Goal: Task Accomplishment & Management: Manage account settings

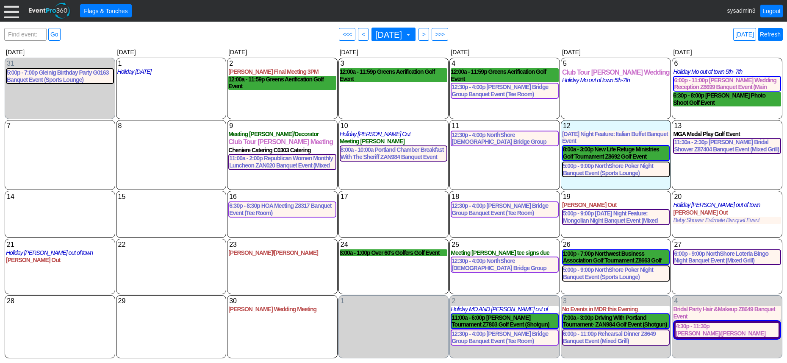
click at [774, 36] on link "Refresh" at bounding box center [770, 34] width 25 height 13
click at [768, 34] on link "Refresh" at bounding box center [770, 34] width 25 height 13
click at [773, 33] on link "Refresh" at bounding box center [770, 34] width 25 height 13
click at [8, 8] on div at bounding box center [11, 10] width 15 height 15
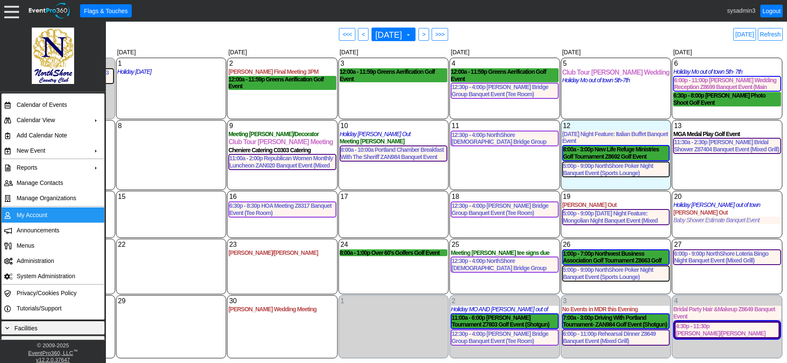
click at [28, 212] on td "My Account" at bounding box center [51, 214] width 76 height 15
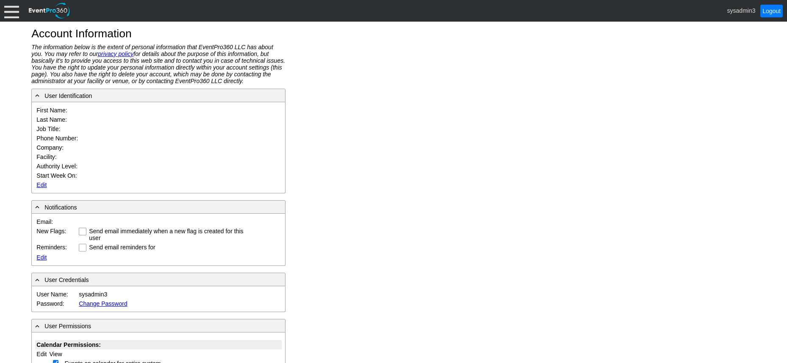
type input "System"
type input "Administrator"
type input "System Administrator"
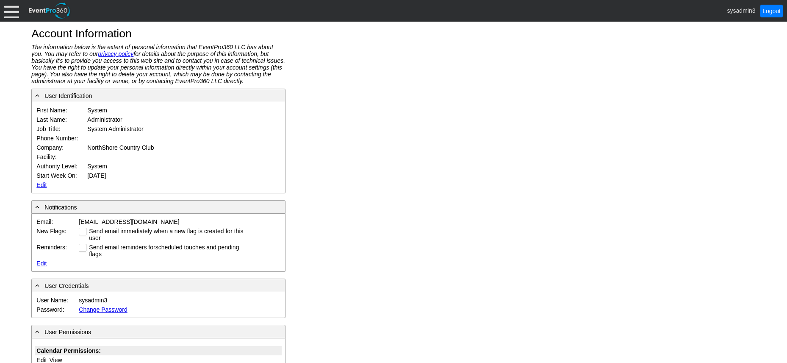
click at [41, 185] on link "Edit" at bounding box center [41, 184] width 10 height 7
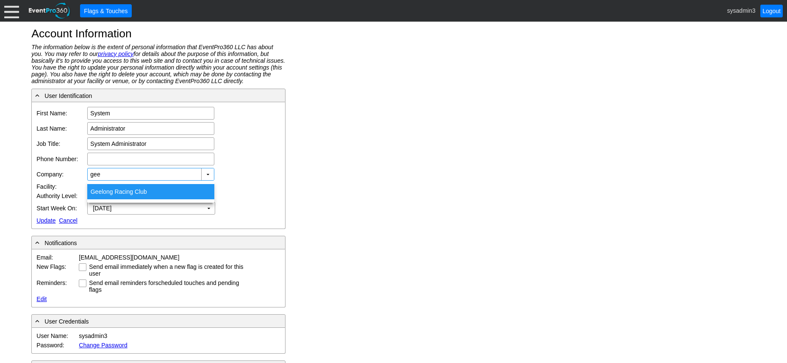
click at [120, 192] on div "Gee long Racing Club" at bounding box center [150, 191] width 127 height 15
type input "Geelong Racing Club"
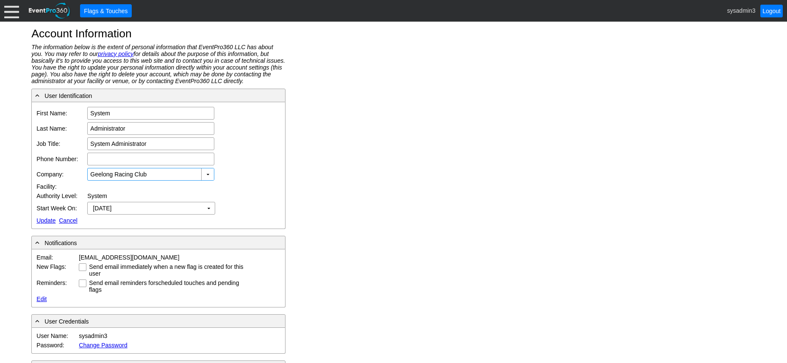
click at [44, 221] on link "Update" at bounding box center [45, 220] width 19 height 7
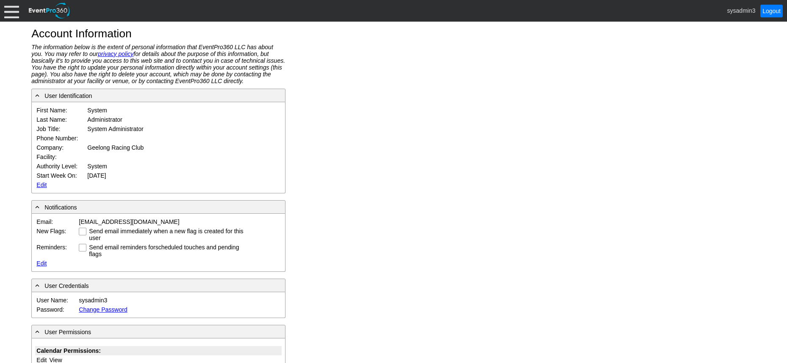
click at [16, 10] on div at bounding box center [11, 10] width 15 height 15
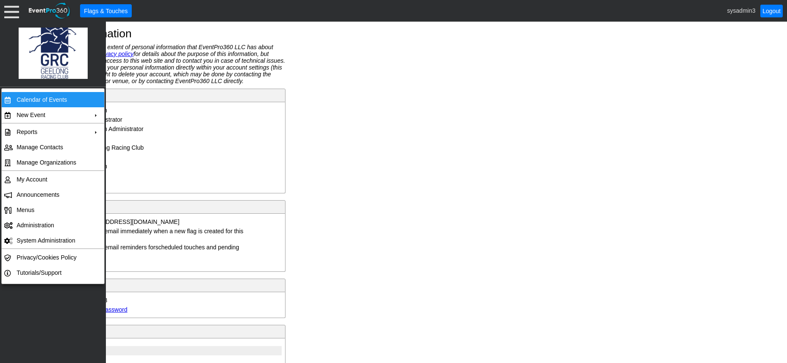
click at [36, 92] on td "Calendar of Events" at bounding box center [51, 99] width 76 height 15
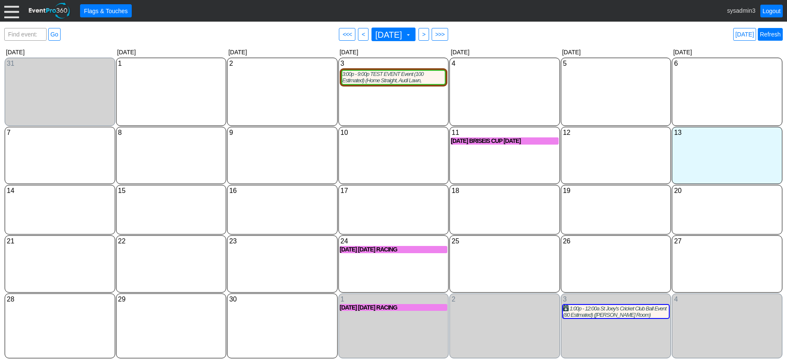
click at [777, 35] on link "Refresh" at bounding box center [770, 34] width 25 height 13
click at [401, 81] on div "3:00p - 9:00p TEST EVENT Event (100 Estimated) (Home Straight, Audi Lawn, Conco…" at bounding box center [393, 77] width 103 height 13
click at [767, 34] on link "Refresh" at bounding box center [770, 34] width 25 height 13
click at [770, 10] on link "Logout" at bounding box center [772, 11] width 22 height 13
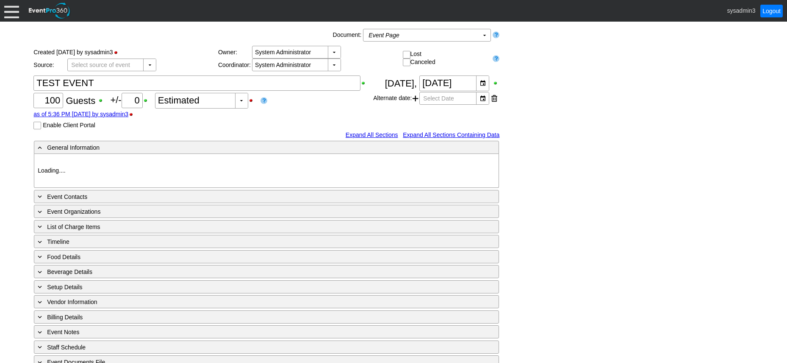
type input "Geelong Racing Club"
type input "Festival (Non-Raceday)"
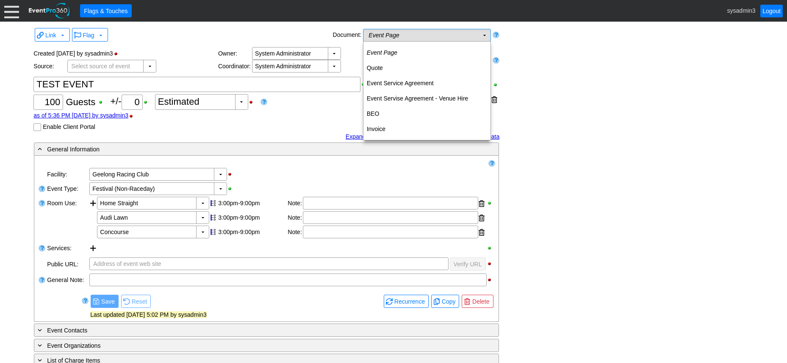
click at [443, 34] on td "Event Page Χ" at bounding box center [421, 35] width 115 height 12
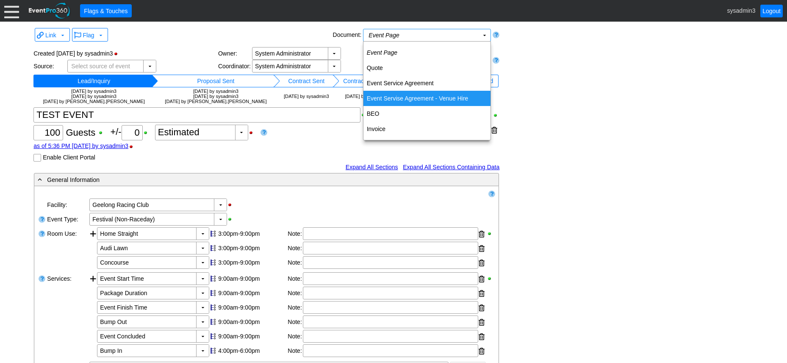
click at [407, 96] on td "Event Servise Agreement - Venue Hire" at bounding box center [427, 98] width 127 height 15
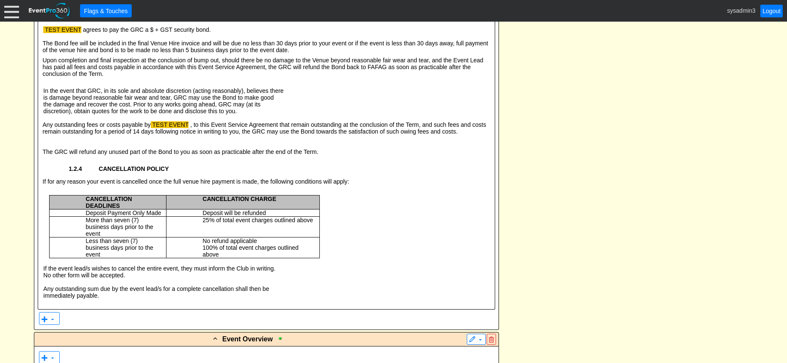
scroll to position [1229, 0]
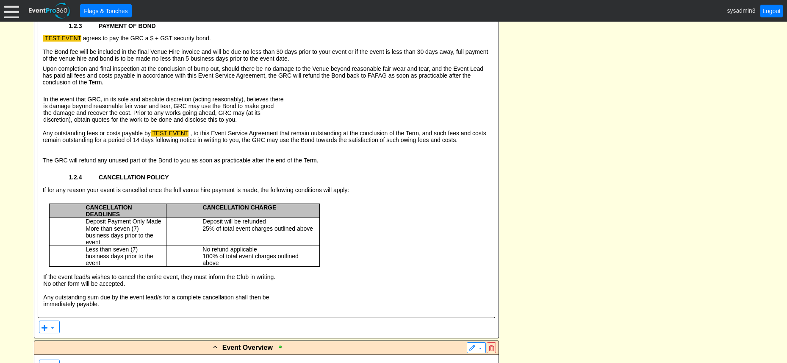
click at [207, 109] on span "is damage beyond reasonable fair wear and tear, GRC may use the Bond to make go…" at bounding box center [158, 106] width 231 height 7
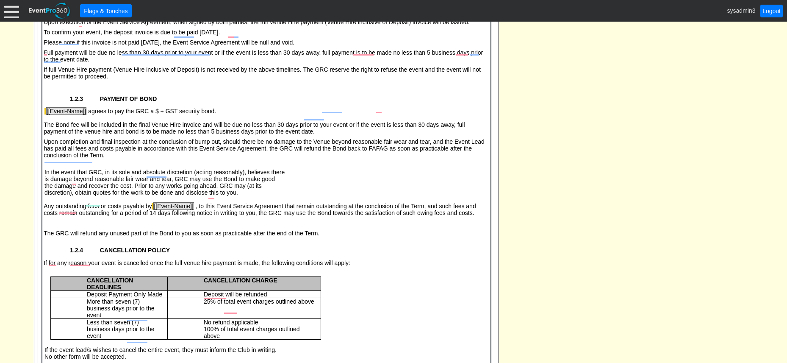
scroll to position [0, 0]
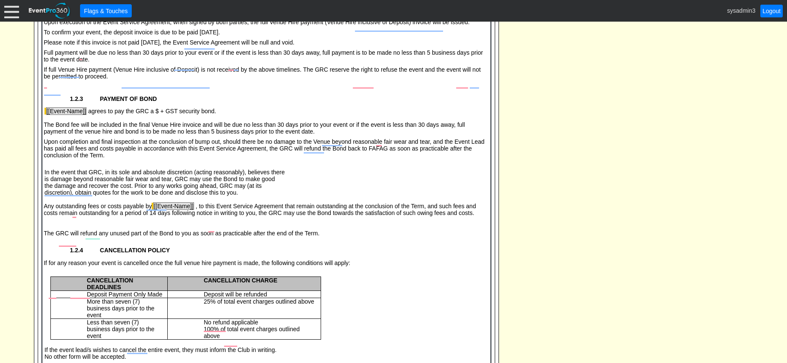
click at [334, 109] on body "1.2.1. PAYMENT OF VENUE HIRE & DEPOSIT 1.1.2.1 EVENT DATE 90 DAYS OR GREATER AW…" at bounding box center [266, 135] width 448 height 513
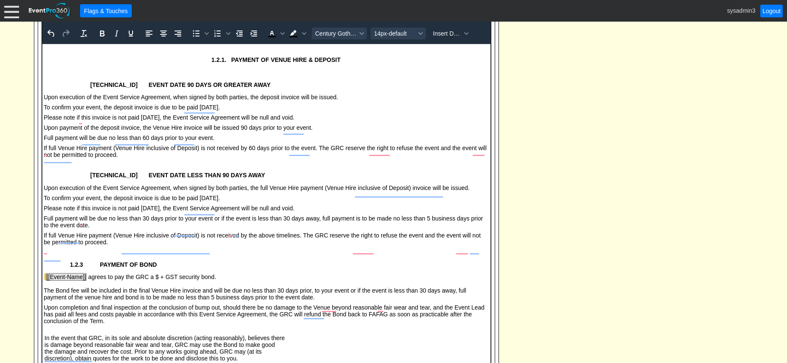
scroll to position [1025, 0]
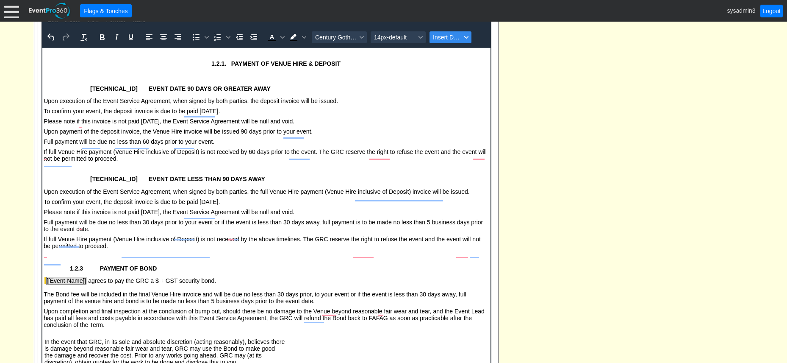
click at [446, 41] on span "Insert Data" at bounding box center [447, 37] width 28 height 7
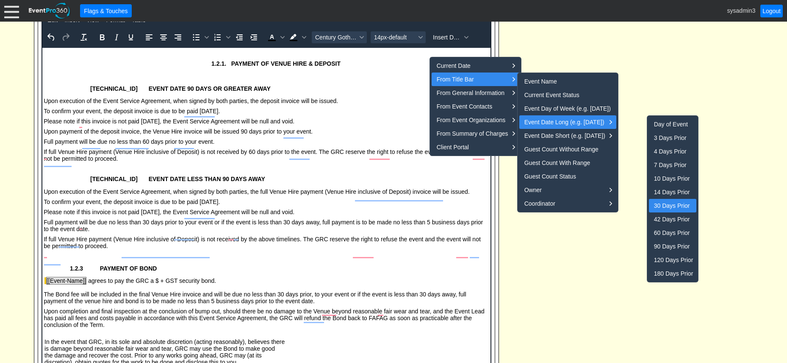
click at [683, 205] on div "30 Days Prior" at bounding box center [673, 205] width 39 height 10
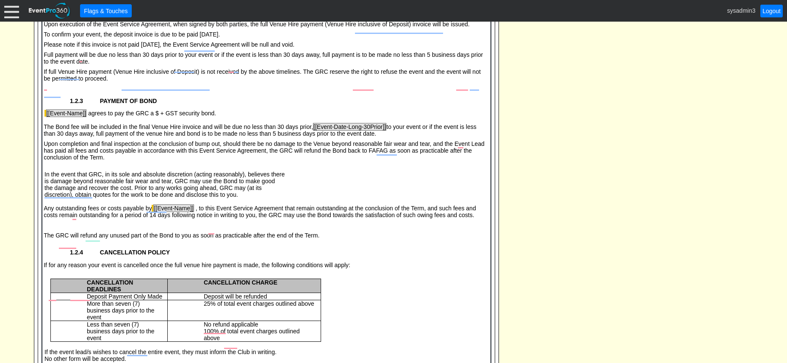
scroll to position [0, 0]
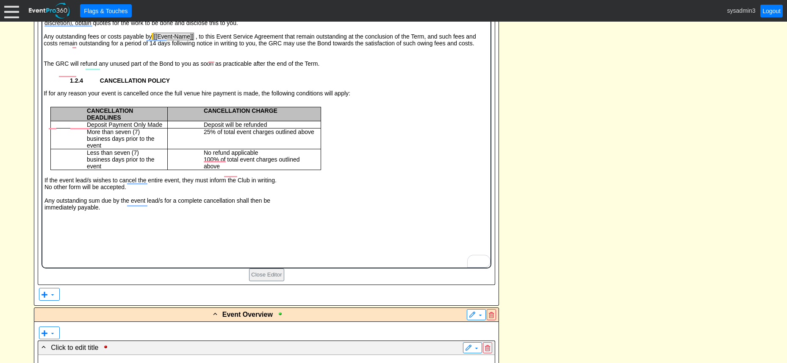
click at [112, 149] on p "More than seven (7) business days prior to the event" at bounding box center [116, 139] width 93 height 20
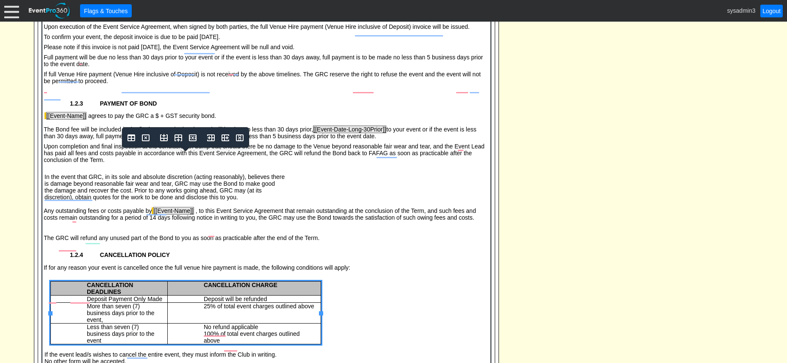
scroll to position [1279, 0]
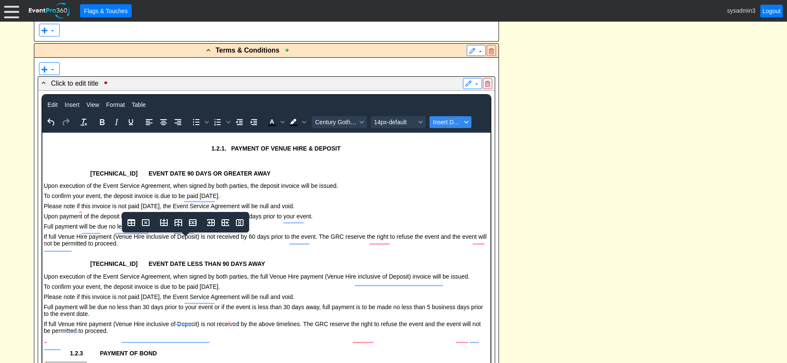
click at [447, 125] on span "Insert Data" at bounding box center [447, 122] width 28 height 7
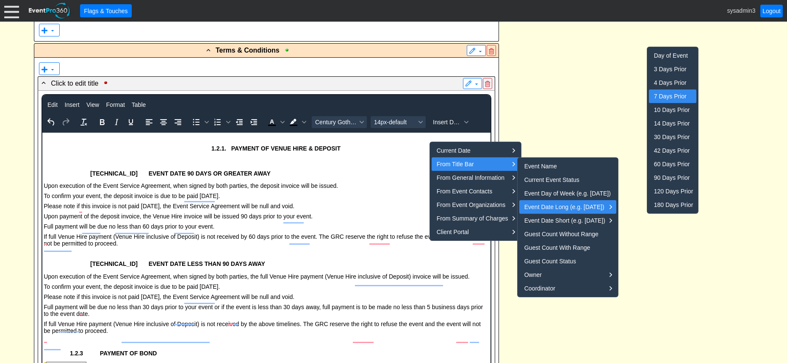
click at [669, 98] on div "7 Days Prior" at bounding box center [673, 96] width 39 height 10
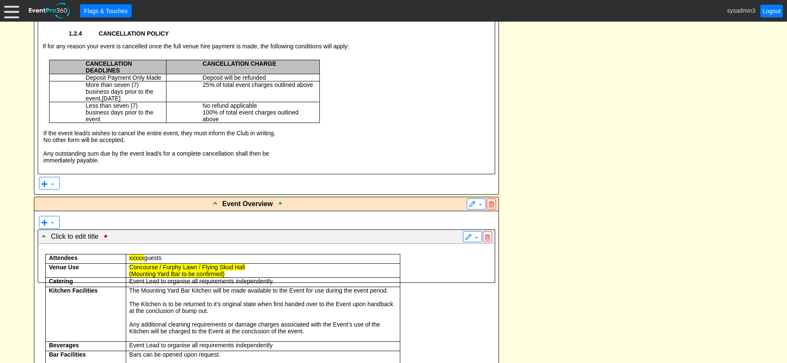
click at [112, 122] on p "Less than seven (7) business days prior to the event" at bounding box center [115, 112] width 93 height 20
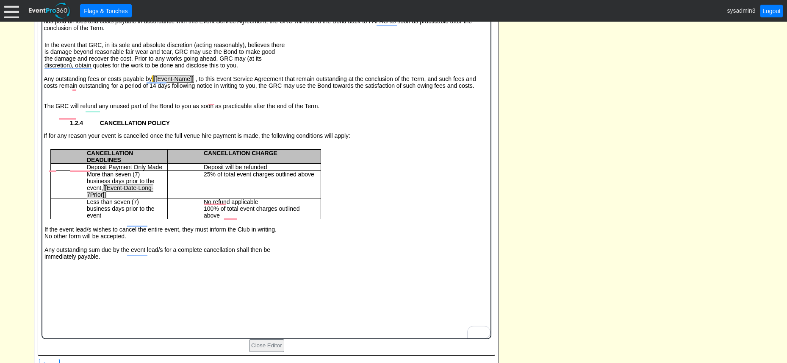
scroll to position [1322, 0]
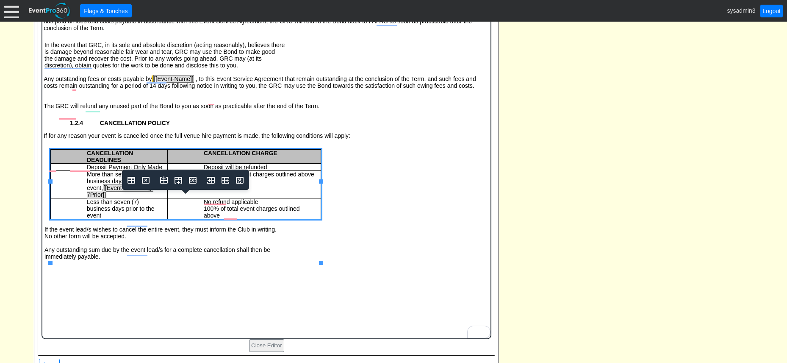
click at [108, 219] on p "Less than seven (7) business days prior to the event" at bounding box center [116, 209] width 93 height 20
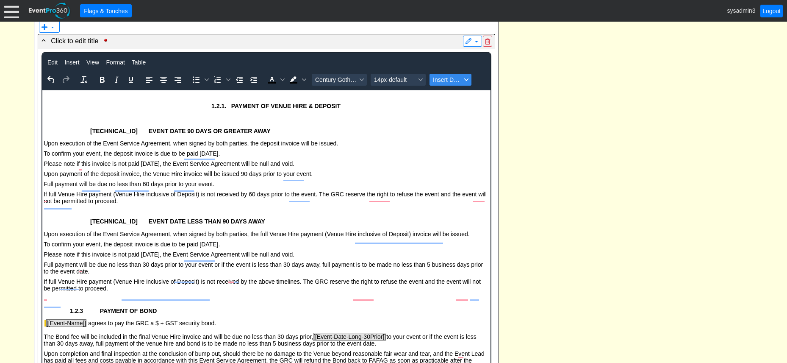
click at [451, 83] on span "Insert Data" at bounding box center [447, 79] width 28 height 7
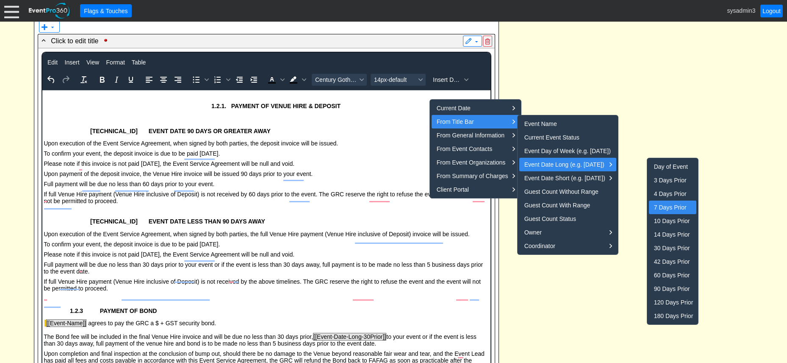
click at [670, 204] on div "7 Days Prior" at bounding box center [673, 207] width 39 height 10
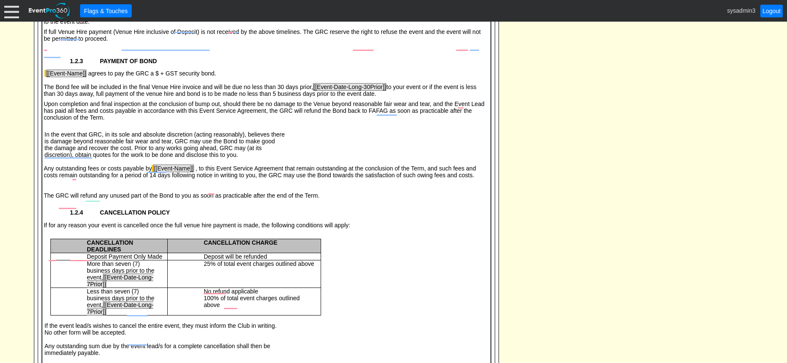
click at [311, 121] on span "Upon completion and final inspection at the conclusion of bump out, should ther…" at bounding box center [264, 111] width 441 height 20
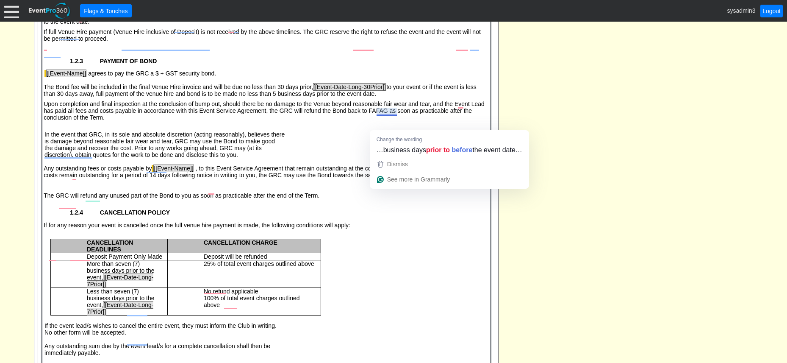
click at [389, 97] on span "The Bond fee will be included in the final Venue Hire invoice and will be due n…" at bounding box center [260, 90] width 433 height 14
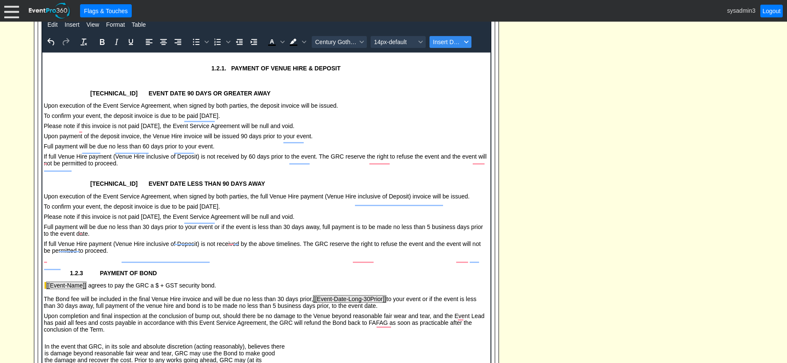
click at [453, 45] on span "Insert Data" at bounding box center [447, 42] width 28 height 7
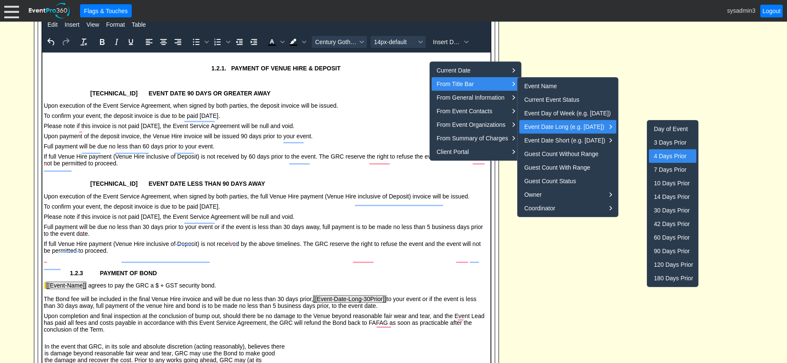
click at [662, 155] on div "4 Days Prior" at bounding box center [673, 156] width 39 height 10
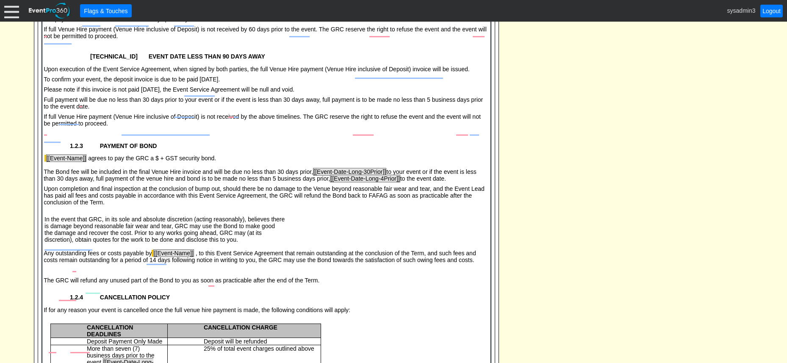
click at [335, 183] on span "The Bond fee will be included in the final Venue Hire invoice and will be due n…" at bounding box center [260, 175] width 433 height 14
click at [241, 183] on span "The Bond fee will be included in the final Venue Hire invoice and will be due n…" at bounding box center [260, 175] width 433 height 14
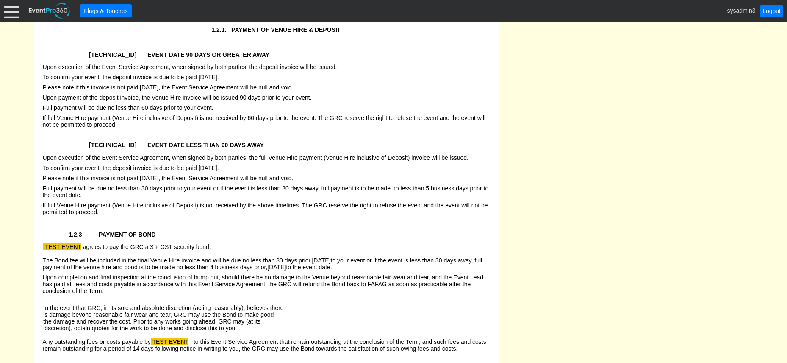
click at [257, 108] on div "1.2.1. PAYMENT OF VENUE HIRE & DEPOSIT 1.1.2.1 EVENT DATE 90 DAYS OR GREATER AW…" at bounding box center [267, 268] width 450 height 509
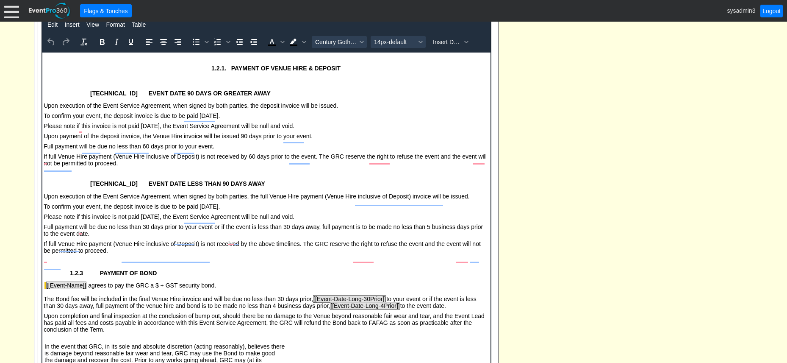
click at [313, 139] on span "Upon payment of the deposit invoice, the Venue Hire invoice will be issued 90 d…" at bounding box center [178, 136] width 269 height 7
click at [458, 45] on span "Insert Data" at bounding box center [447, 42] width 28 height 7
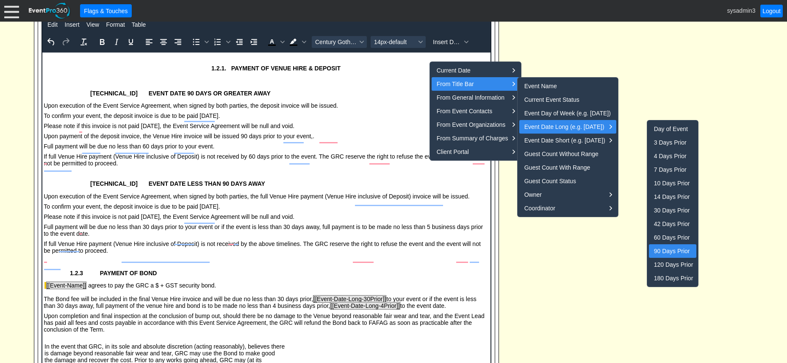
click at [670, 250] on div "90 Days Prior" at bounding box center [673, 251] width 39 height 10
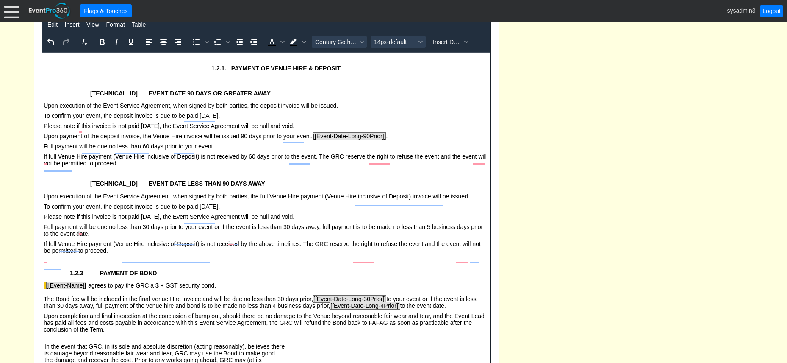
click at [245, 144] on body "1.2.1. PAYMENT OF VENUE HIRE & DEPOSIT 1.1.2.1 EVENT DATE 90 DAYS OR GREATER AW…" at bounding box center [266, 316] width 448 height 526
click at [214, 150] on span "Full payment will be due no less than 60 days prior to your event." at bounding box center [129, 146] width 171 height 7
click at [452, 45] on span "Insert Data" at bounding box center [447, 42] width 28 height 7
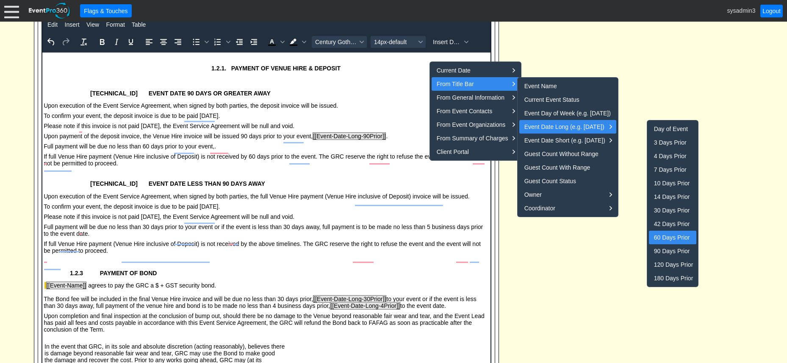
click at [661, 236] on div "60 Days Prior" at bounding box center [673, 237] width 39 height 10
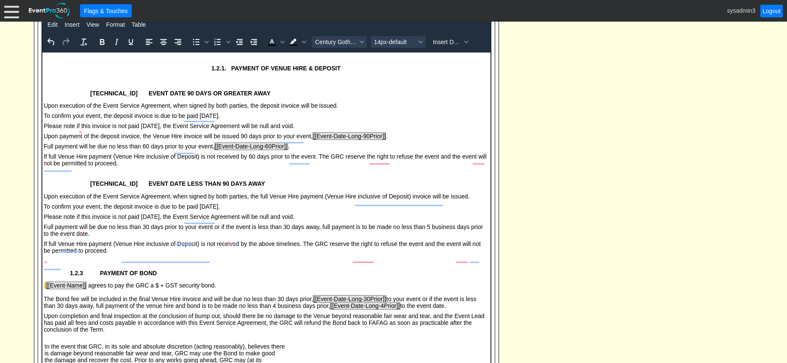
click at [229, 150] on span "Full payment will be due no less than 60 days prior to your event, [[Event-Date…" at bounding box center [167, 146] width 246 height 8
click at [339, 157] on span "If full Venue Hire payment (Venue Hire inclusive of Deposit) is not received by…" at bounding box center [265, 160] width 443 height 14
click at [439, 45] on span "Insert Data" at bounding box center [447, 42] width 28 height 7
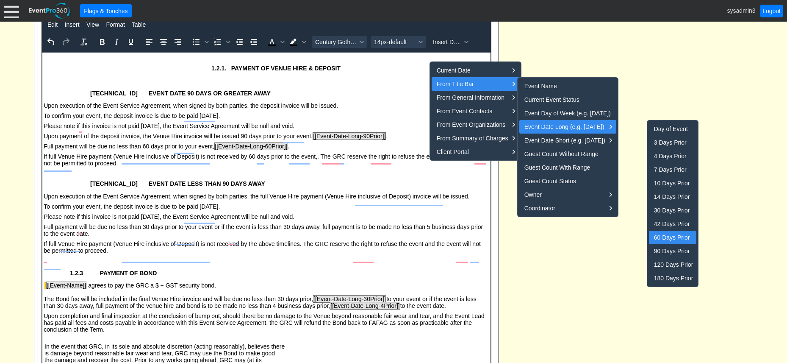
click at [668, 234] on div "60 Days Prior" at bounding box center [673, 237] width 39 height 10
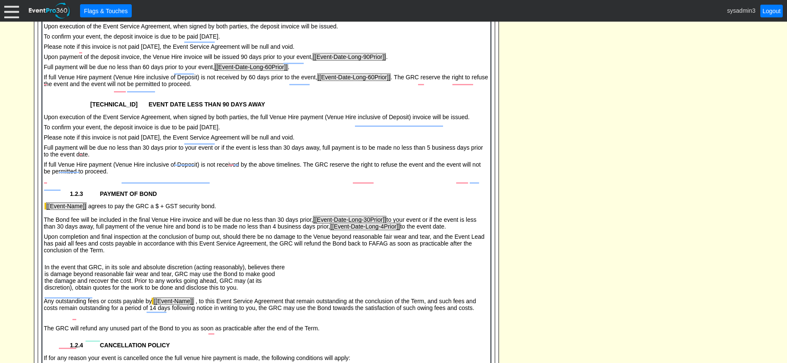
scroll to position [1105, 0]
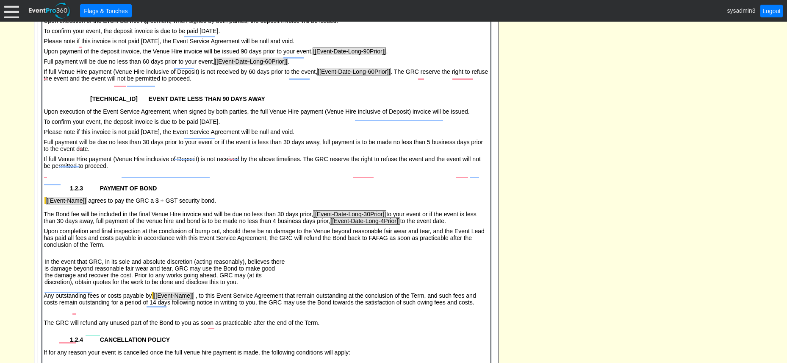
click at [226, 153] on span "Full payment will be due no less than 30 days prior to your event or if the eve…" at bounding box center [263, 146] width 439 height 14
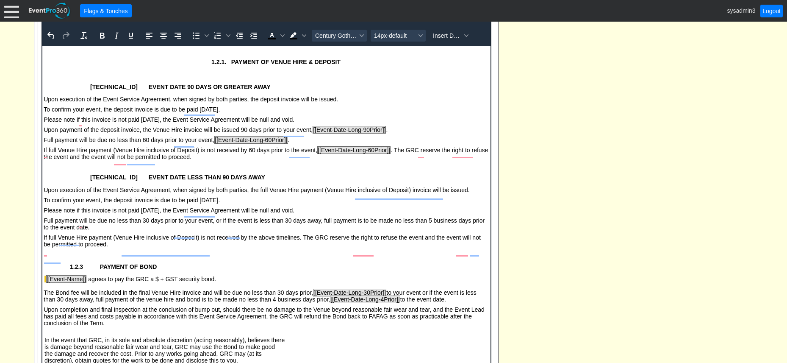
scroll to position [1020, 0]
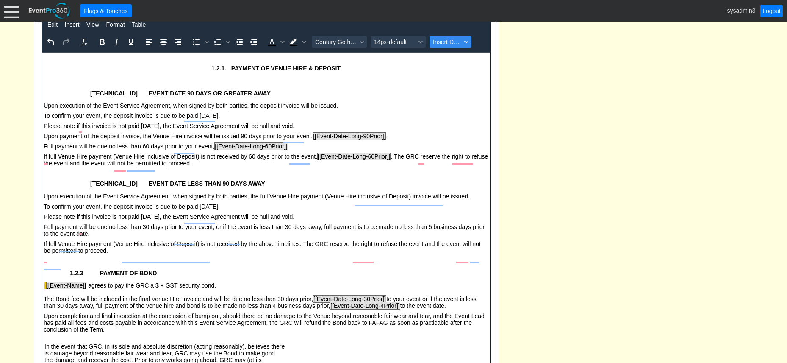
click at [446, 45] on span "Insert Data" at bounding box center [447, 42] width 28 height 7
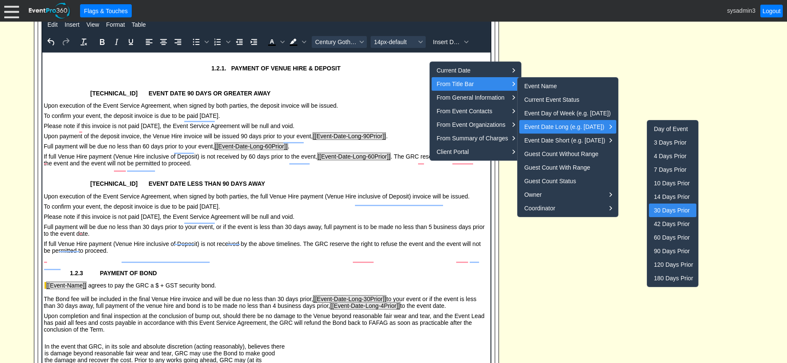
click at [671, 208] on div "30 Days Prior" at bounding box center [673, 210] width 39 height 10
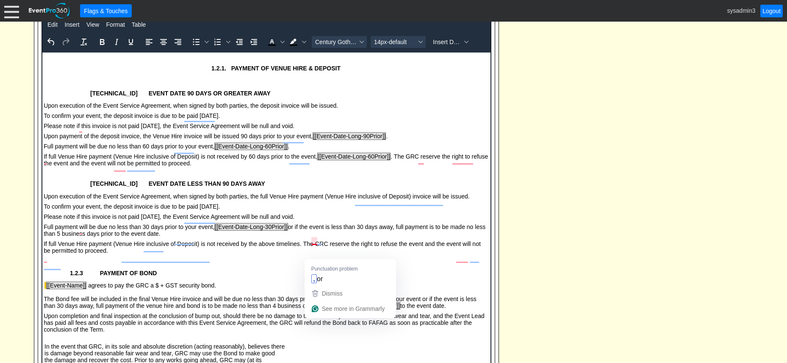
click at [311, 237] on span "Full payment will be due no less than 30 days prior to your event, [[Event-Date…" at bounding box center [265, 230] width 442 height 14
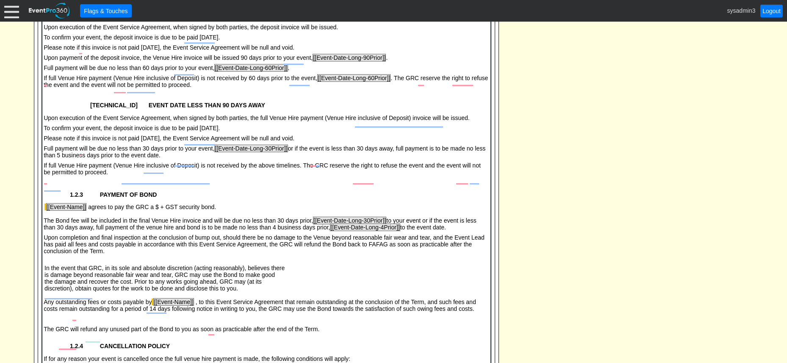
scroll to position [1105, 0]
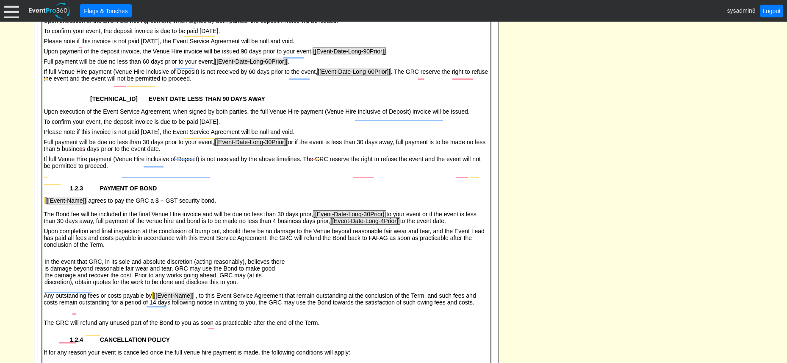
click at [209, 153] on span "Full payment will be due no less than 30 days prior to your event, [[Event-Date…" at bounding box center [265, 146] width 442 height 14
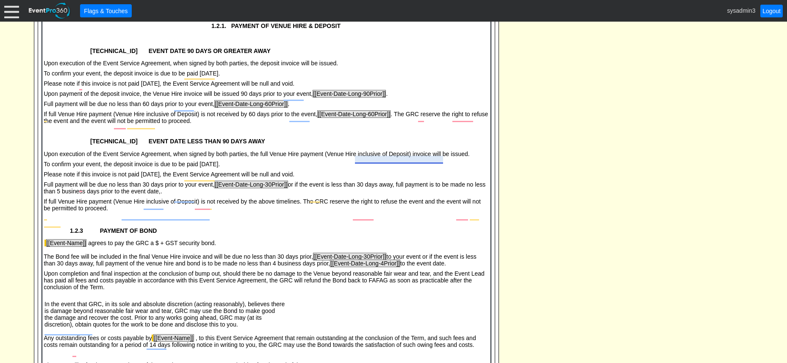
scroll to position [1020, 0]
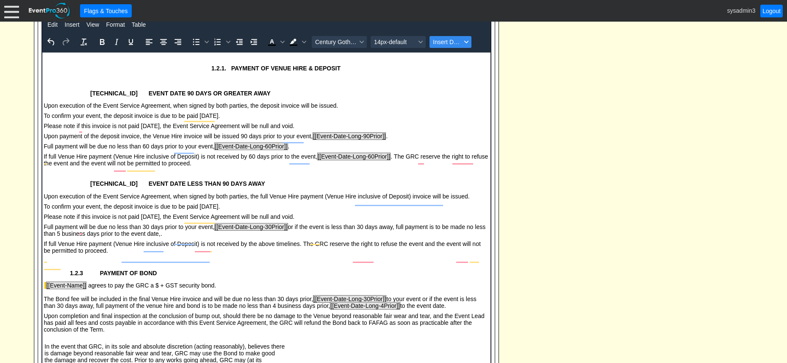
click at [455, 45] on span "Insert Data" at bounding box center [447, 42] width 28 height 7
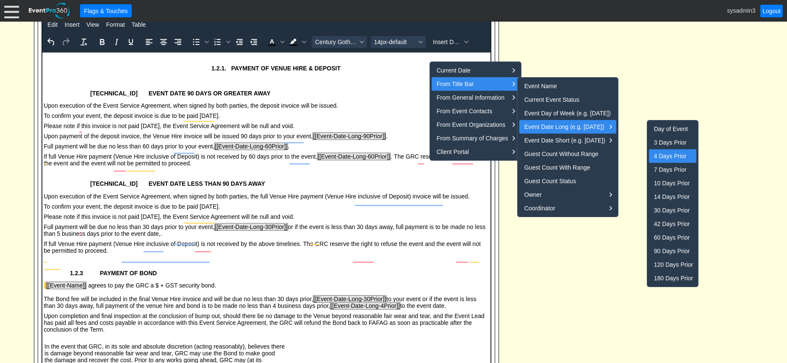
click at [669, 155] on div "4 Days Prior" at bounding box center [673, 156] width 39 height 10
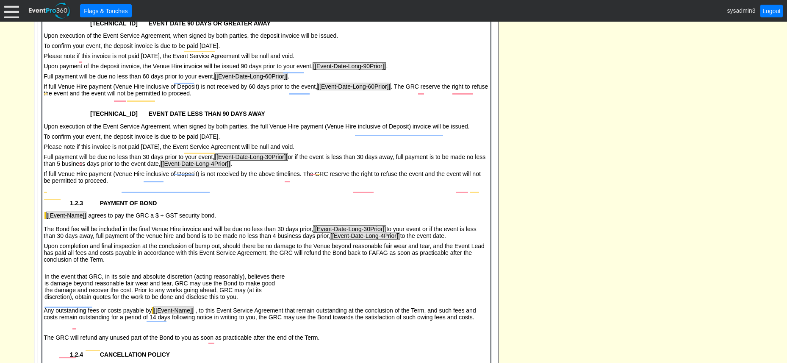
scroll to position [1105, 0]
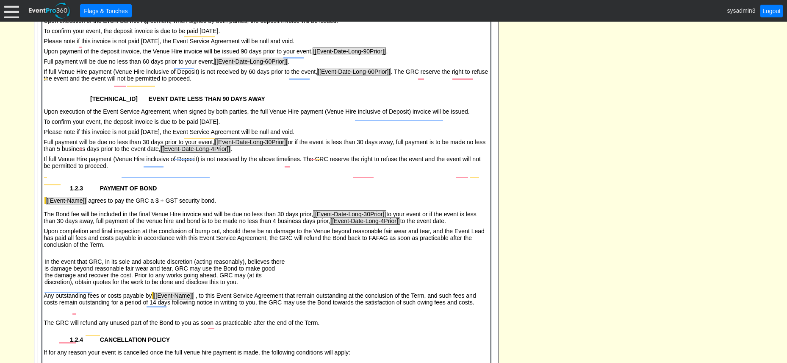
click at [285, 187] on body "1.2.1. PAYMENT OF VENUE HIRE & DEPOSIT 1.1.2.1 EVENT DATE 90 DAYS OR GREATER AW…" at bounding box center [266, 231] width 448 height 526
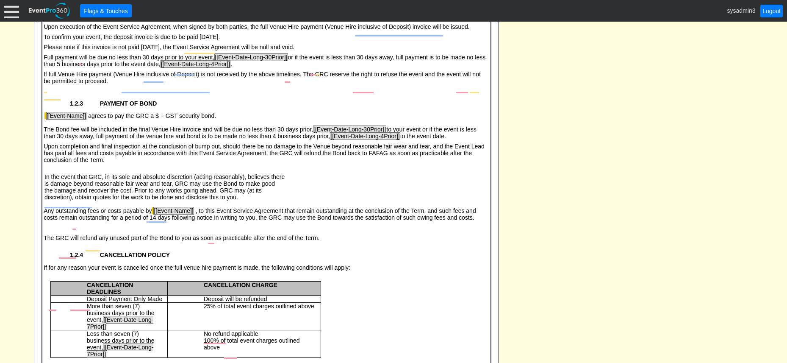
click at [334, 140] on span "The Bond fee will be included in the final Venue Hire invoice and will be due n…" at bounding box center [260, 133] width 433 height 14
click at [226, 165] on body "1.2.1. PAYMENT OF VENUE HIRE & DEPOSIT 1.1.2.1 EVENT DATE 90 DAYS OR GREATER AW…" at bounding box center [266, 146] width 448 height 526
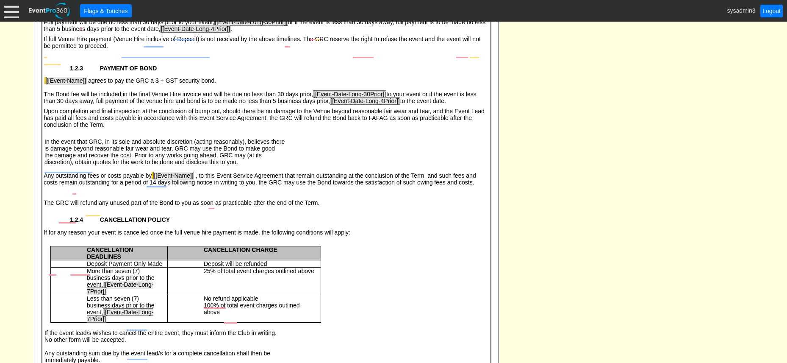
scroll to position [1280, 0]
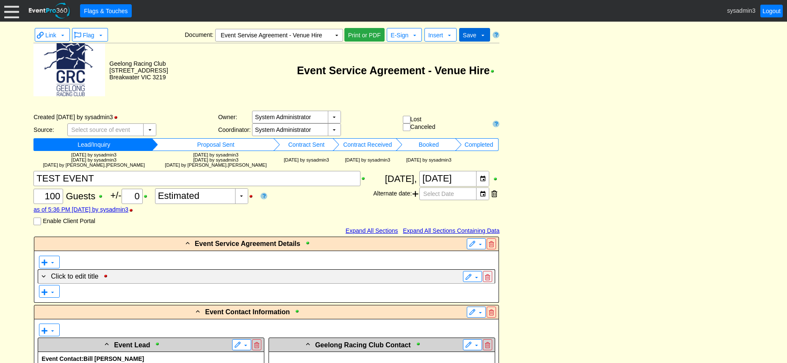
click at [474, 34] on span "Save" at bounding box center [470, 35] width 14 height 7
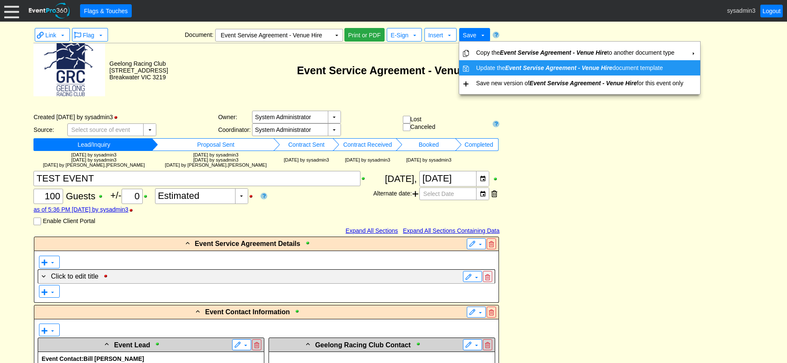
click at [482, 66] on td "Update the Event Servise Agreement - Venue Hire document template" at bounding box center [580, 67] width 214 height 15
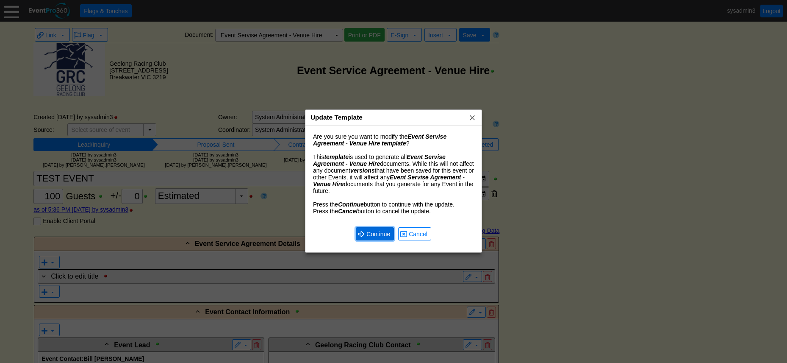
click at [375, 235] on span "Continue" at bounding box center [378, 234] width 27 height 8
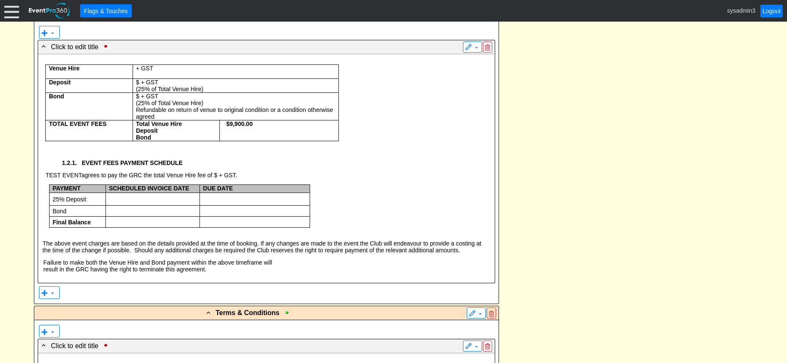
click at [237, 132] on p at bounding box center [279, 130] width 112 height 7
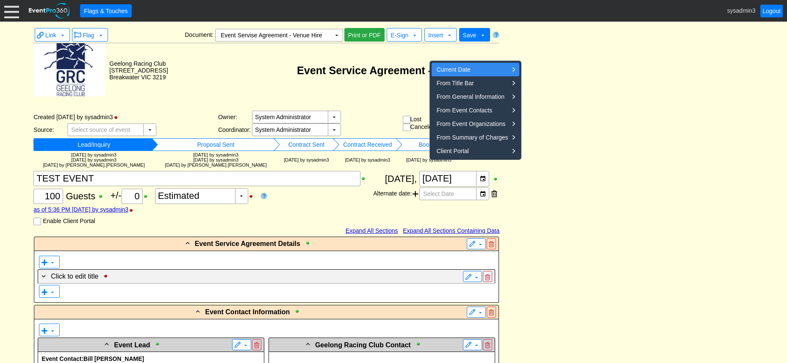
scroll to position [1653, 0]
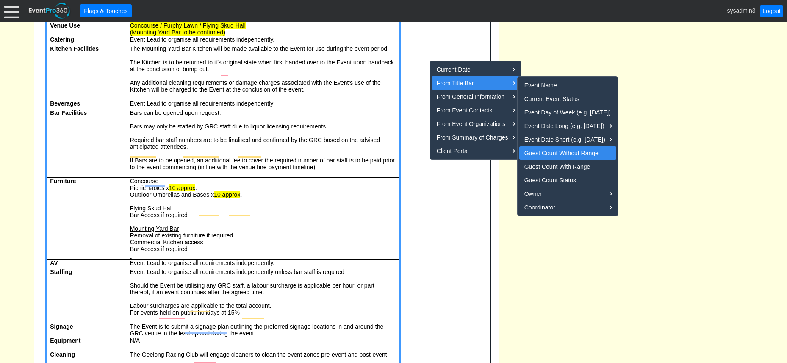
click at [561, 151] on div "Guest Count Without Range" at bounding box center [569, 153] width 89 height 10
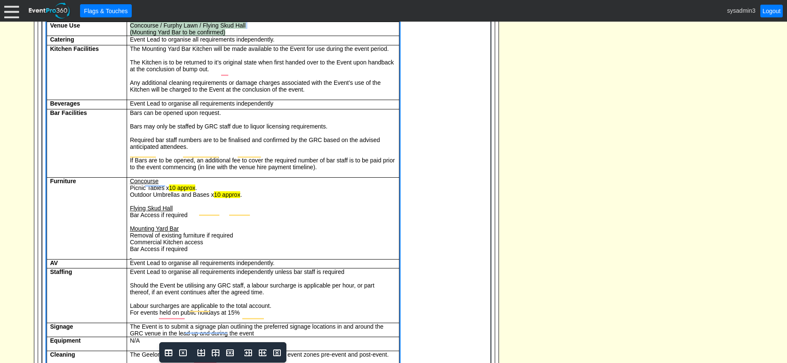
drag, startPoint x: 238, startPoint y: 33, endPoint x: 130, endPoint y: 25, distance: 108.8
click at [130, 25] on td "Concourse / Furphy Lawn / Flying Skud Hall (Mounting Yard Bar to be confirmed)" at bounding box center [263, 29] width 272 height 14
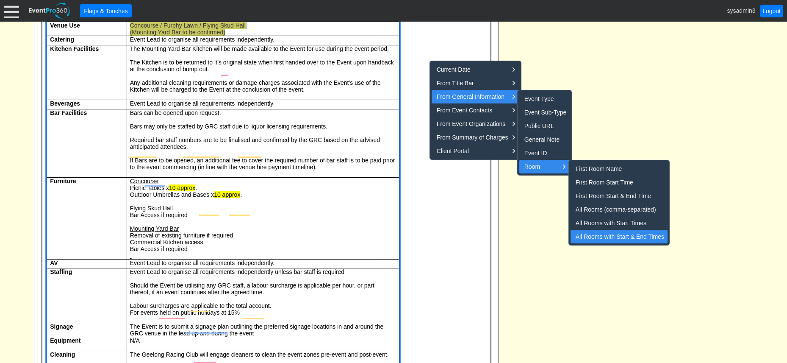
click at [612, 236] on div "All Rooms with Start & End Times" at bounding box center [620, 236] width 89 height 10
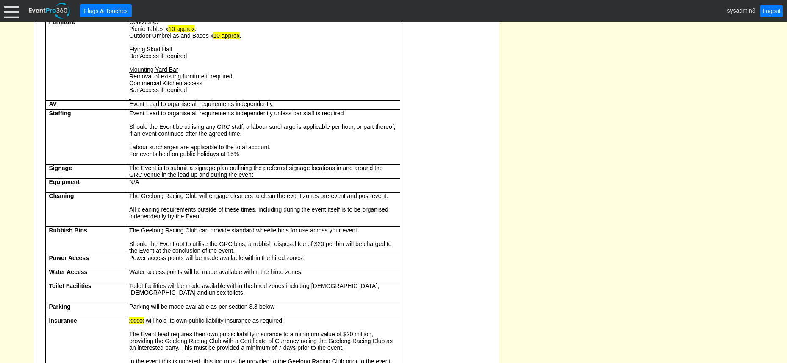
scroll to position [0, 0]
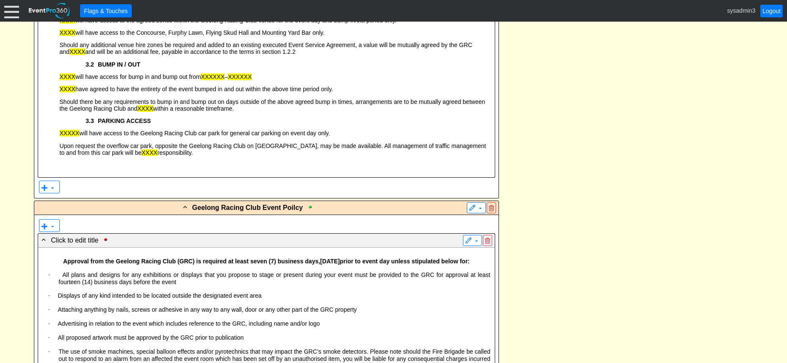
click at [75, 24] on span "will have access to the agreed zones within the Geelong Racing Club venue for t…" at bounding box center [236, 20] width 322 height 7
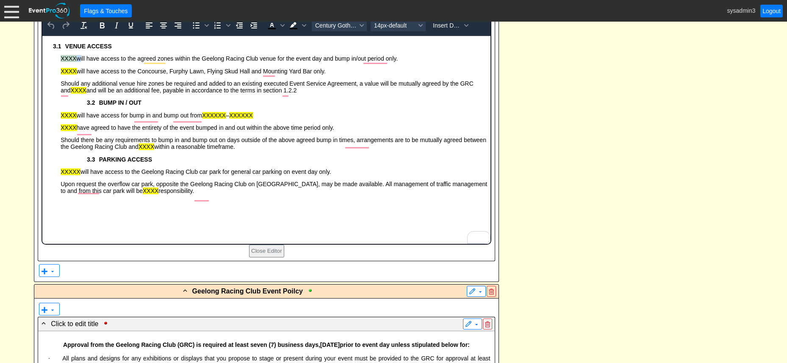
drag, startPoint x: 76, startPoint y: 58, endPoint x: 60, endPoint y: 59, distance: 16.1
click at [60, 59] on p "XXXX will have access to the agreed zones within the Geelong Racing Club venue …" at bounding box center [258, 58] width 462 height 7
click at [454, 29] on span "Insert Data" at bounding box center [447, 25] width 28 height 7
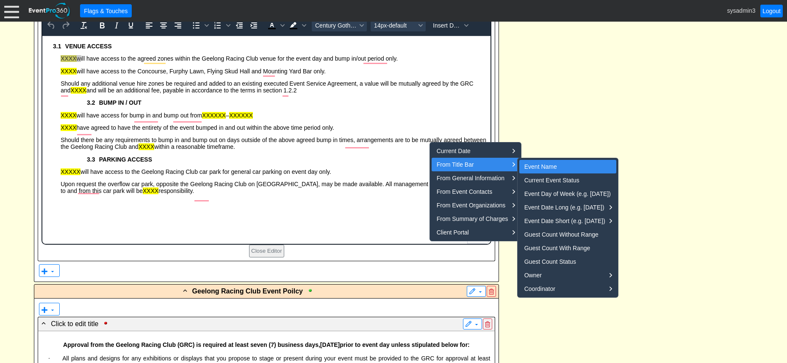
click at [537, 168] on div "Event Name" at bounding box center [569, 166] width 89 height 10
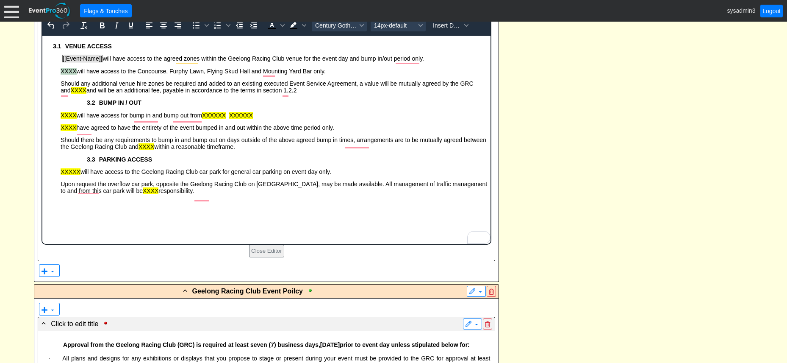
drag, startPoint x: 75, startPoint y: 72, endPoint x: 62, endPoint y: 72, distance: 13.6
click at [62, 72] on p "XXXX will have access to the Concourse, Furphy Lawn, Flying Skud Hall and Mount…" at bounding box center [258, 71] width 462 height 7
click at [449, 31] on button "Insert Data" at bounding box center [451, 25] width 42 height 12
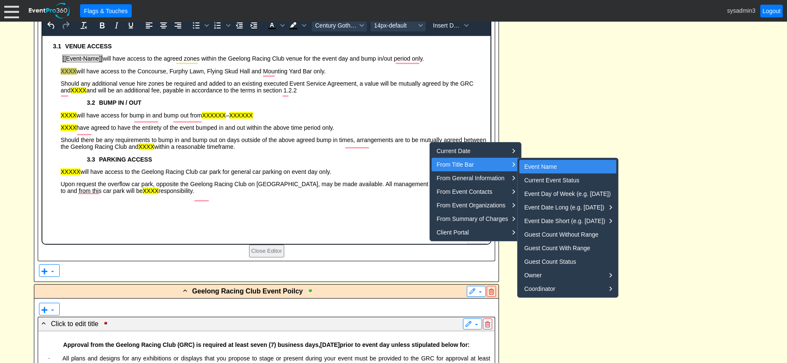
click at [534, 166] on div "Event Name" at bounding box center [569, 166] width 89 height 10
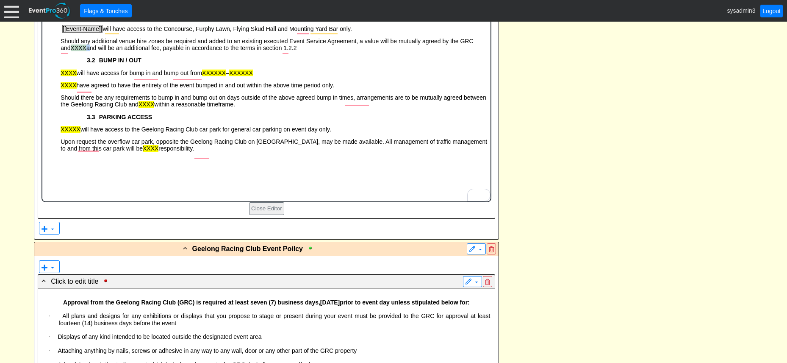
drag, startPoint x: 125, startPoint y: 51, endPoint x: 109, endPoint y: 51, distance: 15.3
click at [109, 51] on span "Should any additional venue hire zones be required and added to an existing exe…" at bounding box center [267, 45] width 413 height 14
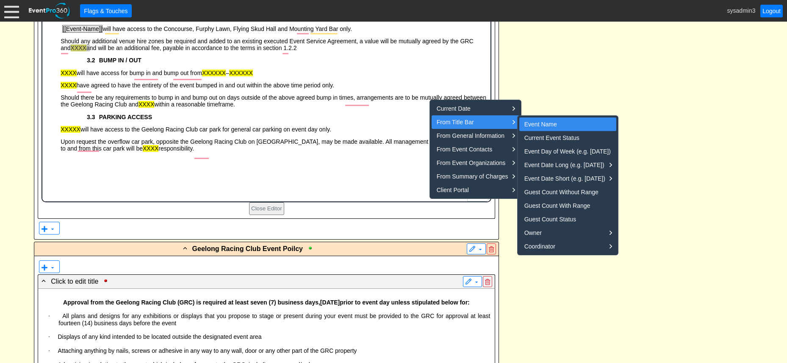
click at [550, 123] on div "Event Name" at bounding box center [569, 124] width 89 height 10
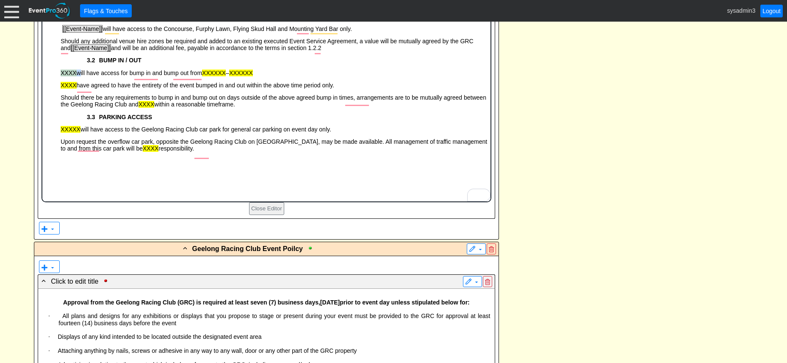
drag, startPoint x: 76, startPoint y: 75, endPoint x: 57, endPoint y: 75, distance: 19.1
click at [57, 75] on p "XXXX will have access for bump in and bump out from XXXXXX – XXXXXX" at bounding box center [258, 73] width 462 height 7
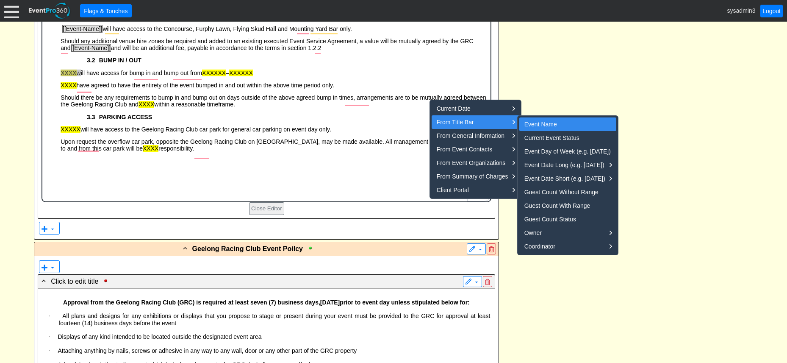
click at [542, 120] on div "Event Name" at bounding box center [569, 124] width 89 height 10
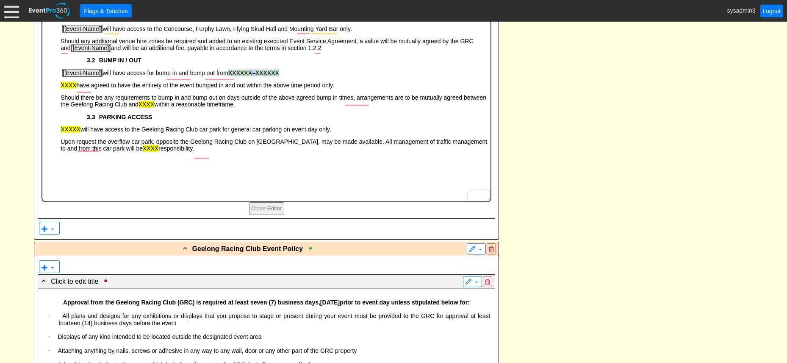
drag, startPoint x: 303, startPoint y: 76, endPoint x: 250, endPoint y: 77, distance: 52.6
click at [250, 77] on p "[[Event-Name]] will have access for bump in and bump out from XXXXXX – XXXXXX" at bounding box center [258, 73] width 462 height 7
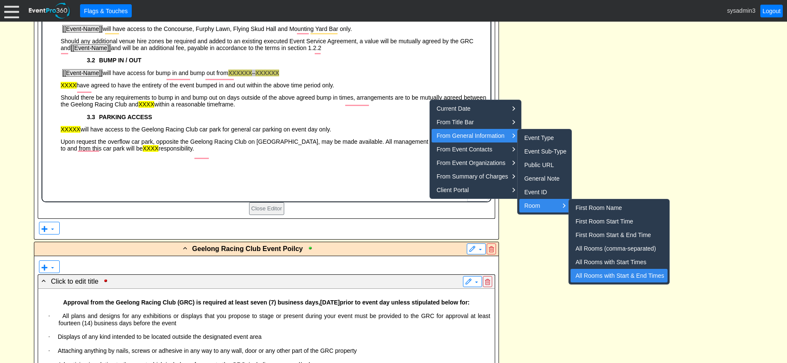
click at [609, 275] on div "All Rooms with Start & End Times" at bounding box center [620, 275] width 89 height 10
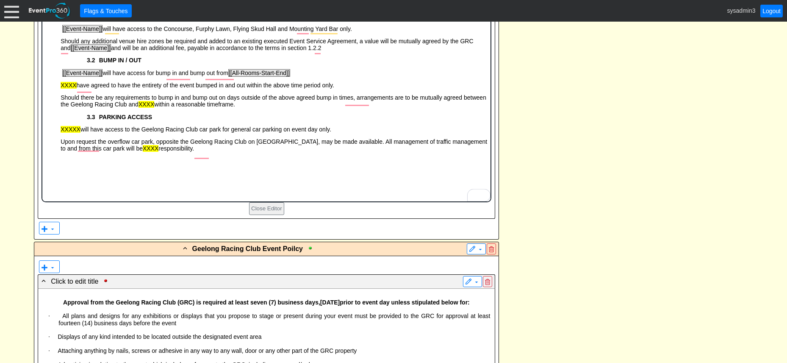
click at [77, 89] on span "have agreed to have the entirety of the event bumped in and out within the abov…" at bounding box center [206, 85] width 258 height 7
drag, startPoint x: 77, startPoint y: 89, endPoint x: 59, endPoint y: 90, distance: 17.5
click at [59, 89] on p "XXXX have agreed to have the entirety of the event bumped in and out within the…" at bounding box center [258, 85] width 462 height 7
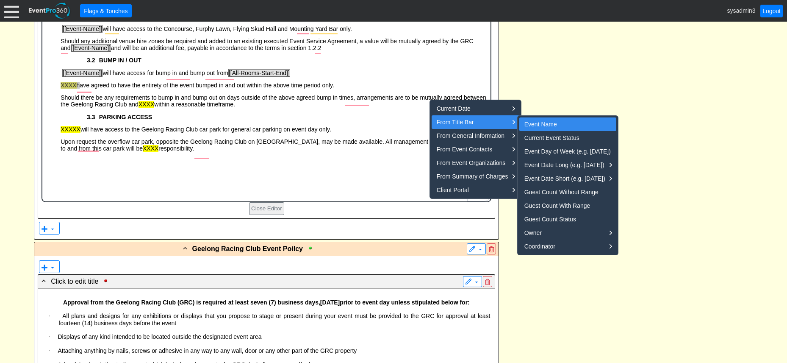
click at [550, 120] on div "Event Name" at bounding box center [569, 124] width 89 height 10
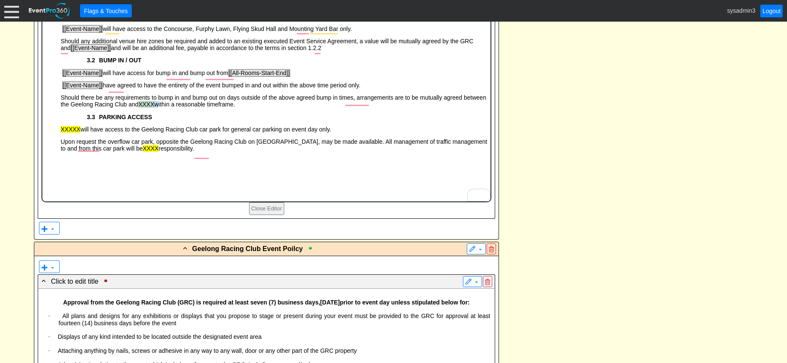
drag, startPoint x: 216, startPoint y: 108, endPoint x: 201, endPoint y: 109, distance: 15.3
click at [201, 108] on span "Should there be any requirements to bump in and bump out on days outside of the…" at bounding box center [274, 102] width 426 height 14
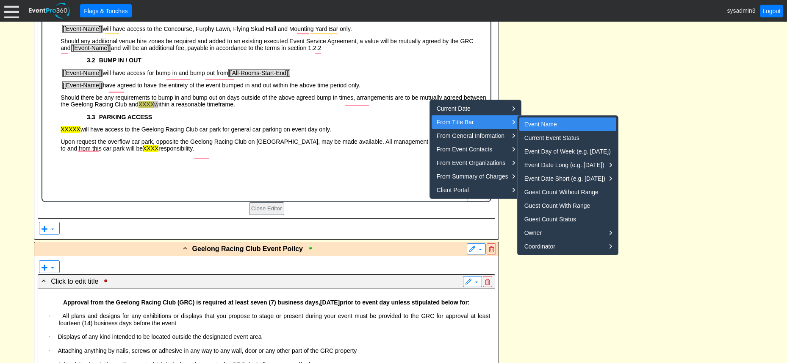
click at [547, 123] on div "Event Name" at bounding box center [569, 124] width 89 height 10
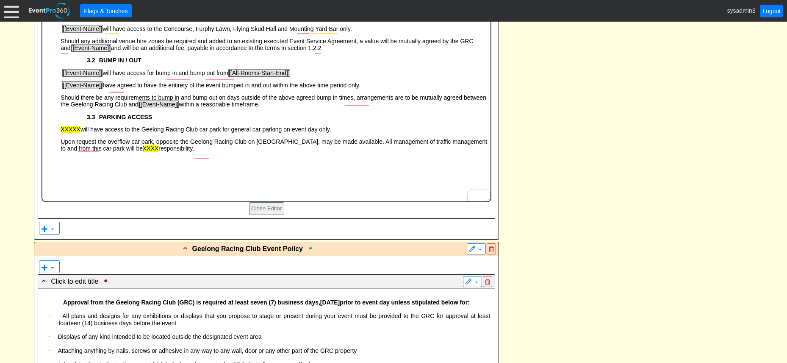
scroll to position [2331, 0]
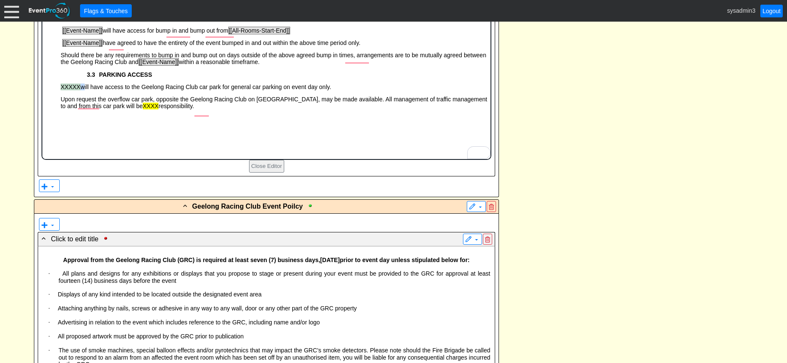
drag, startPoint x: 80, startPoint y: 93, endPoint x: 60, endPoint y: 93, distance: 20.3
click at [60, 91] on p "XXXXX will have access to the Geelong Racing Club car park for general car park…" at bounding box center [258, 87] width 462 height 7
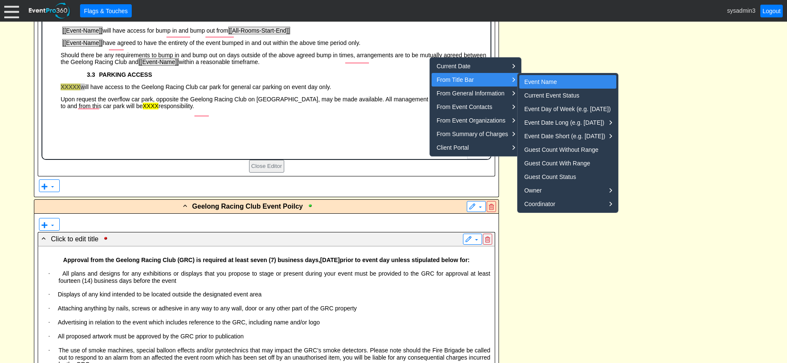
click at [563, 79] on div "Event Name" at bounding box center [569, 82] width 89 height 10
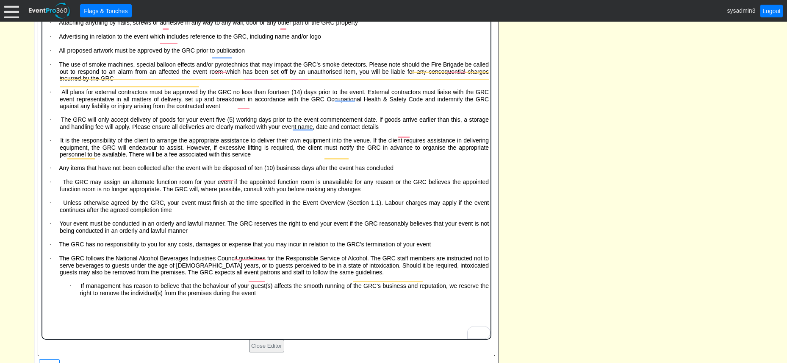
scroll to position [2578, 0]
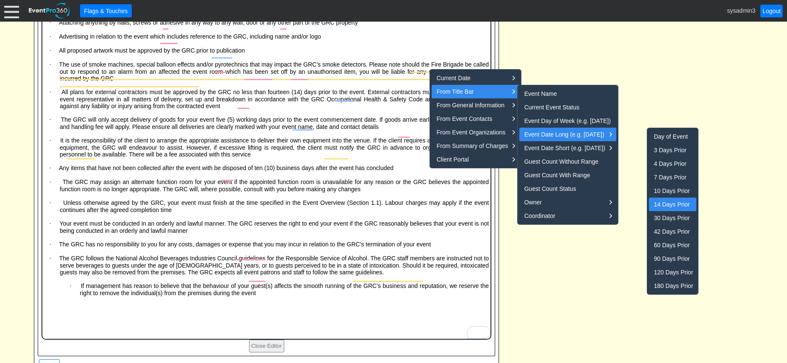
click at [664, 202] on div "14 Days Prior" at bounding box center [673, 204] width 39 height 10
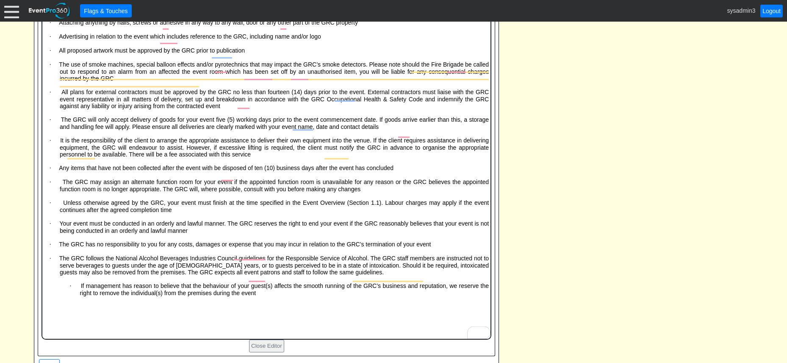
click at [324, 6] on p "To enrich screen reader interactions, please activate Accessibility in Grammarl…" at bounding box center [266, 2] width 446 height 7
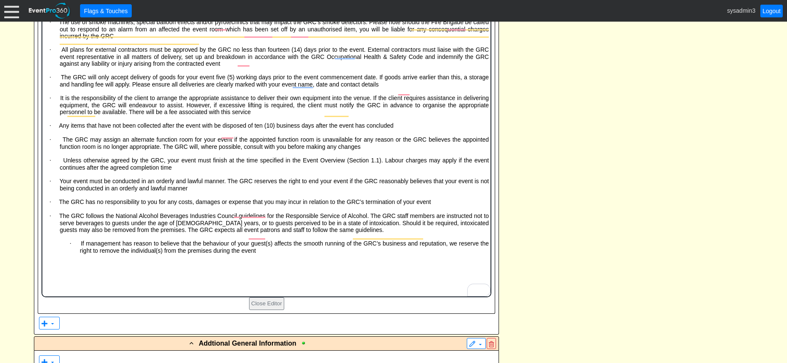
click at [342, 83] on span "The GRC will only accept delivery of goods for your event five (5) working days…" at bounding box center [274, 81] width 429 height 14
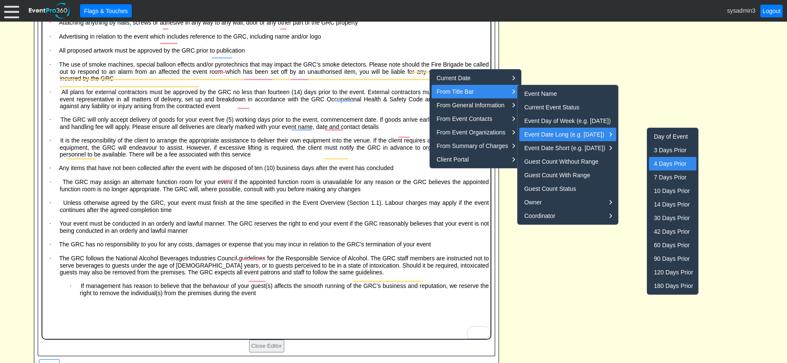
click at [667, 162] on div "4 Days Prior" at bounding box center [673, 163] width 39 height 10
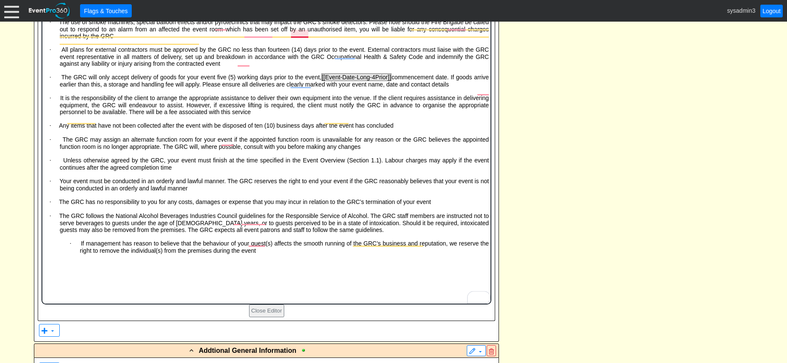
scroll to position [2663, 0]
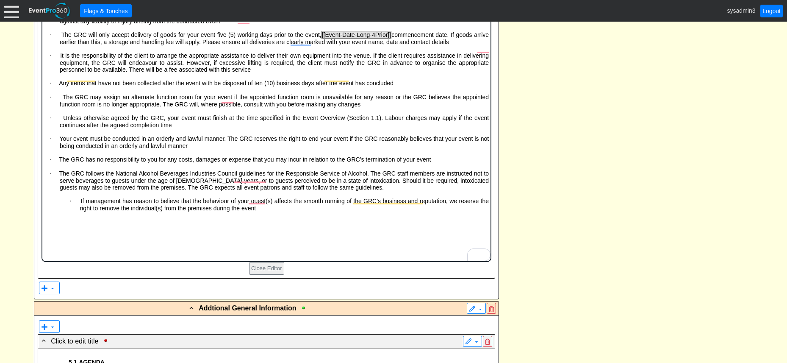
click at [344, 39] on span "[[Event-Date-Long-4Prior]]" at bounding box center [357, 35] width 70 height 8
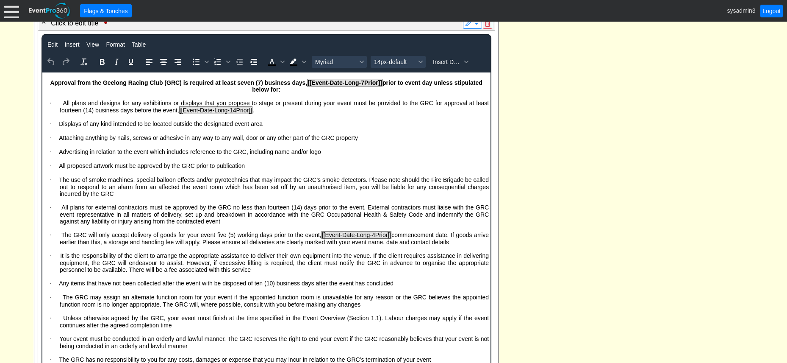
scroll to position [2566, 0]
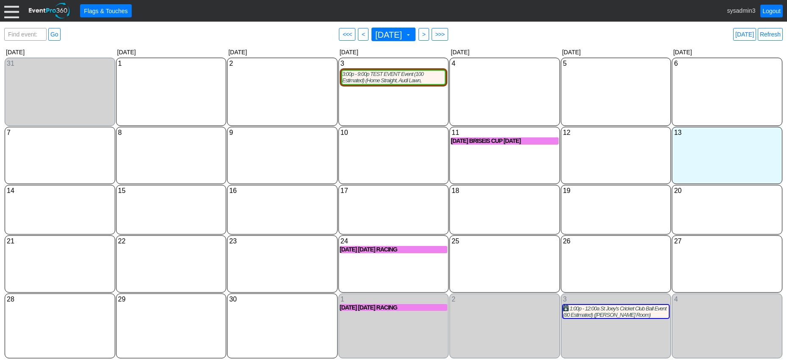
click at [13, 8] on div at bounding box center [11, 10] width 15 height 15
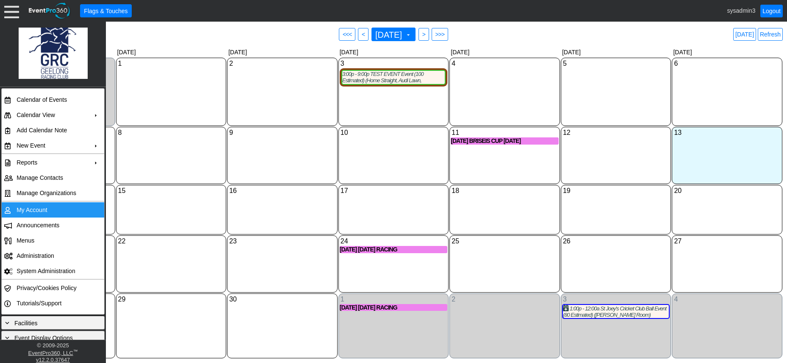
click at [28, 210] on td "My Account" at bounding box center [51, 209] width 76 height 15
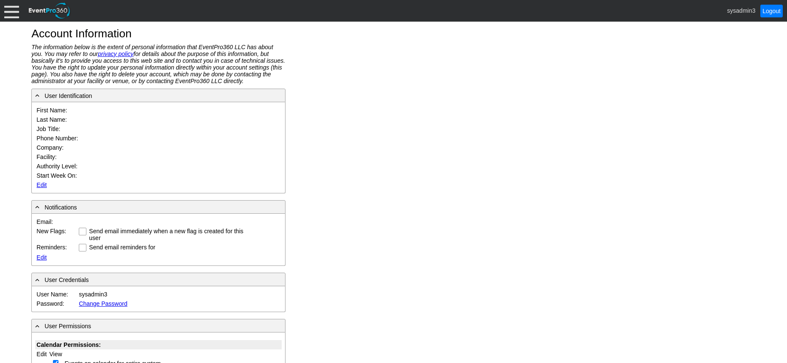
type input "System"
type input "Administrator"
type input "System Administrator"
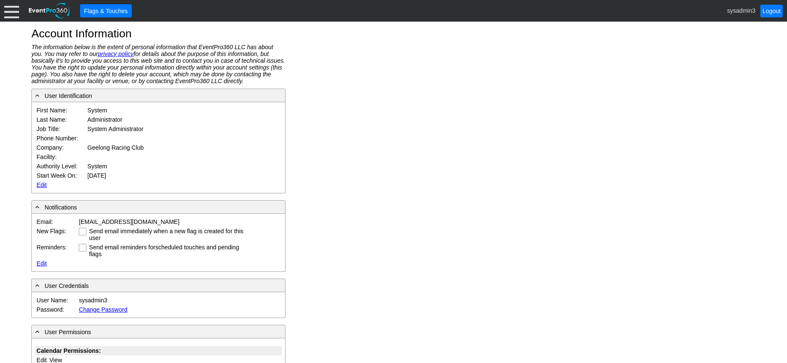
click at [43, 183] on link "Edit" at bounding box center [41, 184] width 10 height 7
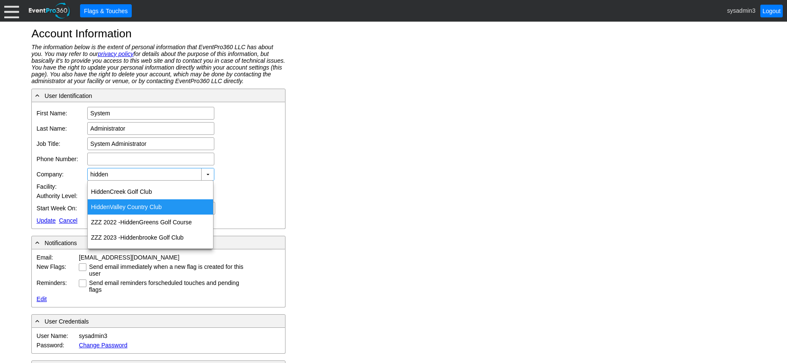
click at [126, 208] on div "Hidden Valley Country Club" at bounding box center [150, 206] width 125 height 15
type input "Hidden Valley Country Club"
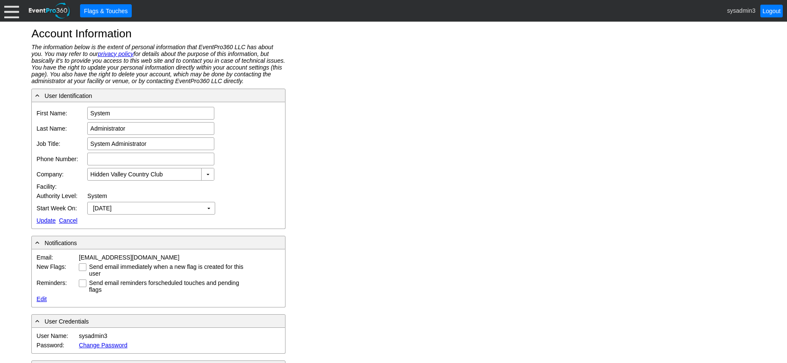
click at [47, 219] on link "Update" at bounding box center [45, 220] width 19 height 7
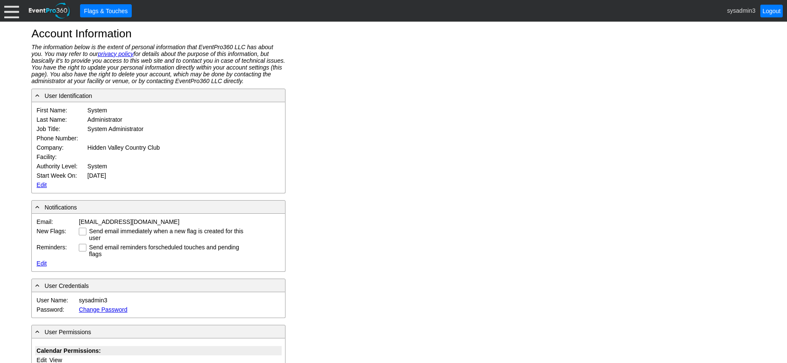
click at [6, 11] on div at bounding box center [11, 10] width 15 height 15
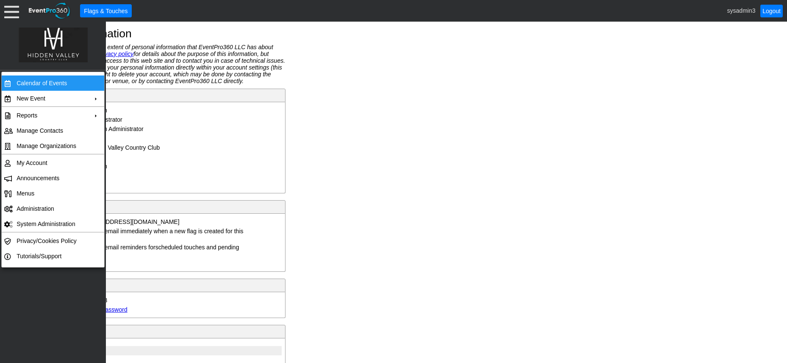
click at [35, 83] on td "Calendar of Events" at bounding box center [51, 82] width 76 height 15
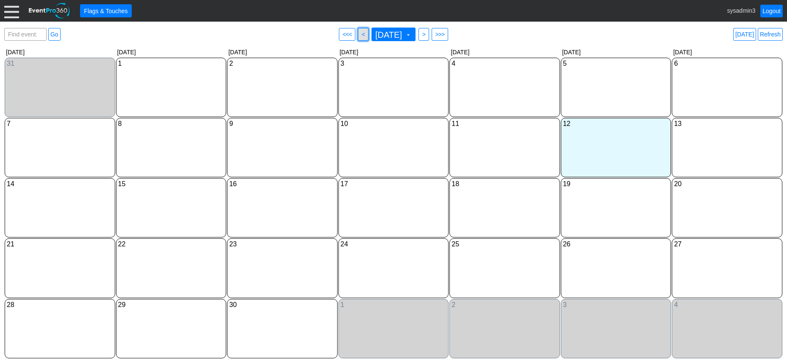
click at [360, 34] on span "<" at bounding box center [363, 34] width 6 height 8
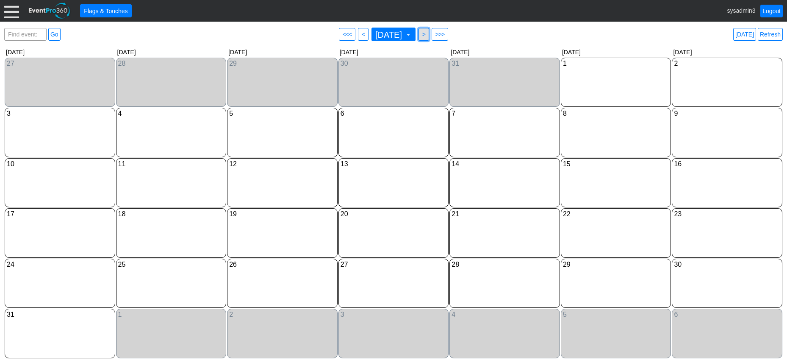
click at [427, 33] on span ">" at bounding box center [424, 34] width 6 height 8
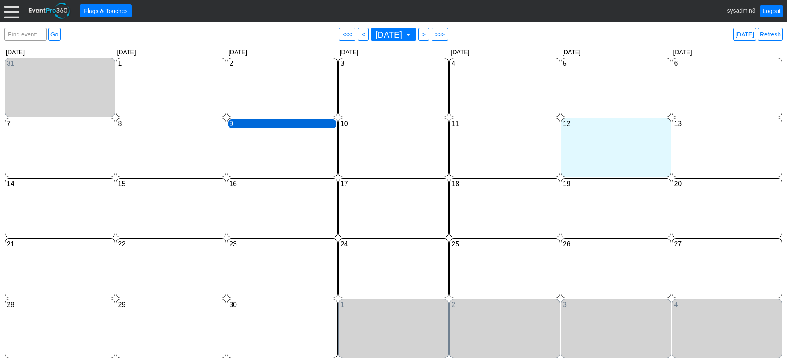
click at [265, 122] on div "9 [DATE]" at bounding box center [282, 123] width 108 height 9
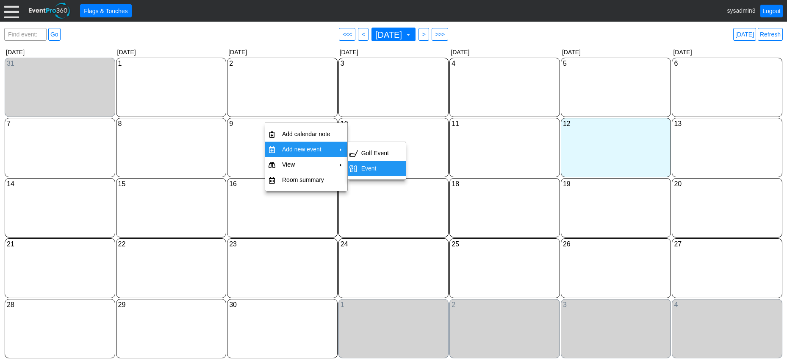
click at [373, 167] on td "Event" at bounding box center [375, 168] width 34 height 15
type input "[DATE]"
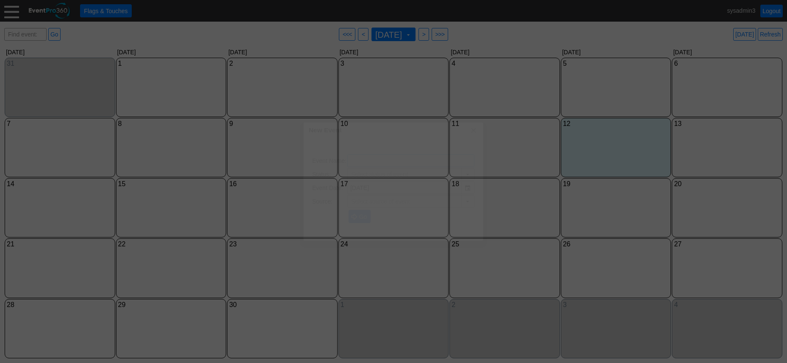
type input "Lead/Inquiry"
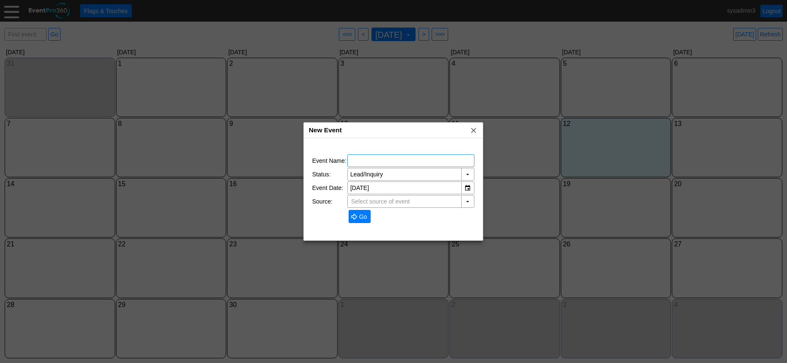
click at [361, 156] on input "text" at bounding box center [410, 161] width 121 height 12
type input "TEST F&B"
click at [365, 217] on span "Go" at bounding box center [363, 216] width 11 height 8
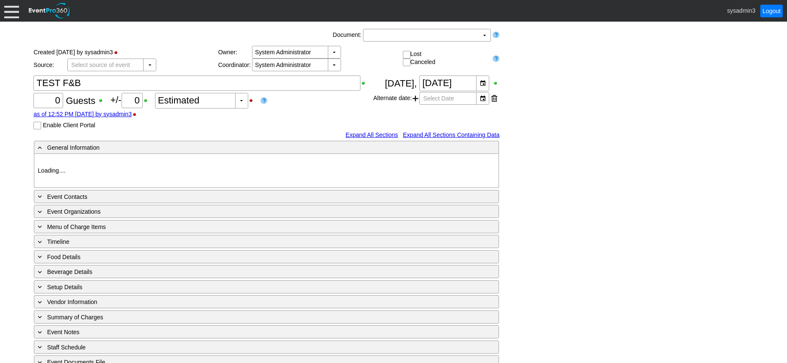
type input "Hidden Valley CC"
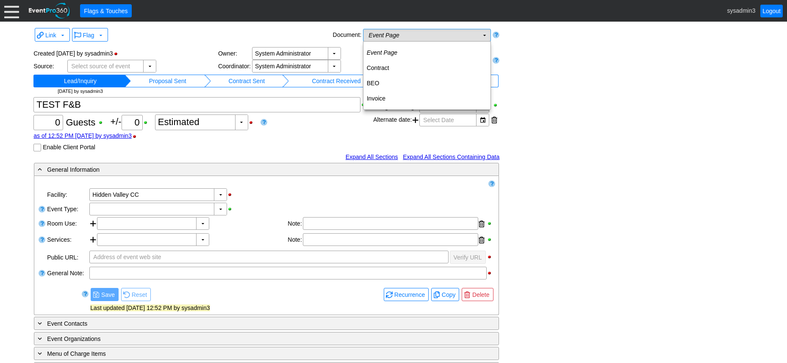
click at [443, 35] on td "Event Page Χ" at bounding box center [421, 35] width 115 height 12
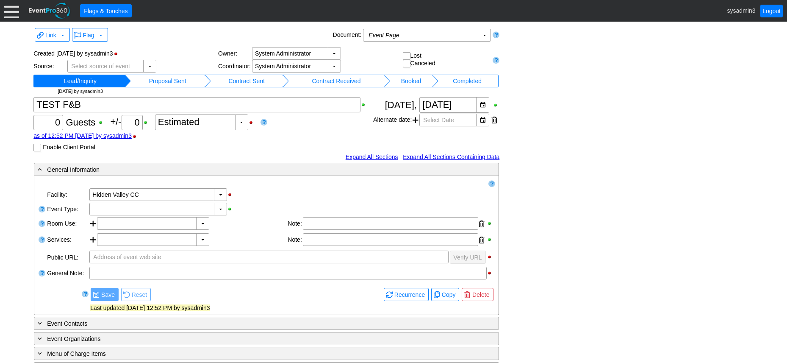
click at [530, 57] on div "Link ▼ Flag ▼ Document: Event Page Χ ▼ ● Print or PDF E-Sign ▼ Insert ▼ Save ▼ …" at bounding box center [393, 265] width 724 height 478
click at [59, 122] on input "0" at bounding box center [48, 122] width 24 height 14
type input "100"
click at [184, 79] on td "Proposal Sent" at bounding box center [168, 81] width 74 height 13
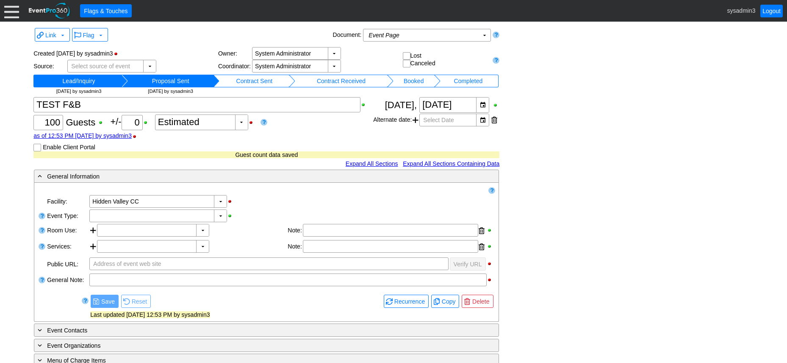
click at [260, 80] on td "Contract Sent" at bounding box center [254, 81] width 69 height 13
click at [334, 79] on td "Contract Received" at bounding box center [346, 81] width 89 height 13
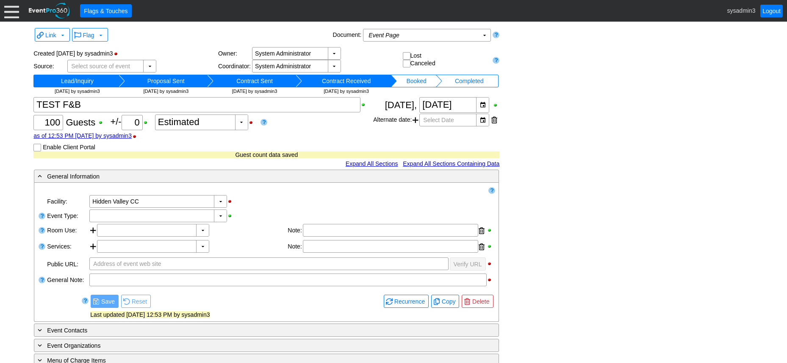
click at [411, 81] on td "Booked" at bounding box center [416, 81] width 39 height 13
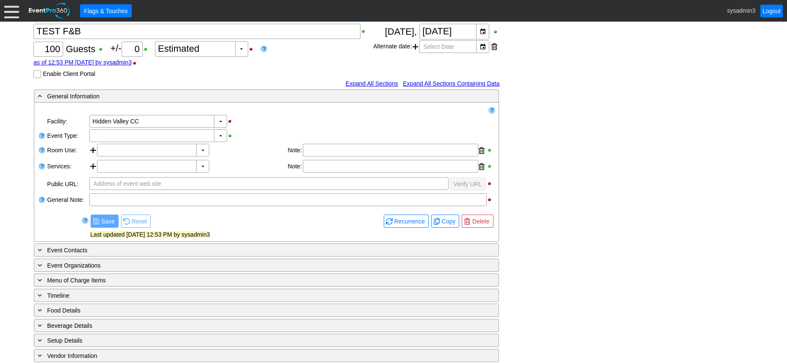
scroll to position [85, 0]
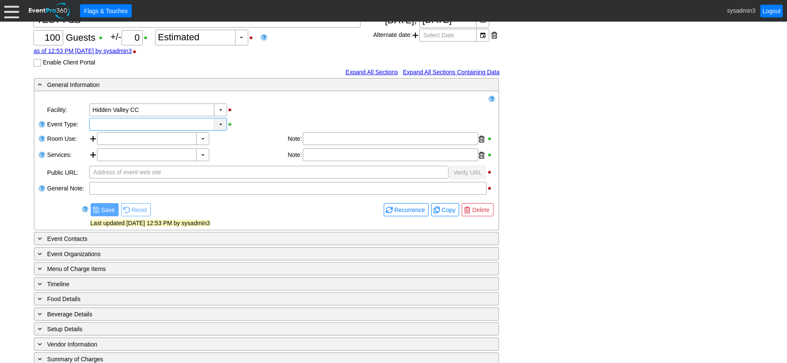
click at [219, 124] on div "▼" at bounding box center [220, 124] width 13 height 12
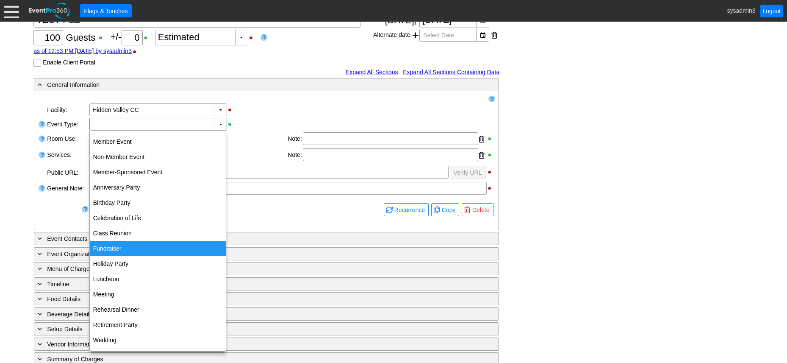
click at [111, 246] on div "Fundraiser" at bounding box center [158, 248] width 136 height 15
type input "Fundraiser"
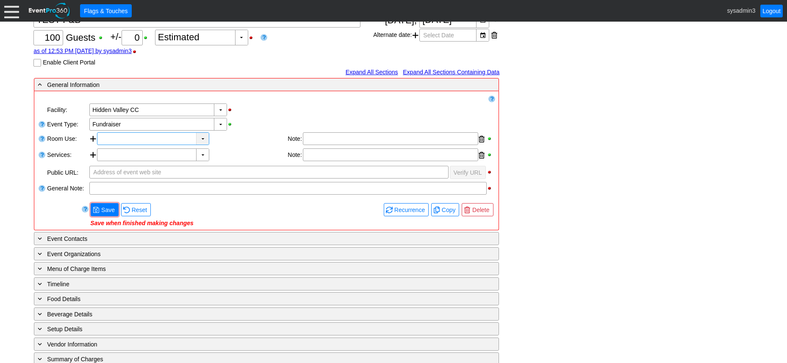
click at [203, 137] on div "▼" at bounding box center [202, 139] width 13 height 12
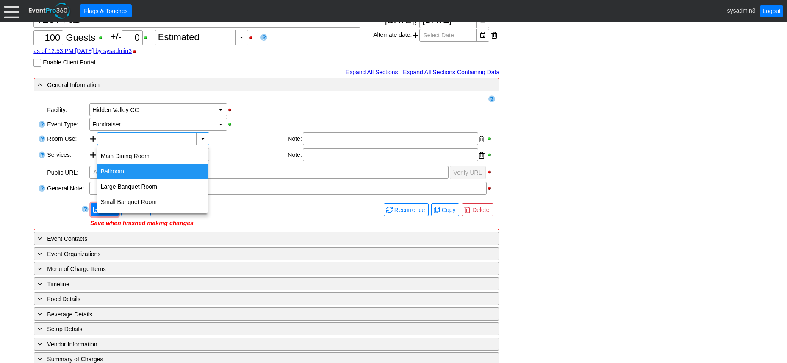
click at [130, 169] on div "Ballroom" at bounding box center [152, 171] width 111 height 15
type input "Ballroom"
type input "0:00"
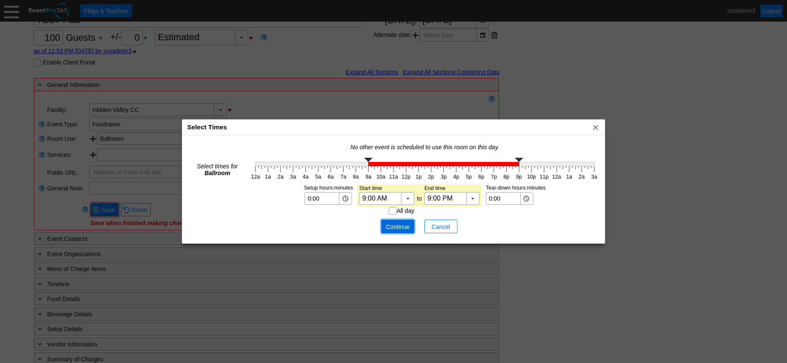
click at [392, 224] on span "Continue" at bounding box center [397, 226] width 25 height 8
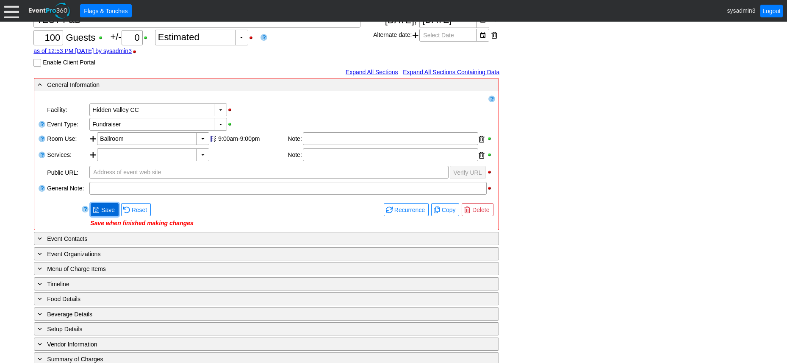
click at [108, 206] on span "Save" at bounding box center [108, 210] width 17 height 8
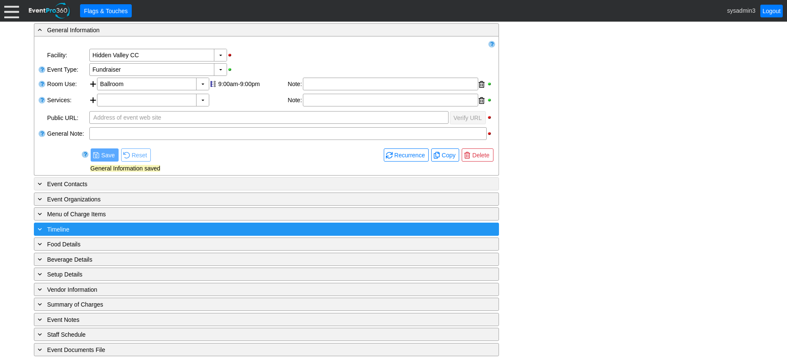
scroll to position [141, 0]
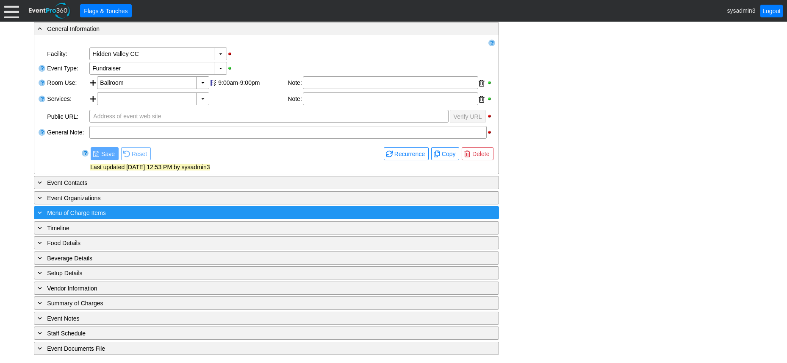
click at [126, 213] on div "+ Menu of Charge Items" at bounding box center [249, 213] width 426 height 10
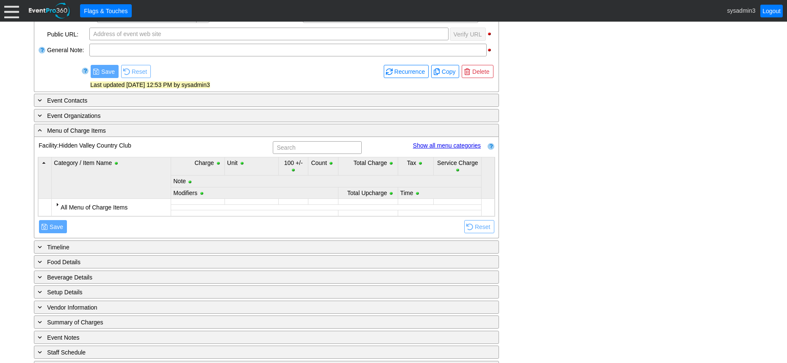
scroll to position [226, 0]
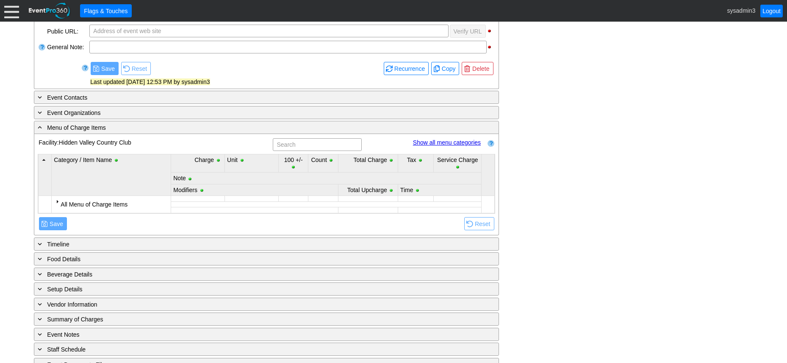
click at [56, 201] on div at bounding box center [57, 201] width 7 height 7
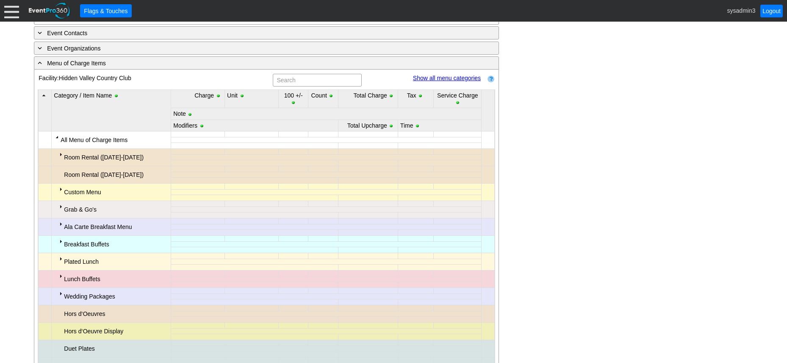
scroll to position [353, 0]
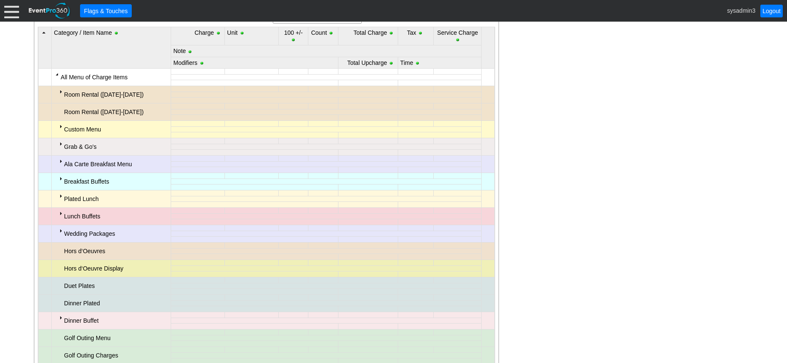
click at [61, 213] on div at bounding box center [60, 213] width 7 height 7
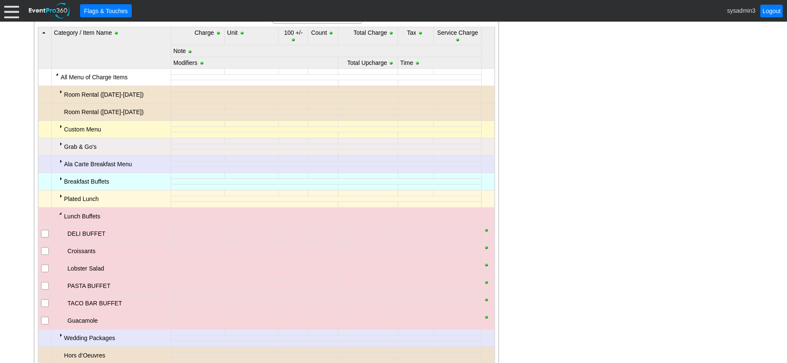
click at [60, 214] on div at bounding box center [60, 213] width 7 height 7
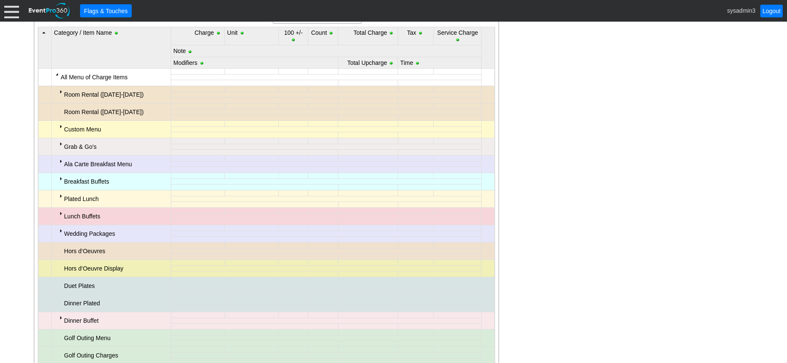
click at [61, 198] on div at bounding box center [60, 195] width 7 height 7
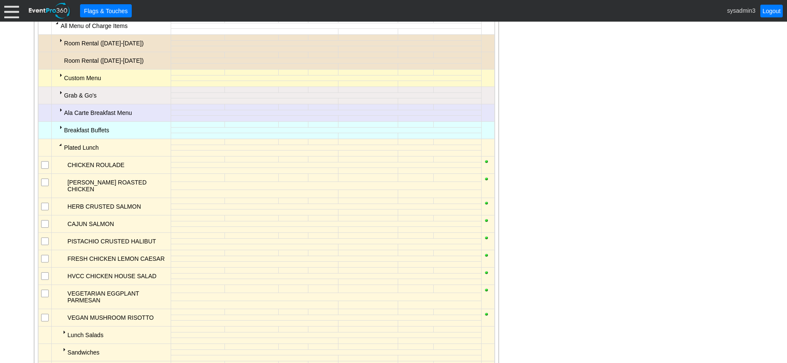
scroll to position [395, 0]
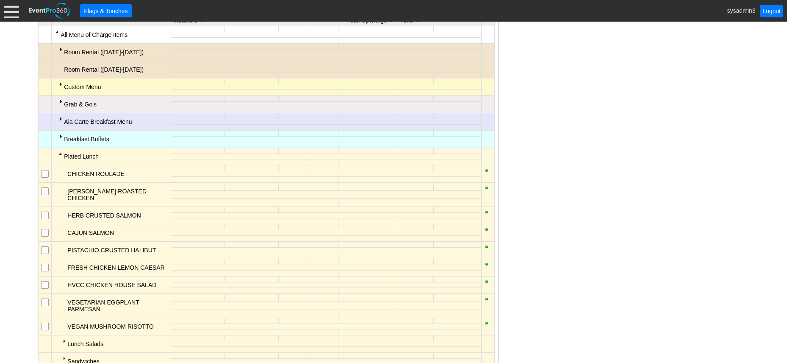
click at [59, 153] on div at bounding box center [60, 153] width 7 height 7
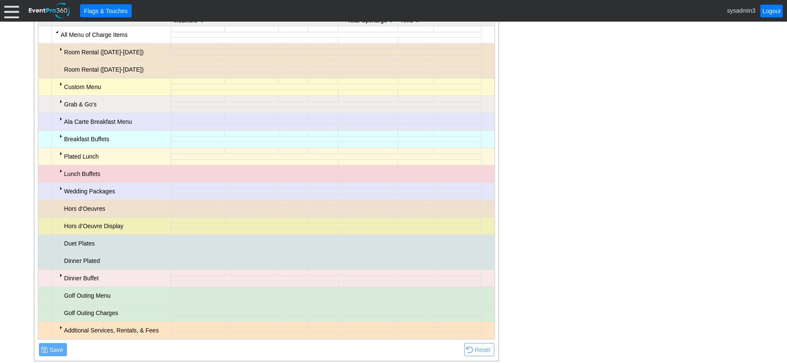
click at [9, 10] on div at bounding box center [11, 10] width 15 height 15
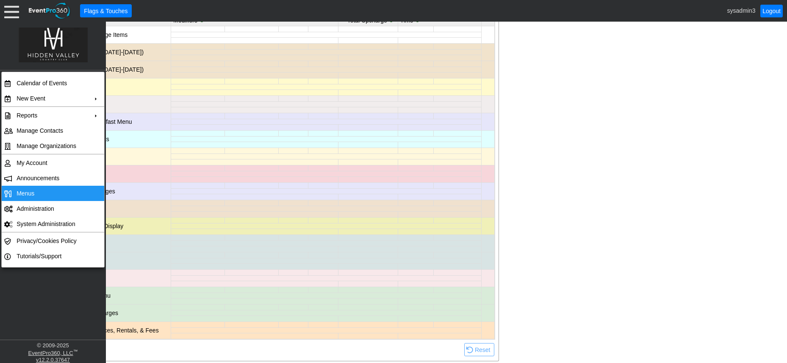
click at [26, 193] on span "Menus" at bounding box center [26, 193] width 18 height 7
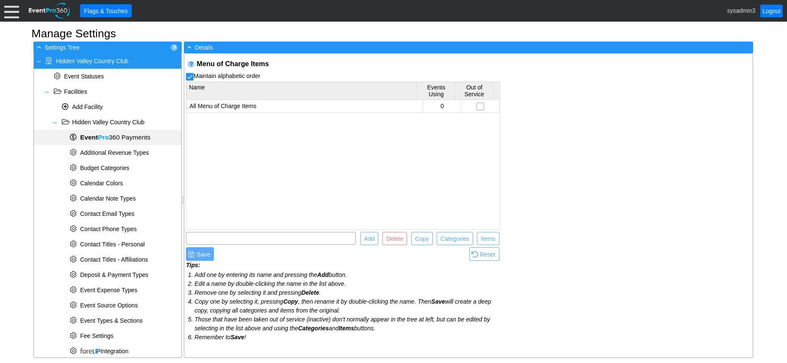
scroll to position [256, 0]
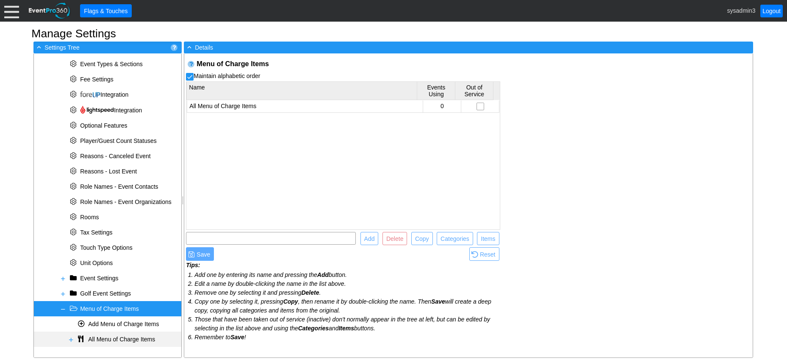
click at [69, 338] on span at bounding box center [71, 339] width 7 height 7
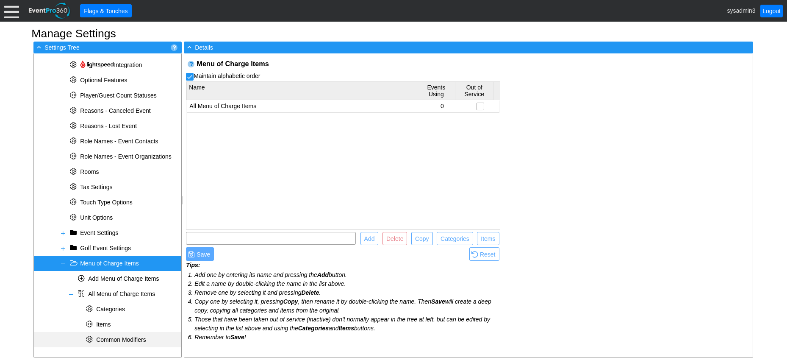
scroll to position [302, 0]
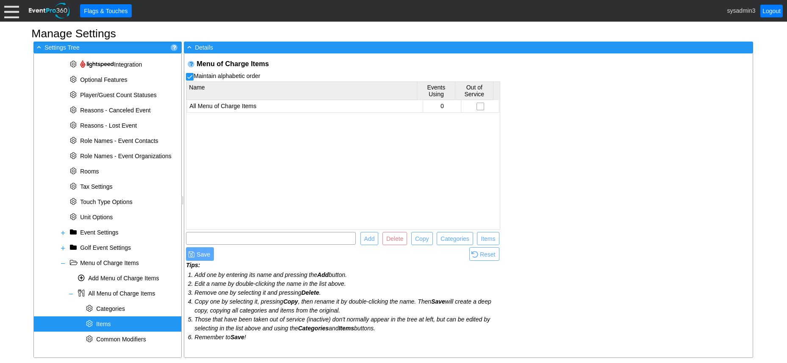
click at [106, 320] on div "* Items" at bounding box center [107, 323] width 147 height 15
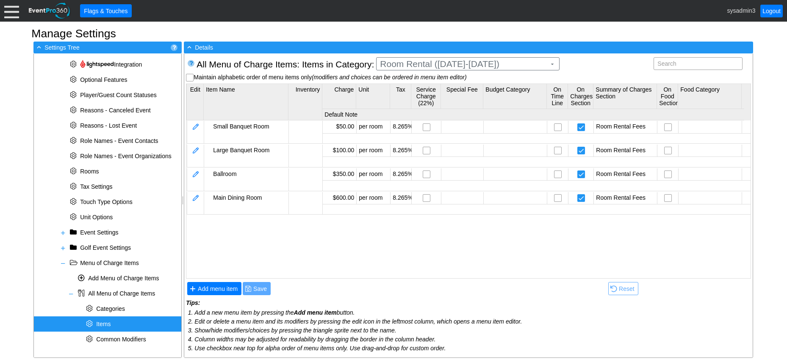
scroll to position [0, 0]
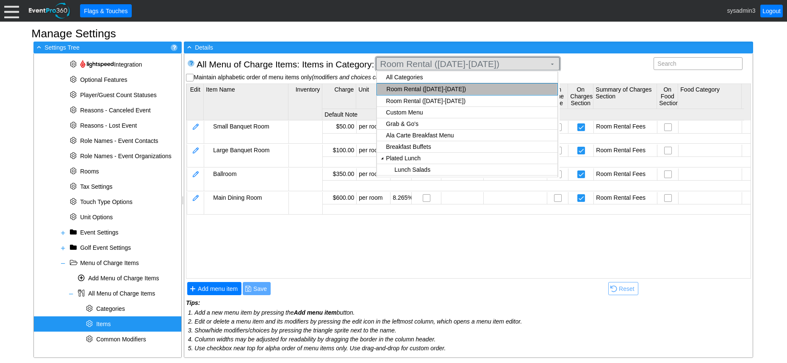
click at [524, 64] on span "Room Rental ([DATE]-[DATE])" at bounding box center [463, 64] width 170 height 8
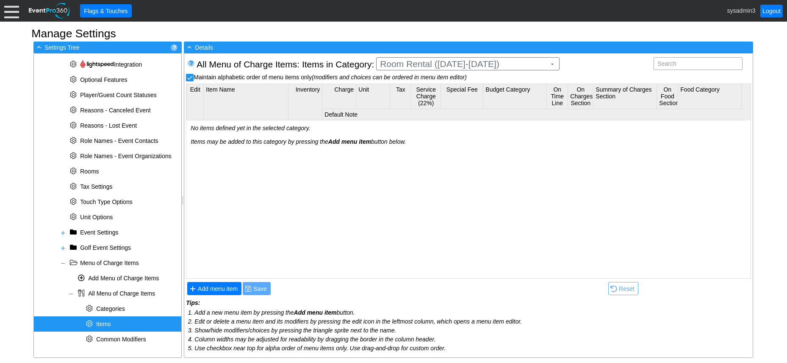
click at [464, 91] on body "Calendar of Events + New Event + Reports + Manage Contacts + Manage Organizatio…" at bounding box center [393, 181] width 787 height 363
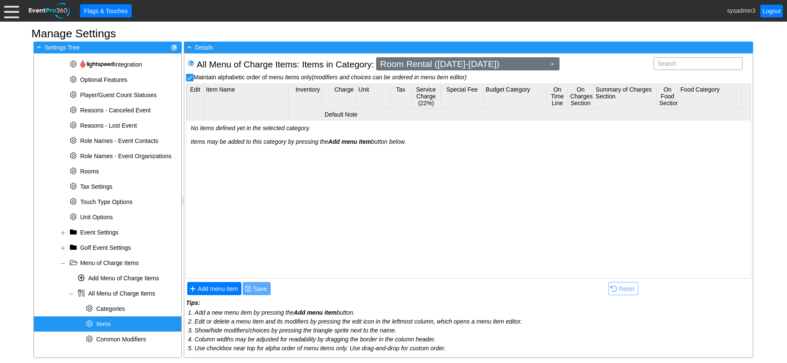
click at [469, 64] on span "Room Rental (Friday-Sunday)" at bounding box center [463, 64] width 170 height 8
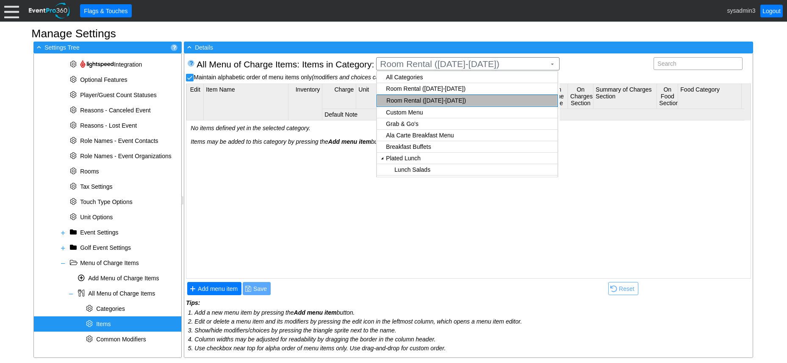
click at [423, 139] on body "Calendar of Events + New Event + Reports + Manage Contacts + Manage Organizatio…" at bounding box center [393, 181] width 787 height 363
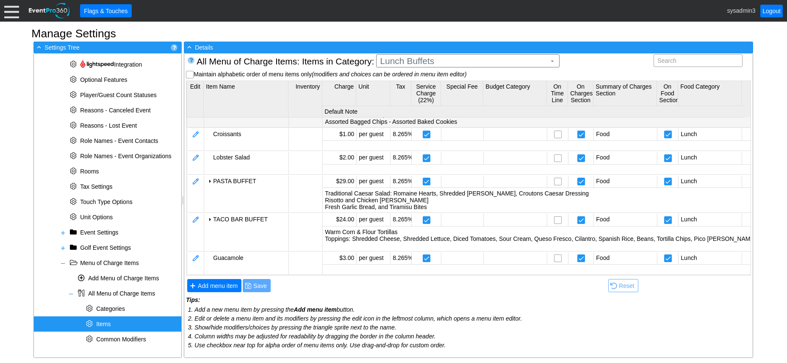
scroll to position [55, 0]
drag, startPoint x: 458, startPoint y: 5, endPoint x: 492, endPoint y: -14, distance: 39.1
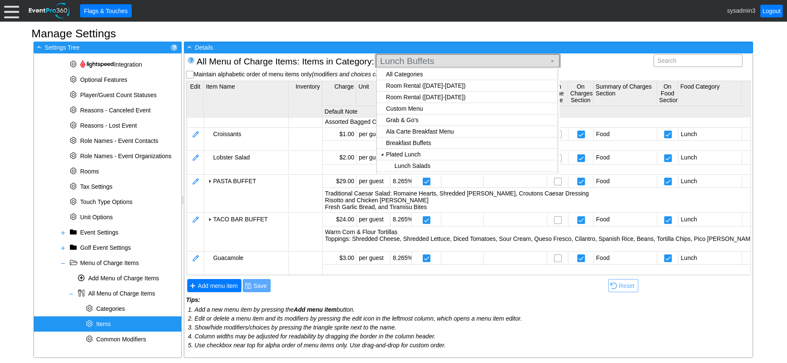
click at [470, 59] on span "Lunch Buffets" at bounding box center [463, 61] width 170 height 8
checkbox input "true"
click at [416, 96] on body "Calendar of Events + New Event + Reports + Manage Contacts + Manage Organizatio…" at bounding box center [393, 181] width 787 height 363
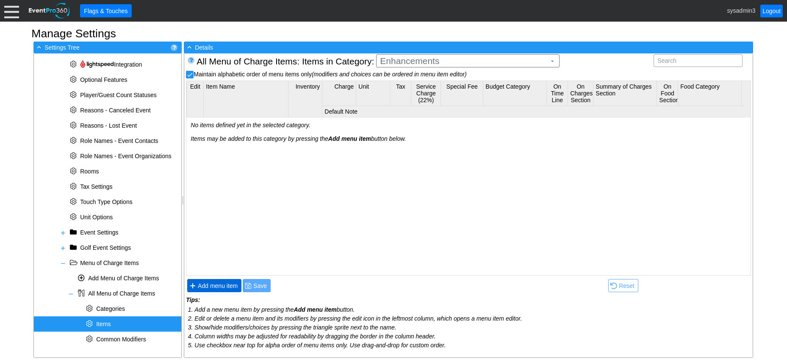
click at [221, 287] on span "Add menu item" at bounding box center [217, 285] width 43 height 8
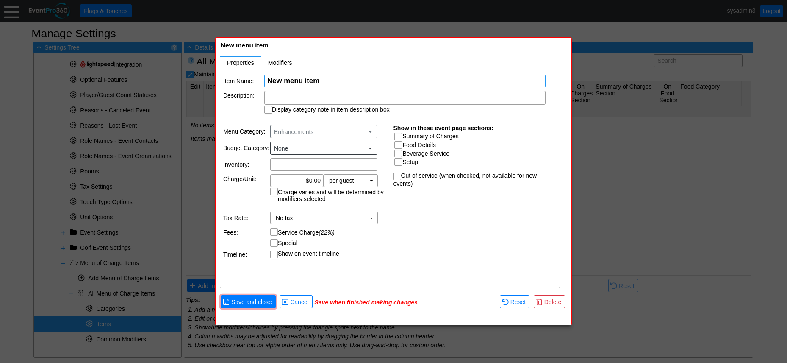
paste input "Snack platter for bridal party"
click at [293, 79] on input "Snack platter for bridal party" at bounding box center [404, 81] width 275 height 12
click at [329, 79] on input "Snack Platter for bridal party" at bounding box center [404, 81] width 275 height 12
click at [352, 77] on input "Snack Platter for Bridal party" at bounding box center [404, 81] width 275 height 12
type input "Snack Platter for Bridal Party"
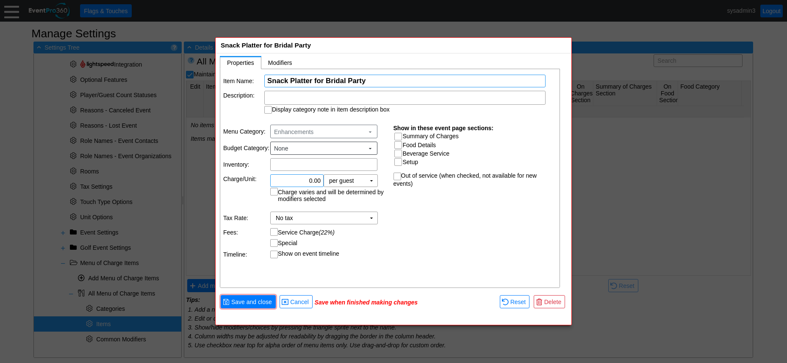
click at [311, 179] on input "0.00" at bounding box center [296, 181] width 47 height 12
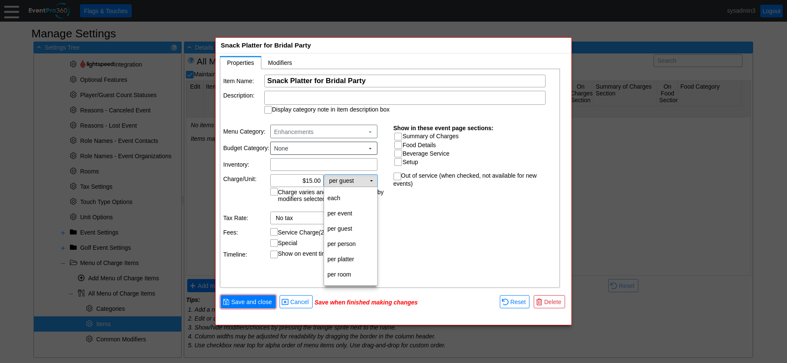
click at [370, 181] on td "▼" at bounding box center [372, 181] width 12 height 12
type input "$15.00"
click at [347, 239] on td "per person" at bounding box center [350, 243] width 53 height 15
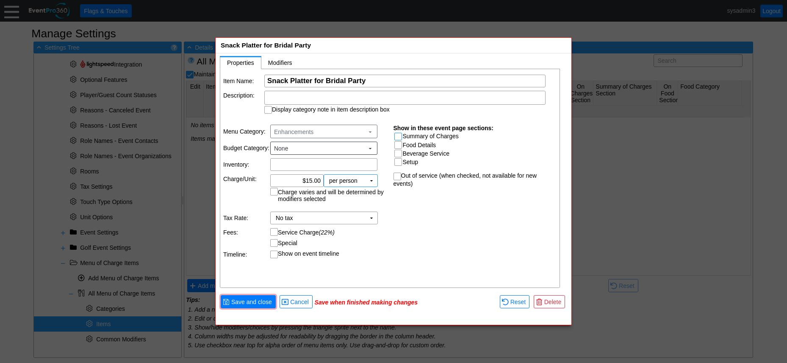
click at [399, 134] on input "Summary of Charges" at bounding box center [399, 137] width 8 height 8
checkbox input "true"
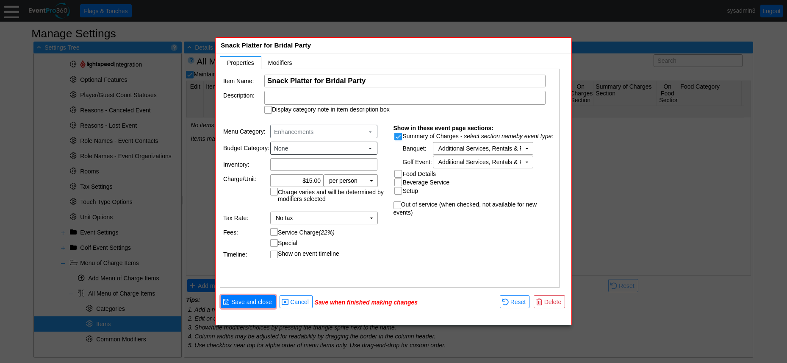
click at [400, 172] on input "Food Details" at bounding box center [399, 174] width 8 height 8
checkbox input "true"
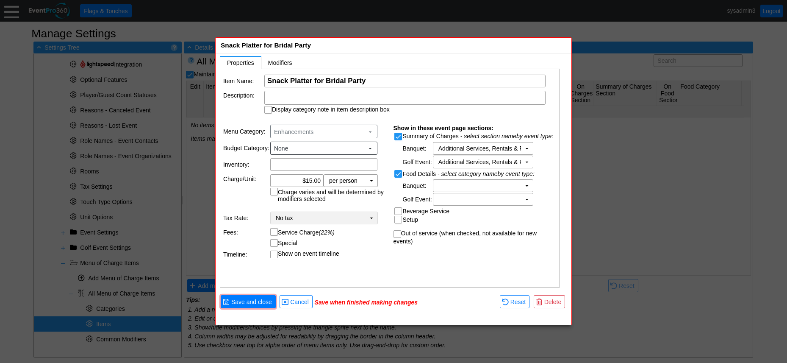
click at [374, 216] on td "▼" at bounding box center [372, 218] width 12 height 12
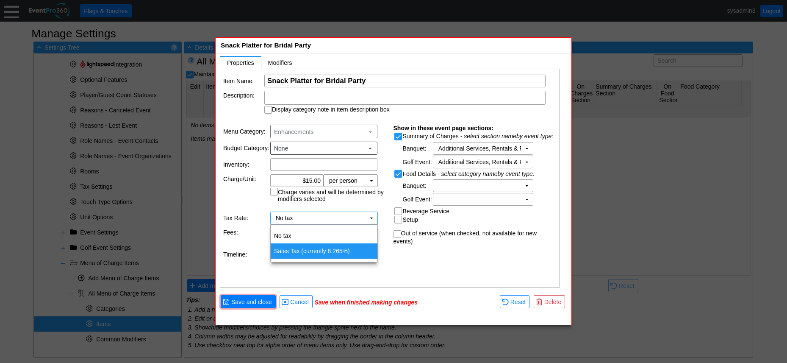
click at [331, 250] on td "Sales Tax (currently 8.265%)" at bounding box center [324, 250] width 107 height 15
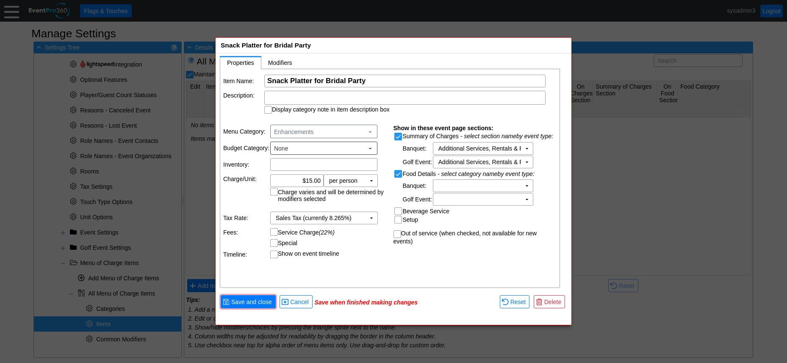
click at [274, 231] on input "Service Charge (22%)" at bounding box center [275, 232] width 8 height 8
checkbox input "true"
click at [259, 300] on span "Save and close" at bounding box center [252, 301] width 44 height 8
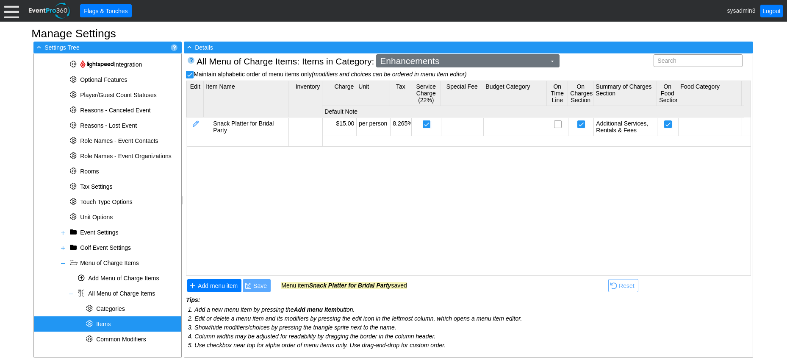
click at [448, 61] on span "Enhancements" at bounding box center [463, 61] width 170 height 8
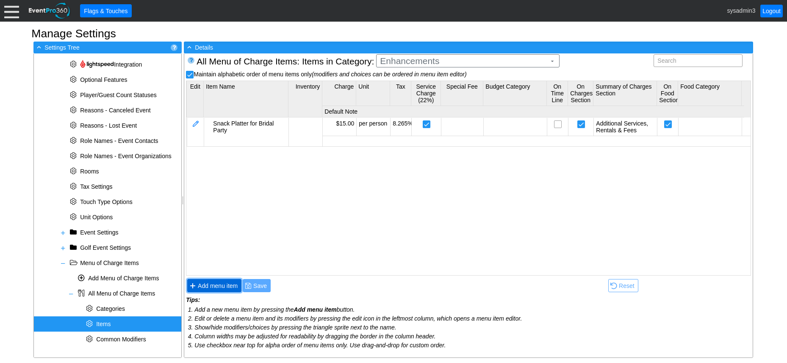
click at [220, 284] on span "Add menu item" at bounding box center [217, 285] width 43 height 8
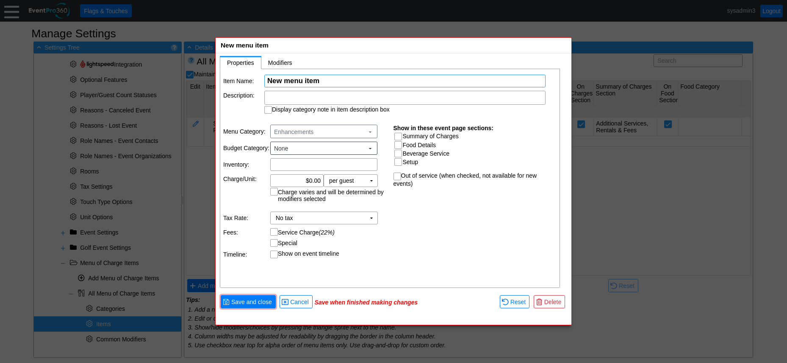
paste input "Additional Food Tasting"
type input "Additional Food Tasting"
click at [312, 180] on input "0.00" at bounding box center [296, 181] width 47 height 12
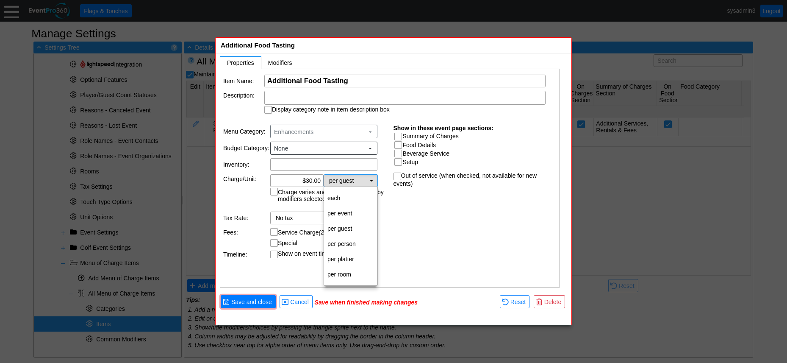
click at [374, 182] on td "▼" at bounding box center [372, 181] width 12 height 12
type input "$30.00"
click at [349, 241] on td "per person" at bounding box center [350, 243] width 53 height 15
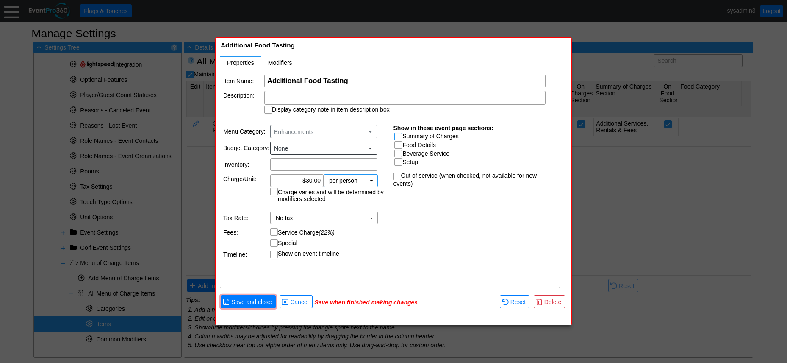
click at [398, 138] on input "Summary of Charges" at bounding box center [399, 137] width 8 height 8
checkbox input "true"
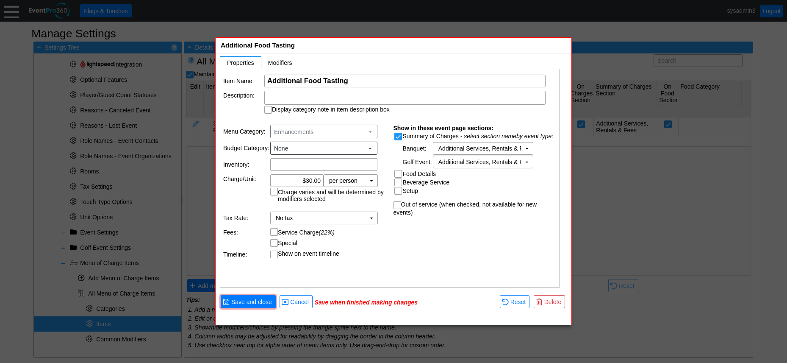
click at [397, 174] on input "Food Details" at bounding box center [399, 174] width 8 height 8
checkbox input "true"
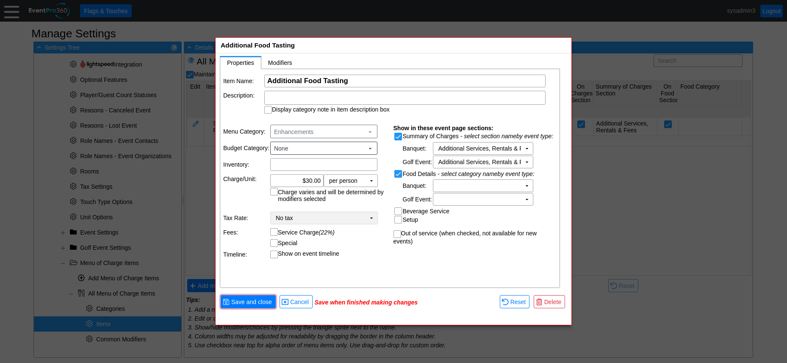
click at [375, 220] on td "▼" at bounding box center [372, 218] width 12 height 12
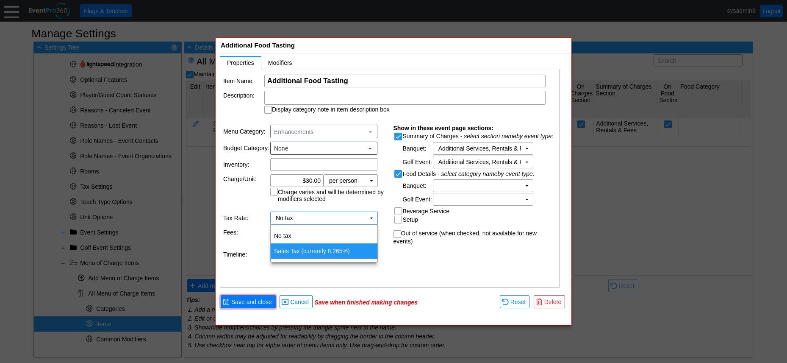
click at [323, 252] on td "Sales Tax (currently 8.265%)" at bounding box center [324, 250] width 107 height 15
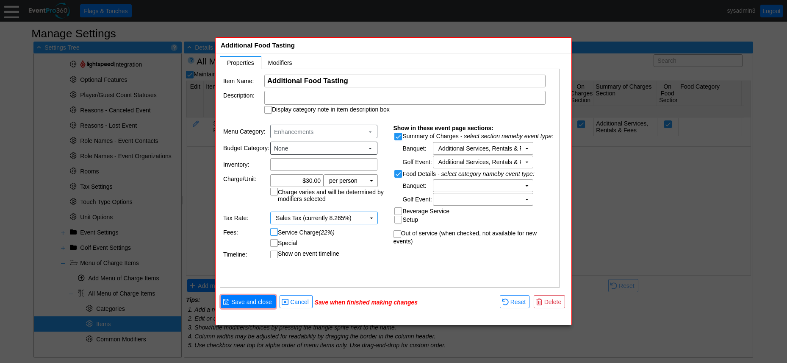
click at [275, 234] on input "Service Charge (22%)" at bounding box center [275, 232] width 8 height 8
checkbox input "true"
click at [258, 306] on span "Save and close" at bounding box center [252, 301] width 44 height 8
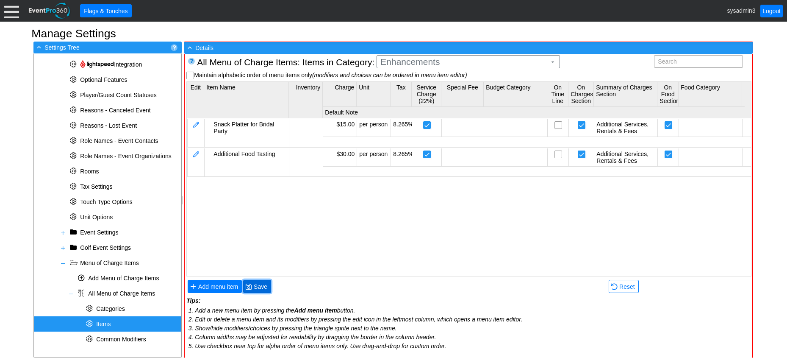
click at [259, 289] on span "Save" at bounding box center [260, 286] width 17 height 8
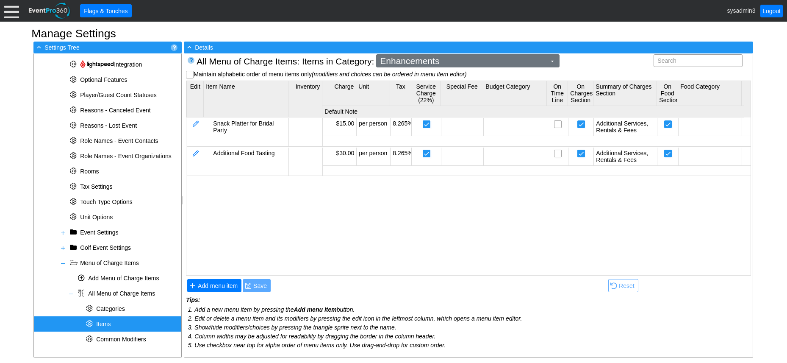
click at [489, 63] on span "Enhancements" at bounding box center [463, 61] width 170 height 8
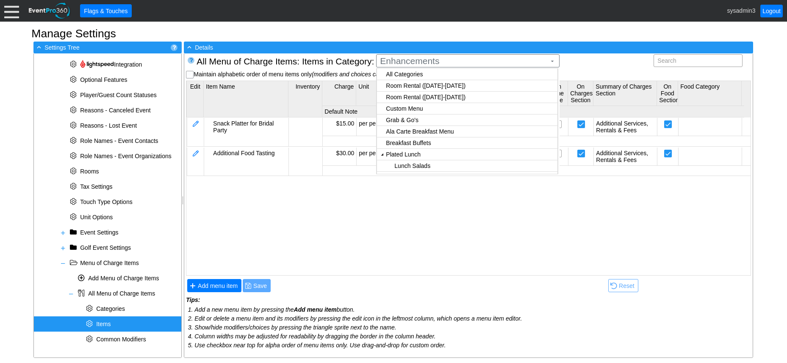
checkbox input "true"
click at [412, 85] on body "Calendar of Events + New Event + Reports + Manage Contacts + Manage Organizatio…" at bounding box center [393, 181] width 787 height 363
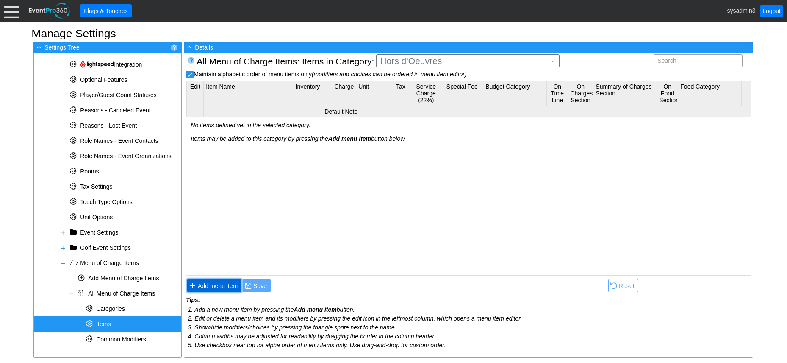
click at [225, 285] on span "Add menu item" at bounding box center [217, 285] width 43 height 8
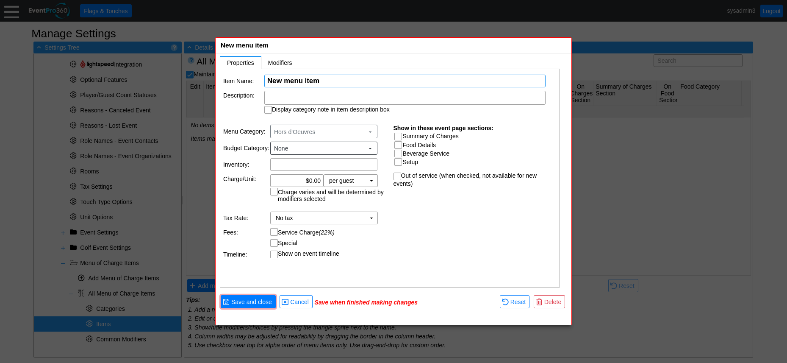
paste input "Tempura Battered Prawns"
type input "Tempura Battered Prawns"
click at [332, 97] on div at bounding box center [404, 98] width 281 height 14
drag, startPoint x: 248, startPoint y: 117, endPoint x: 252, endPoint y: 111, distance: 7.1
click at [248, 116] on table "Item Name: Χ Tempura Battered Prawns Name of the menu item Description: with So…" at bounding box center [390, 94] width 340 height 50
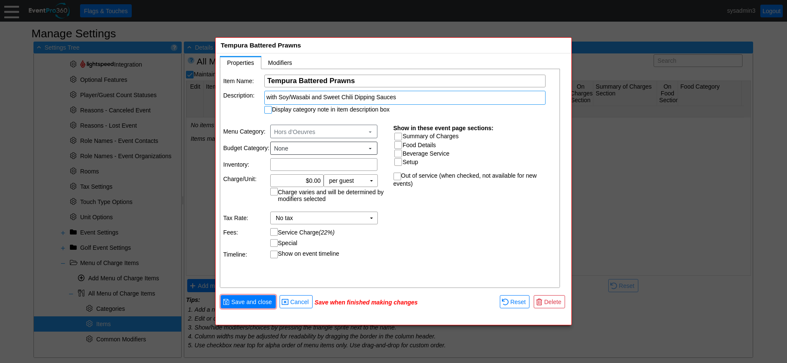
click at [267, 108] on input "Display category note in item description box" at bounding box center [269, 110] width 8 height 8
checkbox input "true"
drag, startPoint x: 313, startPoint y: 178, endPoint x: 327, endPoint y: 170, distance: 16.0
click at [313, 178] on input "0.00" at bounding box center [296, 181] width 47 height 12
type input "$4.00"
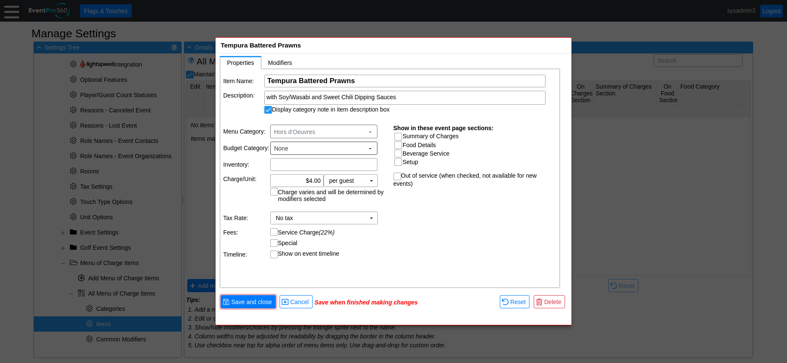
click at [400, 135] on input "Summary of Charges" at bounding box center [399, 137] width 8 height 8
checkbox input "true"
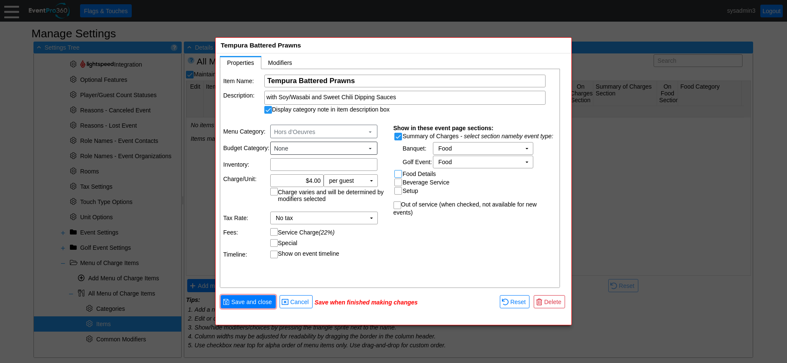
click at [397, 172] on input "Food Details" at bounding box center [399, 174] width 8 height 8
checkbox input "true"
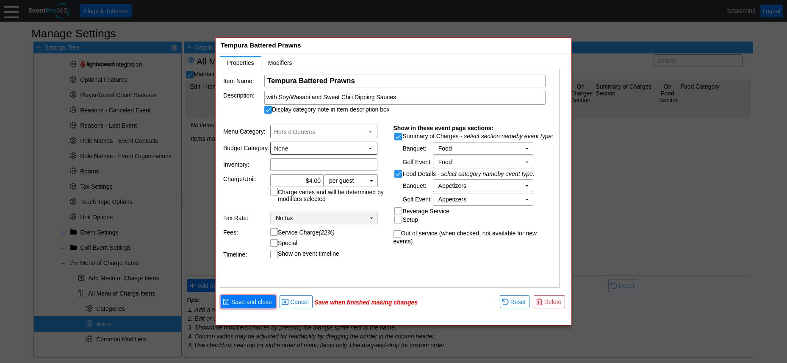
click at [371, 217] on td "▼" at bounding box center [372, 218] width 12 height 12
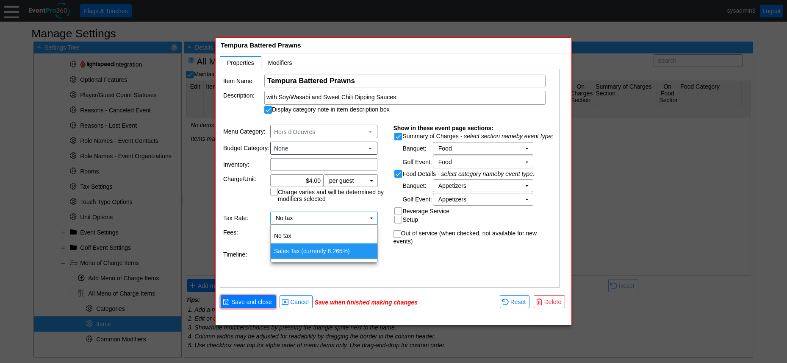
click at [322, 250] on td "Sales Tax (currently 8.265%)" at bounding box center [324, 250] width 107 height 15
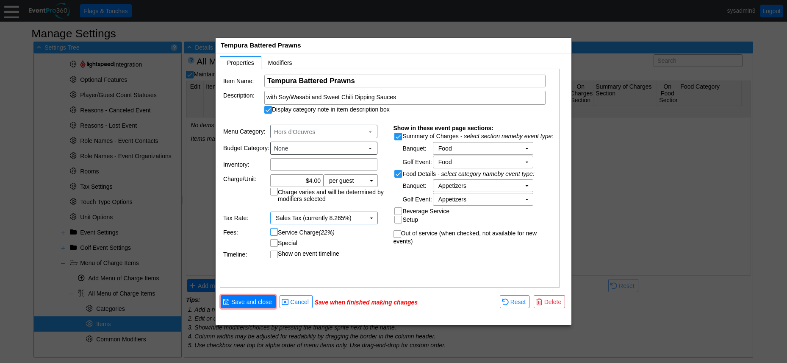
click at [276, 229] on input "Service Charge (22%)" at bounding box center [275, 232] width 8 height 8
checkbox input "true"
click at [259, 298] on span "Save and close" at bounding box center [252, 301] width 44 height 8
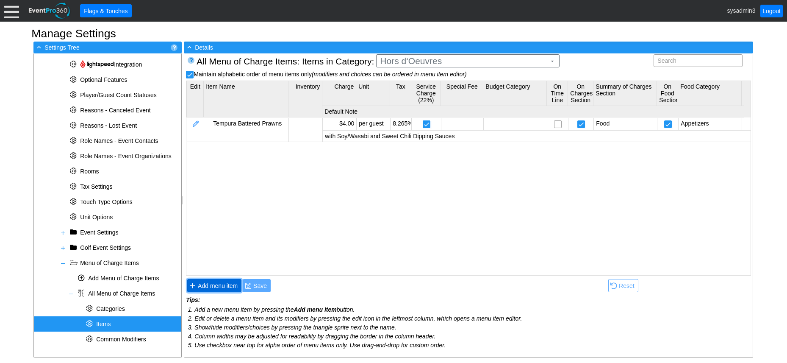
click at [211, 285] on span "Add menu item" at bounding box center [217, 285] width 43 height 8
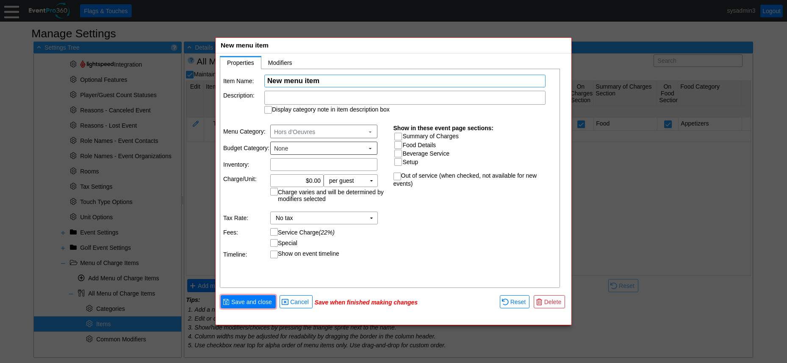
paste input "Shrimp Cocktail"
type input "Shrimp Cocktail"
click at [317, 177] on input "0.00" at bounding box center [296, 181] width 47 height 12
type input "$3.50"
click at [397, 136] on input "Summary of Charges" at bounding box center [399, 137] width 8 height 8
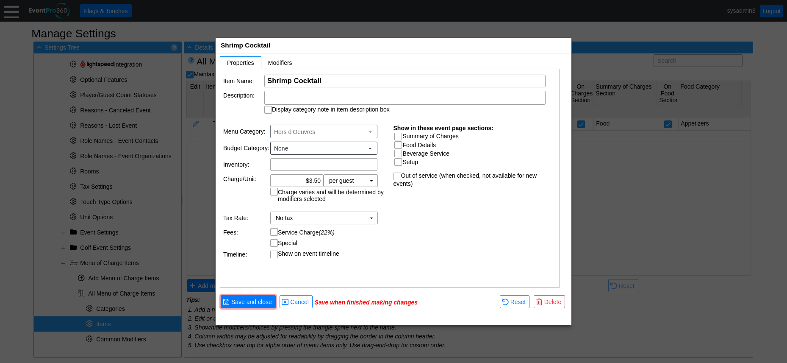
checkbox input "true"
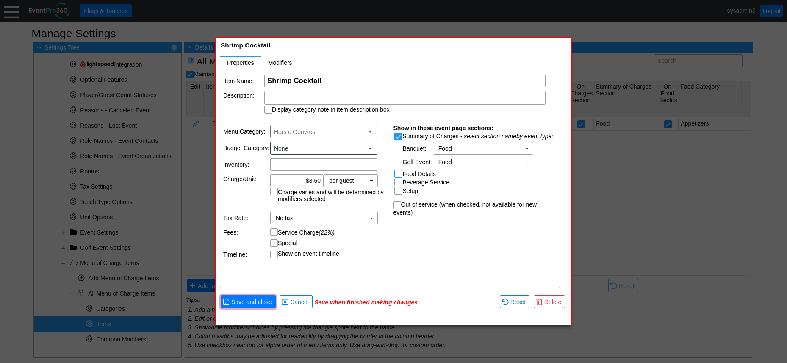
click at [398, 172] on input "Food Details" at bounding box center [399, 174] width 8 height 8
checkbox input "true"
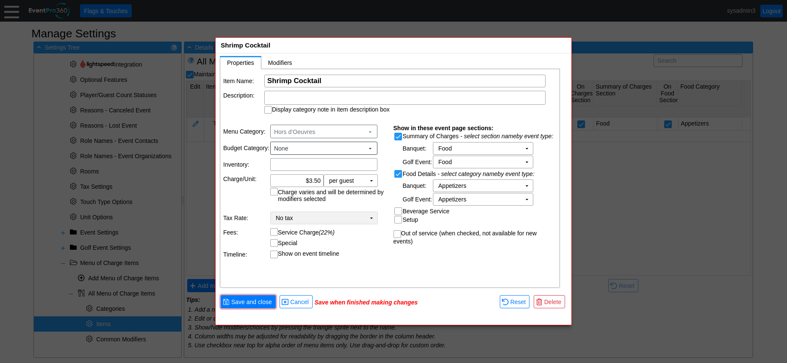
click at [370, 215] on td "▼" at bounding box center [372, 218] width 12 height 12
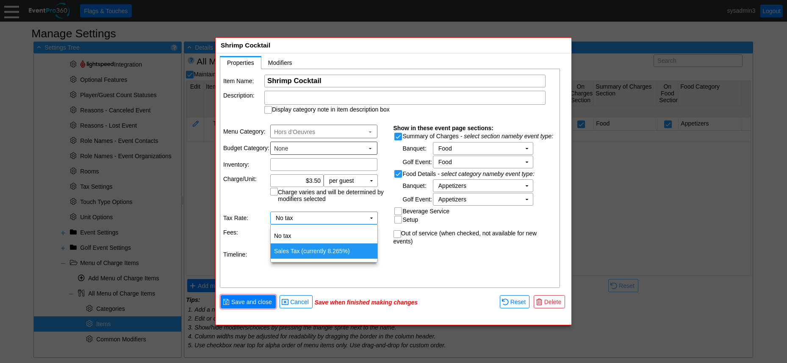
click at [333, 250] on td "Sales Tax (currently 8.265%)" at bounding box center [324, 250] width 107 height 15
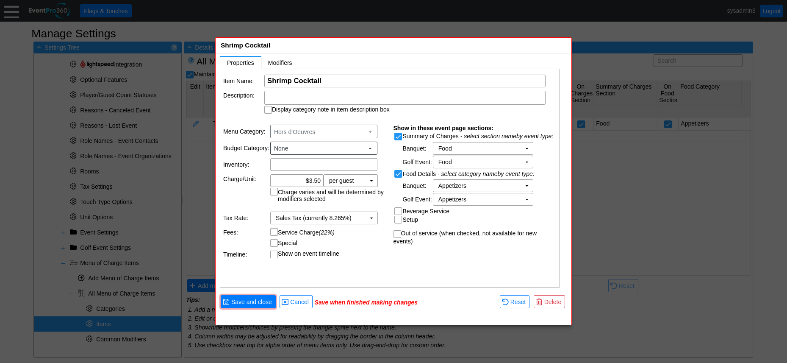
click at [275, 232] on input "Service Charge (22%)" at bounding box center [275, 232] width 8 height 8
checkbox input "true"
click at [256, 301] on span "Save and close" at bounding box center [252, 301] width 44 height 8
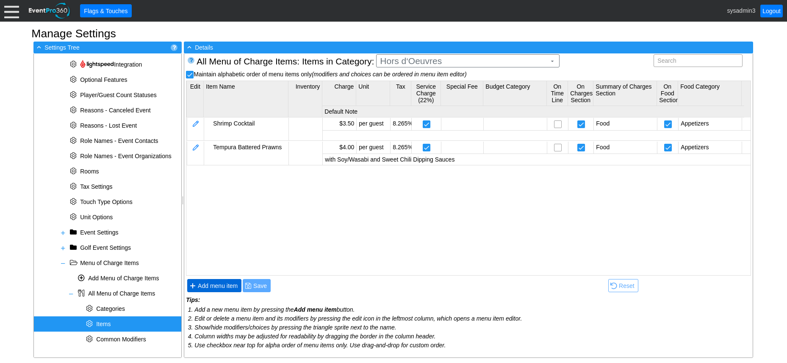
click at [222, 280] on span "● Add menu item" at bounding box center [214, 285] width 54 height 13
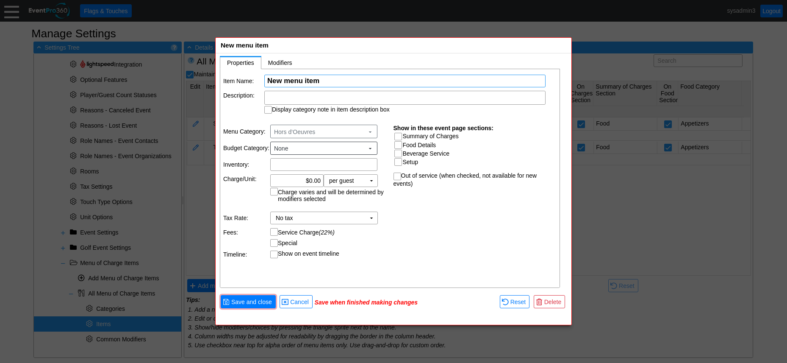
paste input "Seared Beef Brochette"
type input "Seared Beef Brochette"
click at [311, 176] on input "0.00" at bounding box center [296, 181] width 47 height 12
type input "$4.00"
drag, startPoint x: 384, startPoint y: 229, endPoint x: 401, endPoint y: 169, distance: 62.2
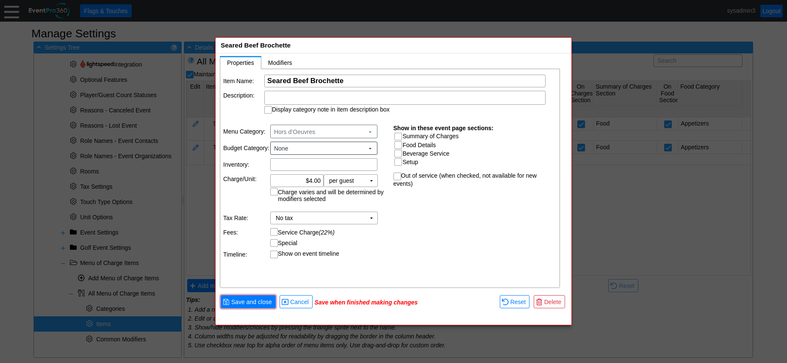
click at [385, 225] on table "Menu Category: Hors d‘Oeuvres ▼ Budget Category: None ▼ Inventory: Χ Charge/Uni…" at bounding box center [305, 191] width 170 height 144
click at [400, 134] on input "Summary of Charges" at bounding box center [399, 137] width 8 height 8
checkbox input "true"
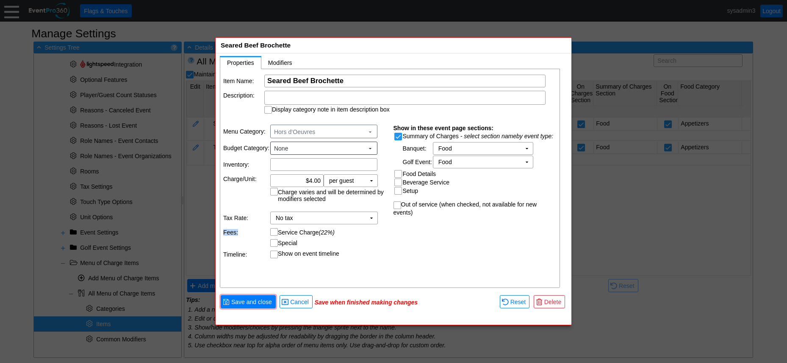
click at [400, 174] on input "Food Details" at bounding box center [399, 174] width 8 height 8
checkbox input "true"
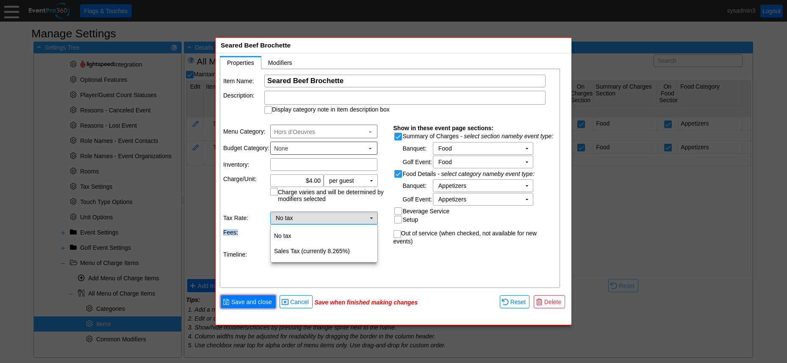
click at [365, 215] on td "No tax Χ" at bounding box center [318, 218] width 95 height 12
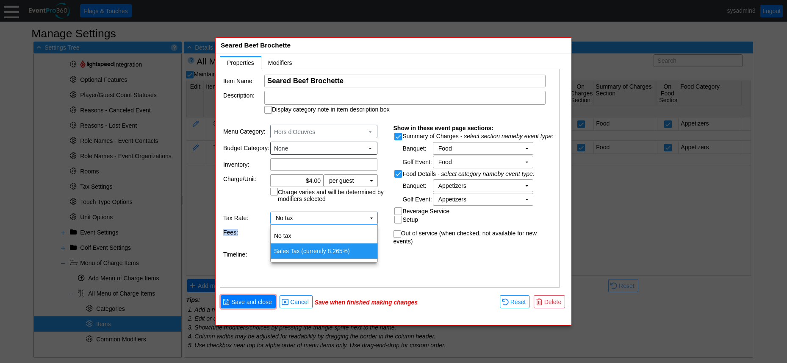
click at [322, 250] on td "Sales Tax (currently 8.265%)" at bounding box center [324, 250] width 107 height 15
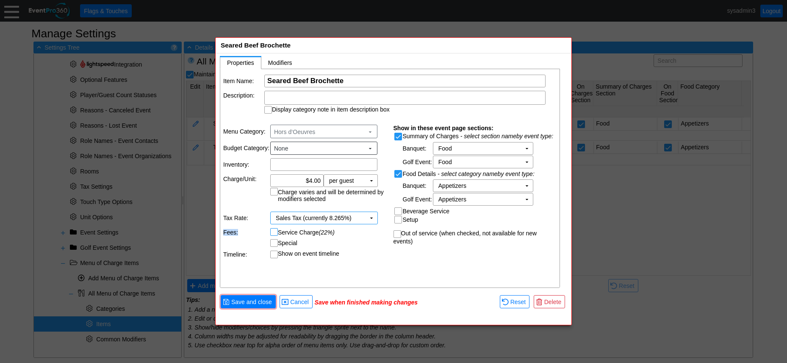
click at [274, 231] on input "Service Charge (22%)" at bounding box center [275, 232] width 8 height 8
checkbox input "true"
click at [259, 303] on span "Save and close" at bounding box center [252, 301] width 44 height 8
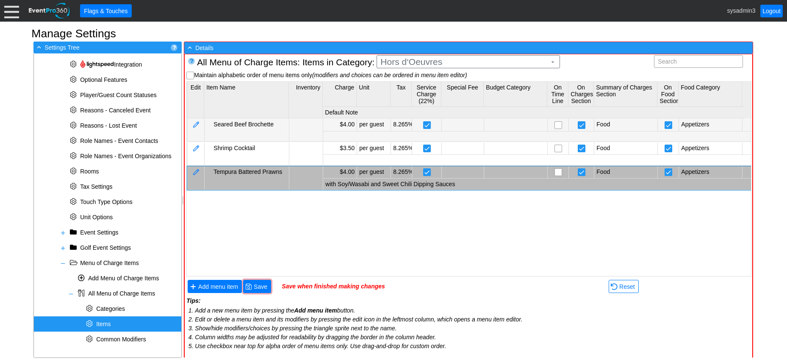
checkbox input "false"
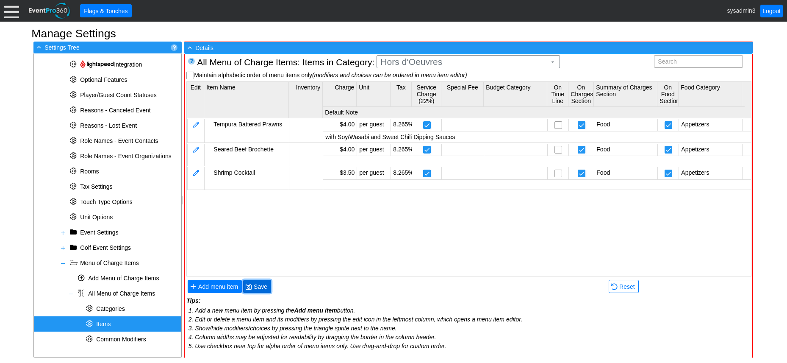
click at [268, 289] on span "Save" at bounding box center [260, 286] width 17 height 8
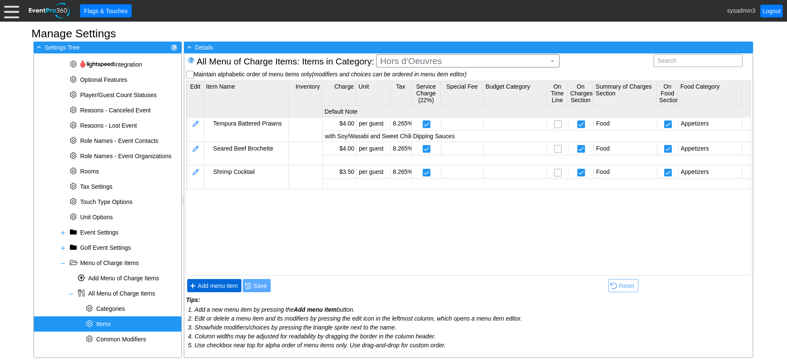
click at [226, 283] on span "Add menu item" at bounding box center [217, 285] width 43 height 8
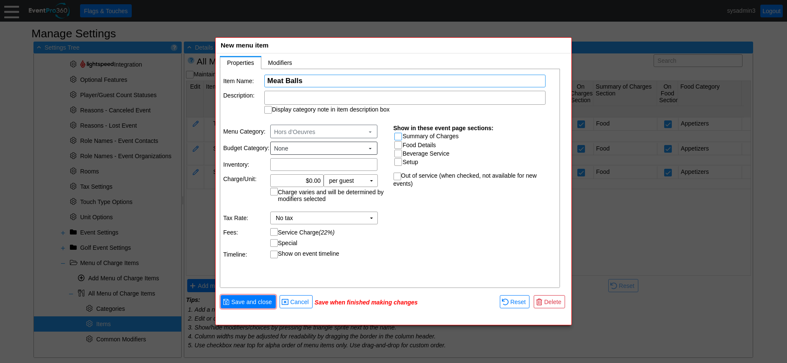
type input "Meat Balls"
click at [396, 134] on input "Summary of Charges" at bounding box center [399, 137] width 8 height 8
checkbox input "true"
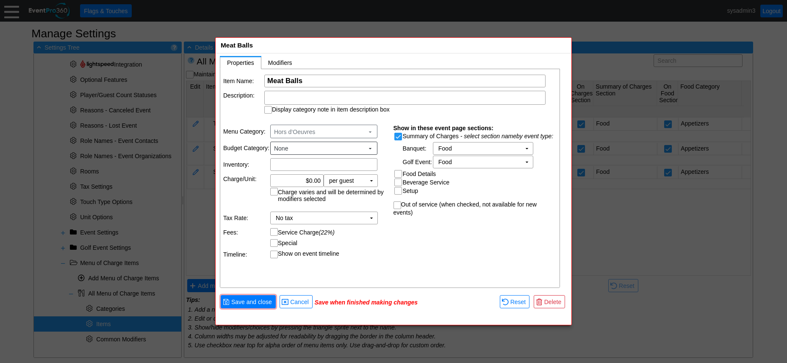
click at [399, 176] on input "Food Details" at bounding box center [399, 174] width 8 height 8
checkbox input "true"
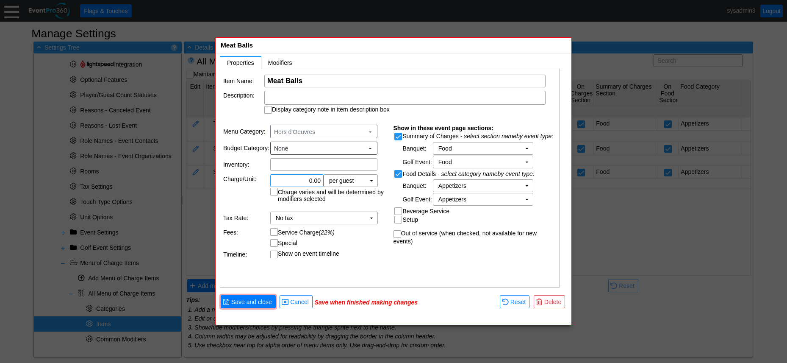
click at [313, 182] on input "0.00" at bounding box center [296, 181] width 47 height 12
type input "$4.00"
drag, startPoint x: 359, startPoint y: 252, endPoint x: 361, endPoint y: 243, distance: 9.1
click at [359, 250] on td "Show on event timeline" at bounding box center [328, 254] width 117 height 8
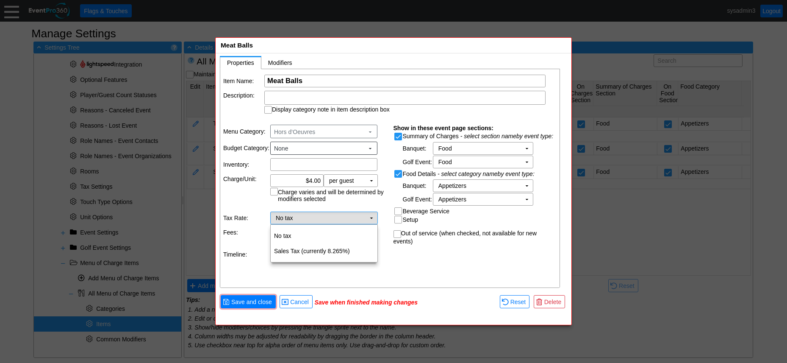
click at [362, 217] on td "No tax Χ" at bounding box center [318, 218] width 95 height 12
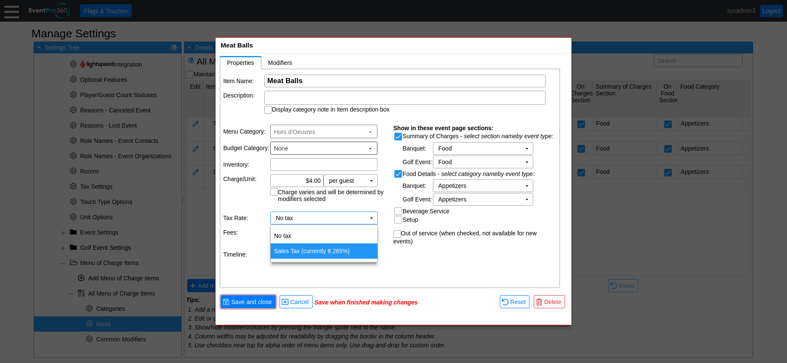
click at [322, 252] on td "Sales Tax (currently 8.265%)" at bounding box center [324, 250] width 107 height 15
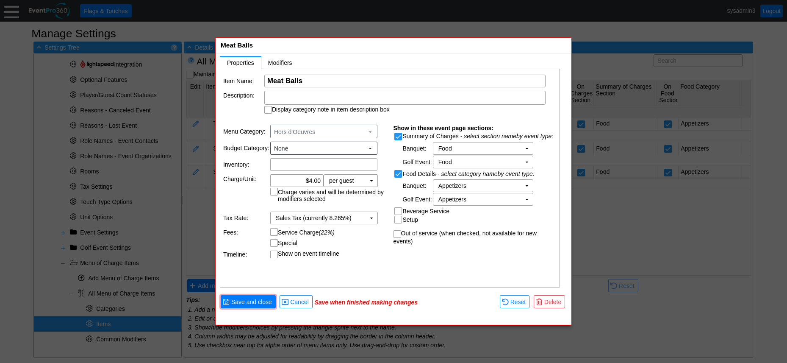
click at [276, 233] on input "Service Charge (22%)" at bounding box center [275, 232] width 8 height 8
checkbox input "true"
click at [284, 61] on span "Modifiers" at bounding box center [280, 62] width 24 height 7
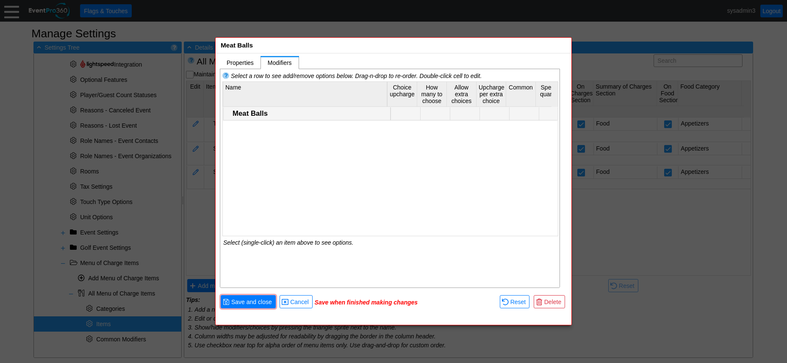
click at [253, 111] on div "Meat Balls" at bounding box center [311, 113] width 156 height 8
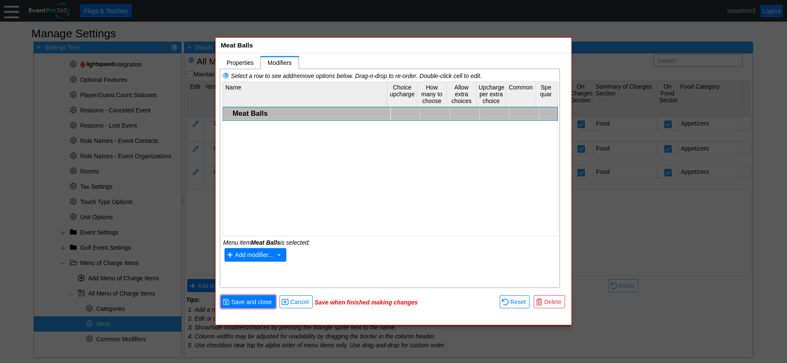
click at [258, 252] on span "Add modifier..." at bounding box center [254, 255] width 38 height 7
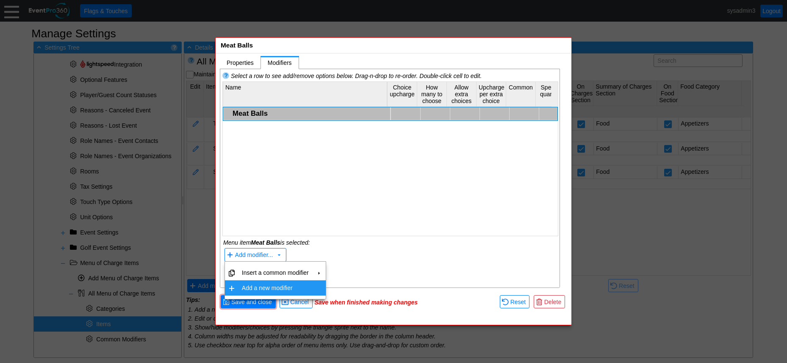
click at [266, 289] on td "Add a new modifier" at bounding box center [276, 287] width 74 height 15
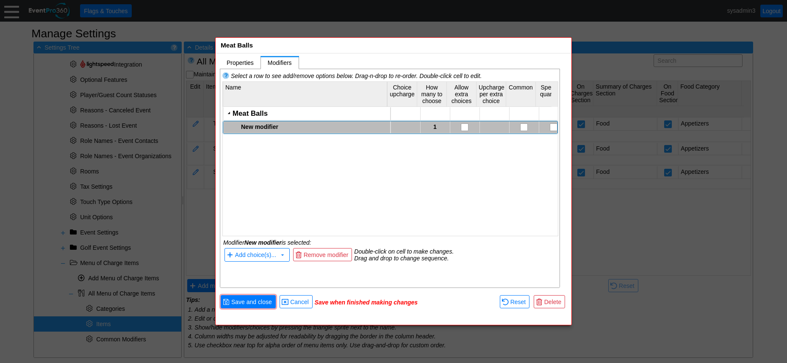
click at [272, 128] on div "New modifier" at bounding box center [314, 126] width 147 height 7
type textarea "Meat Ball Selections"
click at [271, 158] on div "Meat Balls New modifier Meat Ball Selections 1" at bounding box center [390, 167] width 335 height 121
click at [267, 126] on div "Meat Ball Selections" at bounding box center [314, 126] width 147 height 7
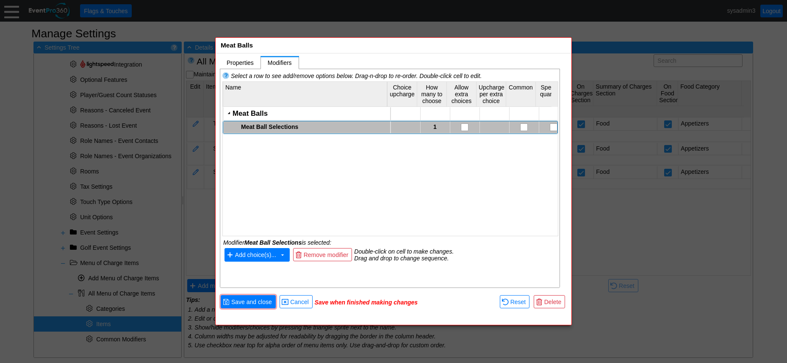
click at [263, 251] on span "Add choice(s)..." at bounding box center [256, 254] width 44 height 9
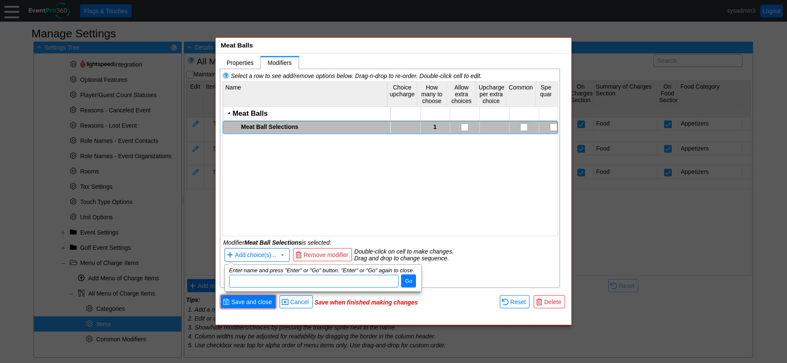
paste input "Swedish, Teriyaki, or Pomodoro"
type input "Swedish"
click at [404, 275] on span "● Go" at bounding box center [408, 280] width 15 height 13
paste input "Swedish, Teriyaki, or Pomodoro"
click at [256, 279] on input "Swedish, Teriyaki, or Pomodoro" at bounding box center [314, 281] width 164 height 12
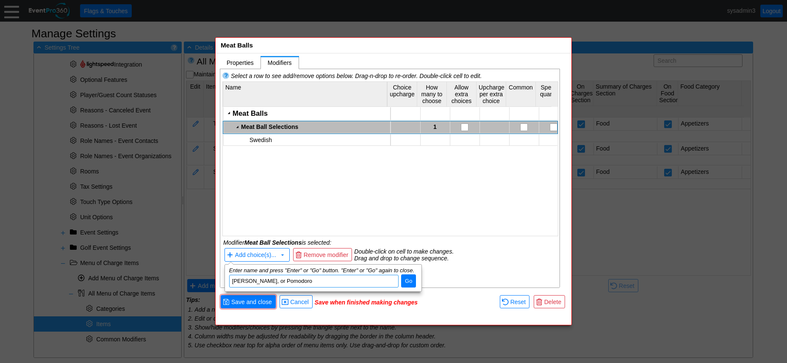
click at [299, 281] on input "Teriyaki, or Pomodoro" at bounding box center [314, 281] width 164 height 12
type input "Teriyaki"
click at [410, 278] on span "Go" at bounding box center [408, 281] width 11 height 8
paste input "Swedish, Teriyaki, or Pomodoro"
click at [284, 281] on input "Swedish, Teriyaki, or Pomodoro" at bounding box center [314, 281] width 164 height 12
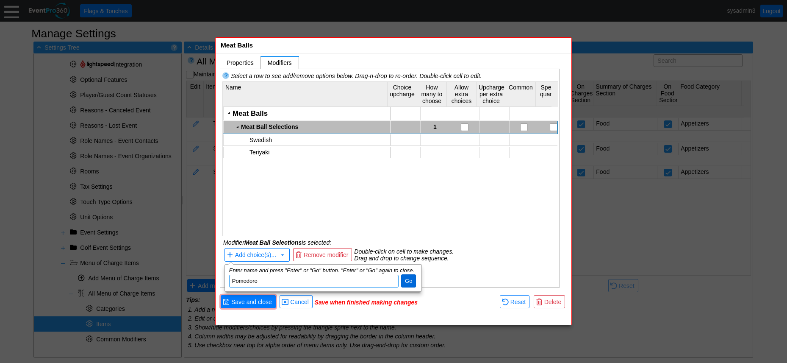
type input "Pomodoro"
click at [406, 279] on span "Go" at bounding box center [408, 281] width 11 height 8
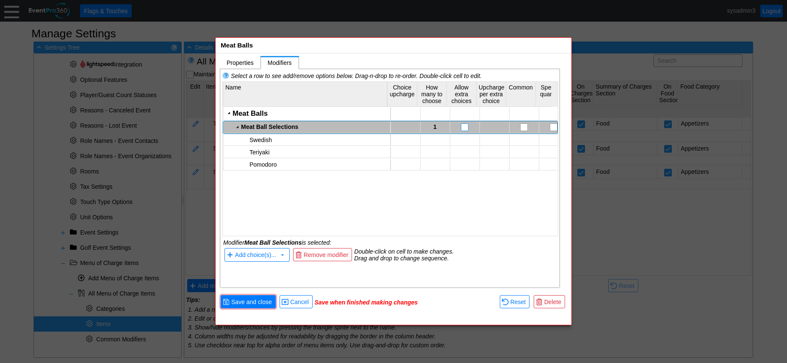
click at [462, 126] on input "checkbox" at bounding box center [465, 128] width 8 height 8
click at [259, 303] on span "Save and close" at bounding box center [252, 301] width 44 height 8
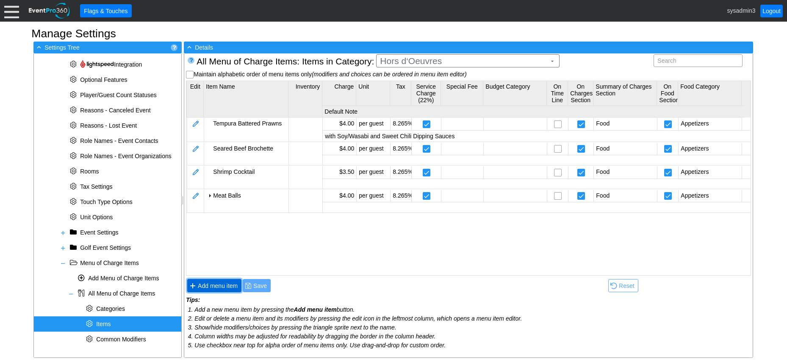
click at [228, 284] on span "Add menu item" at bounding box center [217, 285] width 43 height 8
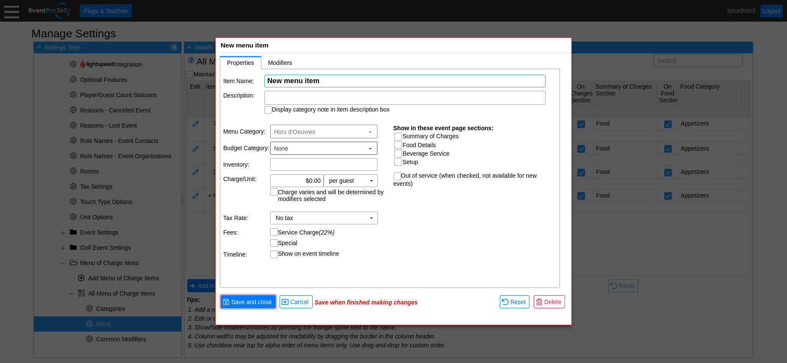
paste input "Seared Tuna on Won To with Avocado"
type input "Seared Tuna on Won To with Avocado"
click at [398, 137] on input "Summary of Charges" at bounding box center [399, 137] width 8 height 8
checkbox input "true"
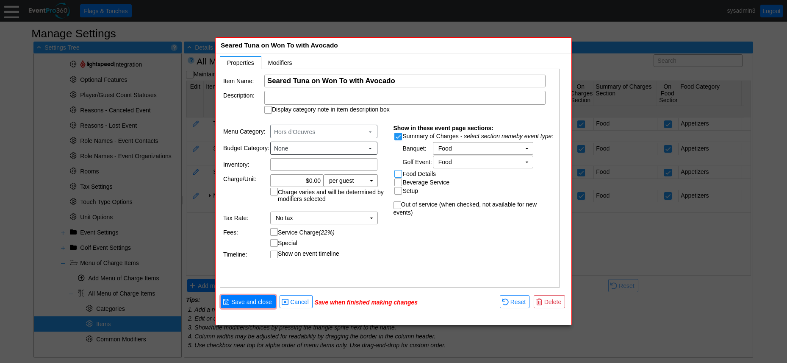
click at [398, 173] on input "Food Details" at bounding box center [399, 174] width 8 height 8
checkbox input "true"
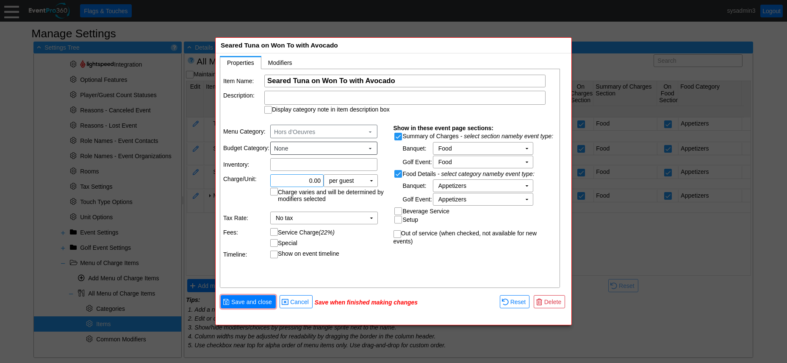
click at [313, 180] on input "0.00" at bounding box center [296, 181] width 47 height 12
type input "$5.00"
click at [361, 231] on td "Service Charge (22%)" at bounding box center [328, 232] width 117 height 8
click at [361, 217] on td "No tax Χ" at bounding box center [318, 218] width 95 height 12
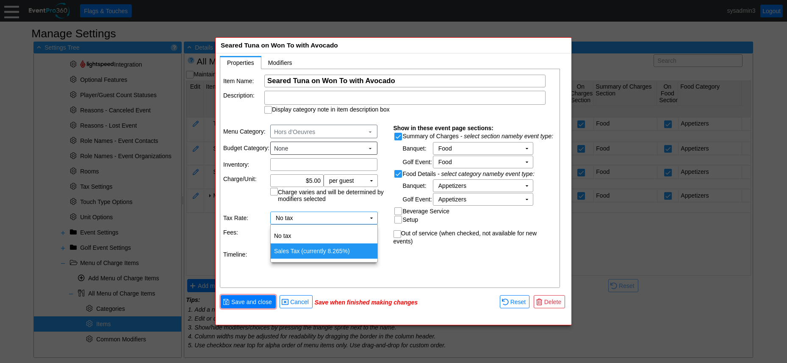
click at [306, 250] on td "Sales Tax (currently 8.265%)" at bounding box center [324, 250] width 107 height 15
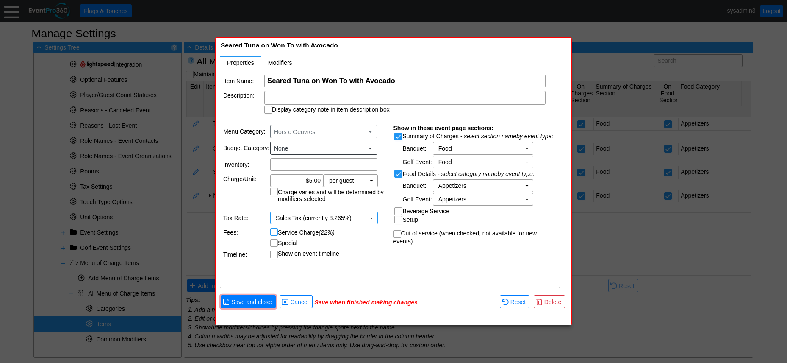
click at [276, 231] on input "Service Charge (22%)" at bounding box center [275, 232] width 8 height 8
checkbox input "true"
click at [248, 304] on span "Save and close" at bounding box center [252, 301] width 44 height 8
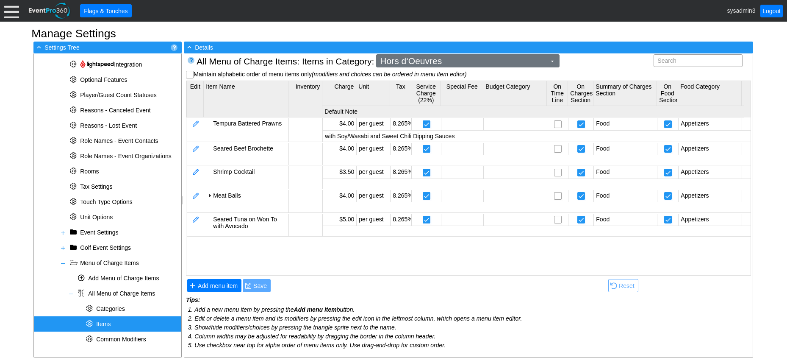
click at [458, 61] on span "Hors d‘Oeuvres" at bounding box center [463, 61] width 170 height 8
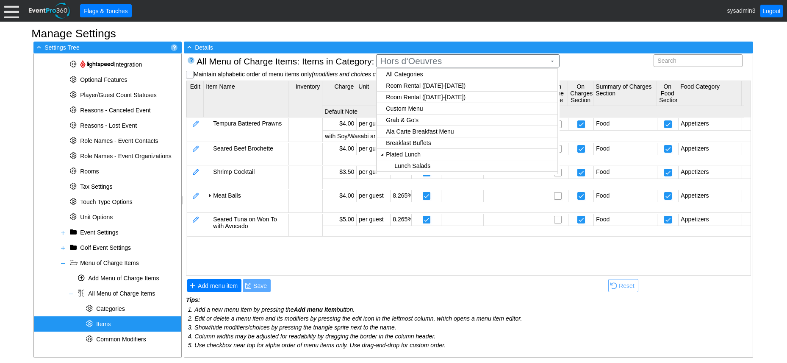
checkbox input "true"
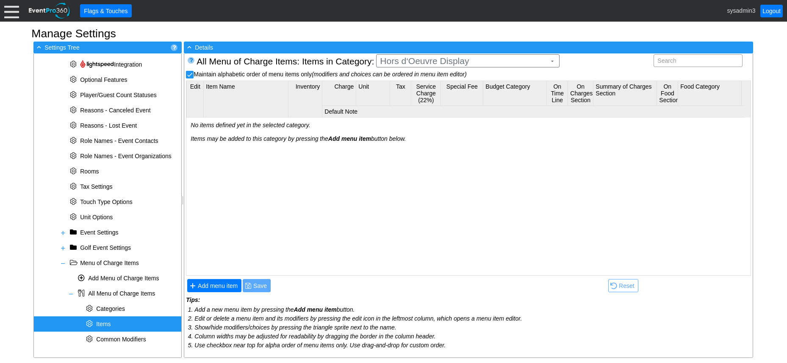
click at [437, 86] on body "Calendar of Events + New Event + Reports + Manage Contacts + Manage Organizatio…" at bounding box center [393, 181] width 787 height 363
click at [220, 282] on span "Add menu item" at bounding box center [217, 285] width 43 height 8
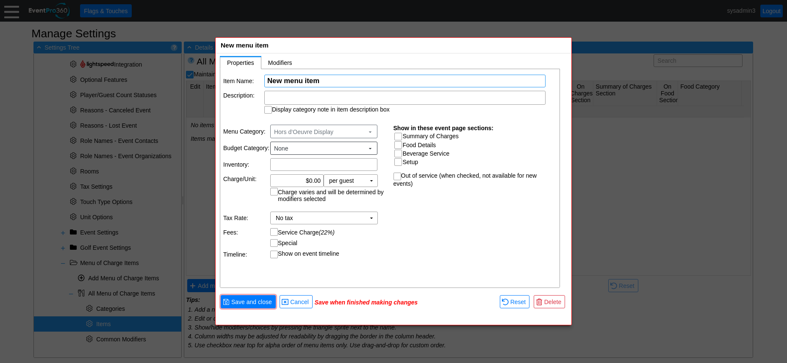
paste input "ANTIPASTO"
type input "ANTIPASTO"
click at [299, 97] on div at bounding box center [404, 98] width 281 height 14
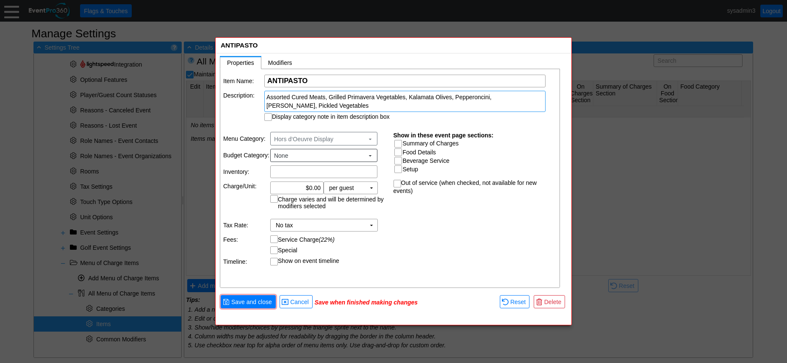
click at [268, 117] on input "Display category note in item description box" at bounding box center [269, 118] width 8 height 8
checkbox input "true"
click at [316, 185] on input "0.00" at bounding box center [296, 188] width 47 height 12
type input "$7.50"
drag, startPoint x: 416, startPoint y: 227, endPoint x: 404, endPoint y: 178, distance: 50.7
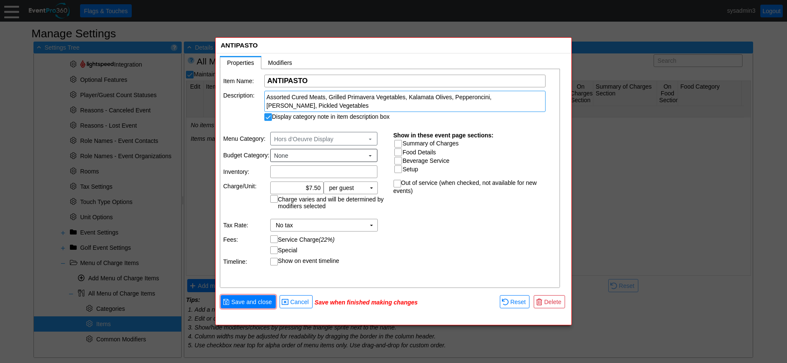
click at [416, 222] on div "Item Name: Χ ANTIPASTO Name of the menu item Description: Assorted Cured Meats,…" at bounding box center [390, 178] width 340 height 219
click at [399, 143] on input "Summary of Charges" at bounding box center [399, 144] width 8 height 8
checkbox input "true"
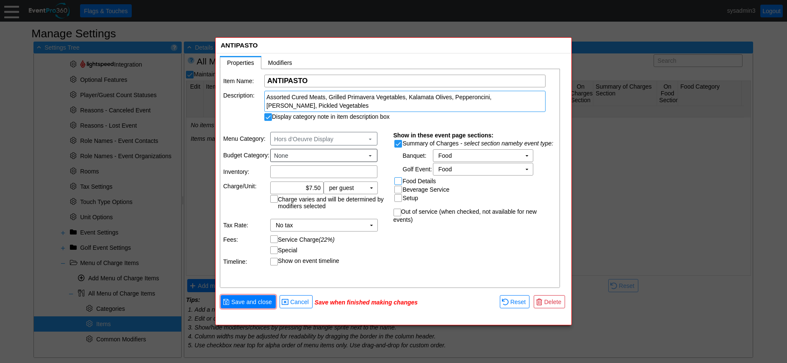
click at [398, 180] on input "Food Details" at bounding box center [399, 182] width 8 height 8
checkbox input "true"
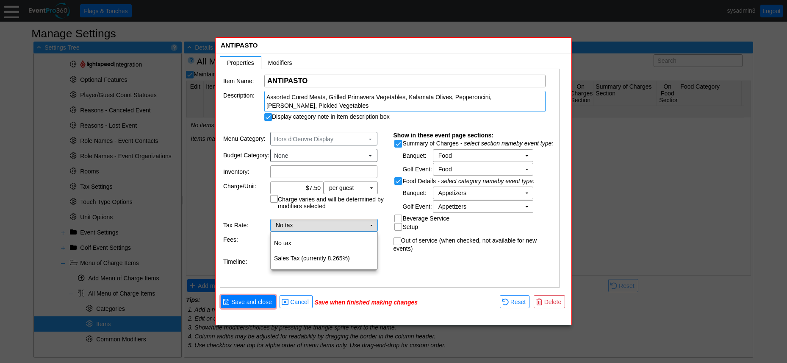
click at [370, 227] on td "▼" at bounding box center [372, 225] width 12 height 12
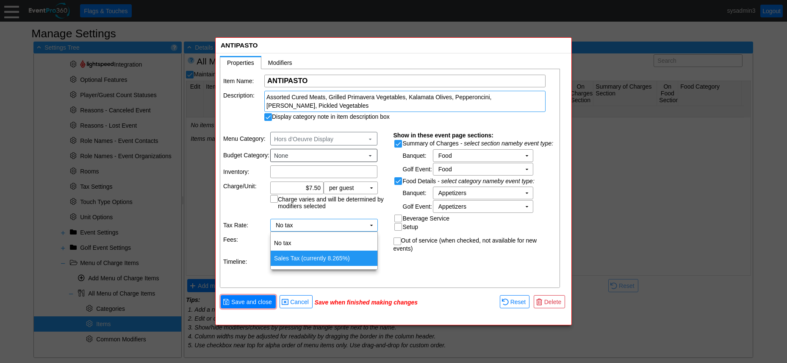
click at [308, 259] on td "Sales Tax (currently 8.265%)" at bounding box center [324, 257] width 107 height 15
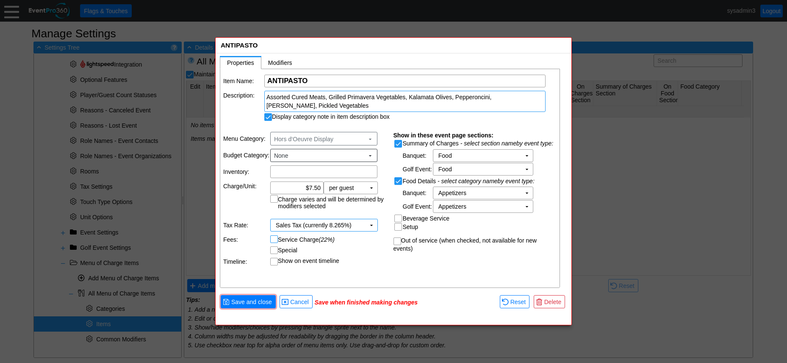
click at [274, 238] on input "Service Charge (22%)" at bounding box center [275, 240] width 8 height 8
checkbox input "true"
click at [250, 306] on span "Save and close" at bounding box center [252, 301] width 44 height 8
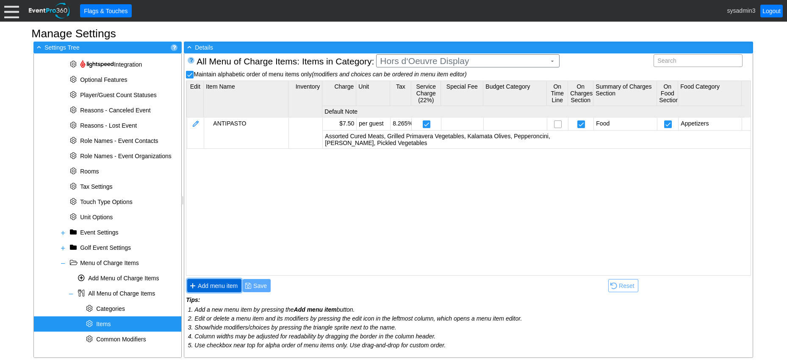
click at [227, 286] on span "Add menu item" at bounding box center [217, 285] width 43 height 8
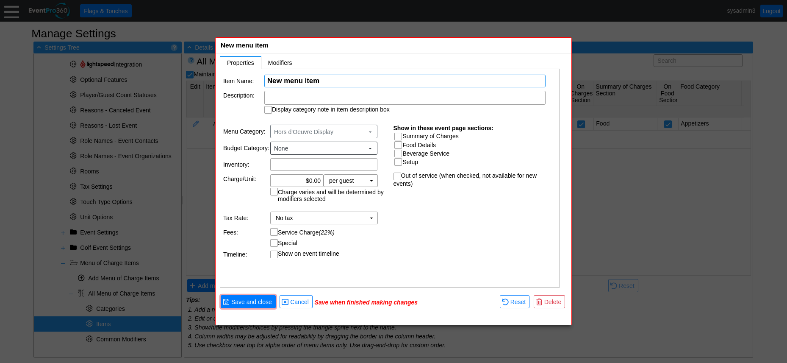
paste input "SEASONAL FRESH FRUIT"
type input "SEASONAL FRESH FRUIT"
drag, startPoint x: 330, startPoint y: 95, endPoint x: 310, endPoint y: 98, distance: 20.1
click at [310, 98] on div at bounding box center [404, 98] width 281 height 14
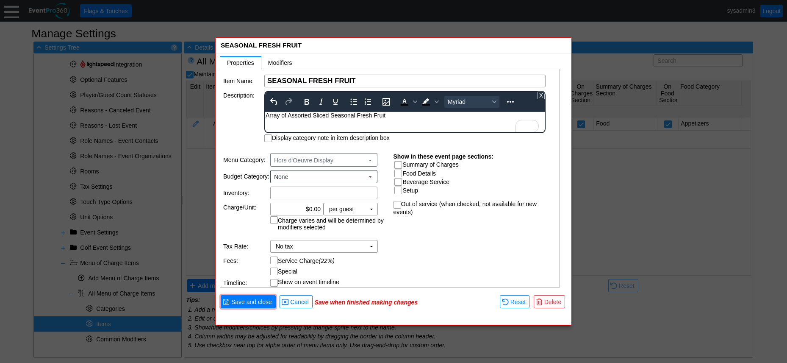
click at [248, 118] on table "Item Name: Χ SEASONAL FRESH FRUIT Name of the menu item Description: To open th…" at bounding box center [390, 108] width 340 height 78
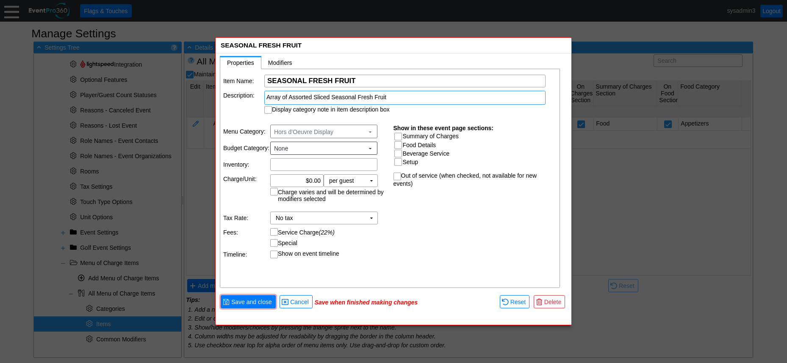
click at [266, 108] on input "Display category note in item description box" at bounding box center [269, 110] width 8 height 8
checkbox input "true"
click at [312, 180] on input "0.00" at bounding box center [296, 181] width 47 height 12
type input "$6.00"
click at [399, 136] on input "Summary of Charges" at bounding box center [399, 137] width 8 height 8
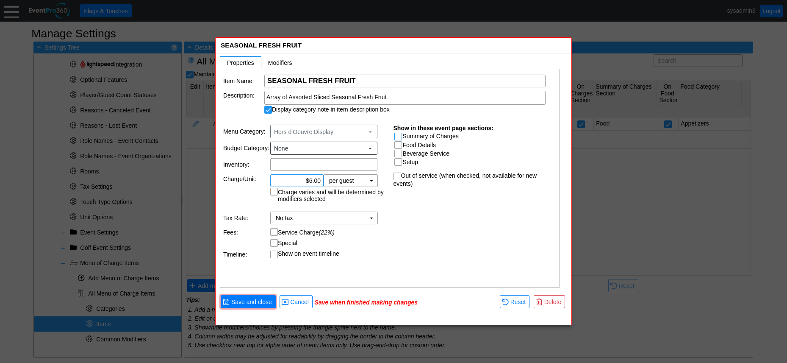
checkbox input "true"
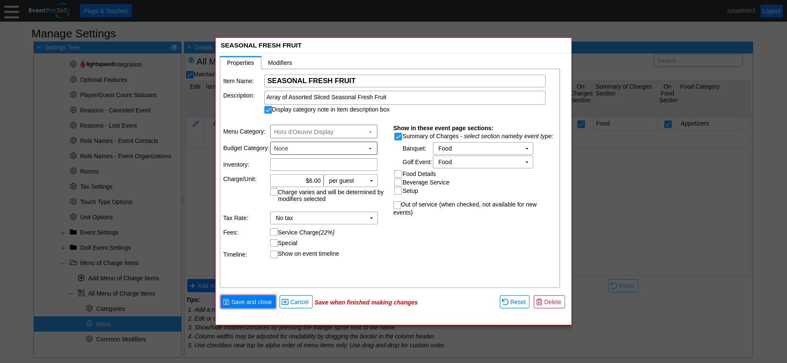
click at [399, 173] on input "Food Details" at bounding box center [399, 174] width 8 height 8
checkbox input "true"
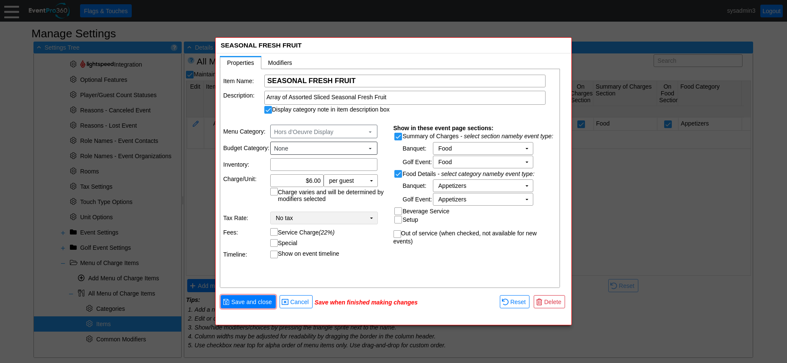
click at [371, 218] on td "▼" at bounding box center [372, 218] width 12 height 12
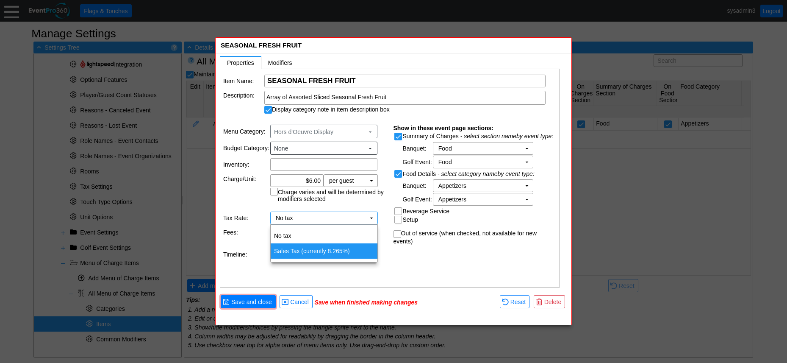
click at [324, 251] on td "Sales Tax (currently 8.265%)" at bounding box center [324, 250] width 107 height 15
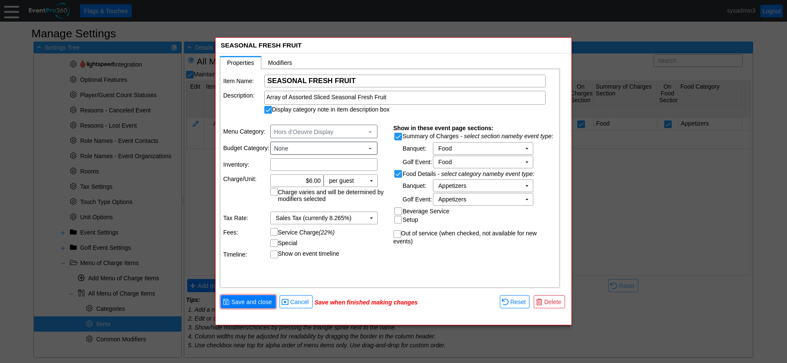
click at [270, 231] on div at bounding box center [274, 232] width 8 height 8
click at [275, 231] on input "Service Charge (22%)" at bounding box center [275, 232] width 8 height 8
checkbox input "true"
click at [254, 297] on span "● Save and close" at bounding box center [248, 301] width 51 height 9
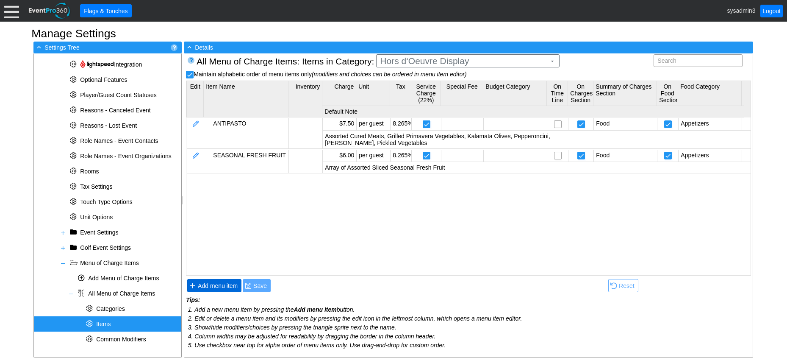
click at [218, 286] on span "Add menu item" at bounding box center [217, 285] width 43 height 8
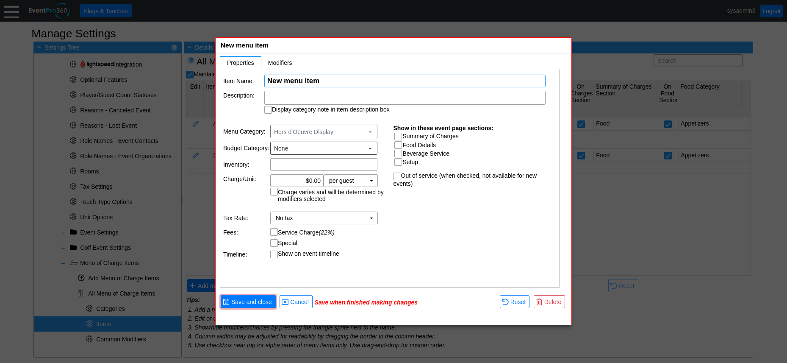
paste input "FRESH VEGETABLE CRUDITÉS"
type input "FRESH VEGETABLE CRUDITÉS"
click at [322, 95] on div at bounding box center [404, 98] width 281 height 14
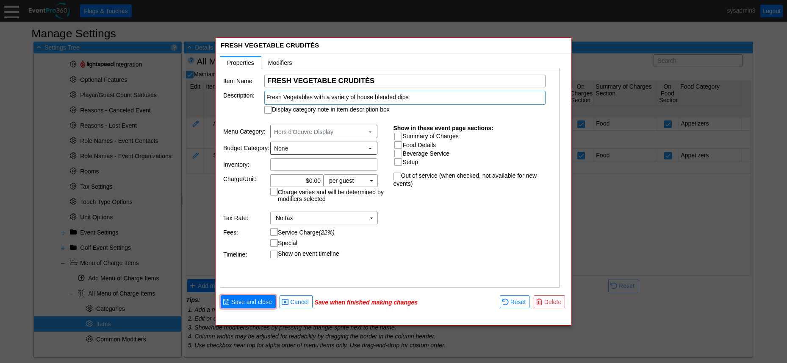
click at [240, 115] on table "Item Name: Χ FRESH VEGETABLE CRUDITÉS Name of the menu item Description: Fresh …" at bounding box center [390, 94] width 340 height 50
click at [268, 109] on input "Display category note in item description box" at bounding box center [269, 110] width 8 height 8
checkbox input "true"
click at [318, 180] on input "0.00" at bounding box center [296, 181] width 47 height 12
type input "$4.50"
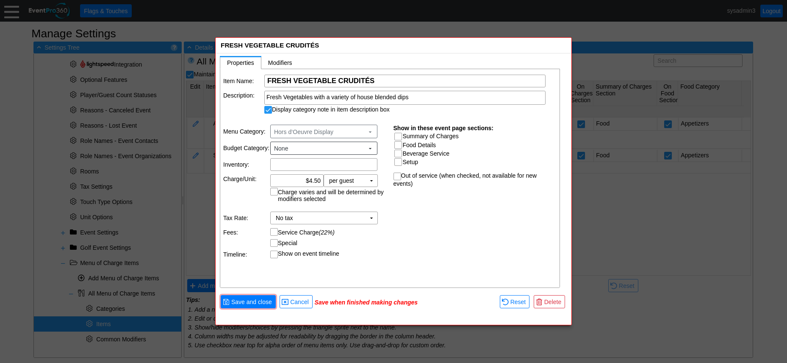
click at [398, 136] on input "Summary of Charges" at bounding box center [399, 137] width 8 height 8
checkbox input "true"
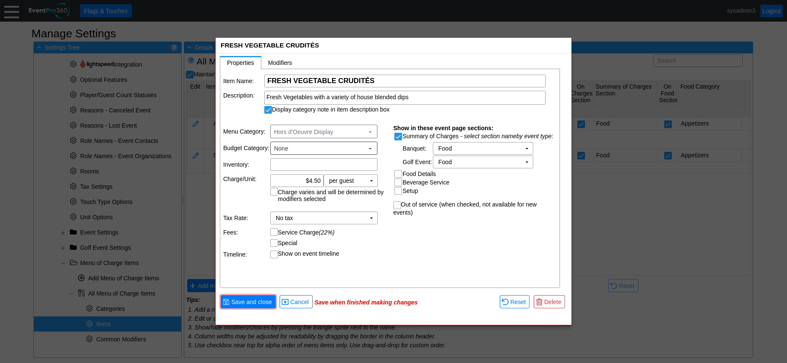
click at [400, 172] on input "Food Details" at bounding box center [399, 174] width 8 height 8
checkbox input "true"
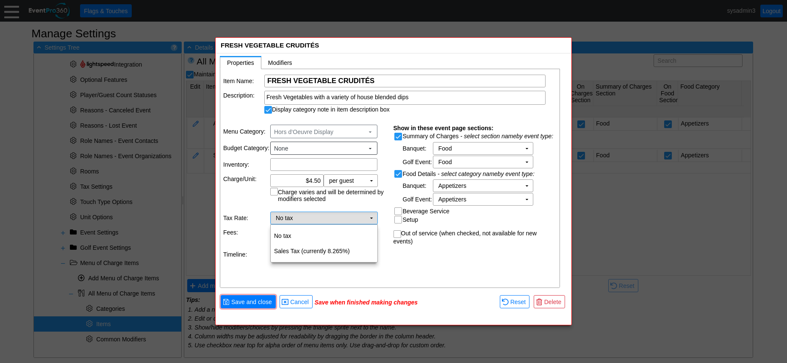
click at [372, 219] on td "▼" at bounding box center [372, 218] width 12 height 12
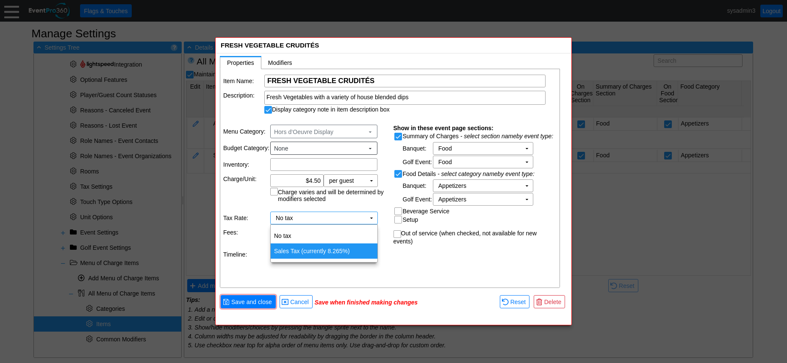
click at [292, 250] on td "Sales Tax (currently 8.265%)" at bounding box center [324, 250] width 107 height 15
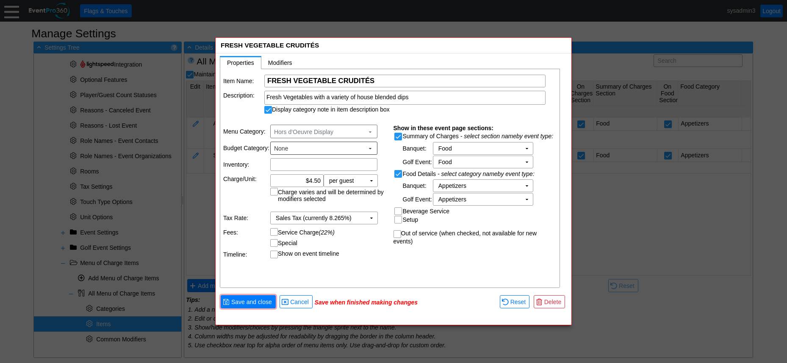
click at [275, 230] on input "Service Charge (22%)" at bounding box center [275, 232] width 8 height 8
checkbox input "true"
click at [262, 301] on span "Save and close" at bounding box center [252, 301] width 44 height 8
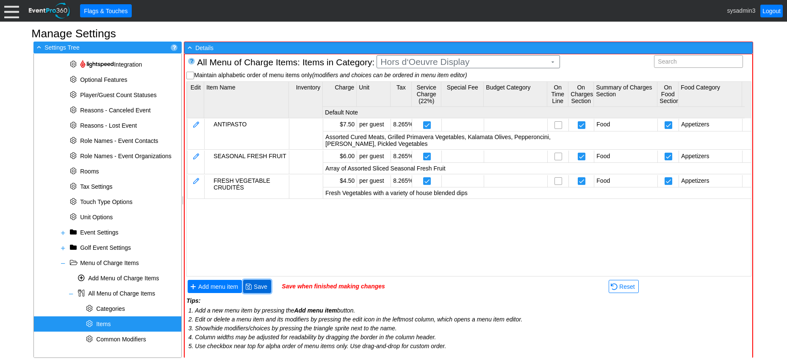
click at [260, 284] on span "Save" at bounding box center [260, 286] width 17 height 8
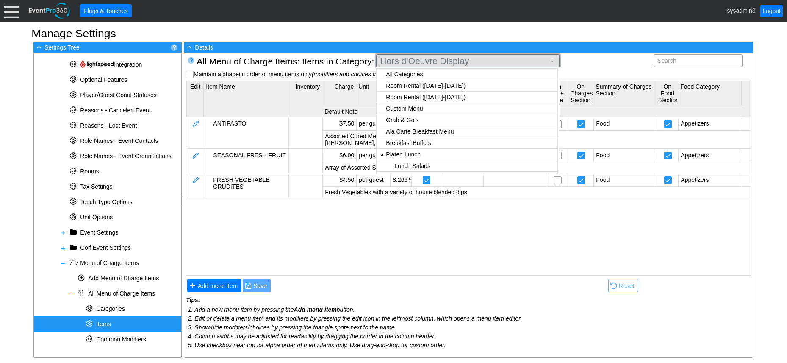
click at [492, 60] on span "Hors d‘Oeuvre Display" at bounding box center [463, 61] width 170 height 8
checkbox input "true"
click at [415, 86] on body "Calendar of Events + New Event + Reports + Manage Contacts + Manage Organizatio…" at bounding box center [393, 181] width 787 height 363
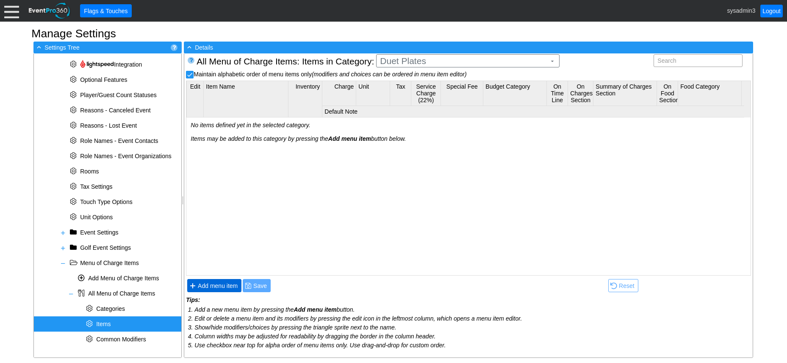
click at [222, 286] on span "Add menu item" at bounding box center [217, 285] width 43 height 8
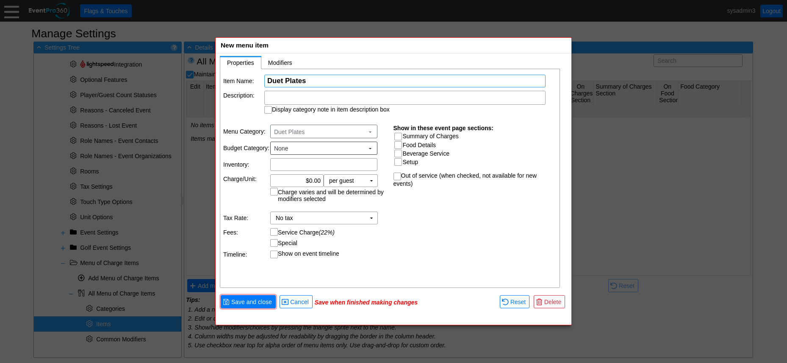
type input "Duet Plates"
click at [416, 217] on div "Item Name: Χ Duet Plates Name of the menu item Description: Display category no…" at bounding box center [390, 178] width 340 height 219
click at [258, 297] on span "● Save and close" at bounding box center [248, 301] width 51 height 9
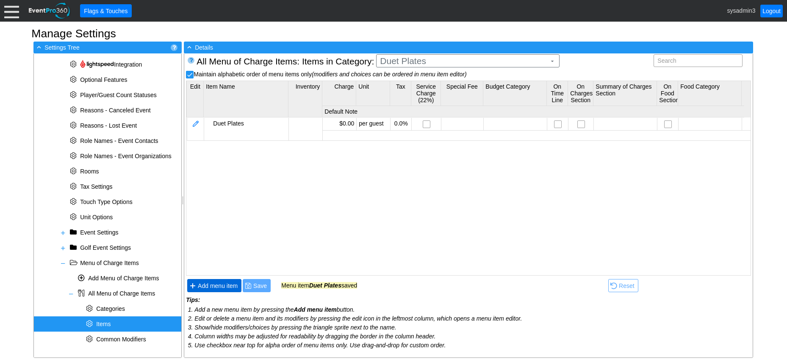
click at [224, 286] on span "Add menu item" at bounding box center [217, 285] width 43 height 8
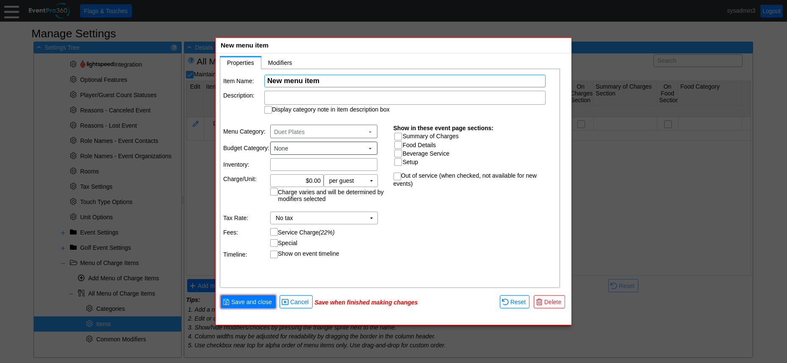
paste input "Apple Gorgonzola"
click at [269, 78] on input "Apple Gorgonzola" at bounding box center [404, 81] width 275 height 12
type input "Salad - Apple Gorgonzola"
click at [312, 178] on input "0.00" at bounding box center [296, 181] width 47 height 12
type input "$3.00"
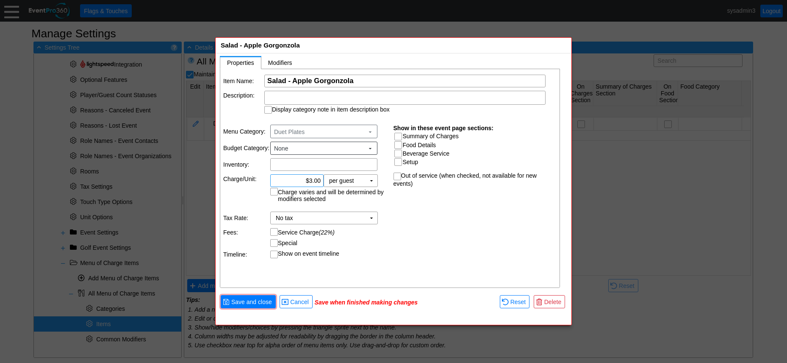
drag, startPoint x: 379, startPoint y: 239, endPoint x: 384, endPoint y: 200, distance: 39.7
click at [380, 230] on tbody "Menu Category: Duet Plates ▼ Budget Category: None ▼ Inventory: Χ Charge/Unit: …" at bounding box center [305, 191] width 164 height 133
click at [398, 134] on input "Summary of Charges" at bounding box center [399, 137] width 8 height 8
checkbox input "true"
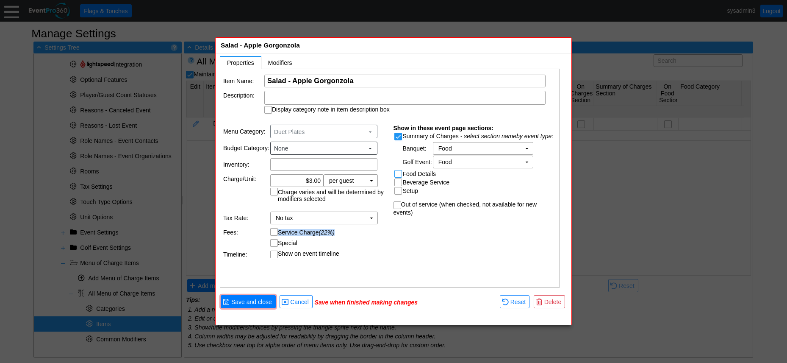
click at [401, 173] on input "Food Details" at bounding box center [399, 174] width 8 height 8
checkbox input "true"
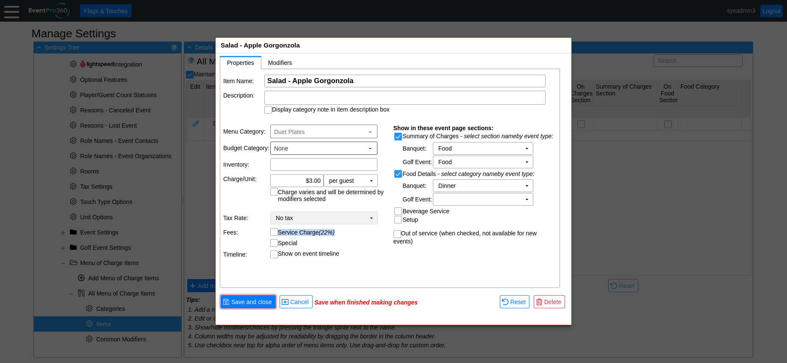
click at [373, 215] on td "▼" at bounding box center [372, 218] width 12 height 12
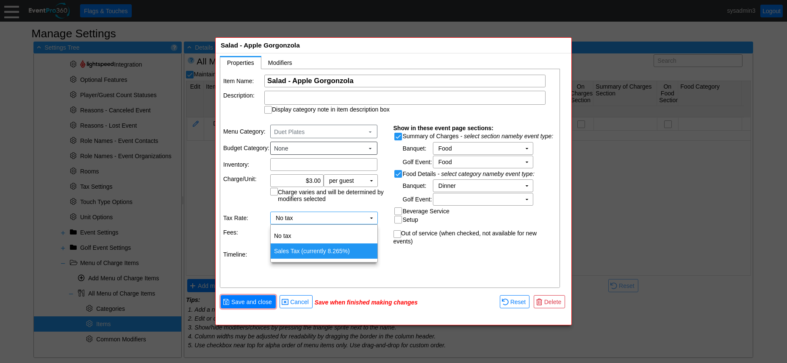
click at [319, 249] on td "Sales Tax (currently 8.265%)" at bounding box center [324, 250] width 107 height 15
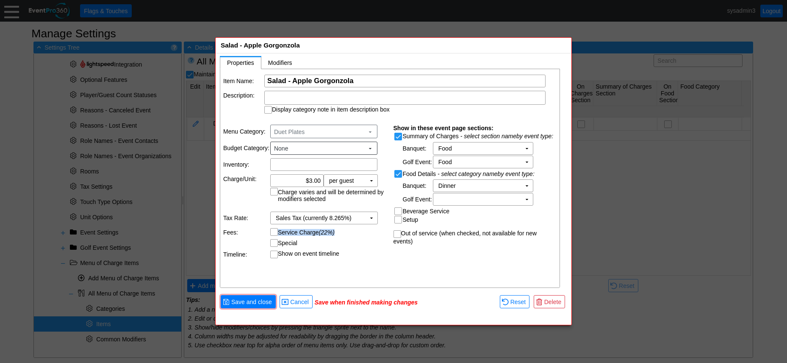
click at [273, 230] on input "Service Charge (22%)" at bounding box center [275, 232] width 8 height 8
checkbox input "true"
click at [255, 302] on span "Save and close" at bounding box center [252, 301] width 44 height 8
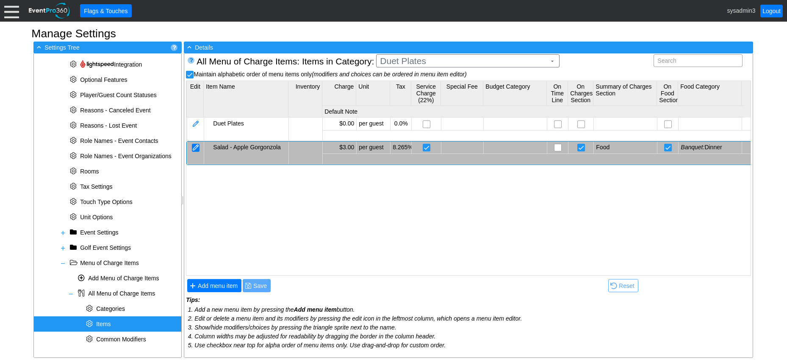
click at [199, 145] on div at bounding box center [196, 148] width 8 height 8
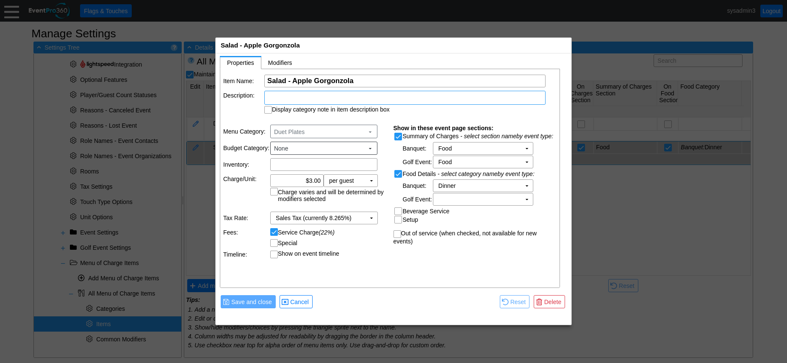
drag, startPoint x: 344, startPoint y: 95, endPoint x: 328, endPoint y: 101, distance: 17.0
click at [328, 101] on div at bounding box center [404, 98] width 281 height 14
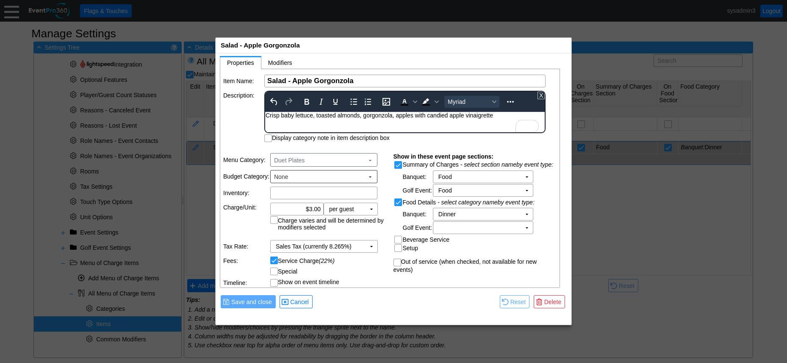
click at [253, 119] on table "Item Name: Χ Salad - Apple Gorgonzola Name of the menu item Description: To ope…" at bounding box center [390, 108] width 340 height 78
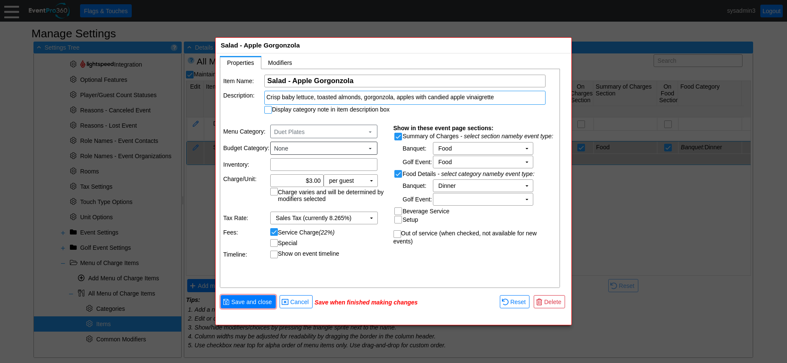
click at [268, 109] on input "Display category note in item description box" at bounding box center [269, 110] width 8 height 8
checkbox input "true"
click at [262, 297] on span "Save and close" at bounding box center [252, 301] width 44 height 8
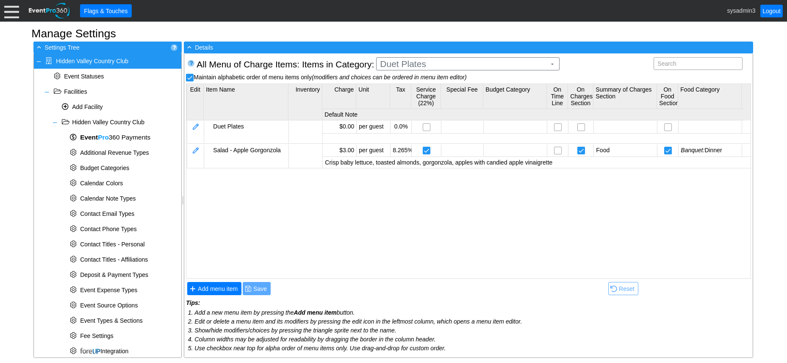
scroll to position [3, 0]
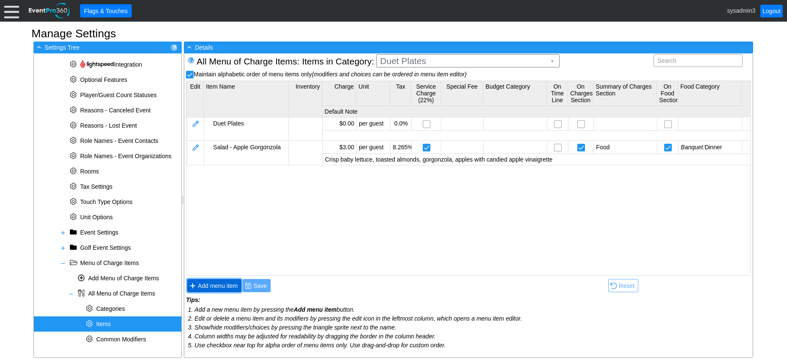
click at [221, 284] on span "Add menu item" at bounding box center [217, 285] width 43 height 8
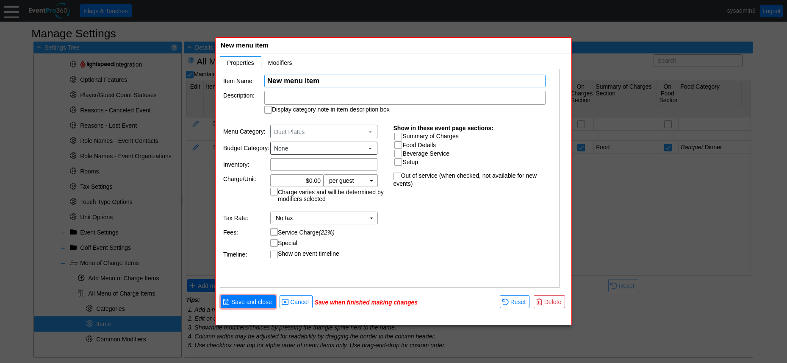
scroll to position [0, 0]
paste input "Strawberry Feta & Spinach"
click at [270, 82] on input "Strawberry Feta & Spinach" at bounding box center [404, 81] width 275 height 12
click at [287, 84] on input "Salad- Strawberry Feta & Spinach" at bounding box center [404, 81] width 275 height 12
type input "Salad - Strawberry Feta & Spinach"
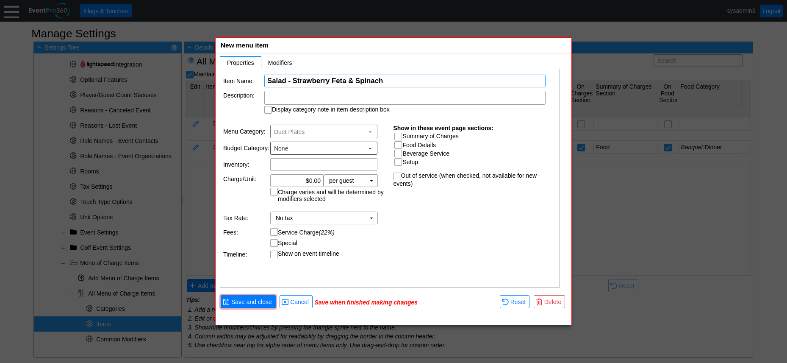
click at [424, 208] on div "Item Name: Χ Salad - Strawberry Feta & Spinach Name of the menu item Descriptio…" at bounding box center [390, 178] width 340 height 219
click at [312, 178] on input "0.00" at bounding box center [296, 181] width 47 height 12
type input "$3.00"
click at [396, 135] on input "Summary of Charges" at bounding box center [399, 137] width 8 height 8
checkbox input "true"
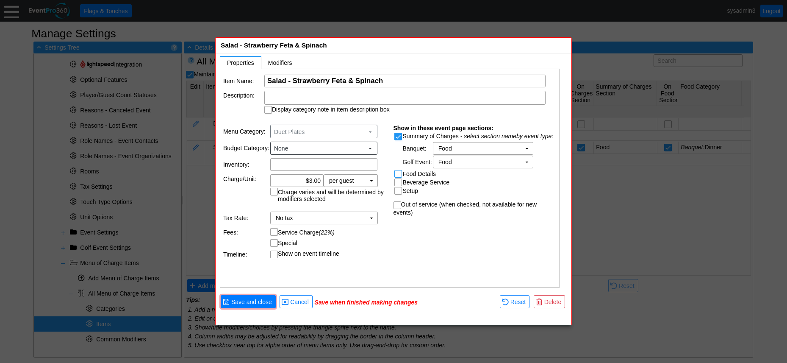
click at [397, 175] on input "Food Details" at bounding box center [399, 174] width 8 height 8
checkbox input "true"
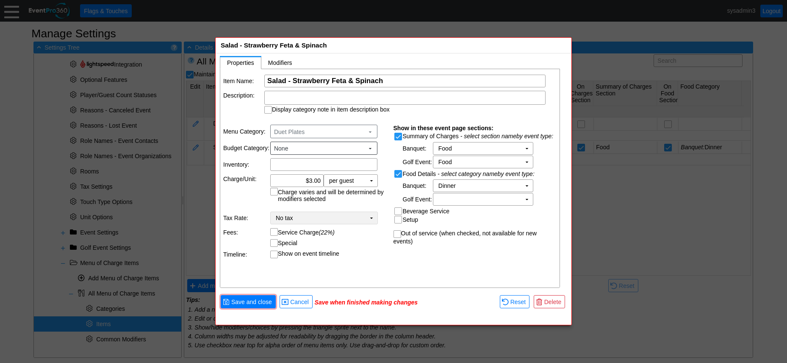
click at [372, 220] on td "▼" at bounding box center [372, 218] width 12 height 12
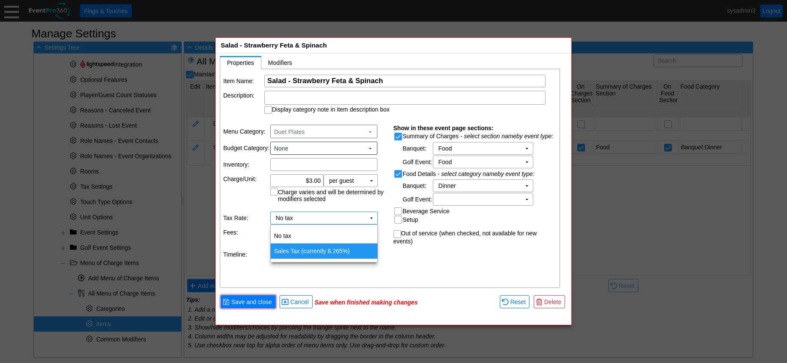
click at [328, 250] on td "Sales Tax (currently 8.265%)" at bounding box center [324, 250] width 107 height 15
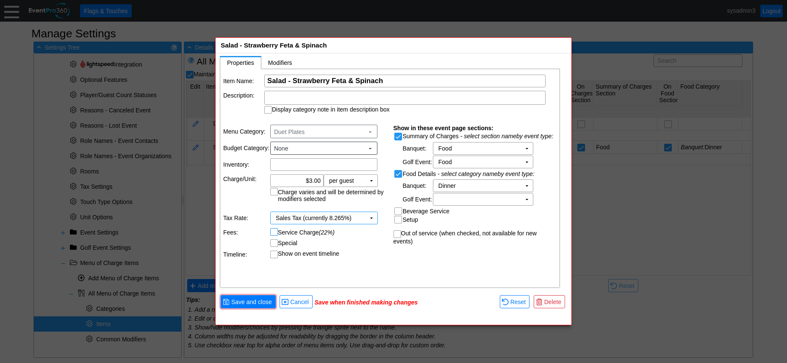
click at [272, 230] on input "Service Charge (22%)" at bounding box center [275, 232] width 8 height 8
checkbox input "true"
click at [260, 299] on span "Save and close" at bounding box center [252, 301] width 44 height 8
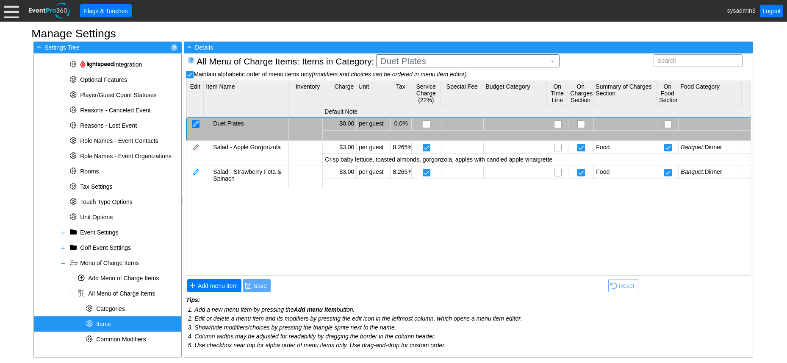
click at [198, 123] on div at bounding box center [196, 124] width 8 height 8
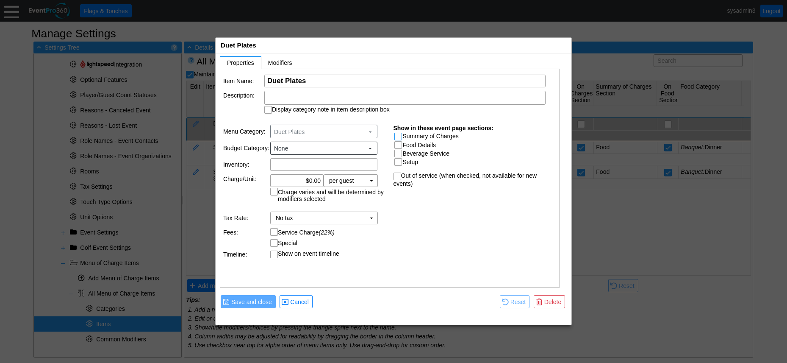
click at [396, 136] on input "Summary of Charges" at bounding box center [399, 137] width 8 height 8
checkbox input "true"
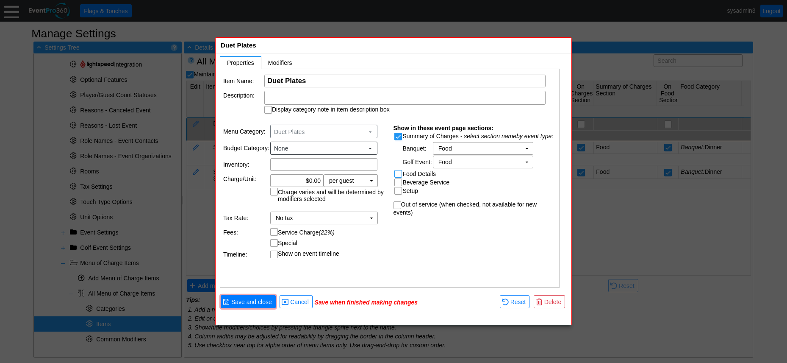
click at [399, 173] on input "Food Details" at bounding box center [399, 174] width 8 height 8
checkbox input "true"
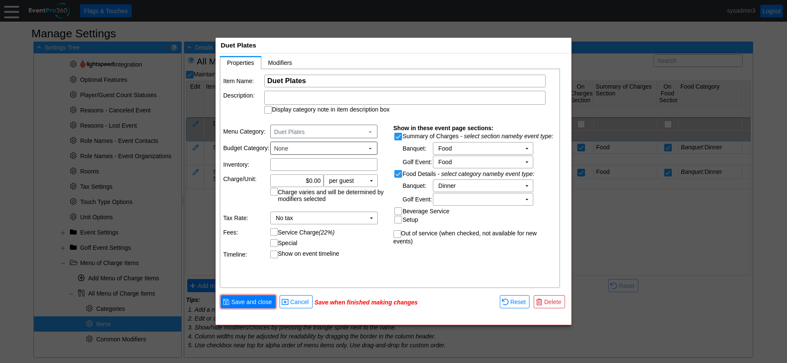
click at [275, 194] on label "Charge varies and will be determined by modifiers selected" at bounding box center [328, 196] width 117 height 14
click at [275, 194] on input "Charge varies and will be determined by modifiers selected" at bounding box center [275, 192] width 8 height 8
checkbox input "true"
click at [359, 221] on td "No tax Χ" at bounding box center [318, 218] width 95 height 12
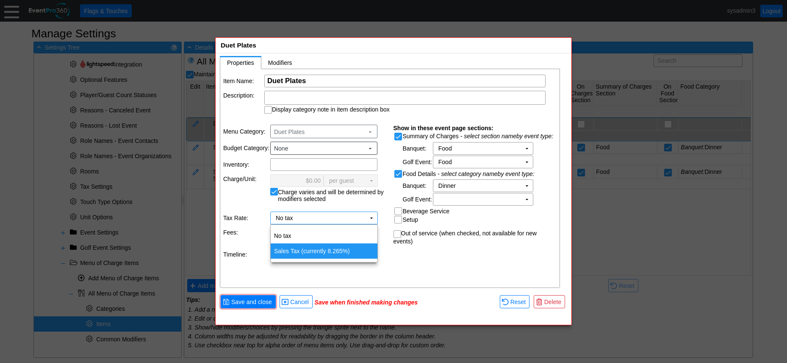
click at [313, 247] on td "Sales Tax (currently 8.265%)" at bounding box center [324, 250] width 107 height 15
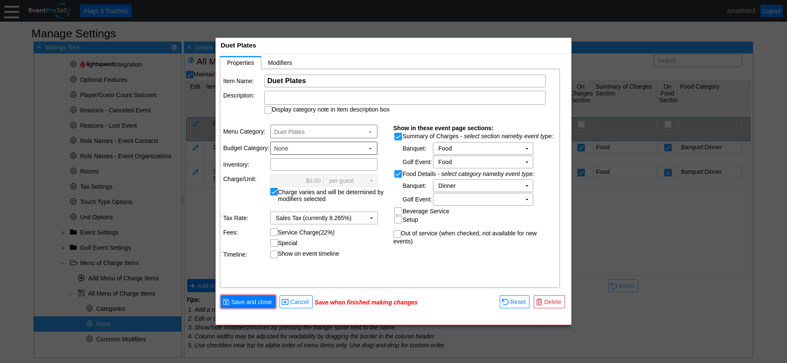
click at [274, 232] on input "Service Charge (22%)" at bounding box center [275, 232] width 8 height 8
checkbox input "true"
click at [345, 95] on div at bounding box center [404, 98] width 281 height 14
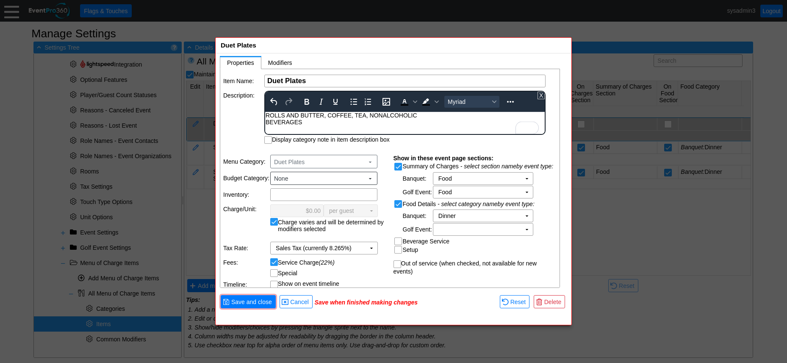
click at [267, 116] on div "ROLLS AND BUTTER, COFFEE, TEA, NONALCOHOLIC BEVERAGES" at bounding box center [405, 119] width 279 height 14
click at [267, 113] on div "Includes - ROLLS AND BUTTER, COFFEE, TEA, NONALCOHOLIC BEVERAGES" at bounding box center [405, 119] width 279 height 14
click at [267, 122] on div "Includes - ROLLS AND BUTTER, COFFEE, TEA, NONALCOHOLIC BEVERAGES" at bounding box center [405, 119] width 279 height 14
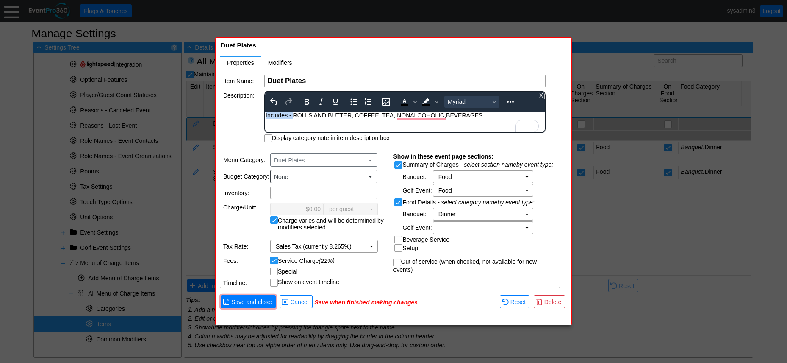
drag, startPoint x: 293, startPoint y: 114, endPoint x: 262, endPoint y: 112, distance: 31.0
click at [265, 112] on html "Includes - ROLLS AND BUTTER, COFFEE, TEA, NONALCOHOLIC, BEVERAGES" at bounding box center [405, 117] width 280 height 11
click at [306, 99] on icon "Bold" at bounding box center [307, 102] width 5 height 6
click at [404, 123] on html "Includes - ROLLS AND BUTTER, COFFEE, TEA, NONALCOHOLIC, BEVERAGES" at bounding box center [405, 117] width 280 height 11
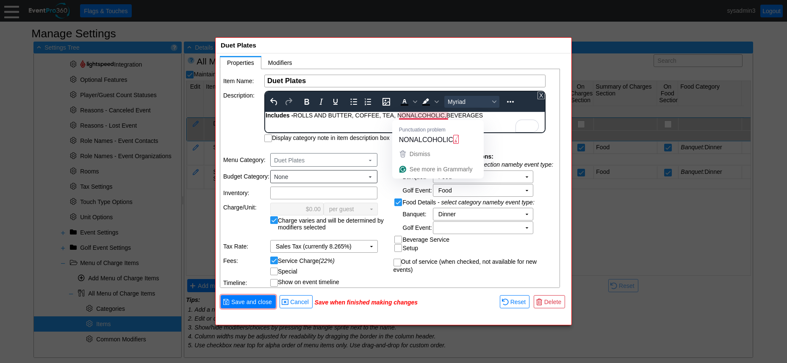
click at [415, 115] on div "Includes - ROLLS AND BUTTER, COFFEE, TEA, NONALCOHOLIC, BEVERAGES" at bounding box center [405, 115] width 279 height 7
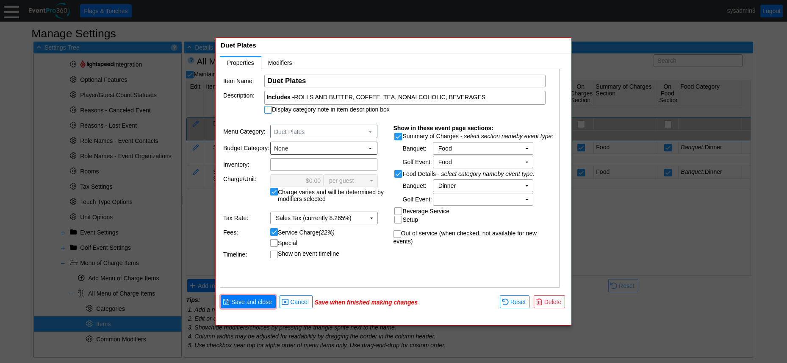
click at [270, 110] on input "Display category note in item description box" at bounding box center [269, 110] width 8 height 8
checkbox input "true"
click at [288, 63] on span "Modifiers" at bounding box center [280, 62] width 24 height 7
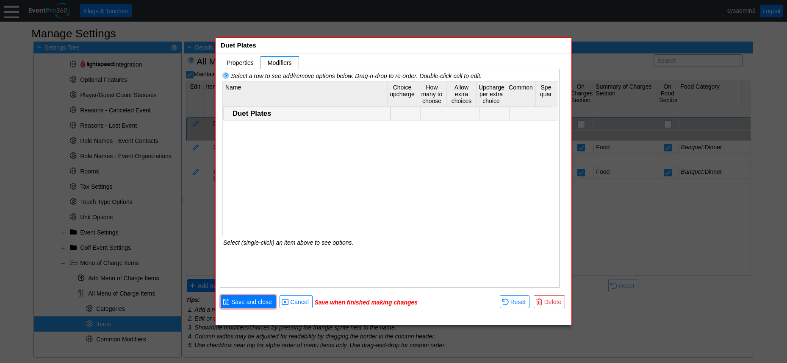
click at [261, 112] on div "Duet Plates" at bounding box center [311, 113] width 156 height 8
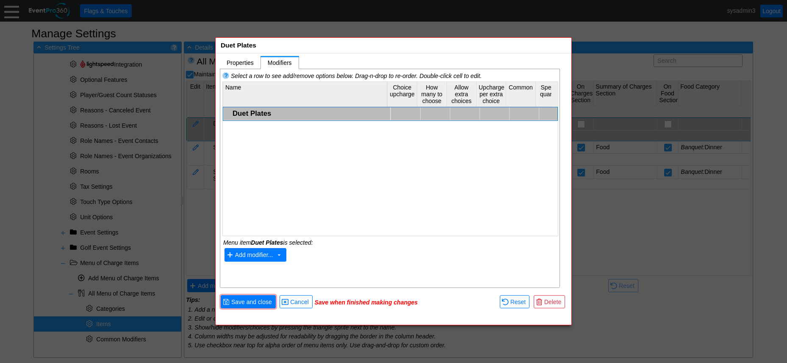
click at [259, 253] on span "Add modifier..." at bounding box center [254, 255] width 38 height 7
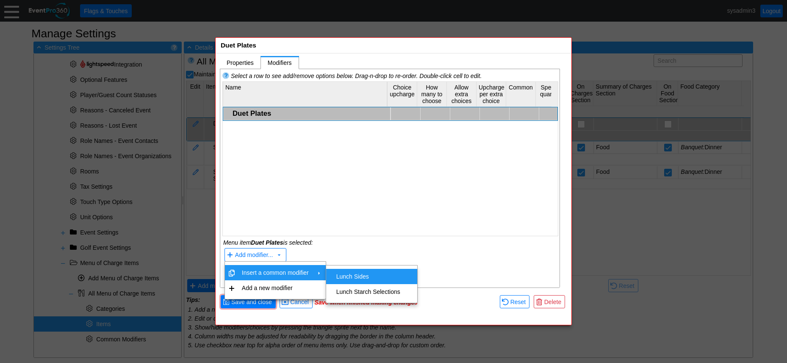
click at [344, 272] on td "Lunch Sides" at bounding box center [368, 276] width 71 height 15
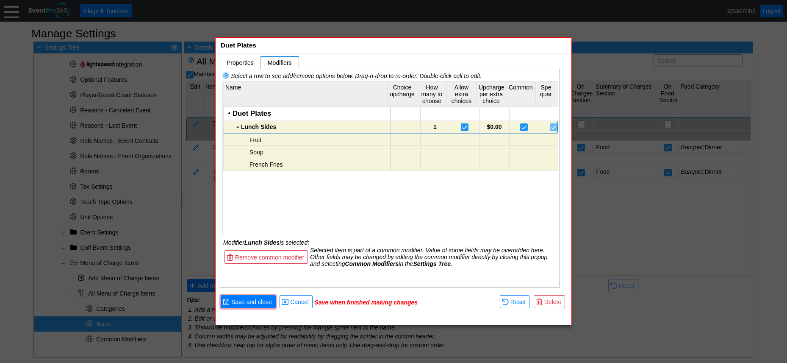
click at [279, 124] on div "Lunch Sides" at bounding box center [314, 126] width 147 height 7
click at [279, 255] on span "Remove common modifier" at bounding box center [270, 257] width 72 height 8
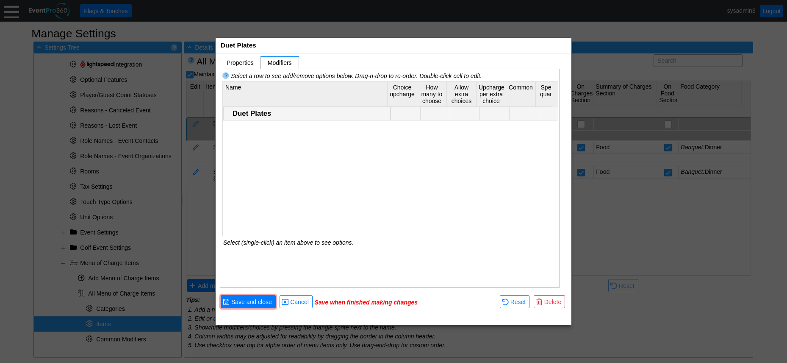
click at [267, 115] on div "Duet Plates" at bounding box center [311, 113] width 156 height 8
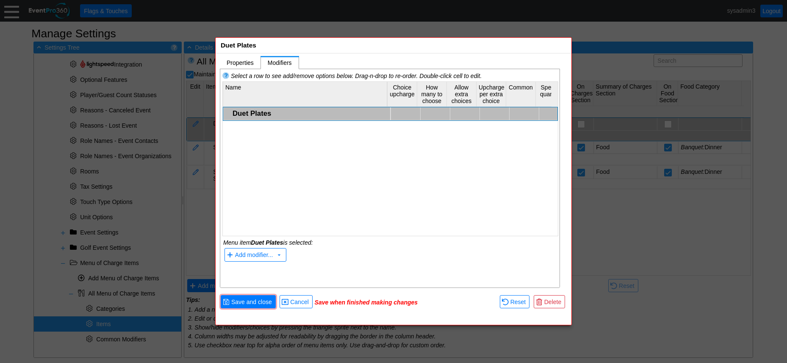
click at [256, 261] on td "Add modifier... ▼" at bounding box center [390, 255] width 334 height 16
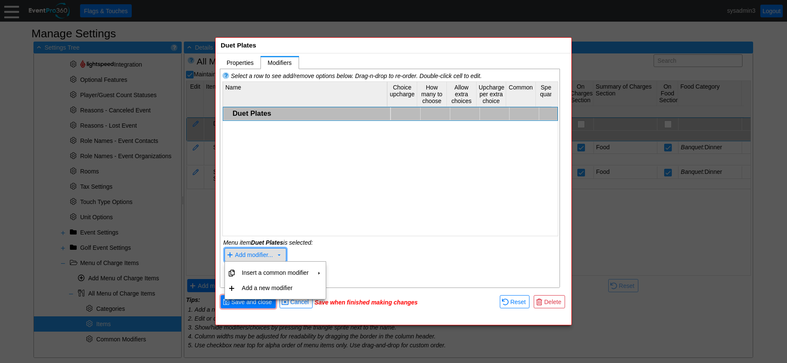
click at [260, 255] on span "Add modifier..." at bounding box center [254, 255] width 38 height 7
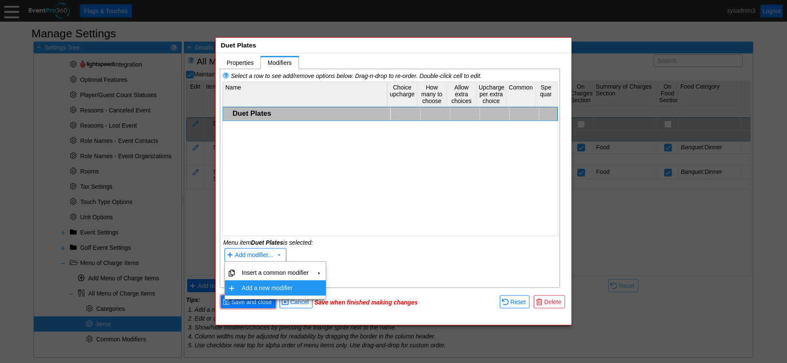
click at [286, 289] on td "Add a new modifier" at bounding box center [276, 287] width 74 height 15
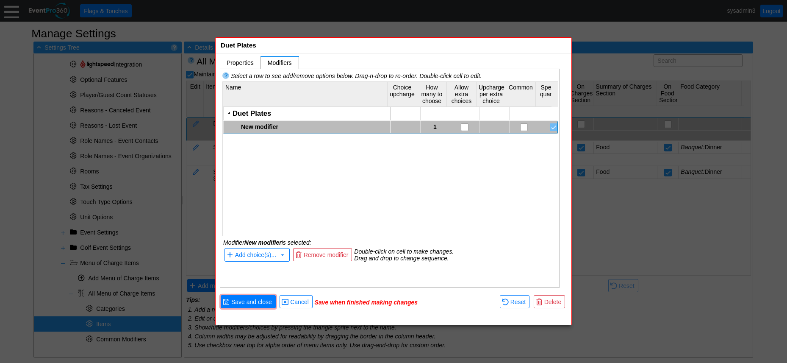
click at [260, 127] on div "New modifier" at bounding box center [314, 126] width 147 height 7
click at [261, 126] on div "New modifier" at bounding box center [314, 126] width 147 height 7
type textarea "Duet Salad Selections"
click at [265, 159] on div "Duet Plates Duet Salad Selections 1" at bounding box center [390, 167] width 335 height 121
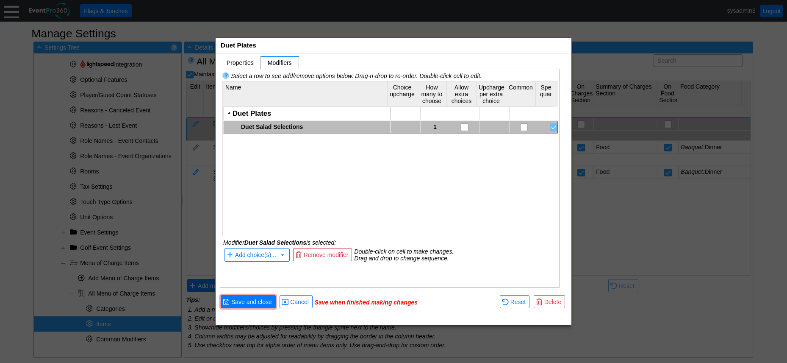
click at [280, 130] on td "Duet Salad Selections" at bounding box center [307, 127] width 167 height 12
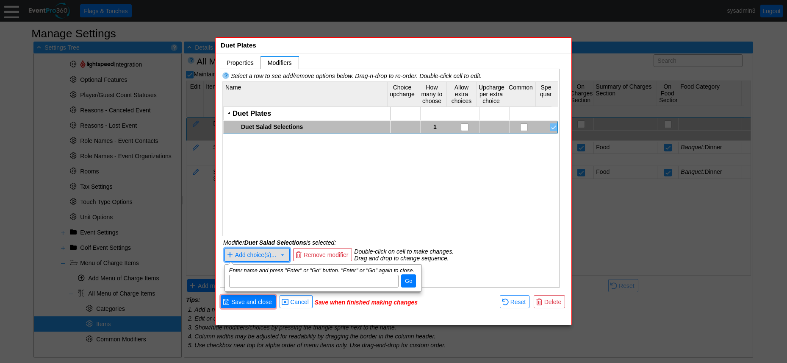
click at [257, 254] on span "Add choice(s)..." at bounding box center [255, 255] width 41 height 7
paste input "House Salad with Choice of Dressing"
type input "House Salad with Choice of Dressing"
click at [405, 281] on span "Go" at bounding box center [408, 281] width 11 height 8
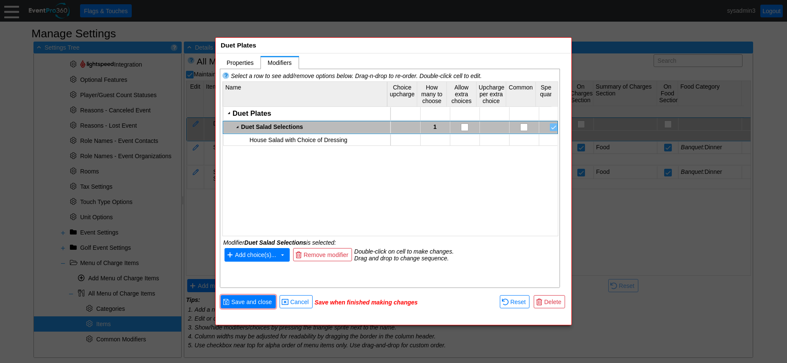
click at [253, 252] on span "Add choice(s)..." at bounding box center [255, 255] width 41 height 7
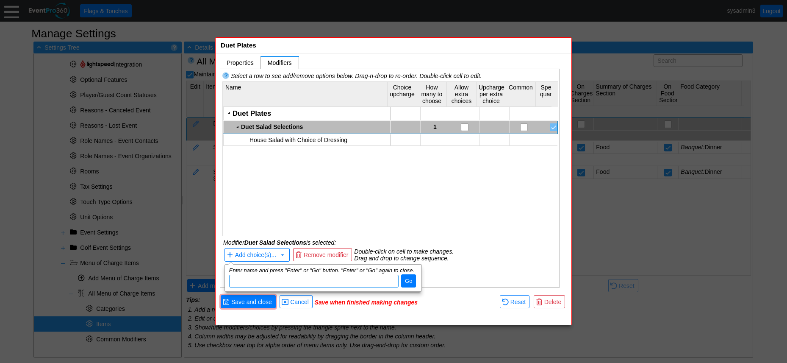
paste input "Caesar Salad"
type input "Caesar Salad"
click at [405, 279] on span "Go" at bounding box center [408, 281] width 11 height 8
click at [342, 162] on div "Duet Plates Duet Salad Selections 1 House Salad with Choice of Dressing Caesar …" at bounding box center [390, 167] width 335 height 121
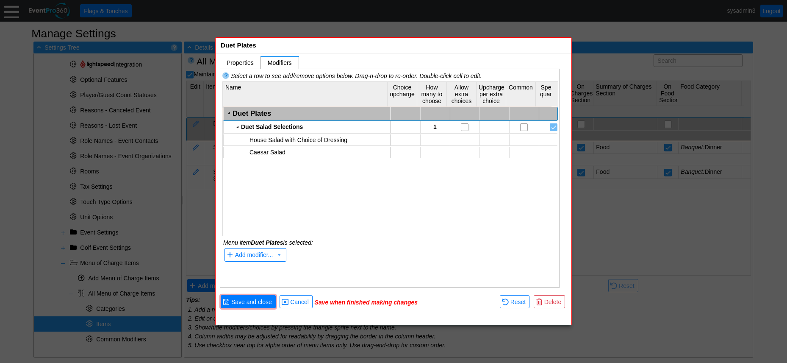
click at [280, 111] on div "Duet Plates" at bounding box center [311, 113] width 156 height 8
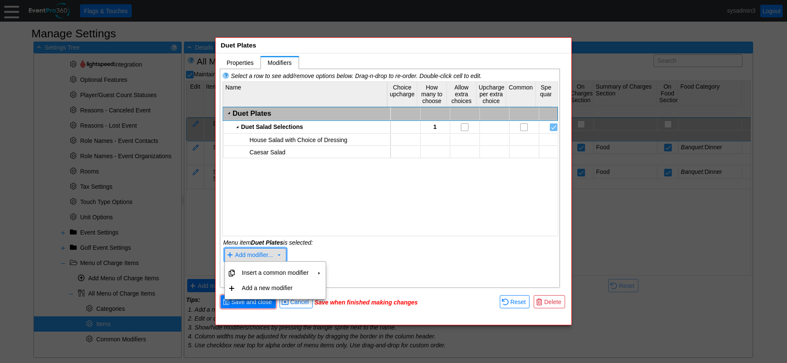
click at [261, 257] on span "Add modifier..." at bounding box center [254, 255] width 38 height 7
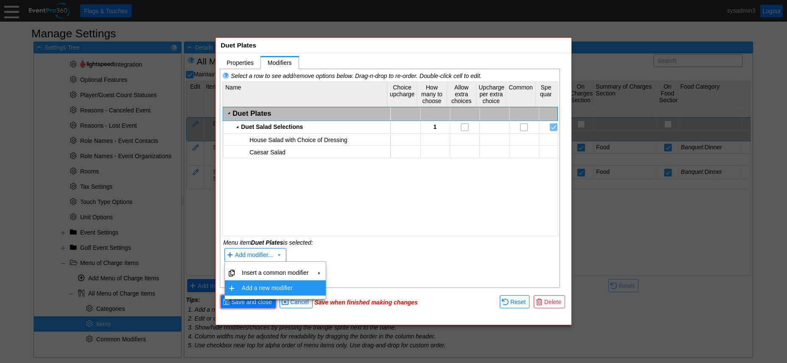
click at [264, 290] on td "Add a new modifier" at bounding box center [276, 287] width 74 height 15
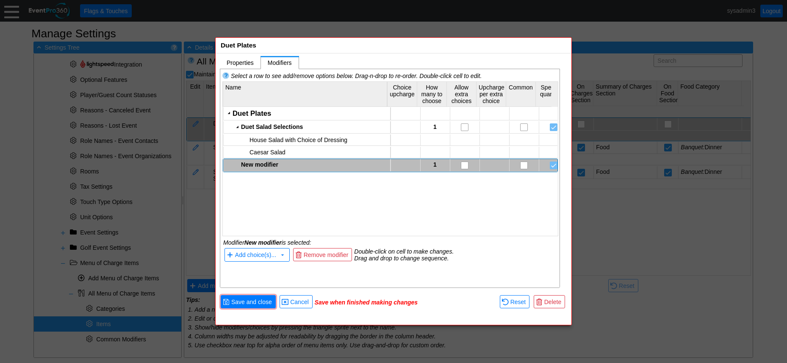
click at [276, 166] on div "New modifier" at bounding box center [314, 164] width 147 height 7
type textarea "Sides Selections"
click at [265, 199] on div "Duet Plates Duet Salad Selections 1 House Salad with Choice of Dressing Caesar …" at bounding box center [390, 167] width 335 height 121
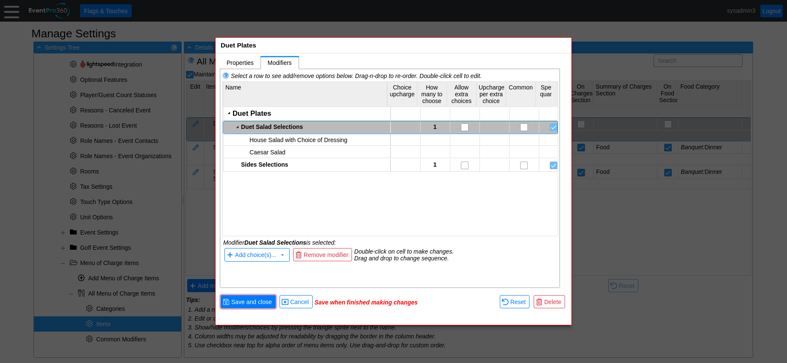
click at [269, 124] on div "Duet Salad Selections" at bounding box center [314, 126] width 147 height 7
click at [242, 125] on textarea at bounding box center [305, 128] width 162 height 13
type textarea "Salad Selections"
click at [296, 195] on div "Duet Plates Salad Selections 1 House Salad with Choice of Dressing Caesar Salad…" at bounding box center [390, 167] width 335 height 121
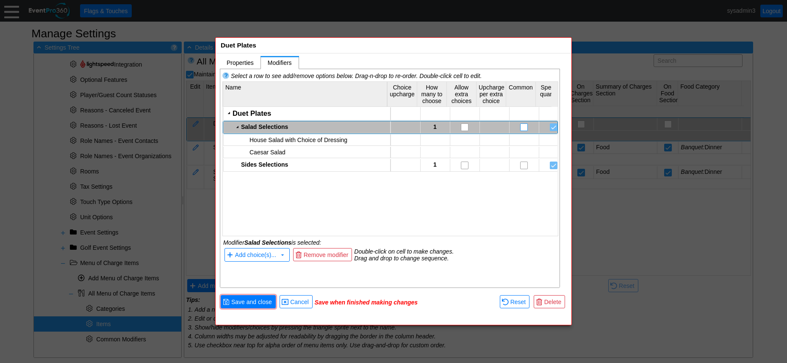
click at [522, 126] on input "checkbox" at bounding box center [525, 128] width 8 height 8
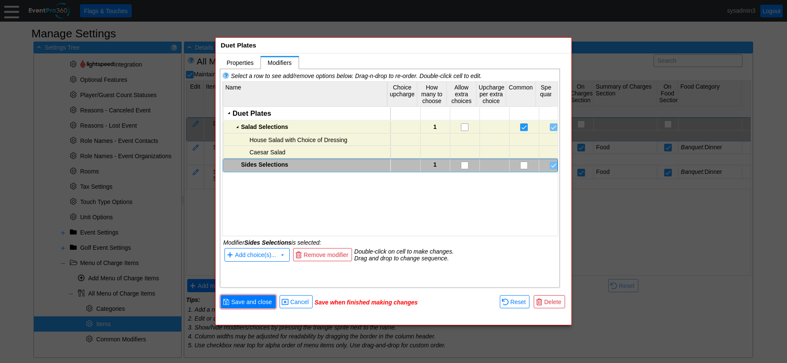
click at [280, 162] on div "Sides Selections" at bounding box center [314, 164] width 147 height 7
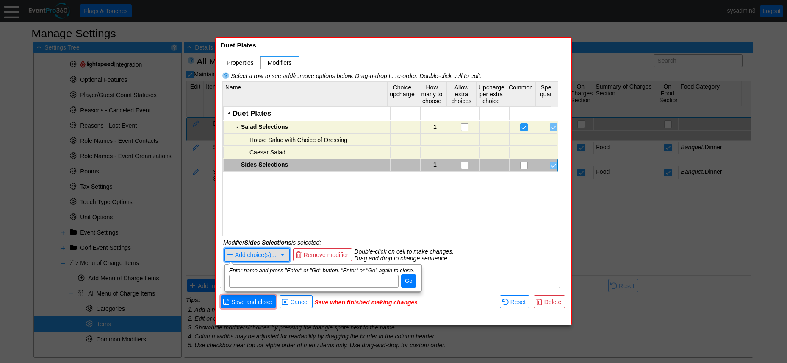
click at [265, 252] on span "Add choice(s)..." at bounding box center [255, 255] width 41 height 7
paste input "Garlic Whipped Potatoes"
type input "Garlic Whipped Potatoes"
click at [405, 280] on span "Go" at bounding box center [408, 281] width 11 height 8
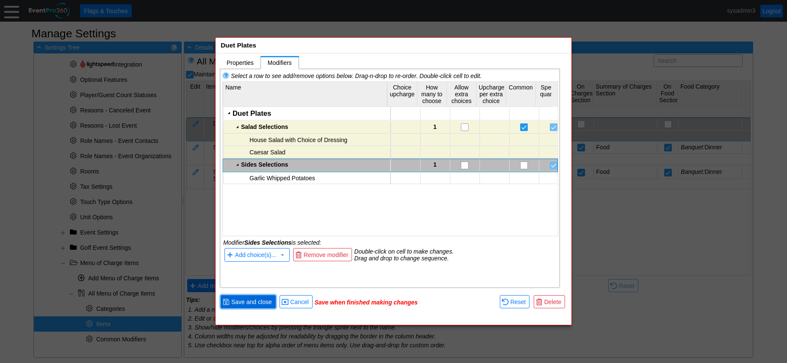
click at [258, 300] on span "Save and close" at bounding box center [252, 301] width 44 height 8
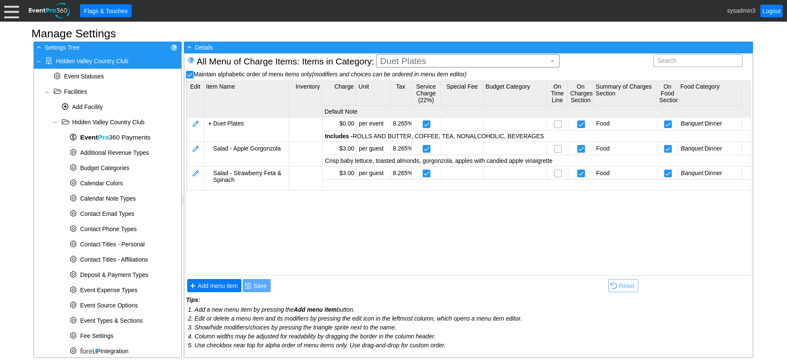
click at [12, 11] on div at bounding box center [11, 10] width 15 height 15
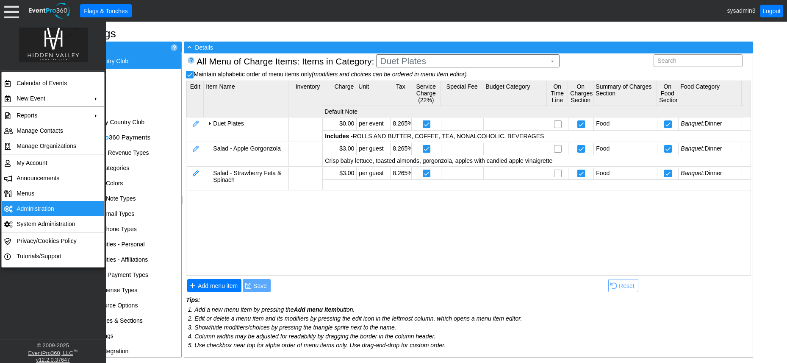
click at [37, 205] on td "Administration" at bounding box center [51, 208] width 76 height 15
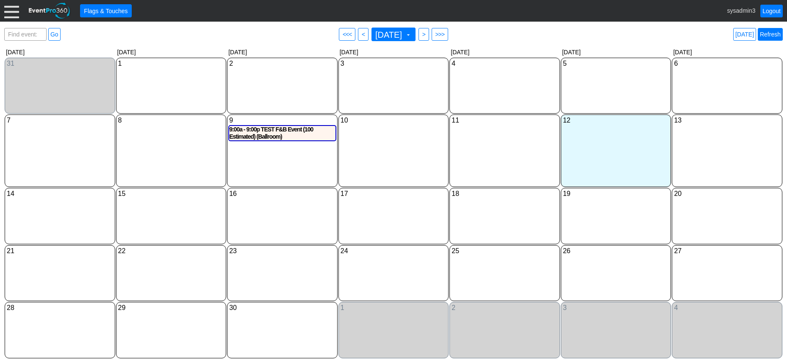
click at [775, 33] on link "Refresh" at bounding box center [770, 34] width 25 height 13
click at [14, 13] on div at bounding box center [11, 10] width 15 height 15
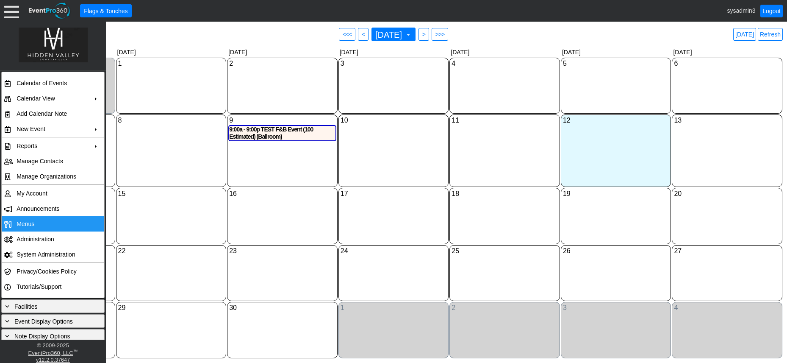
click at [26, 220] on span "Menus" at bounding box center [26, 223] width 18 height 7
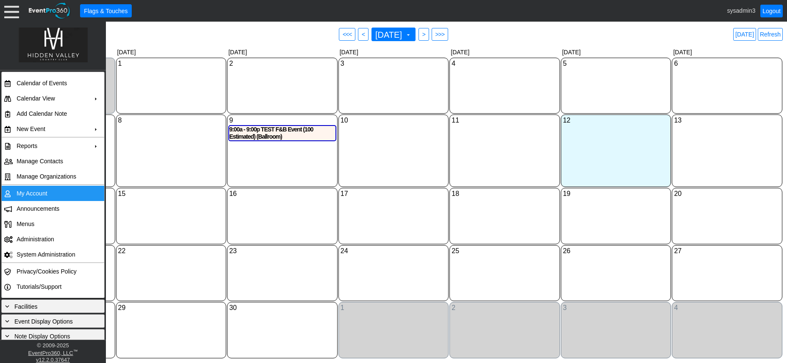
click at [30, 195] on td "My Account" at bounding box center [51, 193] width 76 height 15
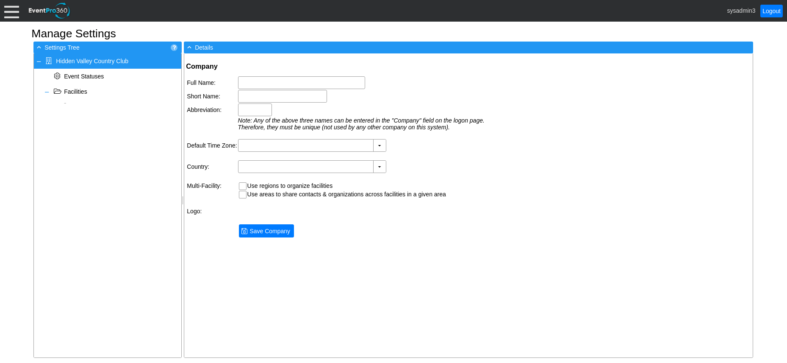
type input "Hidden Valley Country Club"
type input "HVCC"
type input "(GMT-08:00) Pacific Time ([GEOGRAPHIC_DATA] & [GEOGRAPHIC_DATA])"
type input "[GEOGRAPHIC_DATA] (English)"
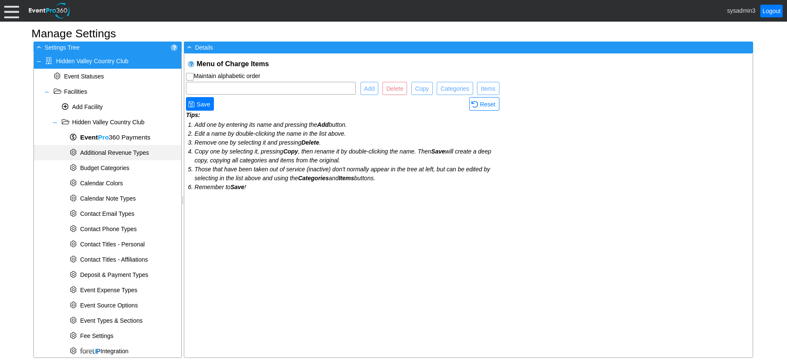
checkbox input "true"
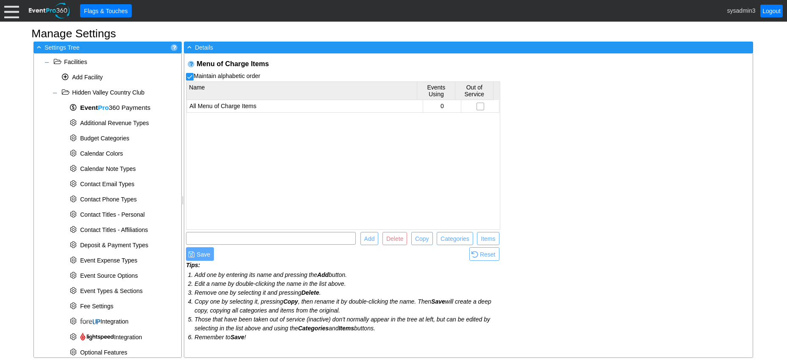
scroll to position [256, 0]
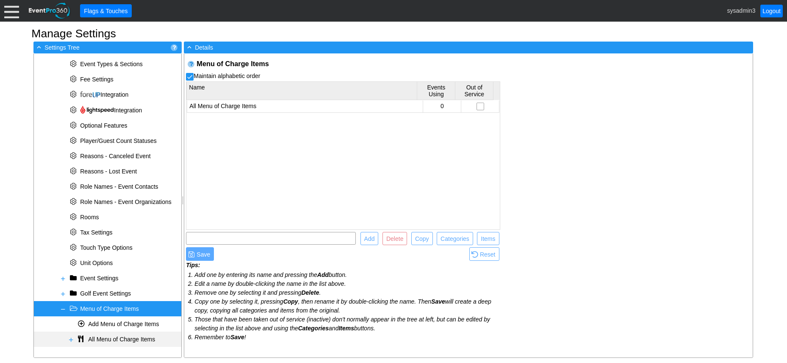
click at [71, 338] on span at bounding box center [71, 339] width 7 height 7
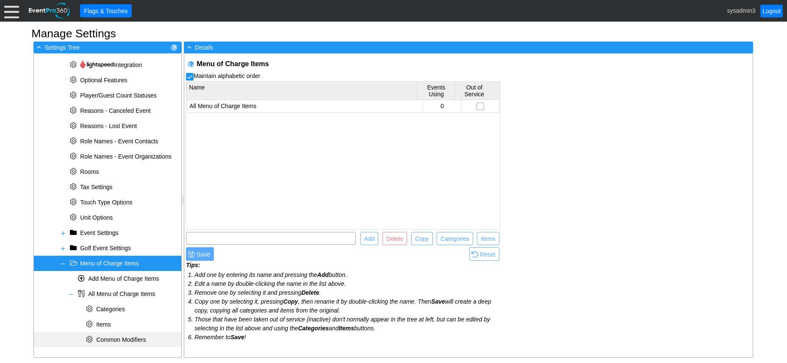
scroll to position [302, 0]
click at [104, 321] on span "Items" at bounding box center [103, 323] width 14 height 7
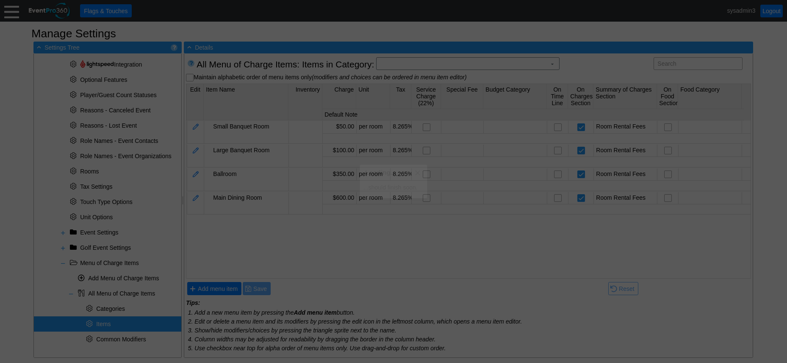
scroll to position [0, 0]
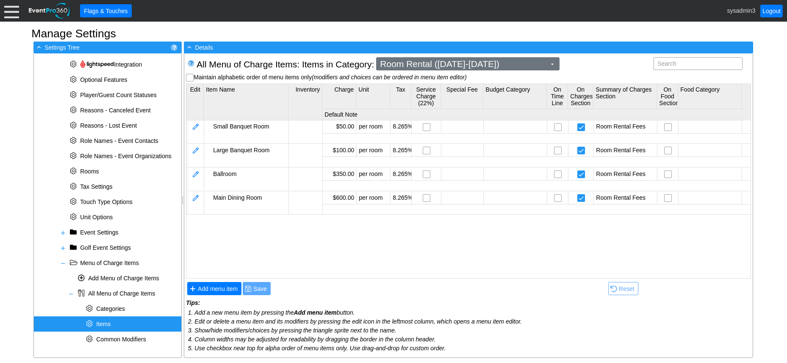
click at [450, 64] on span "Room Rental (Tuesday-Thursday)" at bounding box center [463, 64] width 170 height 8
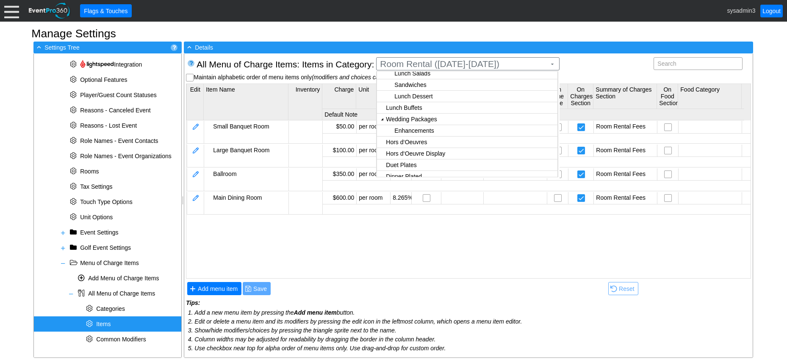
scroll to position [139, 0]
checkbox input "true"
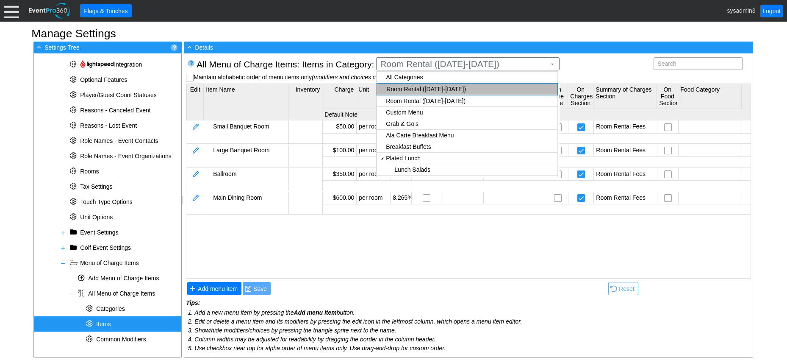
click at [414, 123] on body "Calendar of Events + New Event + Reports + Manage Contacts + Manage Organizatio…" at bounding box center [393, 181] width 787 height 363
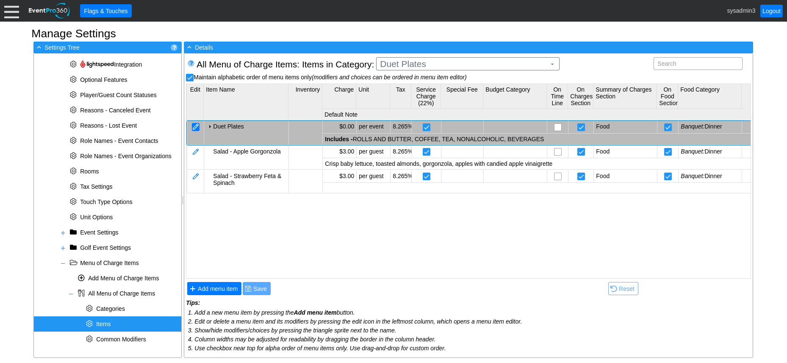
click at [193, 126] on div at bounding box center [196, 127] width 8 height 8
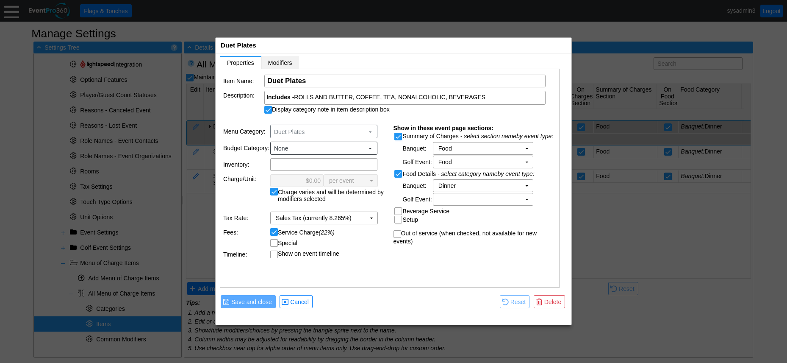
click at [284, 63] on span "Modifiers" at bounding box center [280, 62] width 24 height 7
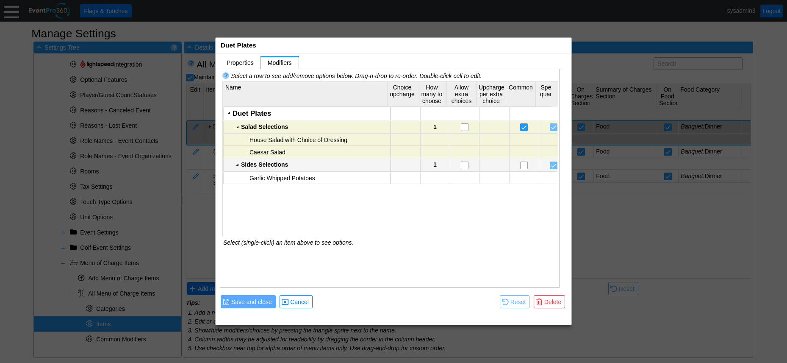
click at [277, 164] on div "Sides Selections" at bounding box center [314, 164] width 147 height 7
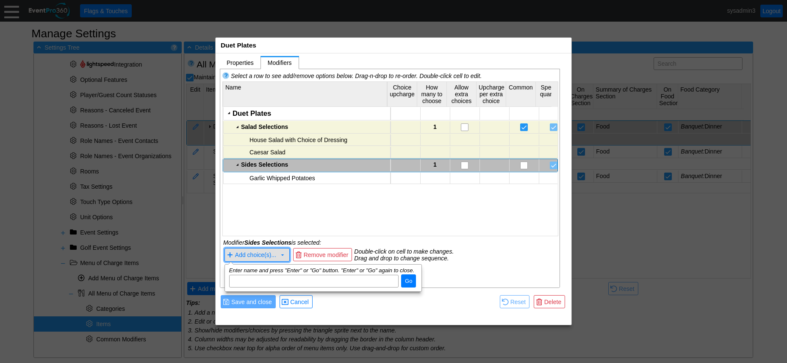
click at [251, 254] on span "Add choice(s)..." at bounding box center [255, 255] width 41 height 7
paste input "Scalded Kale"
type input "Scalded Kale"
click at [406, 281] on span "Go" at bounding box center [408, 281] width 11 height 8
click at [264, 254] on span "Add choice(s)..." at bounding box center [255, 255] width 41 height 7
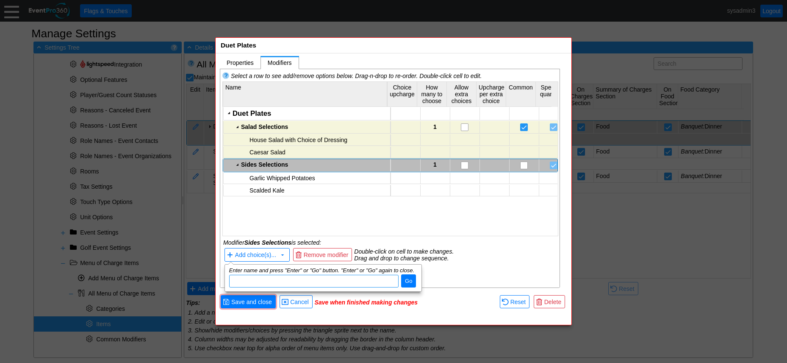
paste input "Broccoli & Cauliflower Gratin"
type input "Broccoli & Cauliflower Gratin"
click at [407, 282] on span "Go" at bounding box center [408, 281] width 11 height 8
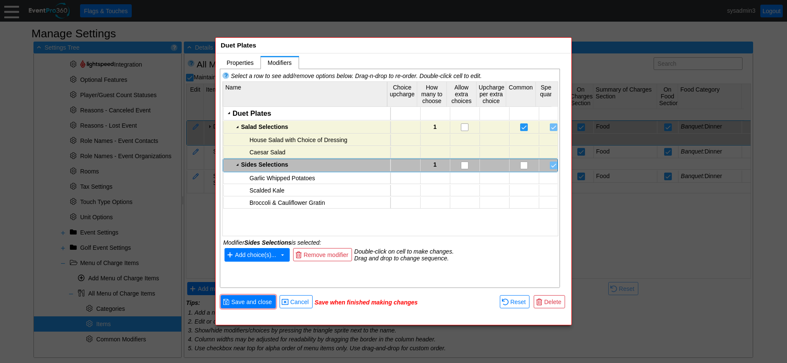
click at [257, 253] on span "Add choice(s)..." at bounding box center [255, 255] width 41 height 7
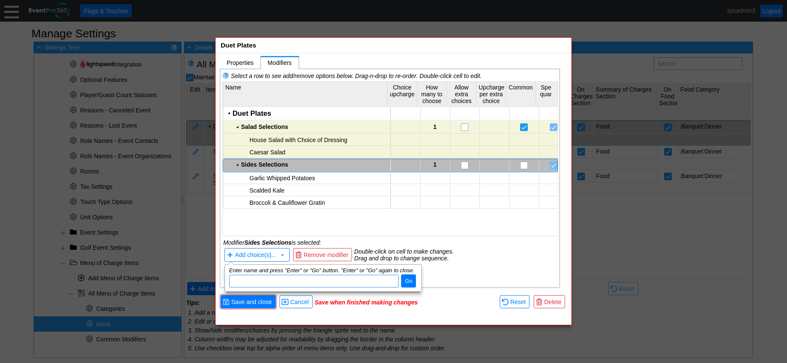
paste input "Sauteed Mushroom Assortment"
type input "Sauteed Mushroom Assortment"
click at [410, 280] on span "Go" at bounding box center [408, 281] width 11 height 8
click at [268, 251] on span "Add choice(s)..." at bounding box center [256, 254] width 44 height 9
paste input "Smashed Herbed Potatoes"
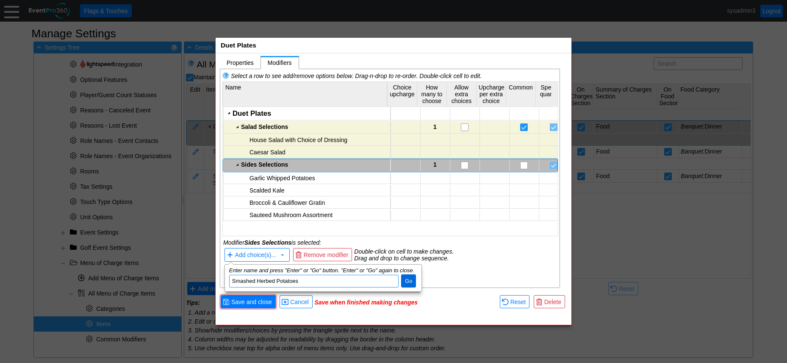
type input "Smashed Herbed Potatoes"
click at [407, 278] on span "Go" at bounding box center [408, 281] width 11 height 8
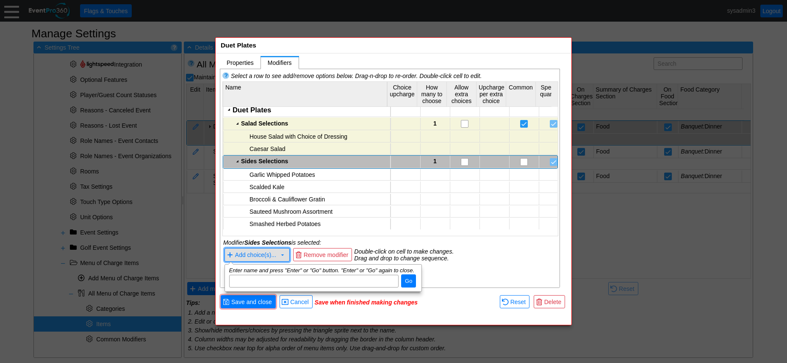
click at [249, 254] on span "Add choice(s)..." at bounding box center [255, 255] width 41 height 7
paste input "Mac n’Cheese with House Made Cheese Sauce"
type input "Mac n’Cheese with House Made Cheese Sauce"
click at [408, 279] on span "Go" at bounding box center [408, 281] width 11 height 8
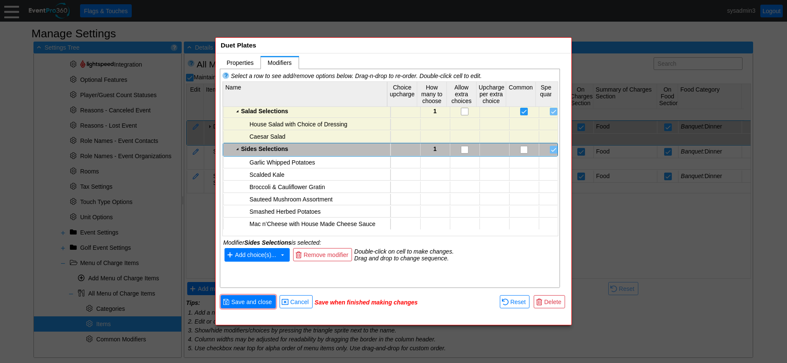
click at [272, 255] on span "Add choice(s)..." at bounding box center [255, 255] width 41 height 7
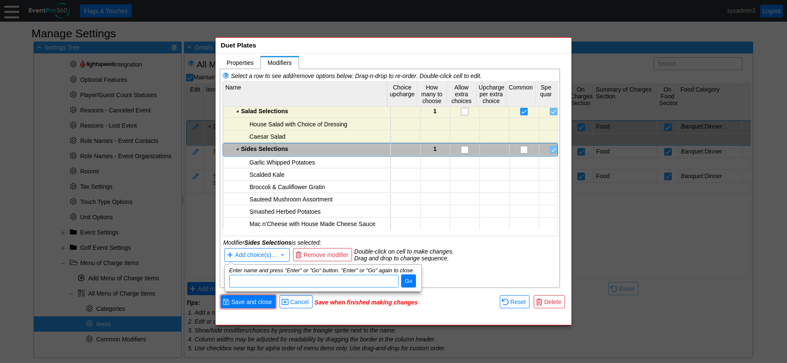
drag, startPoint x: 271, startPoint y: 277, endPoint x: 264, endPoint y: 280, distance: 8.2
paste input "Lemongrass Jasmine Rice"
type input "Lemongrass Jasmine Rice"
click at [406, 276] on span "● Go" at bounding box center [408, 280] width 15 height 13
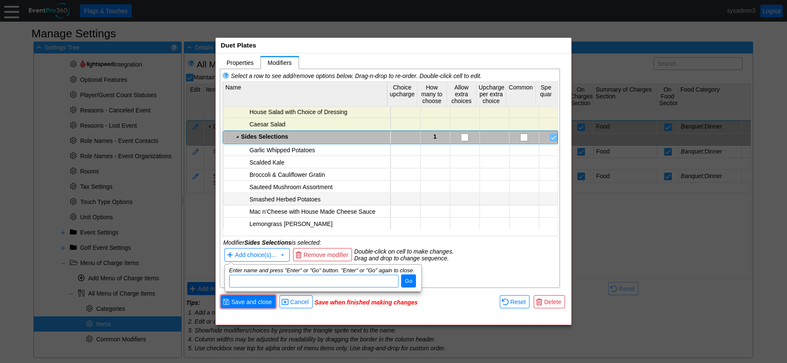
scroll to position [29, 0]
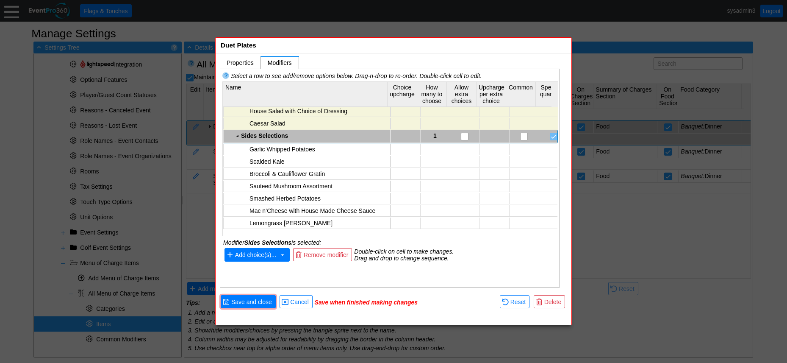
click at [253, 254] on span "Add choice(s)..." at bounding box center [255, 255] width 41 height 7
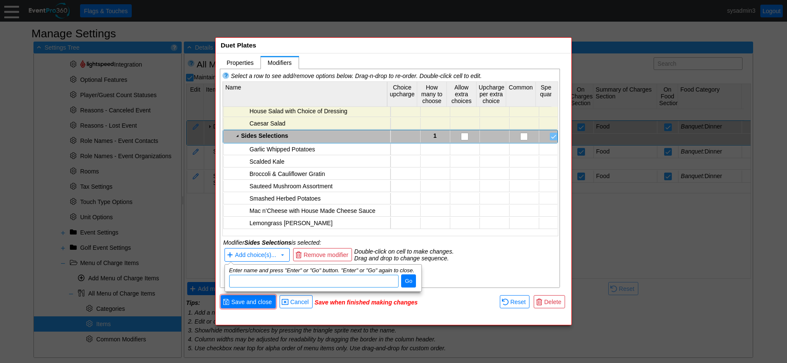
paste input "Bacon & Brussels Sprouts"
type input "Bacon & Brussels Sprouts"
click at [412, 280] on span "Go" at bounding box center [408, 281] width 11 height 8
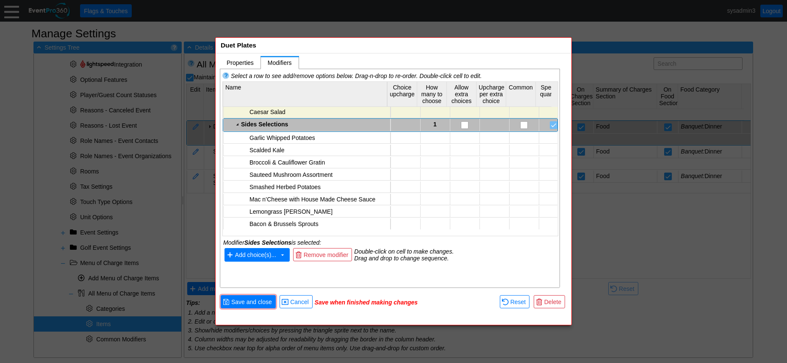
click at [250, 253] on span "Add choice(s)..." at bounding box center [255, 255] width 41 height 7
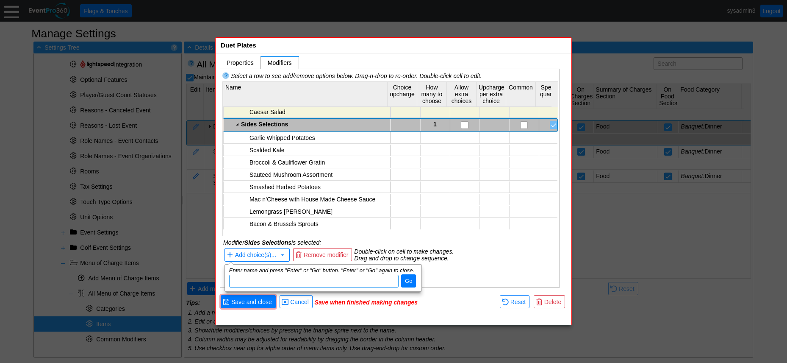
paste input "Pommes Frites"
type input "Pommes Frites"
click at [407, 284] on span "Go" at bounding box center [408, 281] width 11 height 8
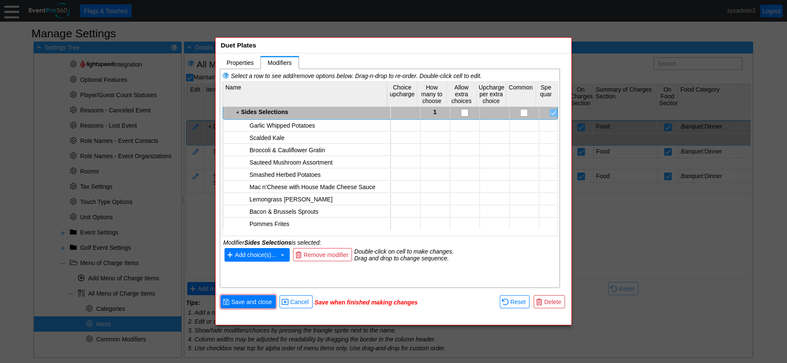
click at [251, 252] on span "Add choice(s)..." at bounding box center [255, 255] width 41 height 7
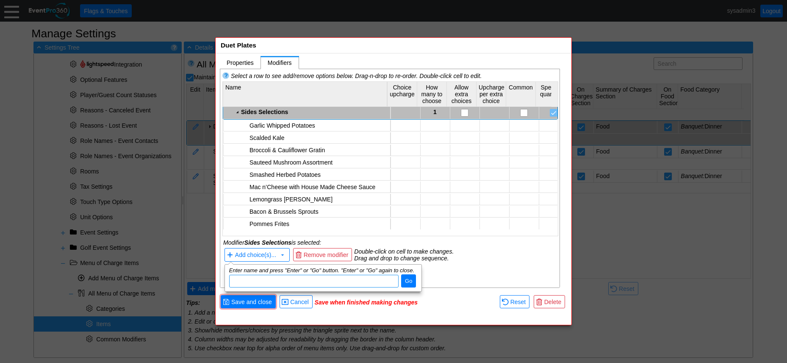
paste input "Seasonal Roasted Vegetables"
type input "Seasonal Roasted Vegetables"
click at [411, 281] on span "Go" at bounding box center [408, 281] width 11 height 8
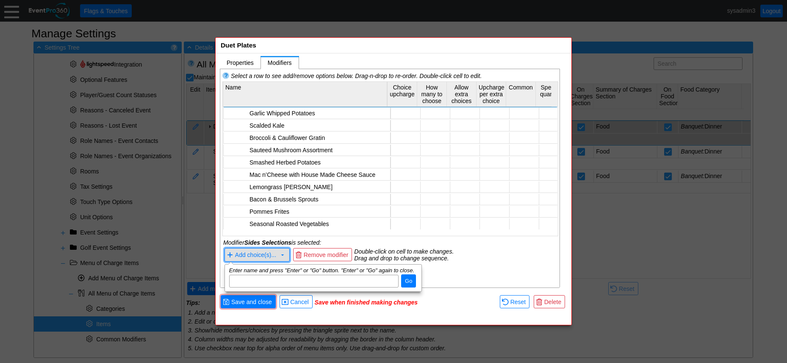
click at [260, 254] on span "Add choice(s)..." at bounding box center [255, 255] width 41 height 7
paste input "Roasted Red Herbed Potatoes"
type input "Roasted Red Herbed Potatoes"
click at [405, 278] on span "Go" at bounding box center [408, 281] width 11 height 8
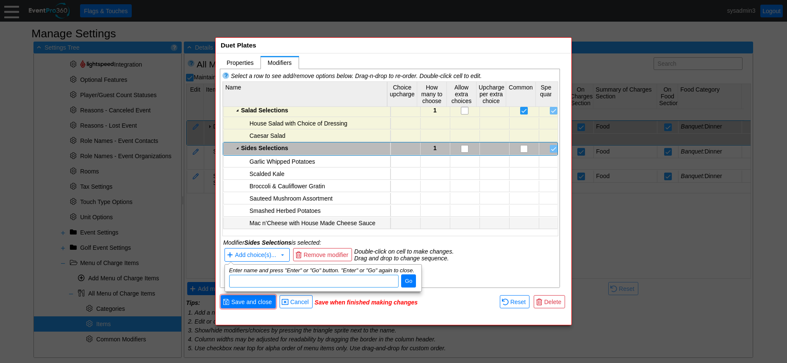
scroll to position [0, 0]
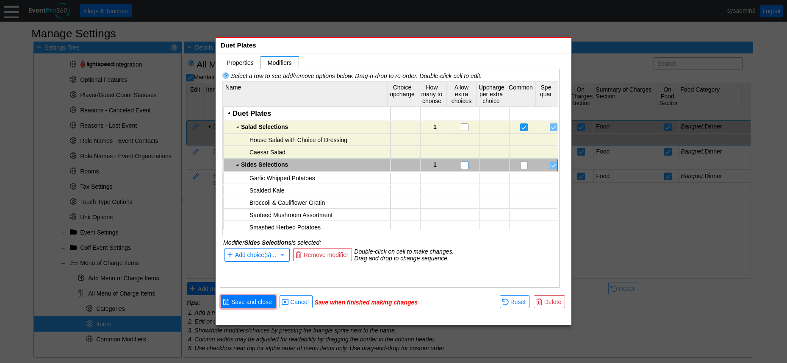
click at [462, 164] on input "checkbox" at bounding box center [465, 166] width 8 height 8
click at [434, 164] on td "1" at bounding box center [435, 165] width 30 height 12
type input "2"
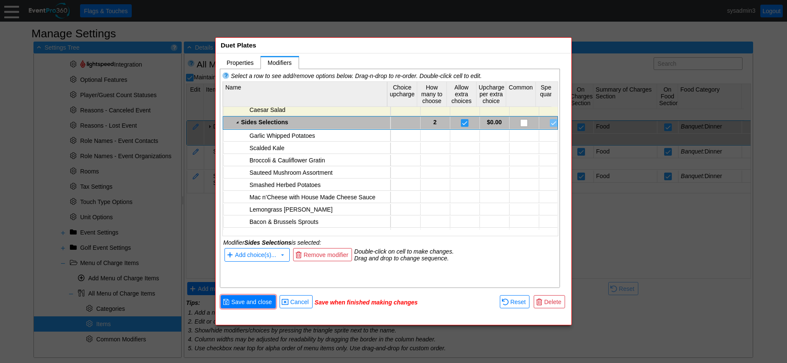
scroll to position [0, 0]
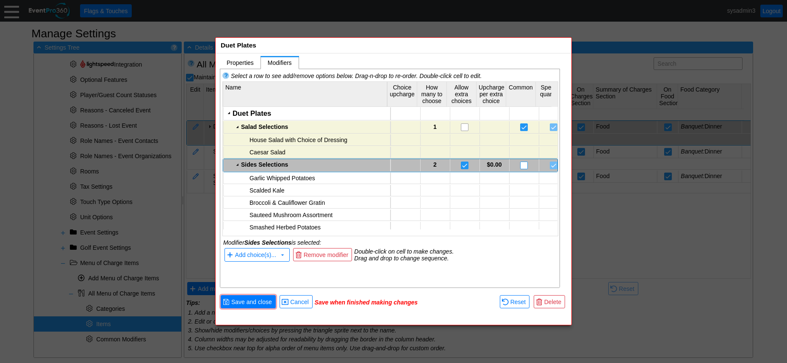
click at [521, 164] on input "checkbox" at bounding box center [525, 166] width 8 height 8
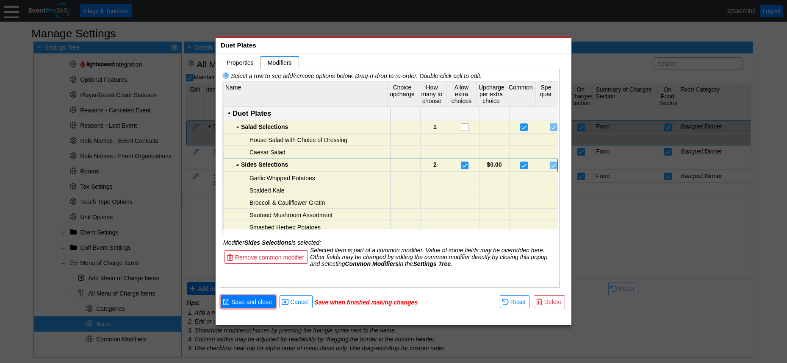
click at [266, 112] on div "Duet Plates" at bounding box center [311, 113] width 156 height 8
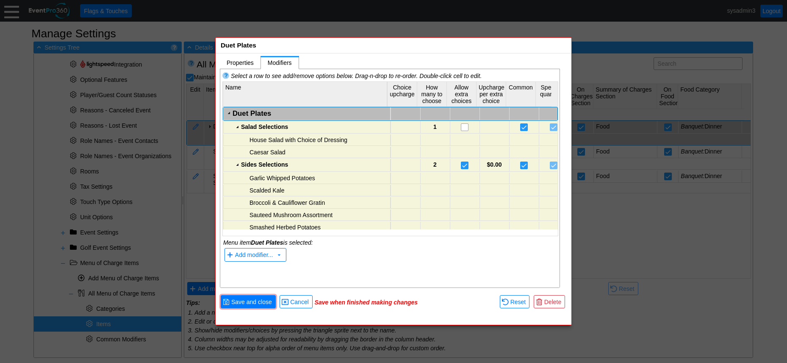
click at [265, 111] on div "Duet Plates" at bounding box center [311, 113] width 156 height 8
click at [263, 252] on span "Add modifier..." at bounding box center [254, 255] width 38 height 7
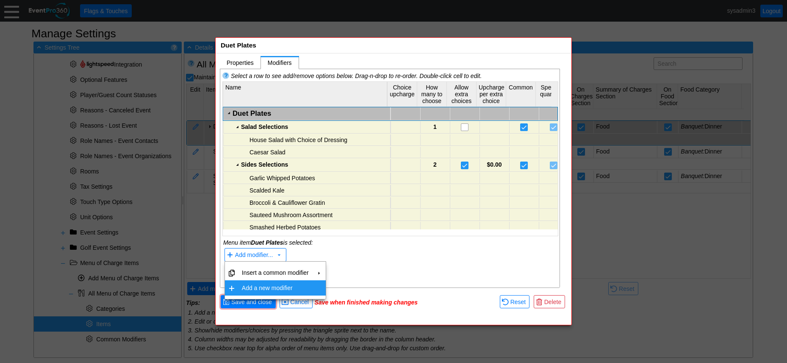
click at [263, 287] on td "Add a new modifier" at bounding box center [276, 287] width 74 height 15
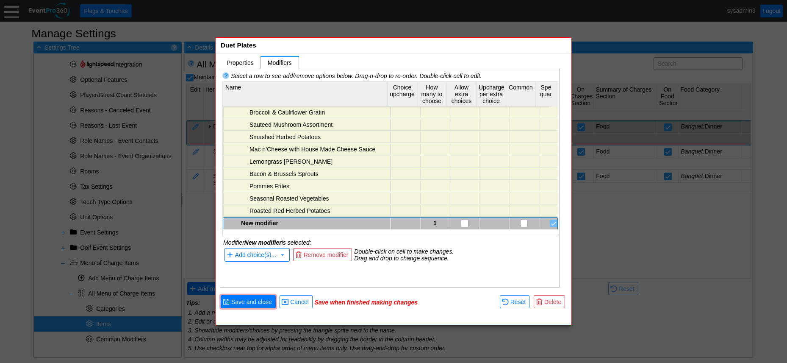
click at [277, 220] on div "New modifier" at bounding box center [314, 223] width 147 height 7
click at [278, 219] on div "New modifier" at bounding box center [314, 222] width 147 height 7
type textarea "Duet Plate Selections"
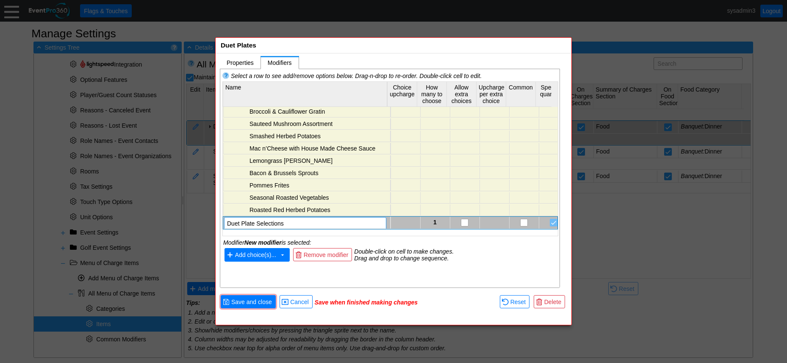
click at [270, 256] on span "Add choice(s)..." at bounding box center [255, 255] width 41 height 7
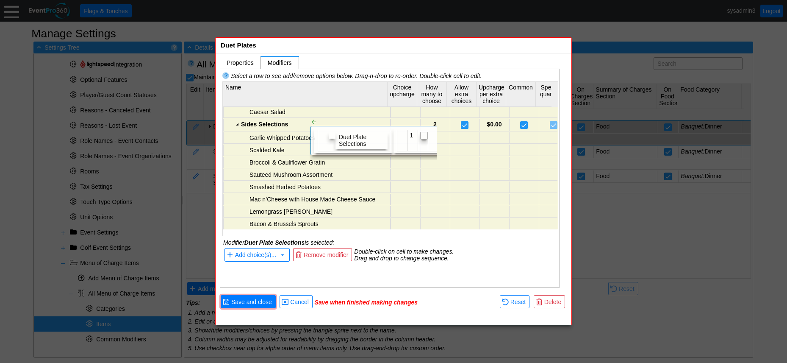
scroll to position [0, 0]
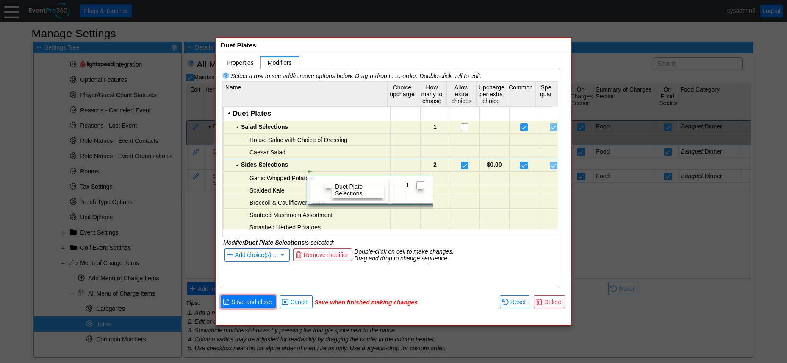
drag, startPoint x: 293, startPoint y: 220, endPoint x: 299, endPoint y: 160, distance: 60.5
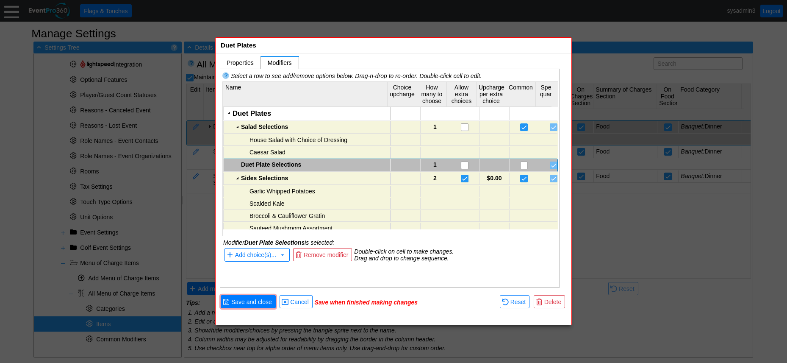
click at [274, 158] on div "Duet Plate Selections 1" at bounding box center [390, 164] width 335 height 13
click at [270, 255] on span "Add choice(s)..." at bounding box center [255, 255] width 41 height 7
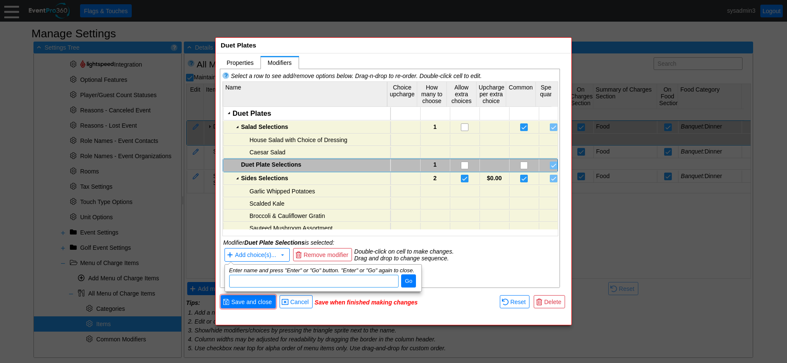
paste input "New York Steak & Grilled Chicken 46 6 oz. New York steak with green peppercorn …"
click at [357, 281] on input "New York Steak & Grilled Chicken 46 6 oz. New York steak with green peppercorn …" at bounding box center [314, 281] width 164 height 12
drag, startPoint x: 317, startPoint y: 278, endPoint x: 340, endPoint y: 278, distance: 23.3
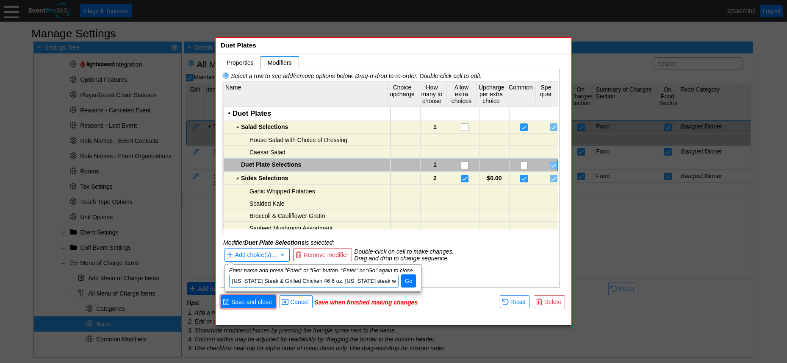
click at [318, 278] on input "New York Steak & Grilled Chicken 46 6 oz. New York steak with green peppercorn …" at bounding box center [314, 281] width 164 height 12
click at [315, 281] on input "New York Steak & Grilled Chicken - 46 6 oz. New York steak with green peppercor…" at bounding box center [314, 281] width 164 height 12
type input "NEW YORK STEAK & GRILLED CHICKEN - 46 6 oz. New York steak with green peppercor…"
click at [414, 279] on span "Go" at bounding box center [408, 281] width 11 height 8
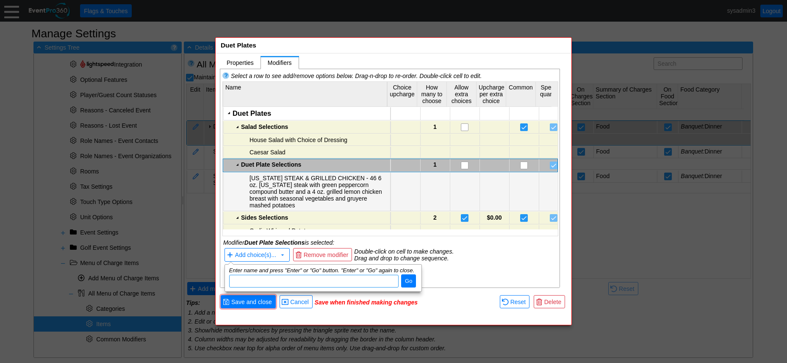
scroll to position [42, 0]
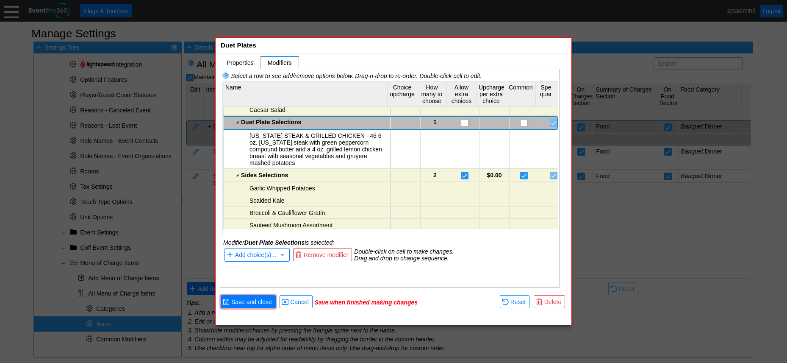
click at [269, 120] on div "Duet Plate Selections" at bounding box center [314, 122] width 147 height 7
click at [267, 256] on span "Add choice(s)..." at bounding box center [255, 255] width 41 height 7
click at [276, 124] on div "Duet Plate Selections" at bounding box center [314, 122] width 147 height 7
click at [259, 250] on span "Add choice(s)..." at bounding box center [256, 254] width 44 height 9
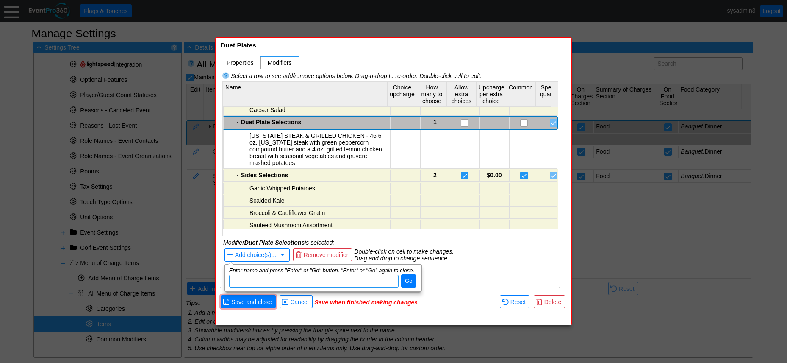
click at [263, 277] on input "dijit_TooltipDialog_3" at bounding box center [314, 281] width 164 height 12
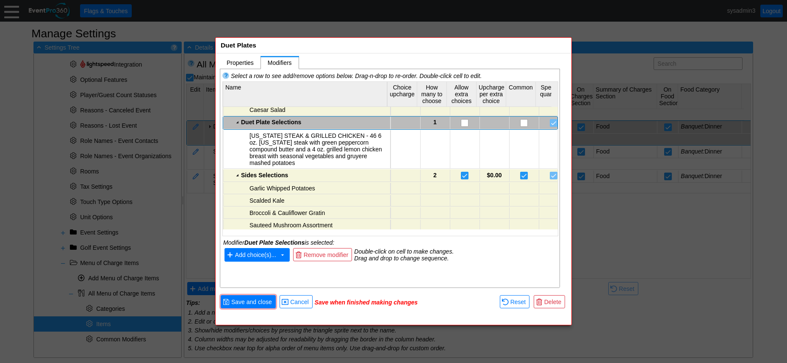
click at [262, 251] on span "Add choice(s)..." at bounding box center [256, 254] width 44 height 9
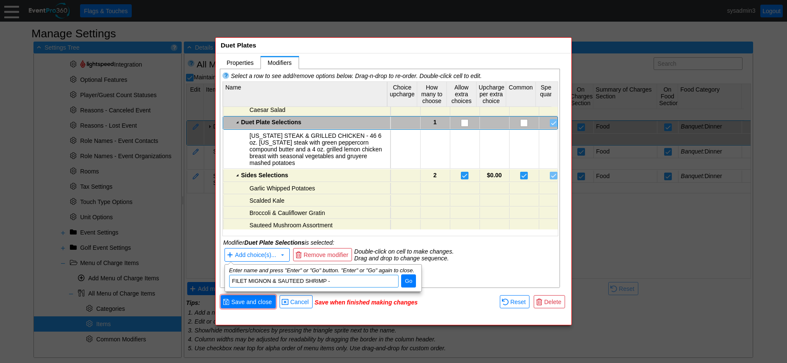
paste input "6 oz. center cut filet with crispy shallot demi glace, garlic sauteed shrimp se…"
type input "FILET MIGNON & SAUTEED SHRIMP - 6 oz. center cut filet with crispy shallot demi…"
click at [409, 281] on span "Go" at bounding box center [408, 281] width 11 height 8
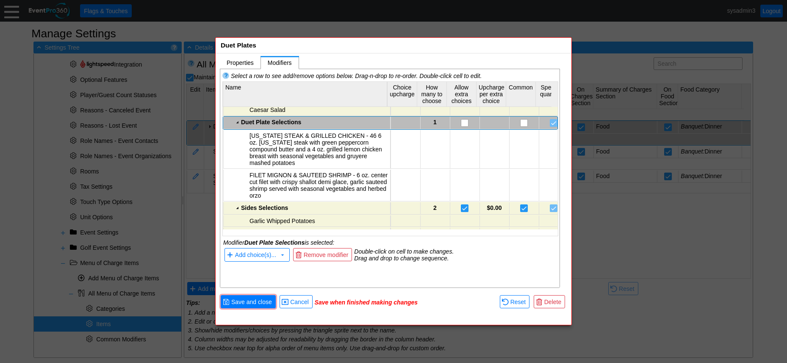
click at [284, 123] on div "Duet Plate Selections" at bounding box center [314, 122] width 147 height 7
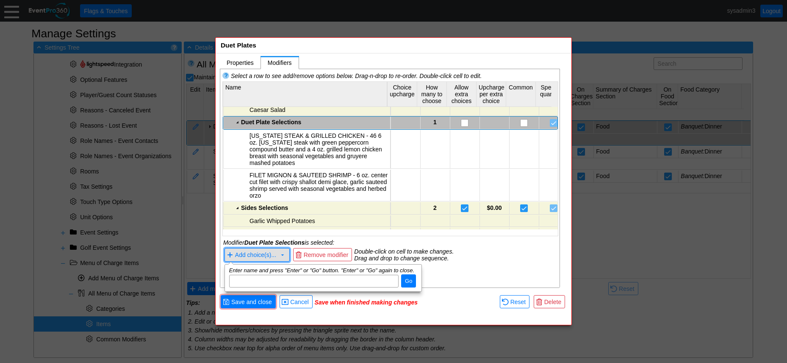
click at [261, 256] on span "Add choice(s)..." at bounding box center [255, 255] width 41 height 7
click at [261, 278] on input "dijit_TooltipDialog_3" at bounding box center [314, 281] width 164 height 12
drag, startPoint x: 261, startPoint y: 281, endPoint x: 237, endPoint y: 279, distance: 23.4
click at [237, 279] on input "dijit_TooltipDialog_3" at bounding box center [314, 281] width 164 height 12
paste input "6 oz. center cut filet with sweet pepper relish and 4 oz. salmon with garlic bu…"
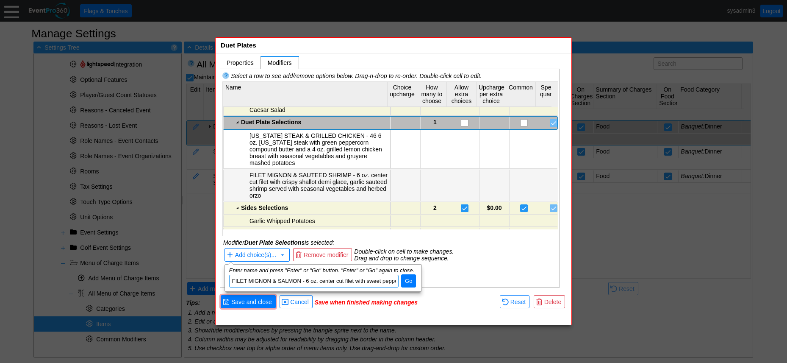
scroll to position [0, 302]
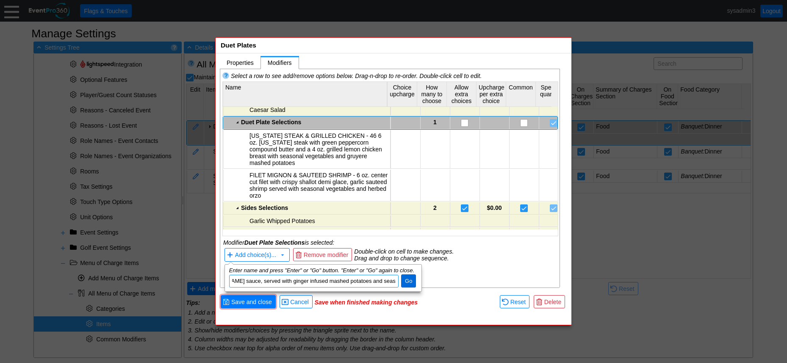
type input "FILET MIGNON & SALMON - 6 oz. center cut filet with sweet pepper relish and 4 o…"
click at [408, 281] on span "Go" at bounding box center [408, 281] width 11 height 8
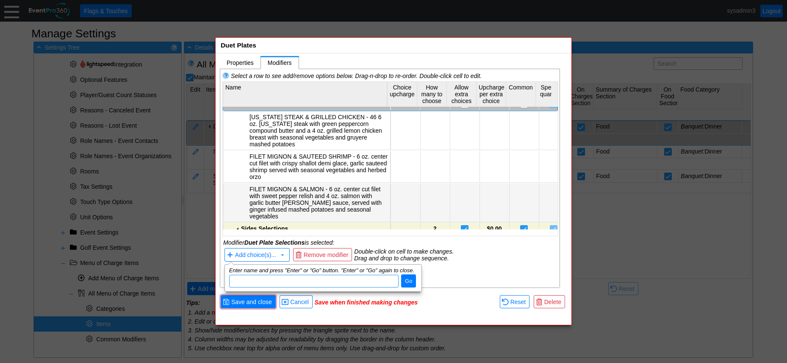
scroll to position [47, 0]
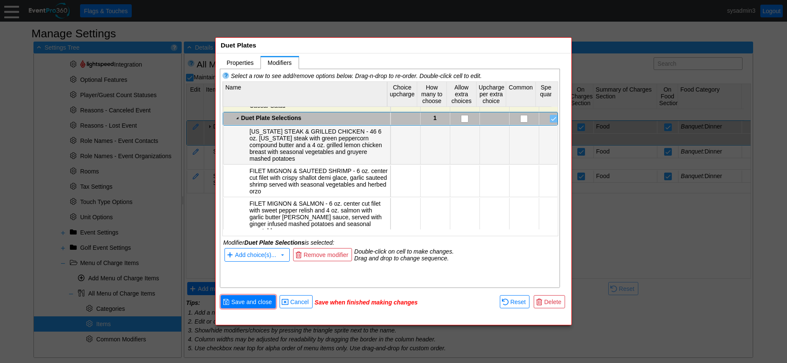
click at [406, 142] on td at bounding box center [406, 145] width 30 height 39
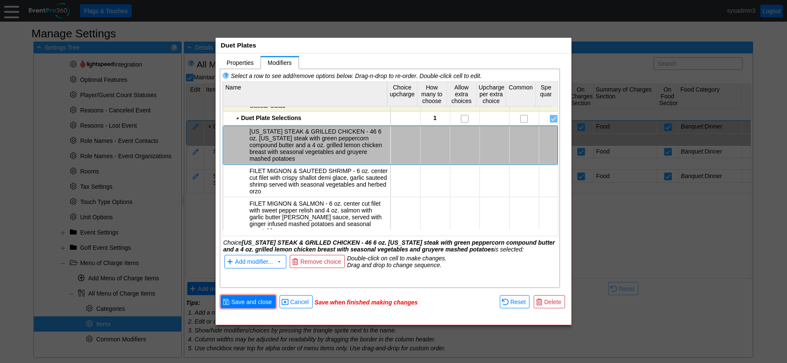
click at [406, 142] on td at bounding box center [406, 145] width 30 height 39
type input "46"
click at [438, 277] on div "Select a row to see add/remove options below. Drag-n-drop to re-order. Double-c…" at bounding box center [390, 178] width 340 height 219
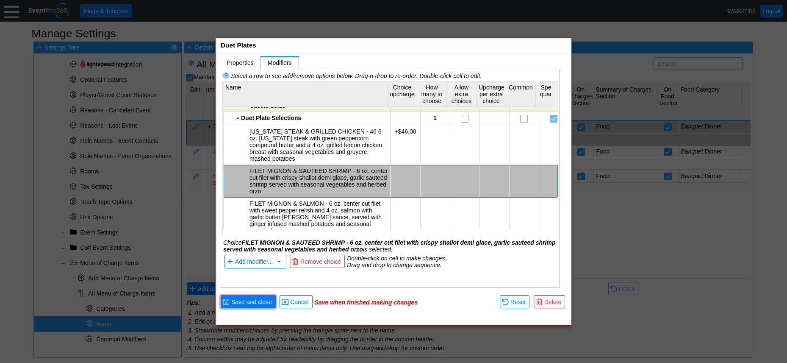
click at [401, 172] on td at bounding box center [406, 181] width 30 height 32
type input "67"
drag, startPoint x: 445, startPoint y: 284, endPoint x: 442, endPoint y: 273, distance: 10.6
click at [445, 282] on div "Select a row to see add/remove options below. Drag-n-drop to re-order. Double-c…" at bounding box center [390, 178] width 340 height 219
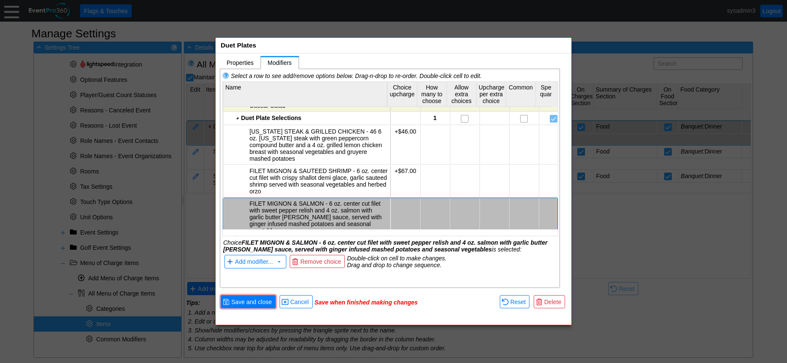
scroll to position [49, 0]
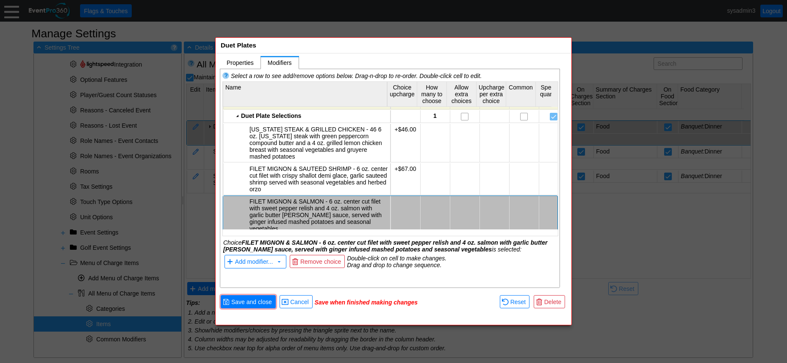
click at [408, 207] on td at bounding box center [406, 215] width 30 height 39
type input "66"
click at [452, 281] on div "Select a row to see add/remove options below. Drag-n-drop to re-order. Double-c…" at bounding box center [390, 178] width 340 height 219
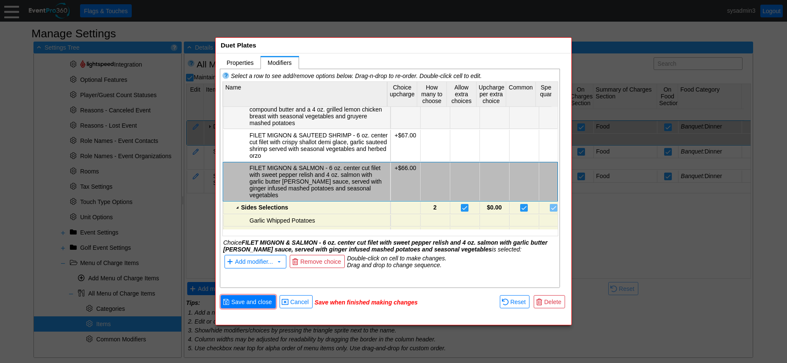
scroll to position [91, 0]
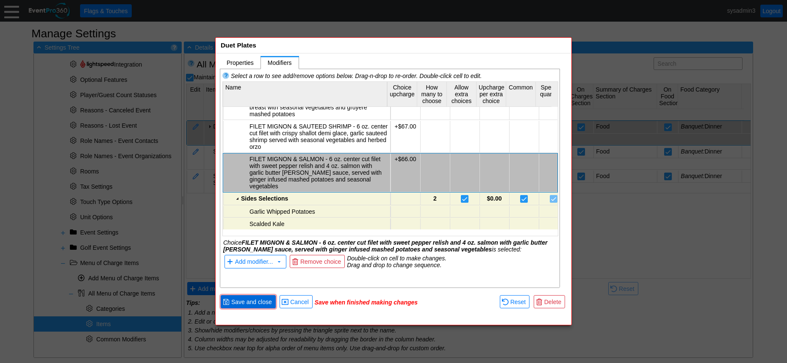
click at [253, 300] on span "Save and close" at bounding box center [252, 301] width 44 height 8
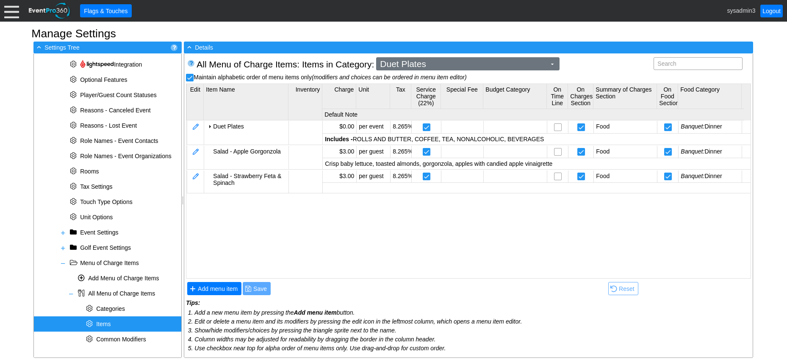
click at [435, 64] on span "Duet Plates" at bounding box center [463, 64] width 170 height 8
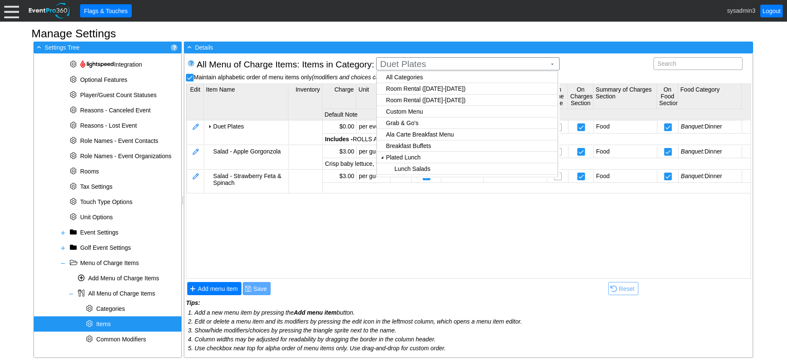
checkbox input "true"
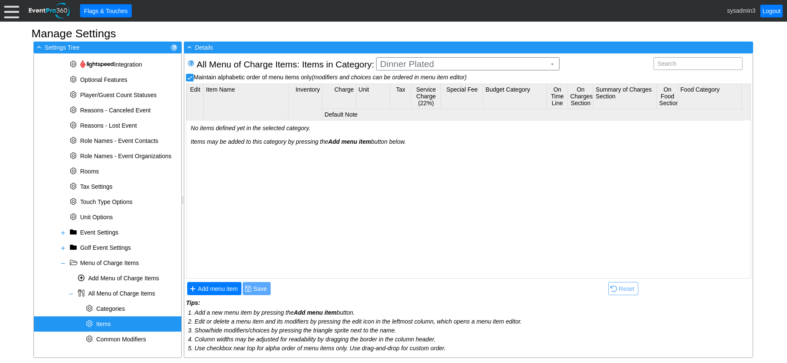
click at [405, 101] on body "Calendar of Events + New Event + Reports + Manage Contacts + Manage Organizatio…" at bounding box center [393, 181] width 787 height 363
click at [223, 287] on span "Add menu item" at bounding box center [217, 288] width 43 height 8
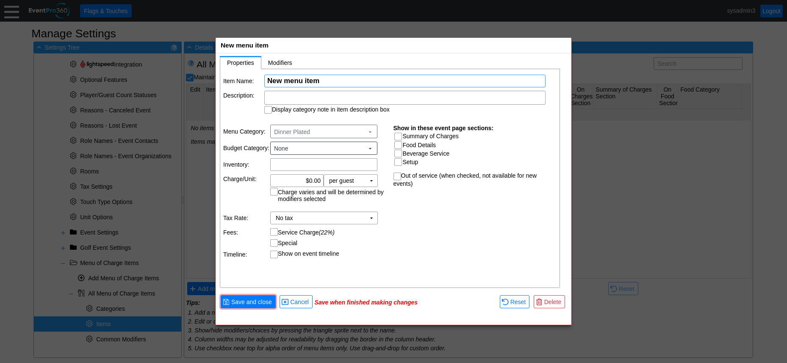
scroll to position [0, 0]
type input "r"
type input "R"
click at [289, 98] on div at bounding box center [404, 98] width 281 height 14
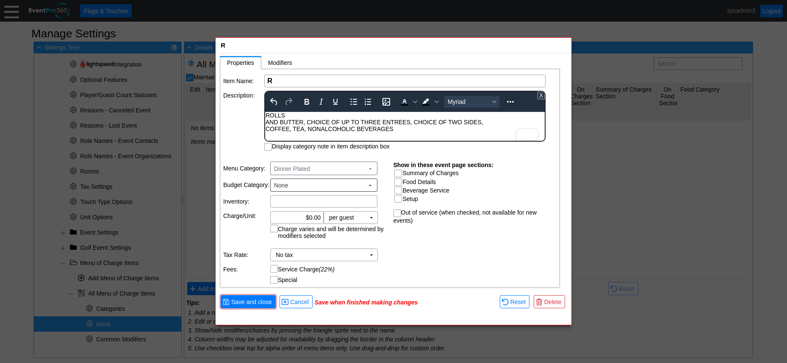
click at [266, 122] on div "ROLLS AND BUTTER, CHOICE OF UP TO THREE ENTREES, CHOICE OF TWO SIDES, COFFEE, T…" at bounding box center [405, 122] width 279 height 20
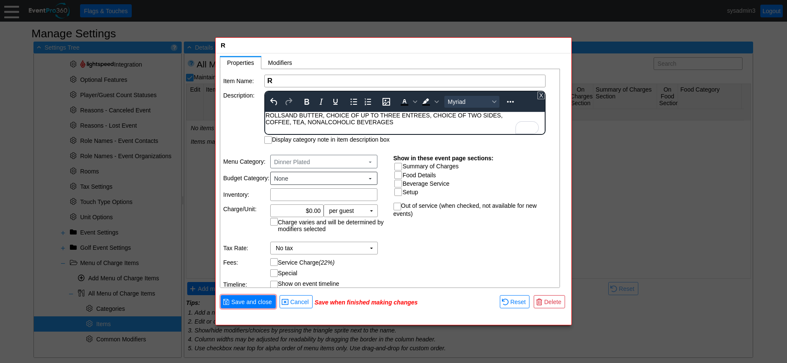
click at [267, 123] on div "ROLLS AND BUTTER, CHOICE OF UP TO THREE ENTREES, CHOICE OF TWO SIDES, COFFEE, T…" at bounding box center [405, 119] width 279 height 14
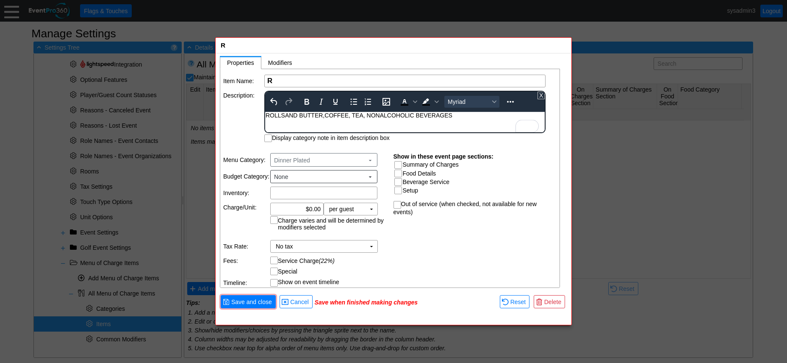
click at [348, 120] on body "ROLLS AND BUTTER, COFFEE, TEA, NONALCOHOLIC BEVERAGES" at bounding box center [405, 117] width 280 height 11
click at [246, 117] on table "Item Name: Χ R Name of the menu item Description: To open the popup, press Shif…" at bounding box center [390, 108] width 340 height 78
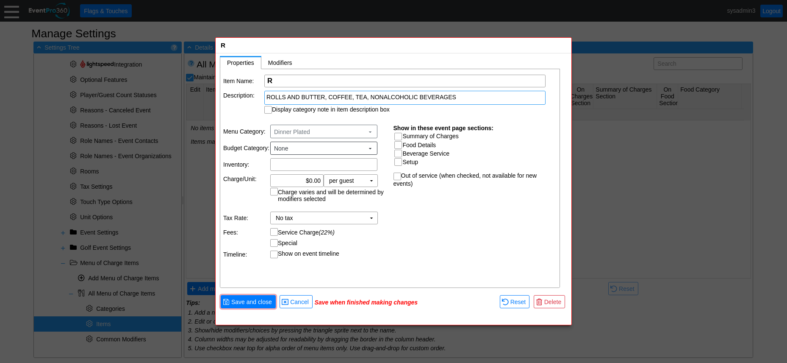
click at [268, 109] on input "Display category note in item description box" at bounding box center [269, 110] width 8 height 8
checkbox input "true"
click at [286, 81] on input "R" at bounding box center [404, 81] width 275 height 12
type input "P"
type input "Plated Dinner"
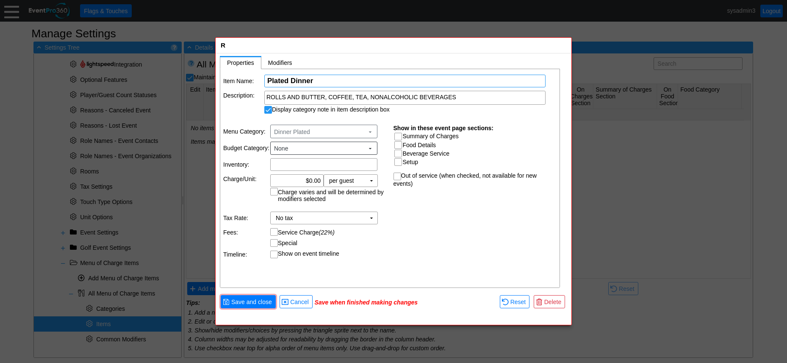
click at [240, 111] on td "Description:" at bounding box center [243, 102] width 40 height 23
click at [399, 134] on input "Summary of Charges" at bounding box center [399, 137] width 8 height 8
checkbox input "true"
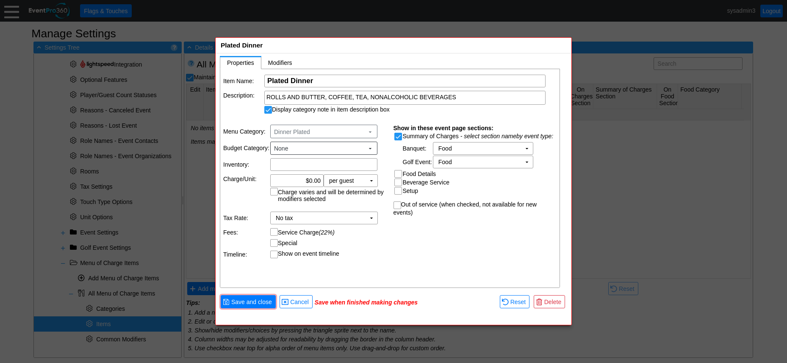
click at [400, 173] on input "Food Details" at bounding box center [399, 174] width 8 height 8
checkbox input "true"
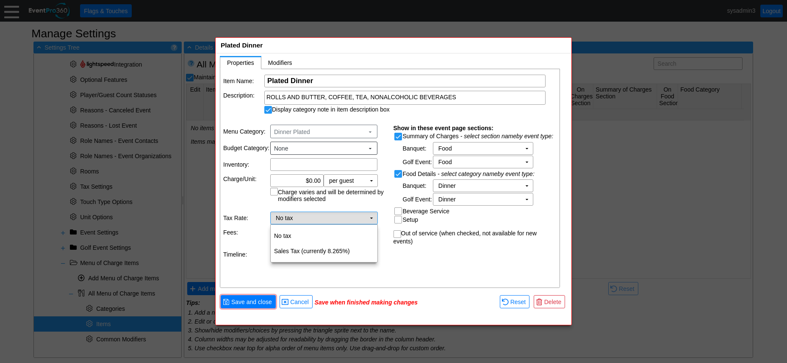
click at [374, 219] on td "▼" at bounding box center [372, 218] width 12 height 12
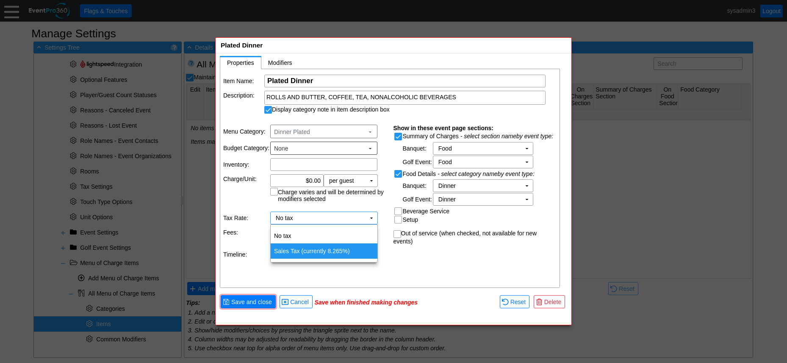
click at [309, 249] on td "Sales Tax (currently 8.265%)" at bounding box center [324, 250] width 107 height 15
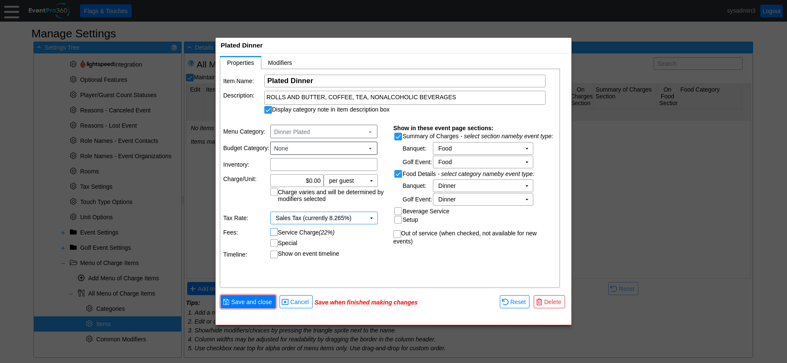
click at [274, 233] on input "Service Charge (22%)" at bounding box center [275, 232] width 8 height 8
checkbox input "true"
click at [275, 192] on label "Charge varies and will be determined by modifiers selected" at bounding box center [328, 196] width 117 height 14
click at [275, 192] on input "Charge varies and will be determined by modifiers selected" at bounding box center [275, 192] width 8 height 8
checkbox input "true"
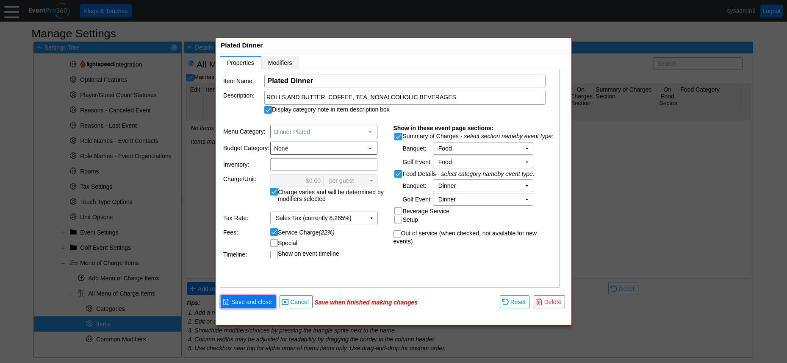
click at [280, 61] on span "Modifiers" at bounding box center [280, 62] width 24 height 7
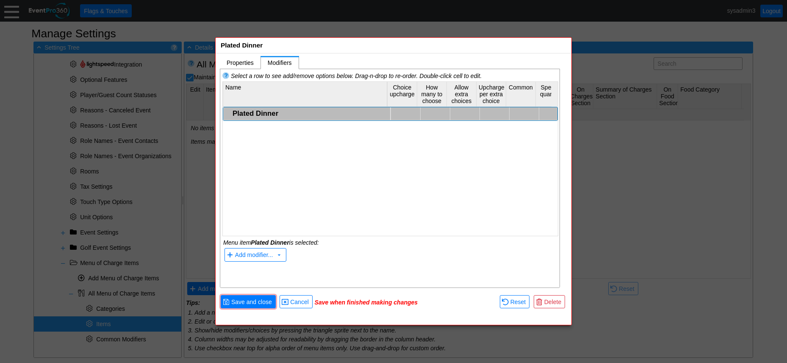
click at [261, 110] on div "Plated Dinner" at bounding box center [311, 113] width 156 height 8
click at [259, 252] on span "Add modifier..." at bounding box center [254, 255] width 38 height 7
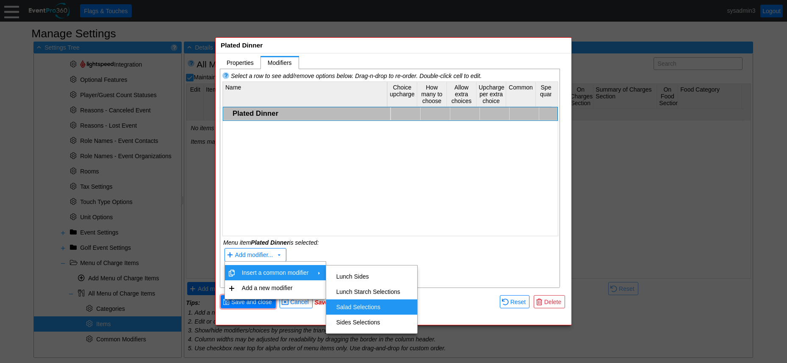
click at [359, 303] on td "Salad Selections" at bounding box center [368, 306] width 71 height 15
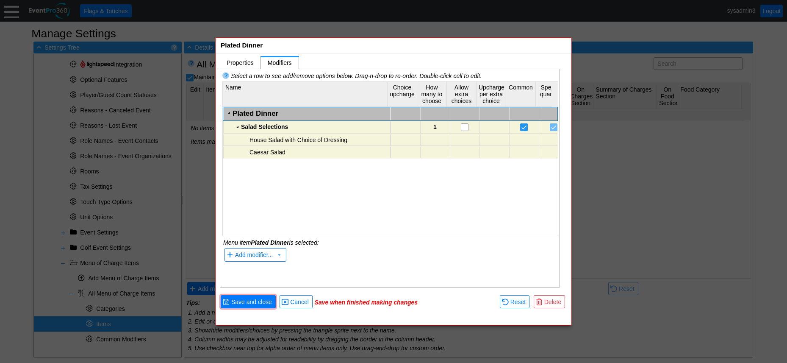
click at [265, 124] on div "Salad Selections" at bounding box center [314, 126] width 147 height 7
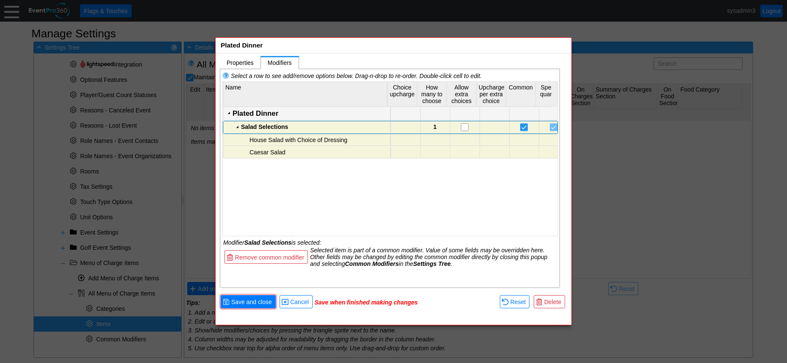
click at [266, 112] on div "Plated Dinner" at bounding box center [311, 113] width 156 height 8
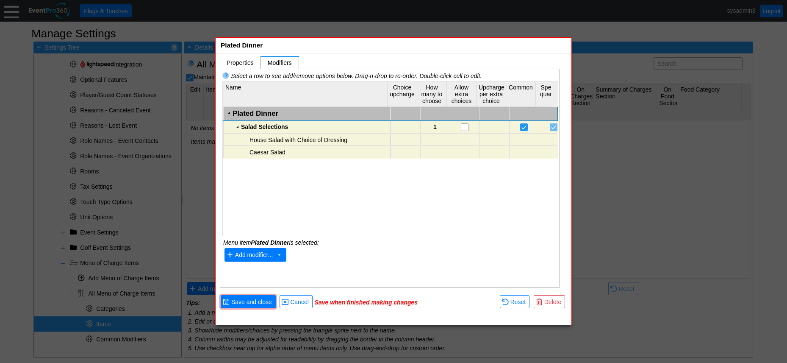
click at [256, 256] on span "Add modifier..." at bounding box center [254, 255] width 38 height 7
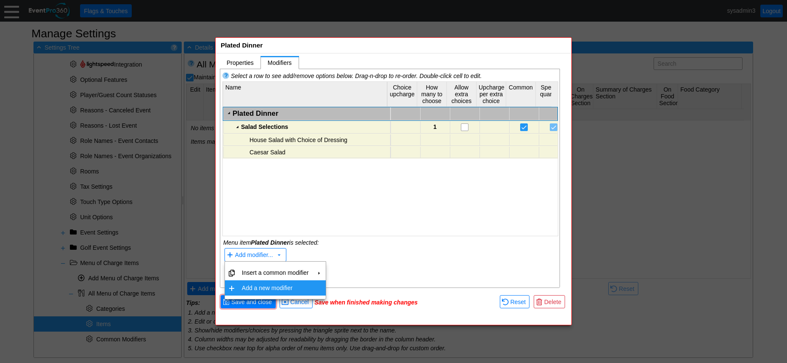
click at [257, 290] on td "Add a new modifier" at bounding box center [276, 287] width 74 height 15
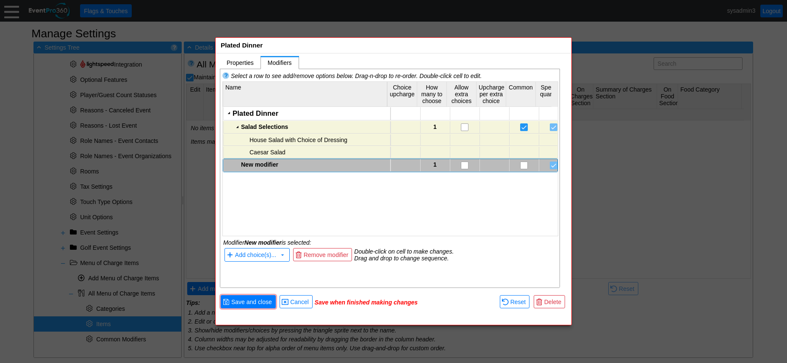
click at [266, 164] on div "New modifier" at bounding box center [314, 164] width 147 height 7
click at [263, 164] on div "New modifier" at bounding box center [314, 164] width 147 height 7
type textarea "Entree Selections"
click at [272, 205] on div "Plated Dinner Salad Selections 1 House Salad with Choice of Dressing Caesar Sal…" at bounding box center [390, 167] width 335 height 121
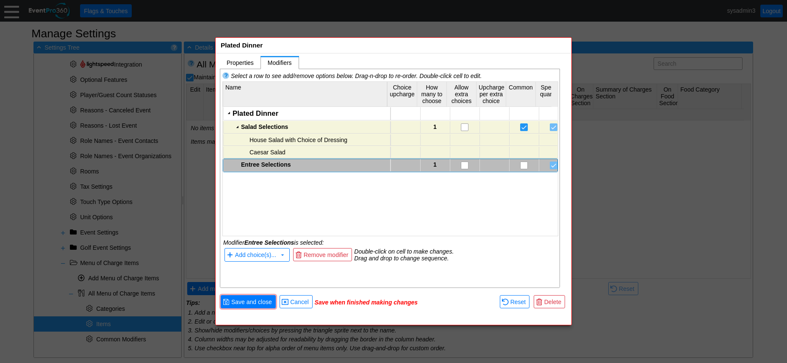
click at [273, 162] on div "Entree Selections" at bounding box center [314, 164] width 147 height 7
click at [277, 164] on div "Entree Selections" at bounding box center [314, 164] width 147 height 7
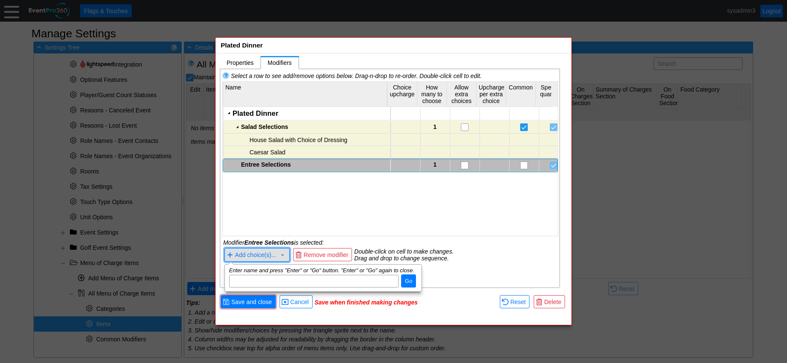
click at [264, 252] on span "Add choice(s)..." at bounding box center [255, 255] width 41 height 7
paste input "ROASTED CHICKEN CAPRESE 37 Smoked mozzarella, heirloom tomatoes, fresh basil, l…"
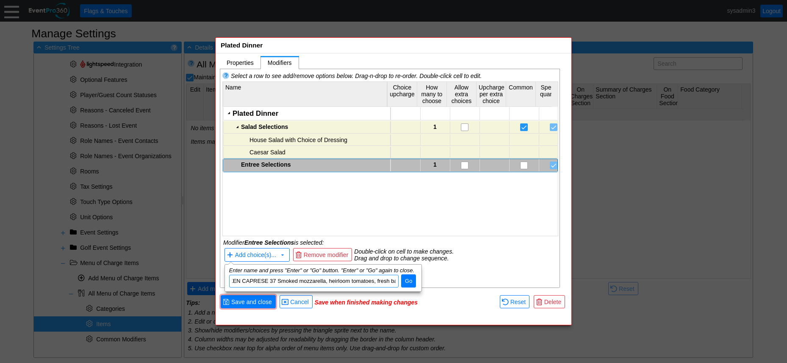
scroll to position [0, 26]
click at [296, 282] on input "ROASTED CHICKEN CAPRESE 37 Smoked mozzarella, heirloom tomatoes, fresh basil, l…" at bounding box center [314, 281] width 164 height 12
type input "ROASTED CHICKEN CAPRESE - Smoked mozzarella, heirloom tomatoes, fresh basil, le…"
click at [406, 279] on span "Go" at bounding box center [408, 281] width 11 height 8
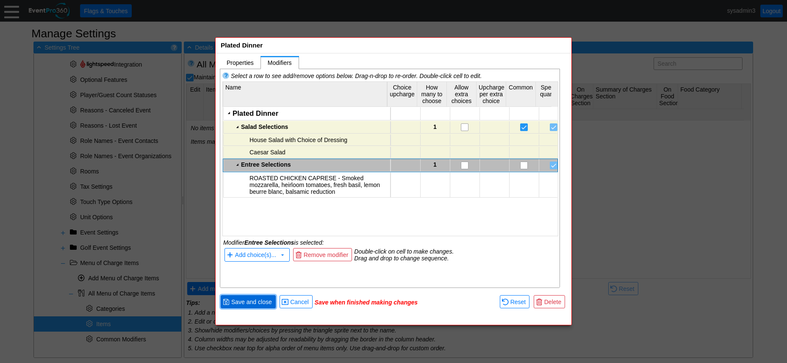
click at [257, 301] on span "Save and close" at bounding box center [252, 301] width 44 height 8
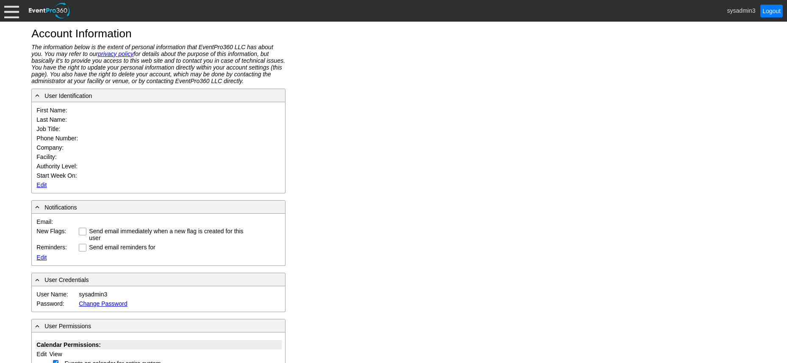
type input "System"
type input "Administrator"
type input "System Administrator"
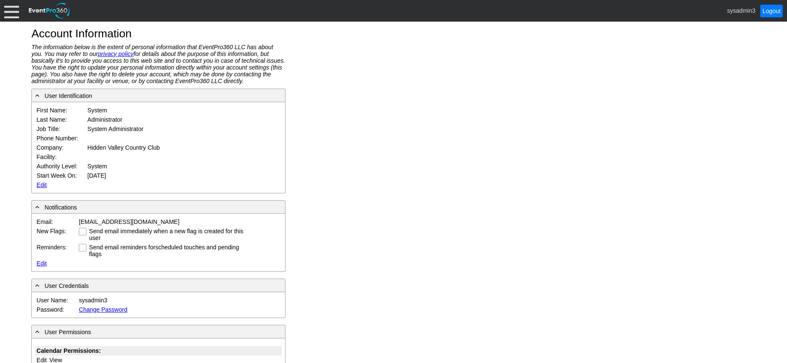
click at [42, 183] on link "Edit" at bounding box center [41, 184] width 10 height 7
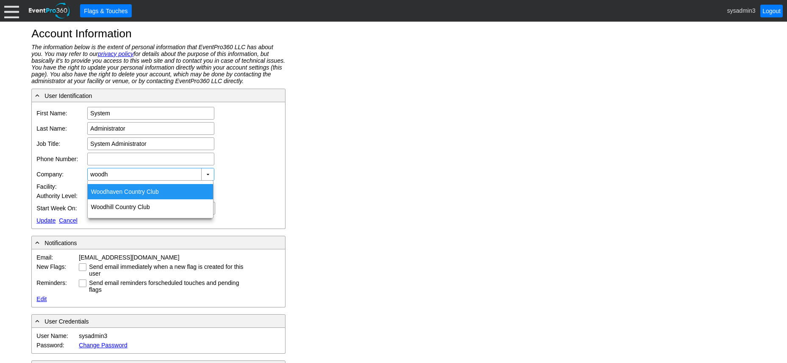
click at [124, 186] on div "Woodh aven Country Club" at bounding box center [150, 191] width 125 height 15
type input "[GEOGRAPHIC_DATA]"
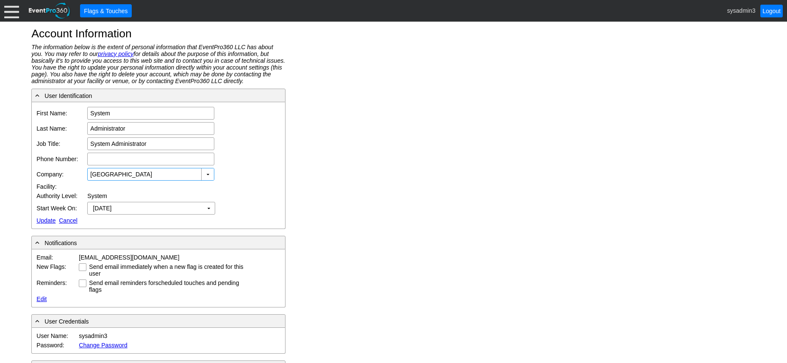
click at [46, 220] on link "Update" at bounding box center [45, 220] width 19 height 7
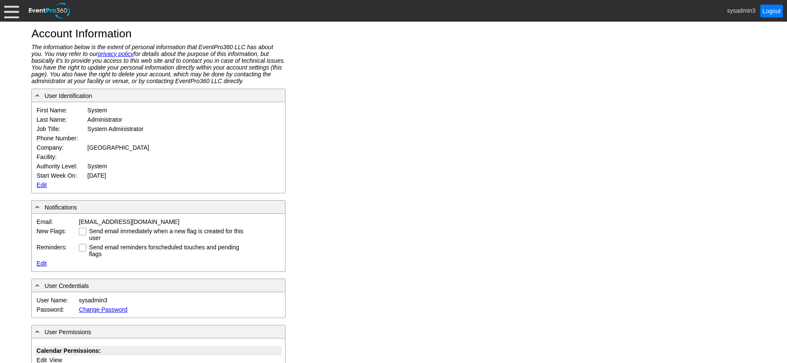
click at [11, 9] on div at bounding box center [11, 10] width 15 height 15
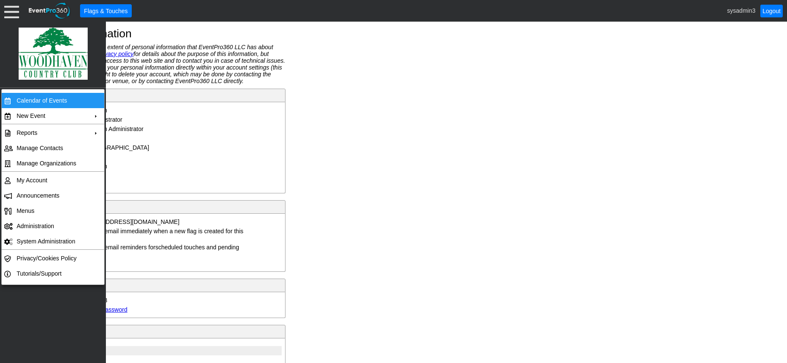
click at [36, 97] on td "Calendar of Events" at bounding box center [51, 100] width 76 height 15
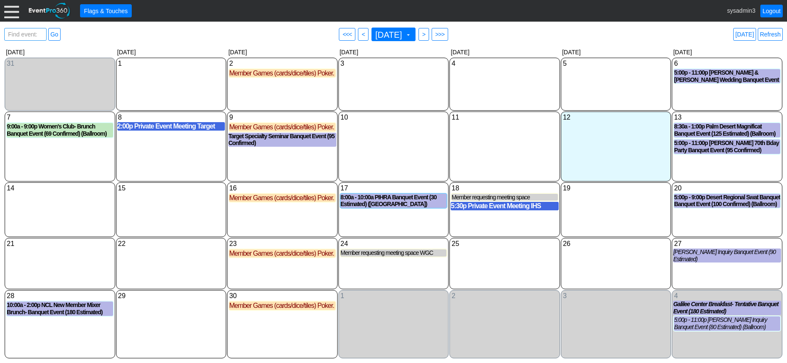
click at [23, 36] on span "Find event: enter title" at bounding box center [25, 38] width 38 height 20
type input "[PERSON_NAME] & [PERSON_NAME]"
click at [56, 35] on link "Go" at bounding box center [54, 34] width 12 height 13
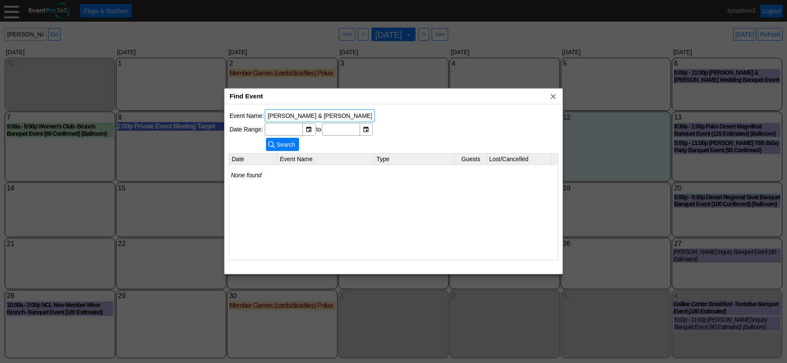
drag, startPoint x: 269, startPoint y: 113, endPoint x: 273, endPoint y: 112, distance: 4.3
click at [269, 113] on input "[PERSON_NAME] & [PERSON_NAME]" at bounding box center [320, 116] width 104 height 12
click at [286, 142] on span "Search" at bounding box center [286, 144] width 22 height 8
click at [322, 115] on input "[PERSON_NAME] & [PERSON_NAME]" at bounding box center [320, 116] width 104 height 12
type input "[PERSON_NAME]"
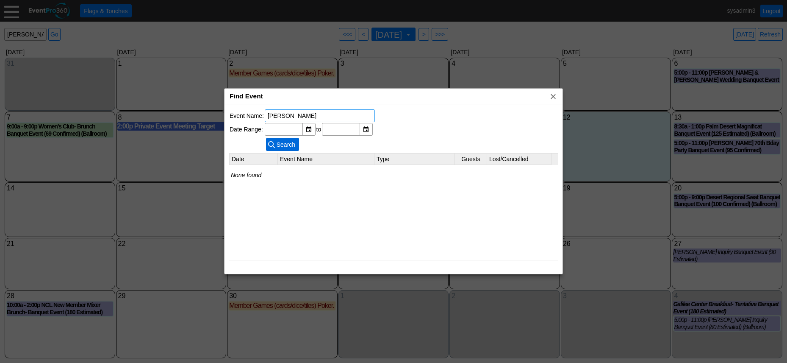
click at [287, 142] on span "Search" at bounding box center [286, 144] width 22 height 8
click at [334, 182] on div "[DATE] [PERSON_NAME] & [PERSON_NAME] Wedding Banquet Event - Wedding 60" at bounding box center [393, 212] width 329 height 94
click at [554, 97] on span "x" at bounding box center [553, 96] width 8 height 8
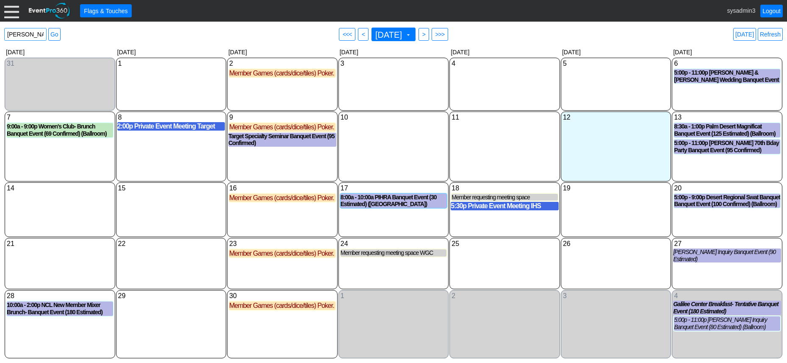
click at [42, 34] on input "[PERSON_NAME] & [PERSON_NAME]" at bounding box center [25, 34] width 36 height 12
type input "l"
click at [8, 9] on div at bounding box center [11, 10] width 15 height 15
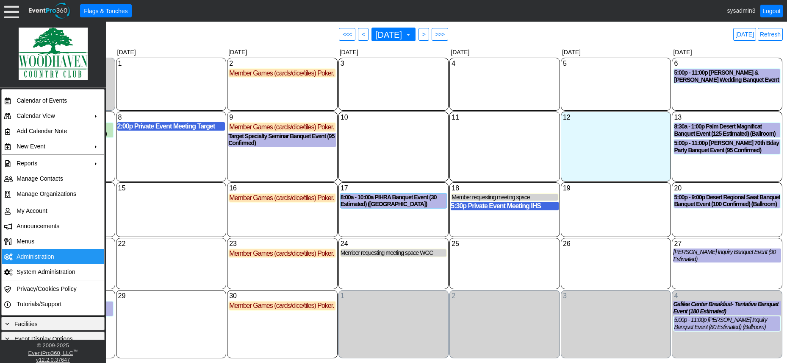
click at [28, 250] on td "Administration" at bounding box center [51, 256] width 76 height 15
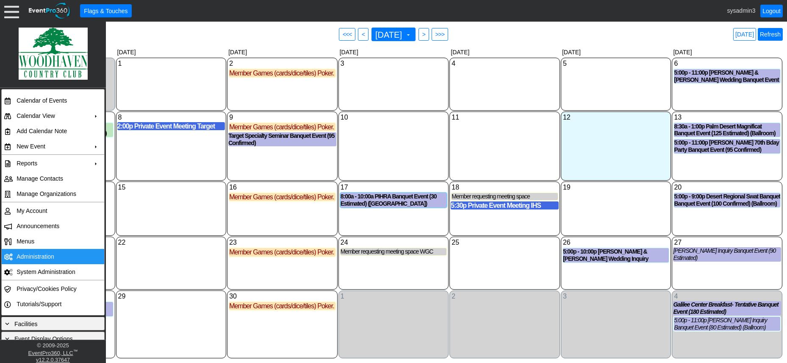
click at [771, 34] on link "Refresh" at bounding box center [770, 34] width 25 height 13
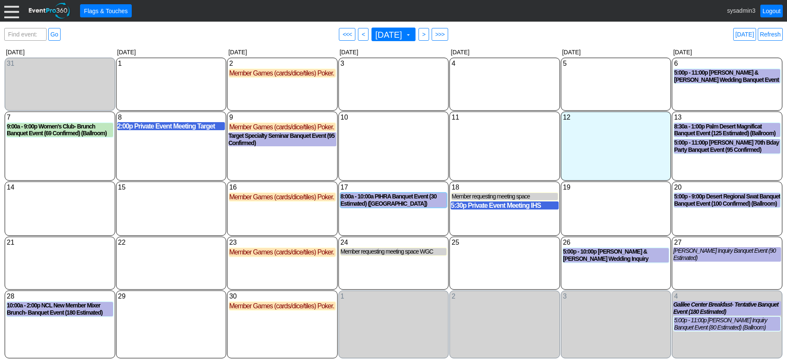
click at [768, 31] on link "Refresh" at bounding box center [770, 34] width 25 height 13
click at [771, 35] on link "Refresh" at bounding box center [770, 34] width 25 height 13
click at [774, 9] on link "Logout" at bounding box center [772, 11] width 22 height 13
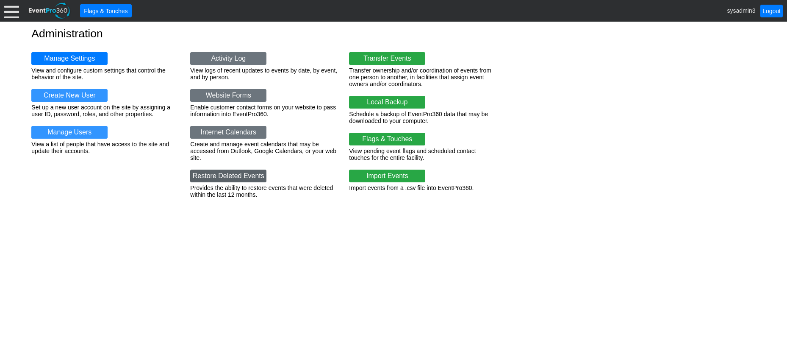
click at [227, 172] on link "Restore Deleted Events" at bounding box center [228, 176] width 76 height 13
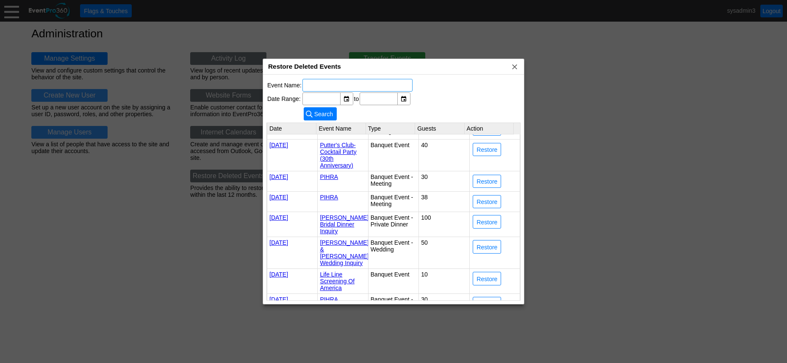
scroll to position [1541, 0]
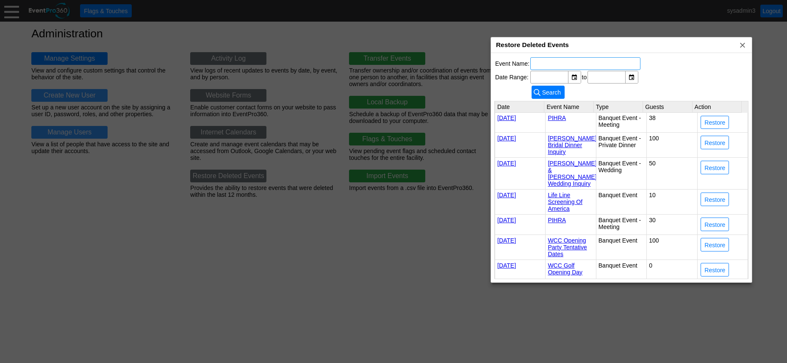
click at [635, 44] on body "Calendar of Events + New Event + Reports + Manage Contacts + Manage Organizatio…" at bounding box center [393, 181] width 787 height 363
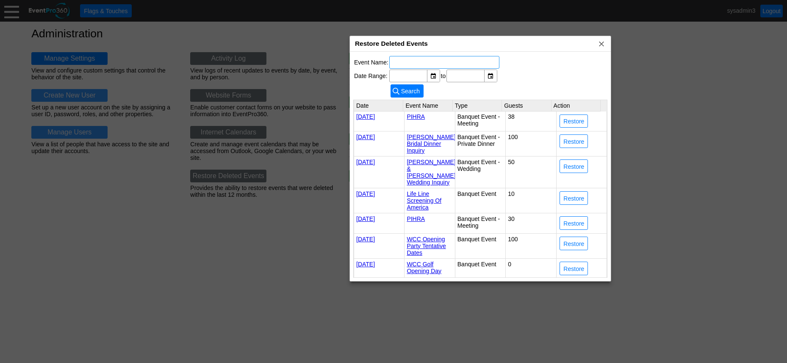
click at [451, 42] on div "Restore Deleted Events x" at bounding box center [480, 44] width 261 height 16
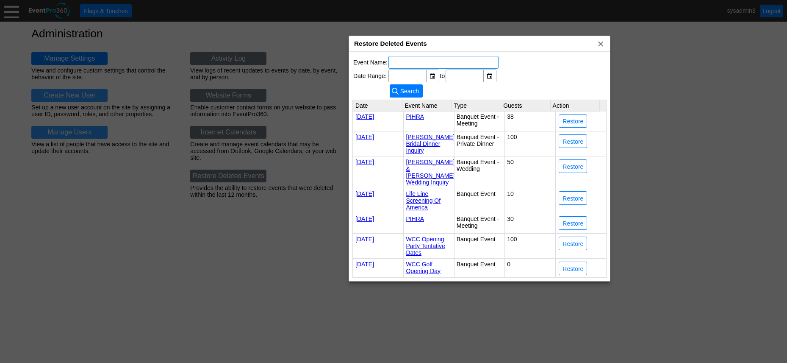
drag, startPoint x: 620, startPoint y: 125, endPoint x: 648, endPoint y: 86, distance: 47.4
click at [648, 86] on div at bounding box center [393, 181] width 787 height 363
click at [572, 162] on span "Restore" at bounding box center [573, 166] width 24 height 8
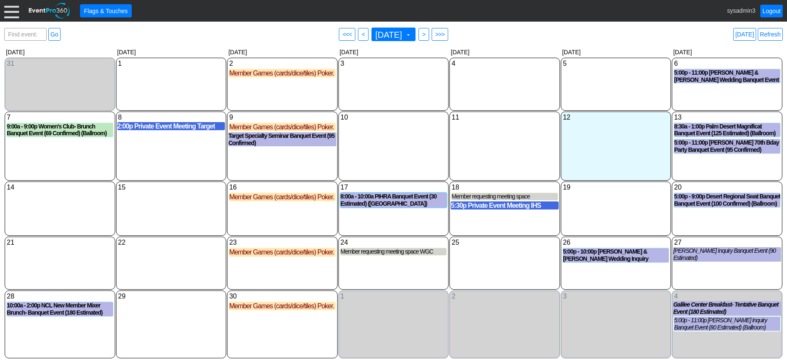
click at [8, 5] on div at bounding box center [11, 10] width 15 height 15
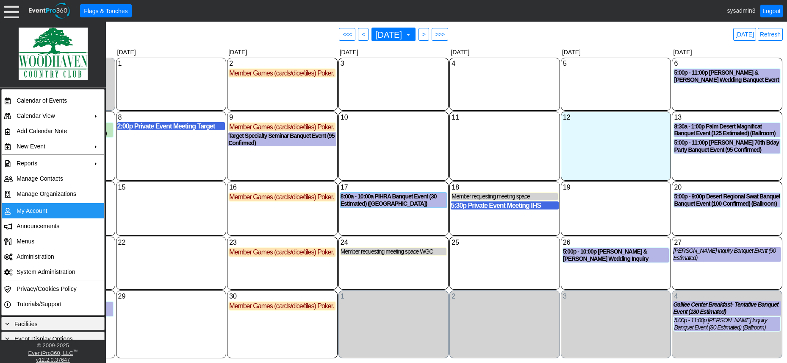
click at [32, 208] on td "My Account" at bounding box center [51, 210] width 76 height 15
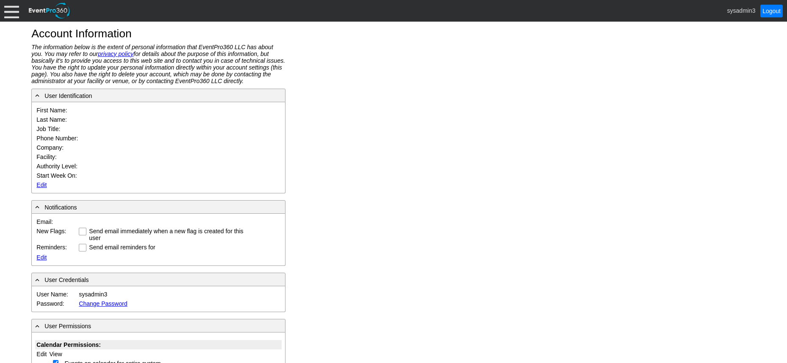
type input "System"
type input "Administrator"
type input "System Administrator"
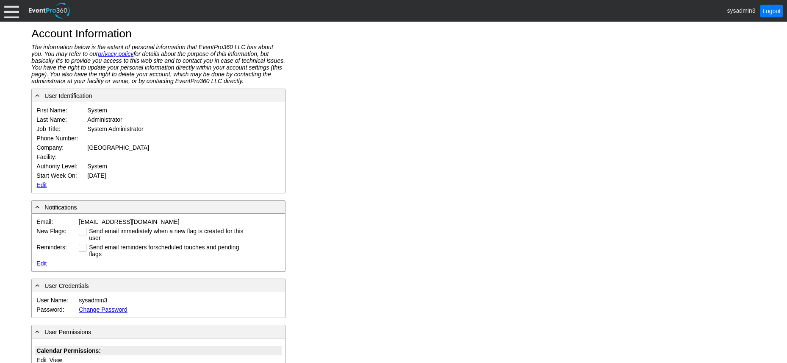
click at [39, 183] on link "Edit" at bounding box center [41, 184] width 10 height 7
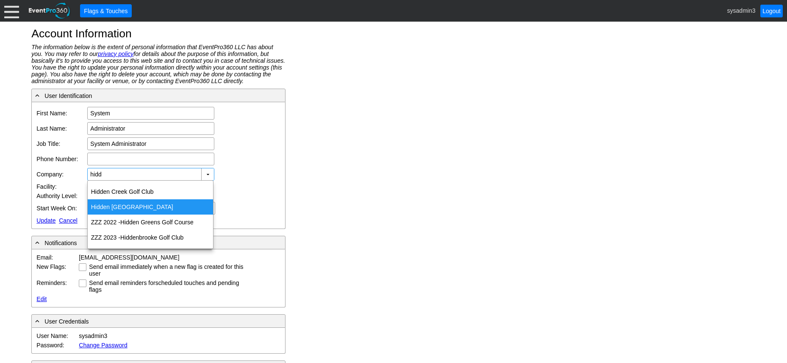
click at [132, 208] on div "Hidd en [GEOGRAPHIC_DATA]" at bounding box center [150, 206] width 125 height 15
type input "Hidden Valley Country Club"
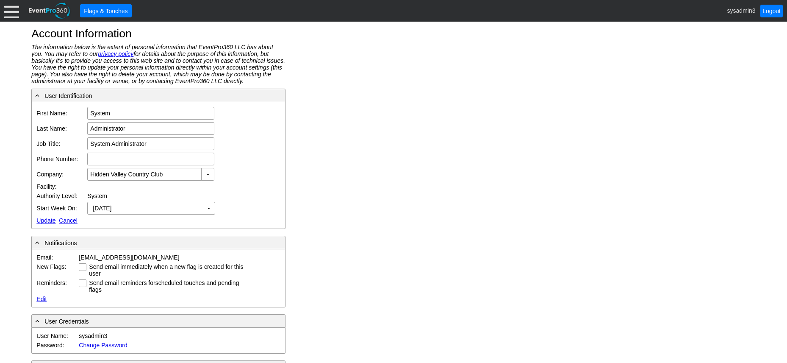
click at [44, 220] on link "Update" at bounding box center [45, 220] width 19 height 7
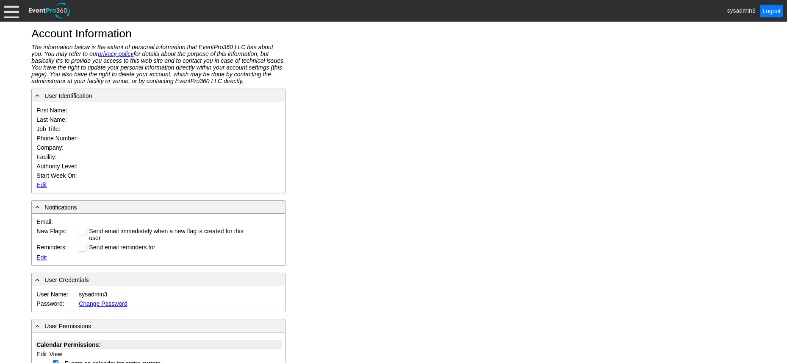
click at [8, 10] on div at bounding box center [11, 10] width 15 height 15
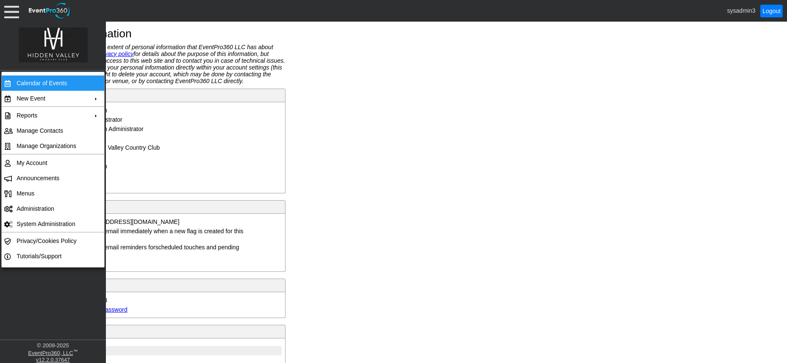
click at [42, 84] on td "Calendar of Events" at bounding box center [51, 82] width 76 height 15
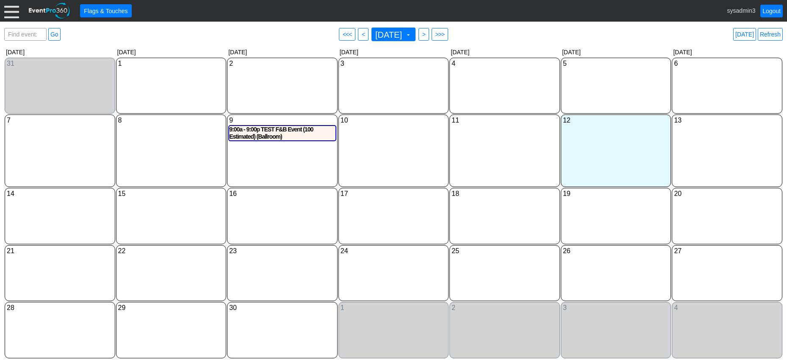
click at [9, 11] on div at bounding box center [11, 10] width 15 height 15
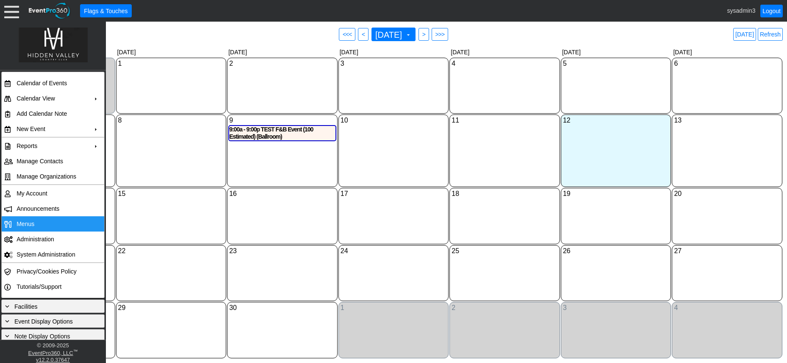
click at [28, 225] on span "Menus" at bounding box center [26, 223] width 18 height 7
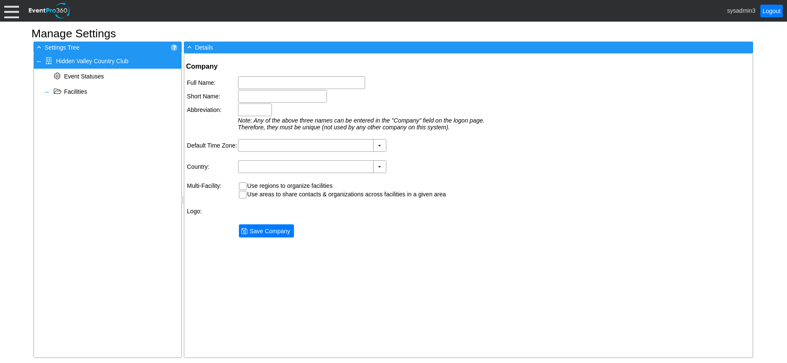
type input "Hidden Valley Country Club"
type input "HVCC"
type input "(GMT-08:00) Pacific Time ([GEOGRAPHIC_DATA] & [GEOGRAPHIC_DATA])"
type input "[GEOGRAPHIC_DATA] (English)"
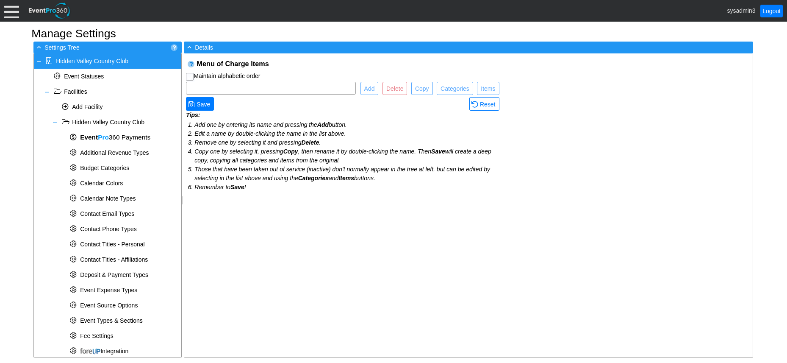
checkbox input "true"
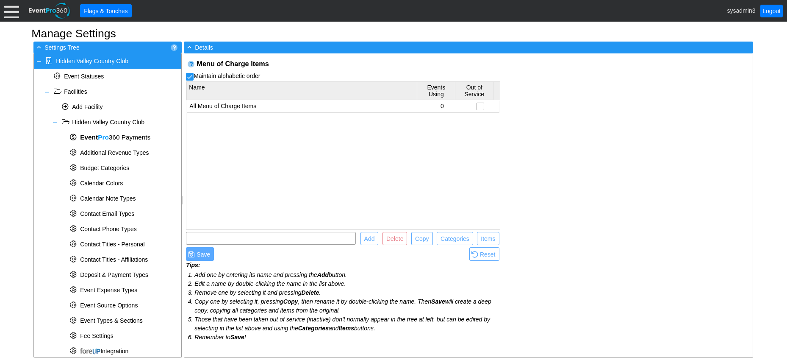
scroll to position [256, 0]
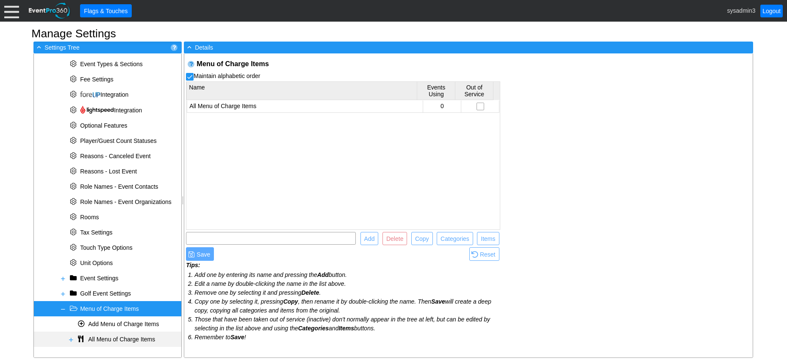
click at [71, 338] on span at bounding box center [71, 339] width 7 height 7
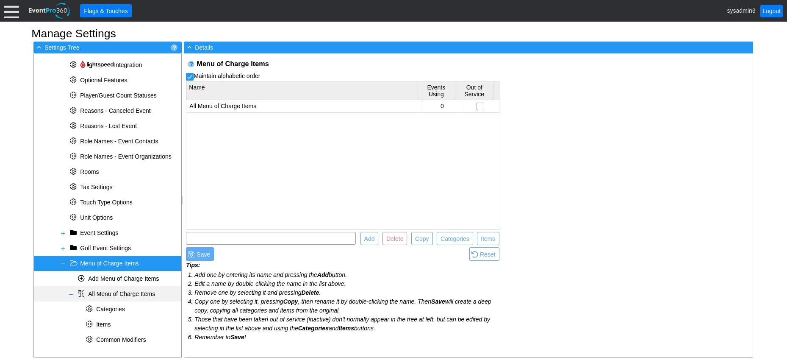
scroll to position [302, 0]
click at [108, 324] on span "Items" at bounding box center [103, 323] width 14 height 7
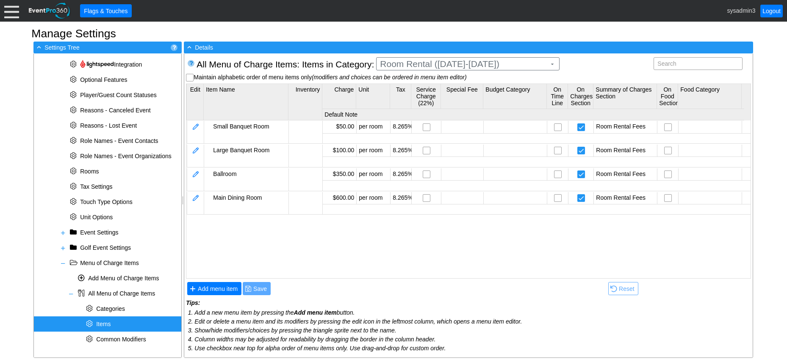
scroll to position [0, 0]
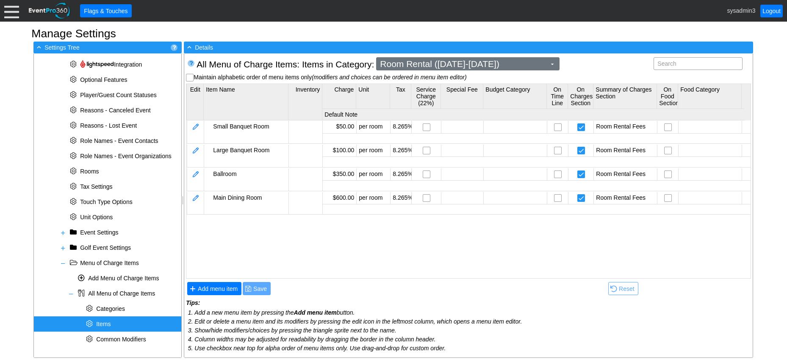
click at [441, 64] on span "Room Rental ([DATE]-[DATE])" at bounding box center [463, 64] width 170 height 8
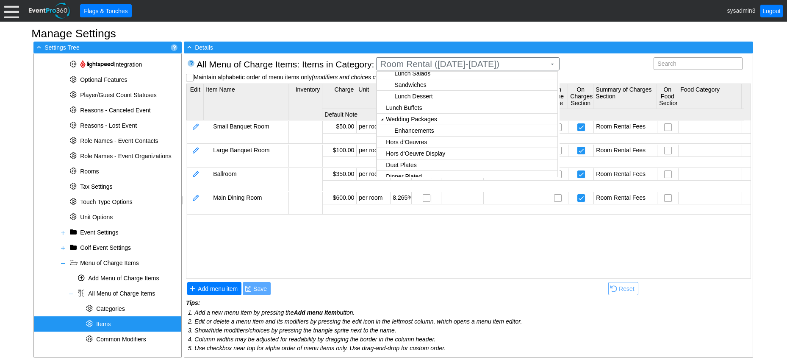
scroll to position [139, 0]
checkbox input "true"
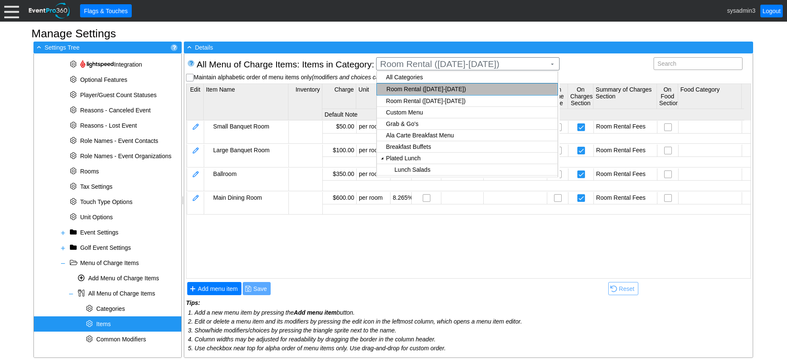
click at [411, 135] on body "Calendar of Events + New Event + Reports + Manage Contacts + Manage Organizatio…" at bounding box center [393, 181] width 787 height 363
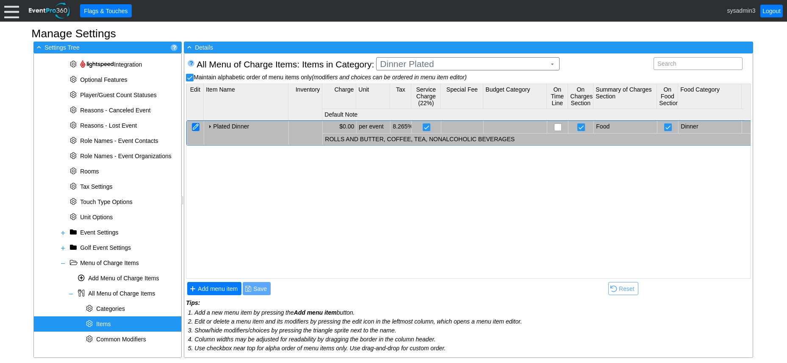
click at [197, 126] on div at bounding box center [196, 127] width 8 height 8
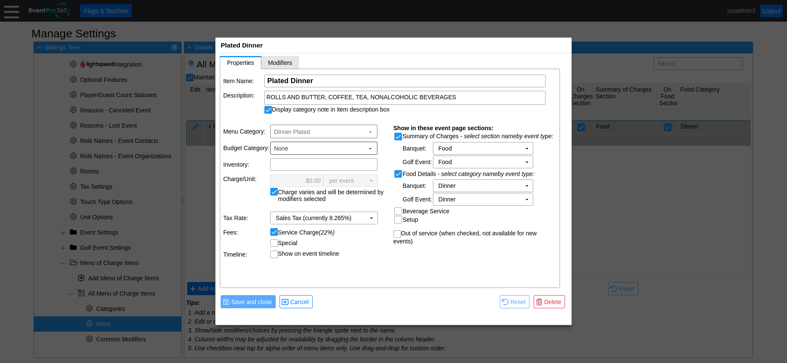
click at [283, 66] on span "Modifiers" at bounding box center [280, 62] width 24 height 7
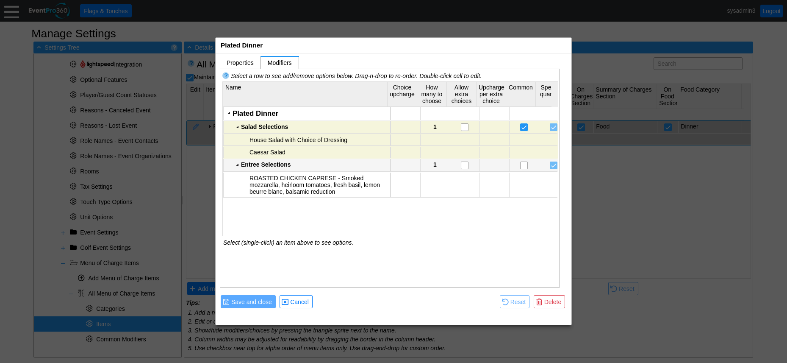
click at [270, 161] on div "Entree Selections" at bounding box center [314, 164] width 147 height 7
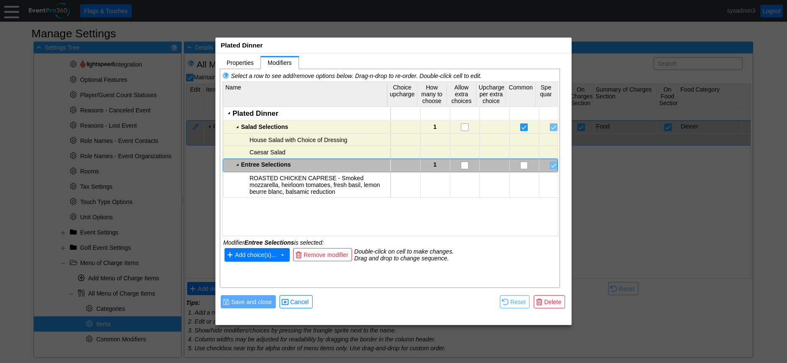
click at [263, 254] on span "Add choice(s)..." at bounding box center [255, 255] width 41 height 7
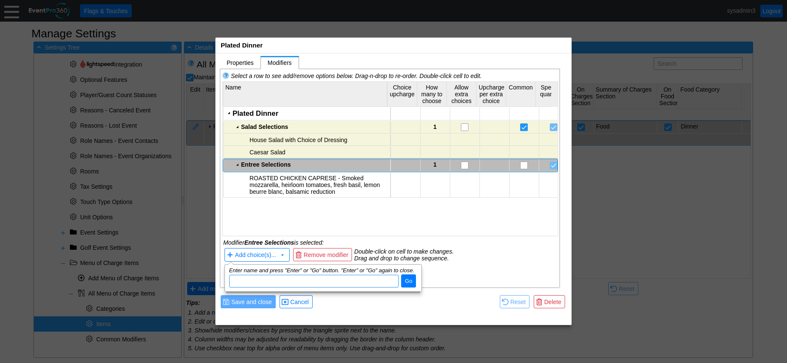
click at [264, 278] on input "dijit_TooltipDialog_3" at bounding box center [314, 281] width 164 height 12
drag, startPoint x: 264, startPoint y: 278, endPoint x: 253, endPoint y: 283, distance: 12.7
click at [253, 283] on input "dijit_TooltipDialog_3" at bounding box center [314, 281] width 164 height 12
paste input "EGGPLANT PARMESAN 32 Eggplant encrusted with garlic infused bread crumbs and Pa…"
click at [303, 280] on input "EGGPLANT PARMESAN 32 Eggplant encrusted with garlic infused bread crumbs and Pa…" at bounding box center [314, 281] width 164 height 12
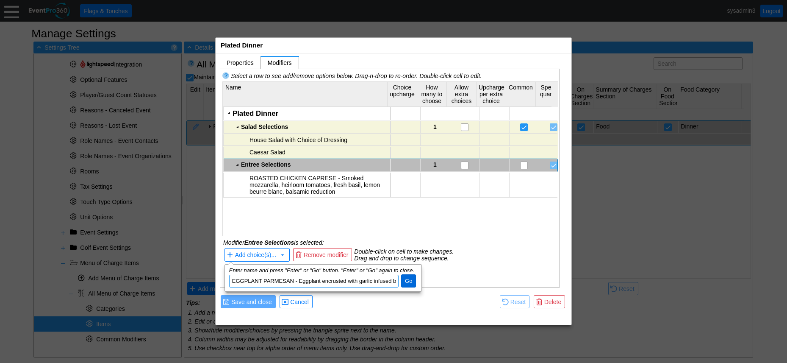
type input "EGGPLANT PARMESAN - Eggplant encrusted with garlic infused bread crumbs and Par…"
click at [406, 278] on span "Go" at bounding box center [408, 281] width 11 height 8
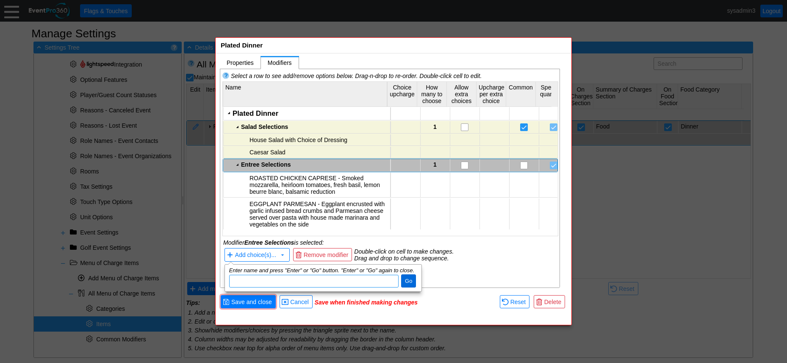
scroll to position [0, 0]
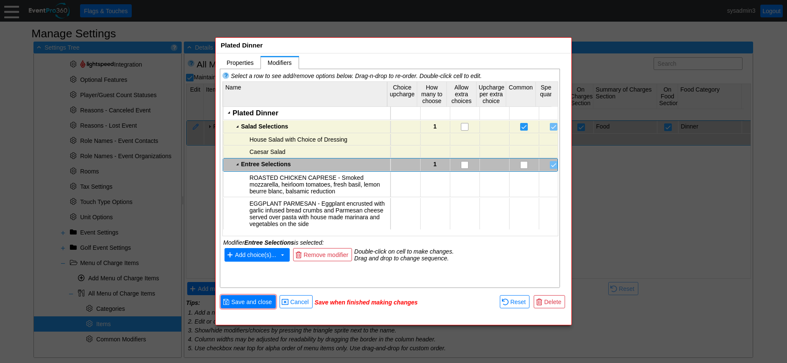
click at [259, 256] on span "Add choice(s)..." at bounding box center [255, 255] width 41 height 7
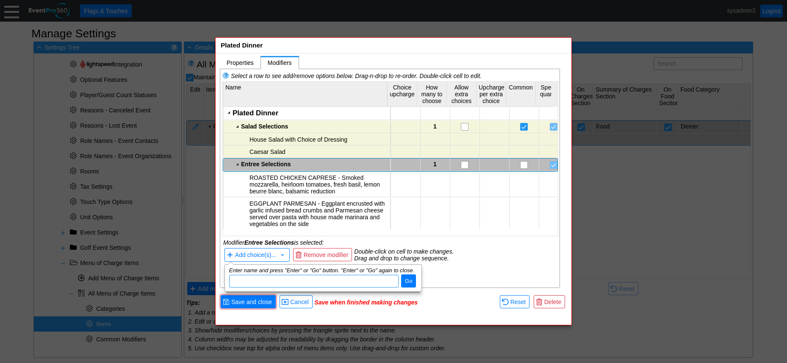
paste input "CHICKEN CORDON BLEU 37 Encrusted in bleu cheese, red grapes, toasted almonds, p…"
click at [298, 279] on input "CHICKEN CORDON BLEU 37 Encrusted in bleu cheese, red grapes, toasted almonds, p…" at bounding box center [314, 281] width 164 height 12
type input "CHICKEN CORDON BLEU - Encrusted in bleu cheese, red grapes, toasted almonds, pa…"
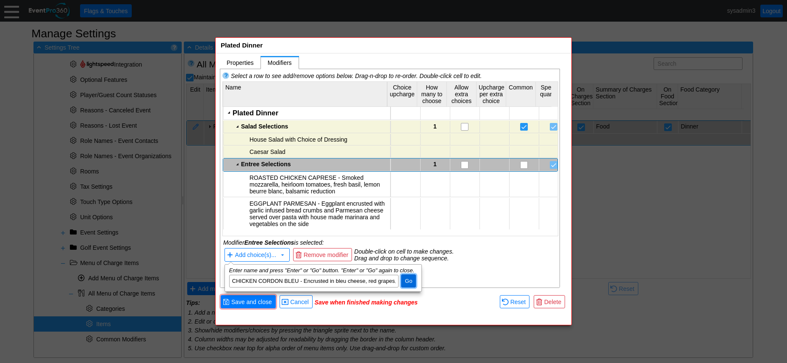
click at [409, 279] on span "Go" at bounding box center [408, 281] width 11 height 8
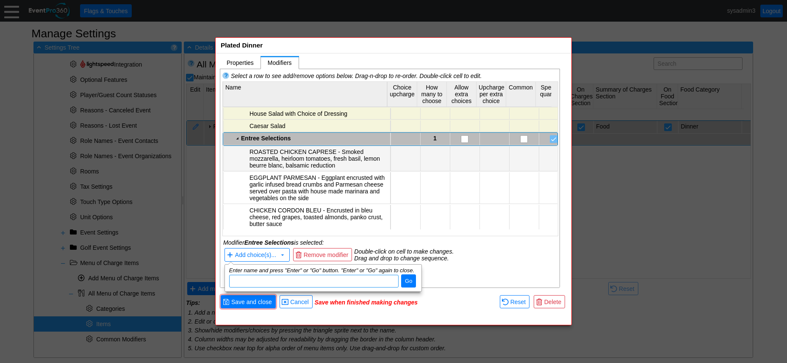
click at [404, 157] on td at bounding box center [406, 158] width 30 height 25
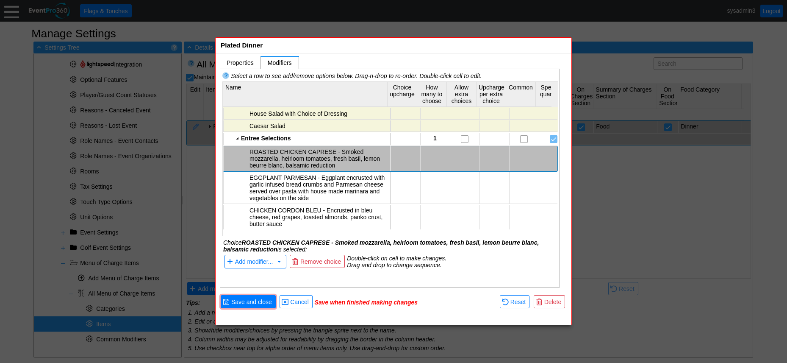
click at [404, 157] on td at bounding box center [406, 158] width 30 height 25
type input "37"
drag, startPoint x: 441, startPoint y: 271, endPoint x: 422, endPoint y: 235, distance: 40.8
click at [441, 271] on div "Select a row to see add/remove options below. Drag-n-drop to re-order. Double-c…" at bounding box center [390, 170] width 340 height 203
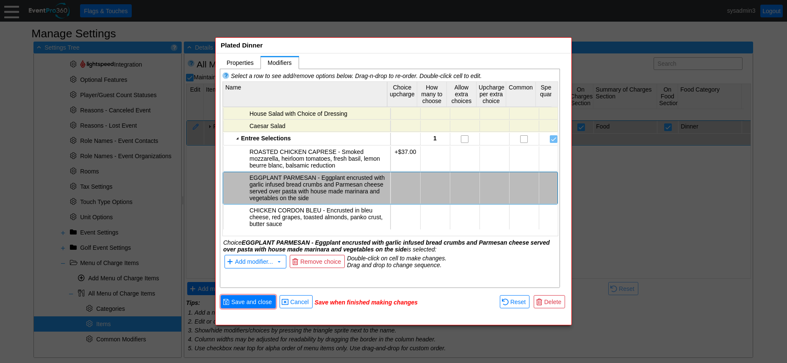
click at [398, 182] on td at bounding box center [406, 188] width 30 height 32
type input "32"
drag, startPoint x: 450, startPoint y: 277, endPoint x: 446, endPoint y: 269, distance: 9.5
click at [450, 277] on div "Select a row to see add/remove options below. Drag-n-drop to re-order. Double-c…" at bounding box center [390, 178] width 340 height 219
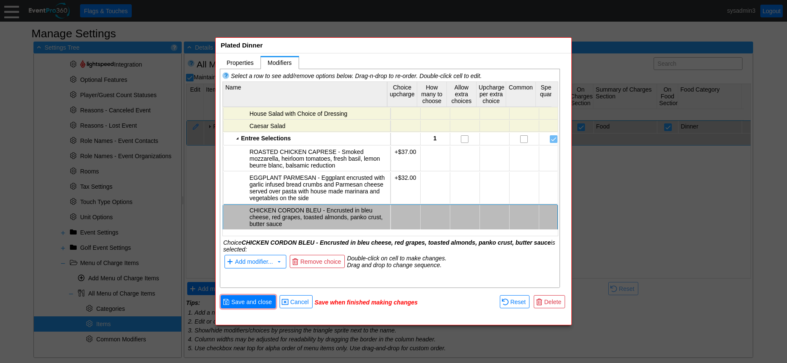
scroll to position [27, 0]
click at [403, 214] on td at bounding box center [406, 216] width 30 height 25
type input "37"
click at [435, 271] on div "Select a row to see add/remove options below. Drag-n-drop to re-order. Double-c…" at bounding box center [390, 170] width 340 height 203
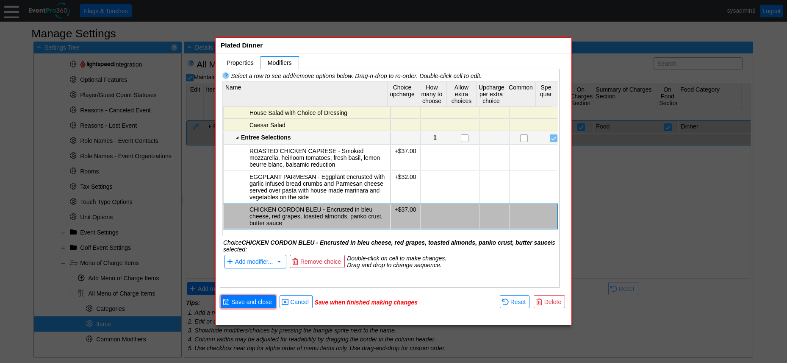
click at [292, 138] on div "Entree Selections" at bounding box center [314, 137] width 147 height 7
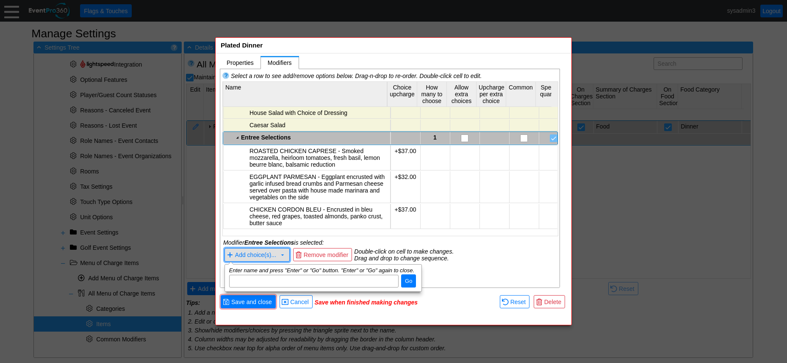
click at [257, 254] on span "Add choice(s)..." at bounding box center [255, 255] width 41 height 7
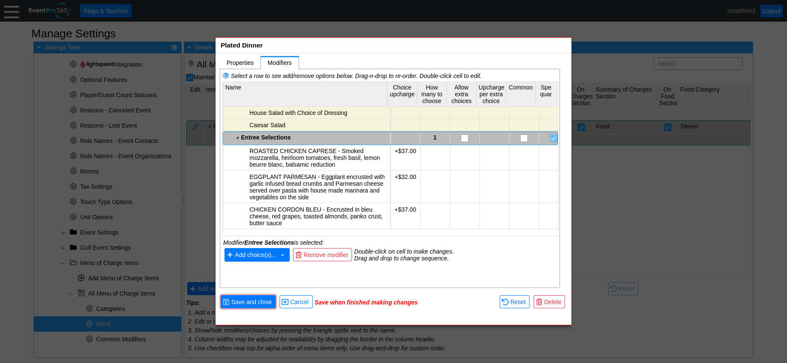
click at [255, 260] on span "Add choice(s)... ▼" at bounding box center [257, 255] width 65 height 14
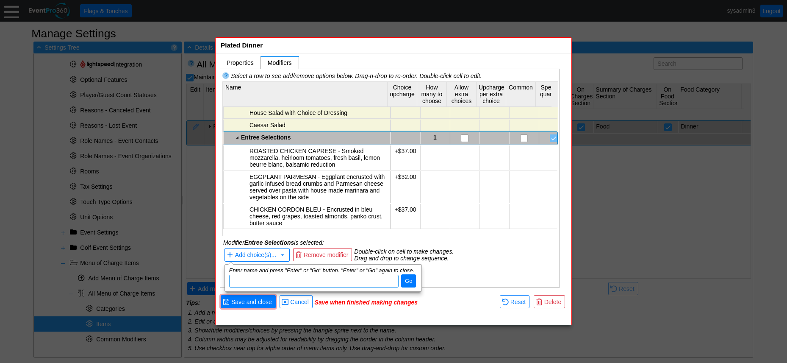
paste input "SPINACH & ARTICHOKE CHICKEN 37 Pan seared chicken breast with spinach and artic…"
click at [308, 281] on input "SPINACH & ARTICHOKE CHICKEN 37 Pan seared chicken breast with spinach and artic…" at bounding box center [314, 281] width 164 height 12
type input "SPINACH & ARTICHOKE CHICKEN - Pan seared chicken breast with spinach and artich…"
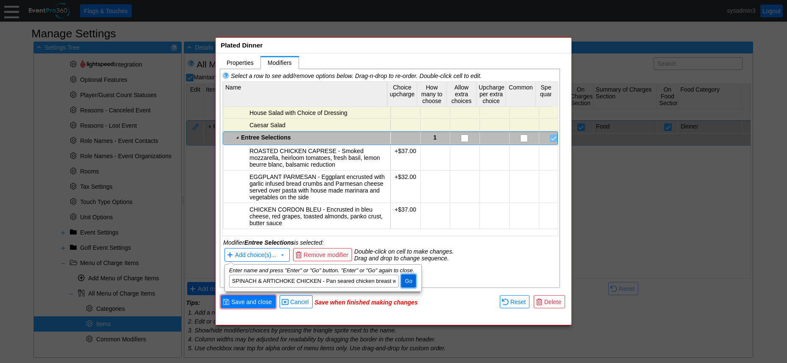
click at [412, 279] on span "Go" at bounding box center [408, 281] width 11 height 8
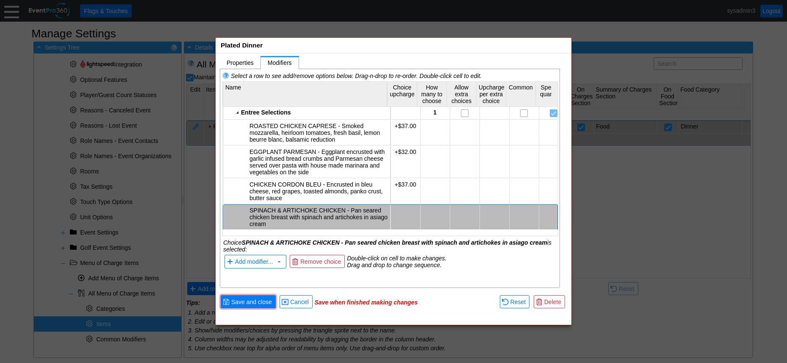
click at [404, 217] on td at bounding box center [406, 217] width 30 height 25
click at [404, 217] on td at bounding box center [406, 216] width 30 height 25
type input "37"
click at [440, 283] on div "Select a row to see add/remove options below. Drag-n-drop to re-order. Double-c…" at bounding box center [390, 178] width 340 height 219
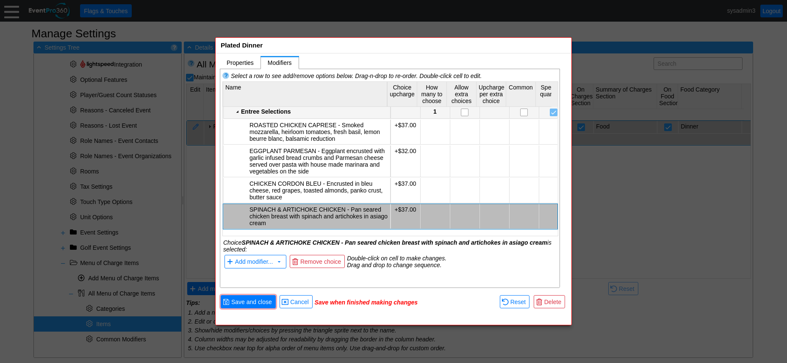
scroll to position [52, 0]
click at [288, 113] on div "Entree Selections" at bounding box center [314, 112] width 147 height 7
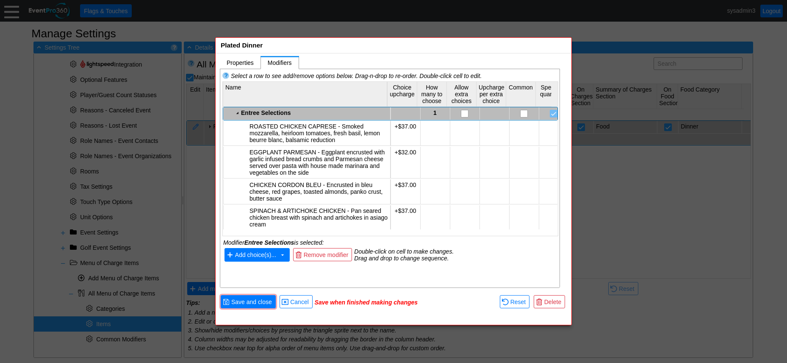
click at [258, 256] on span "Add choice(s)..." at bounding box center [255, 255] width 41 height 7
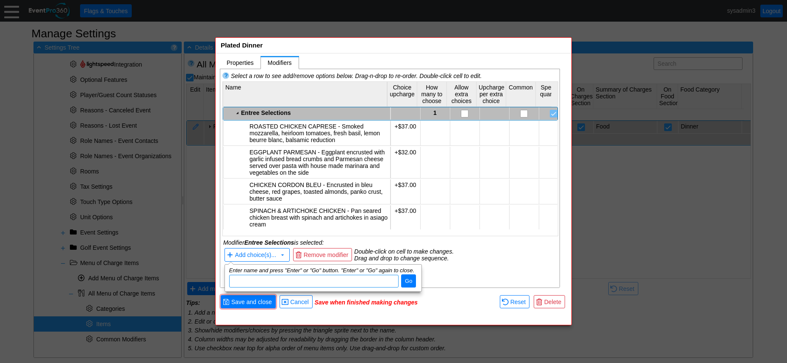
paste input "SALMON 46 Lemon, garlic butter [PERSON_NAME] sauce"
drag, startPoint x: 266, startPoint y: 280, endPoint x: 280, endPoint y: 273, distance: 16.1
click at [268, 279] on input "SALMON 46 Lemon, garlic butter [PERSON_NAME] sauce" at bounding box center [314, 281] width 164 height 12
drag, startPoint x: 261, startPoint y: 281, endPoint x: 268, endPoint y: 280, distance: 6.9
click at [261, 281] on input "SALMON 46 Lemon, garlic butter [PERSON_NAME] sauce" at bounding box center [314, 281] width 164 height 12
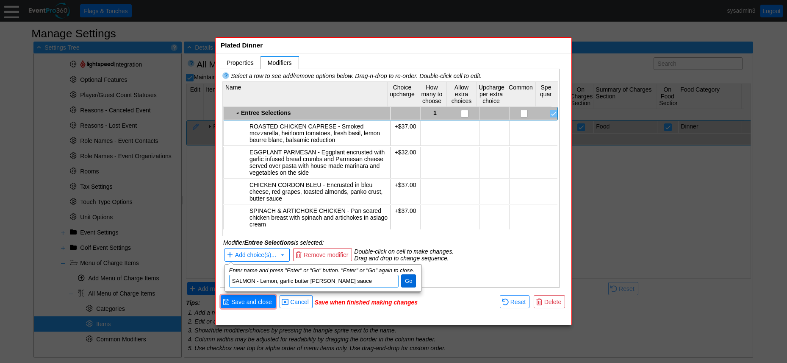
type input "SALMON - Lemon, garlic butter [PERSON_NAME] sauce"
drag, startPoint x: 410, startPoint y: 282, endPoint x: 410, endPoint y: 277, distance: 5.1
click at [410, 282] on span "Go" at bounding box center [408, 281] width 11 height 8
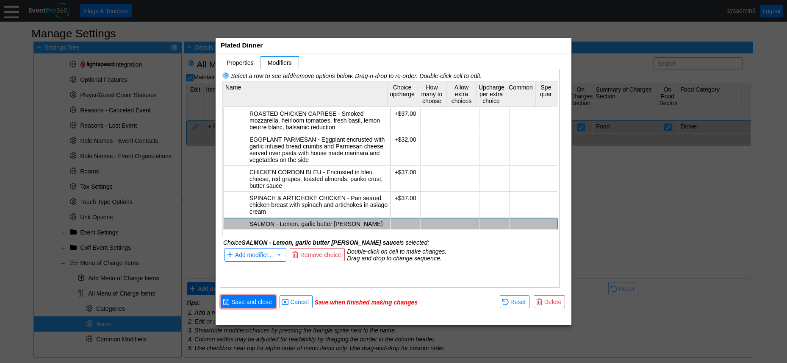
click at [402, 223] on td at bounding box center [406, 227] width 30 height 18
click at [402, 222] on td at bounding box center [406, 226] width 30 height 18
type input "46"
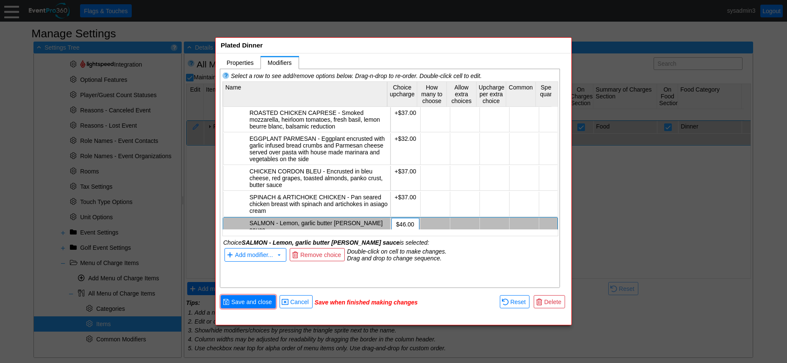
click at [433, 288] on div "▼ ◀ ▶ Properties [x] Modifiers [x] Item Name: Χ Plated Dinner Name of the menu …" at bounding box center [394, 171] width 356 height 237
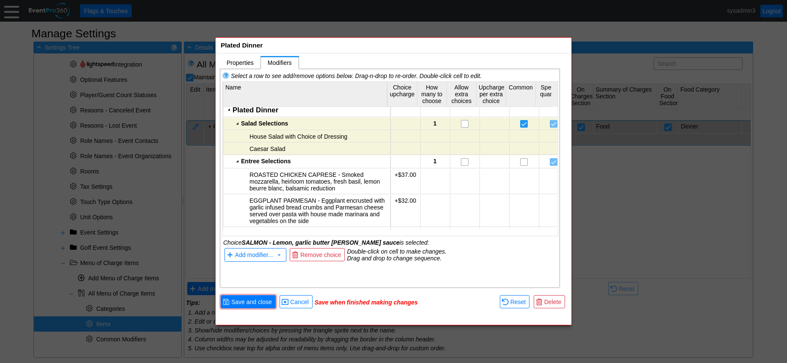
scroll to position [0, 0]
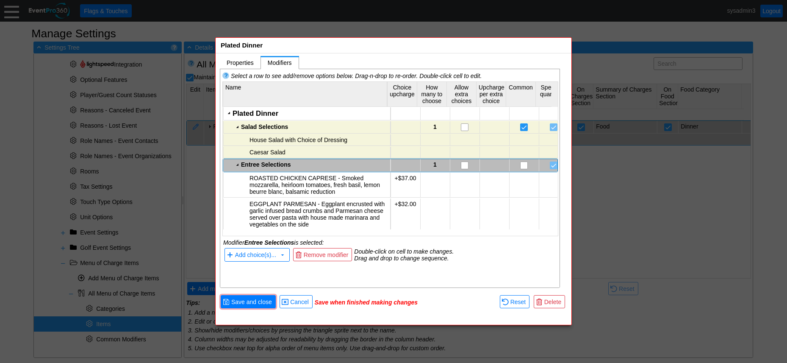
click at [288, 162] on div "Entree Selections" at bounding box center [314, 164] width 147 height 7
click at [257, 252] on span "Add choice(s)..." at bounding box center [255, 255] width 41 height 7
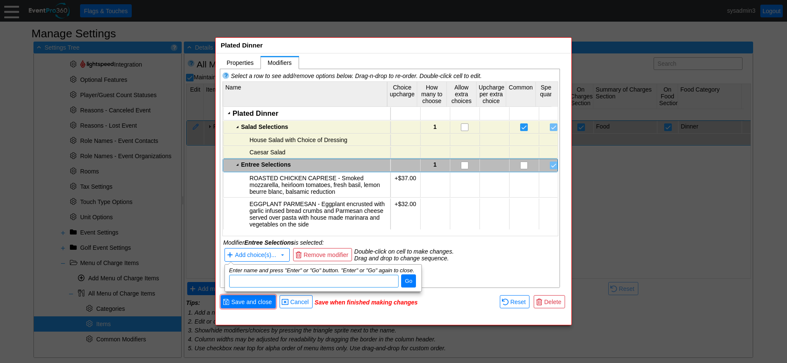
paste input "[US_STATE] STEAK 51 10 oz. [US_STATE] strip lion, grilled peppercorn demi glace…"
click at [241, 278] on input "[US_STATE] STEAK 51 10 oz. [US_STATE] strip lion, grilled peppercorn demi glace…" at bounding box center [314, 281] width 164 height 12
drag, startPoint x: 290, startPoint y: 280, endPoint x: 296, endPoint y: 275, distance: 7.5
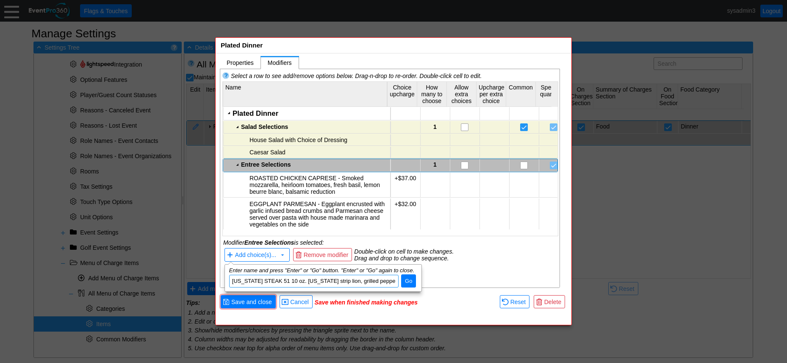
click at [291, 279] on input "[US_STATE] STEAK 51 10 oz. [US_STATE] strip lion, grilled peppercorn demi glace…" at bounding box center [314, 281] width 164 height 12
type input "[US_STATE] STEAK - 10 oz. [US_STATE] strip lion, grilled peppercorn demi glace,…"
click at [406, 278] on span "Go" at bounding box center [408, 281] width 11 height 8
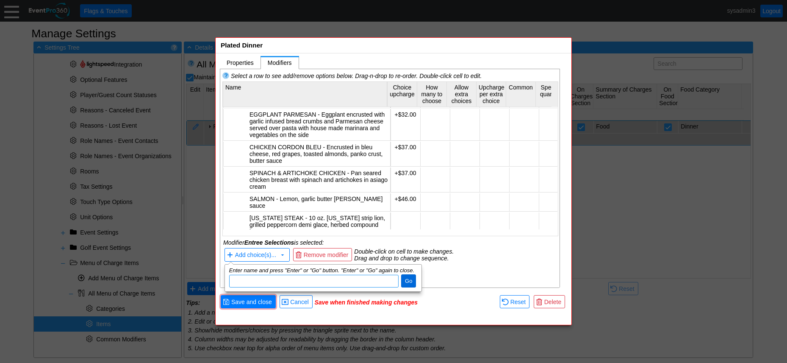
scroll to position [90, 0]
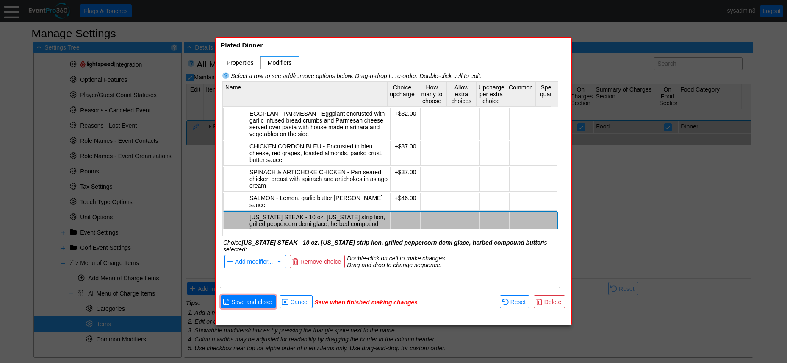
click at [402, 211] on td at bounding box center [406, 223] width 30 height 25
type input "51"
click at [417, 270] on table "Choice [US_STATE] STEAK - 10 oz. [US_STATE] strip lion, grilled peppercorn demi…" at bounding box center [390, 254] width 336 height 32
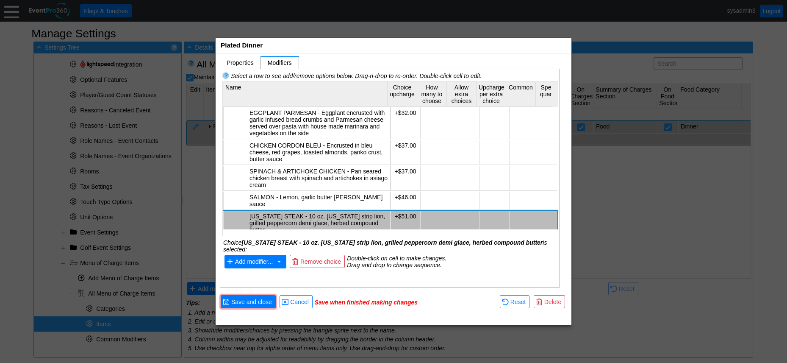
click at [264, 263] on span "Add modifier..." at bounding box center [254, 262] width 38 height 7
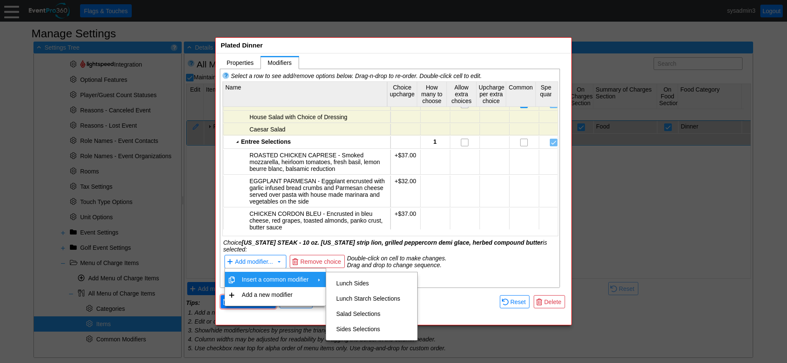
scroll to position [6, 0]
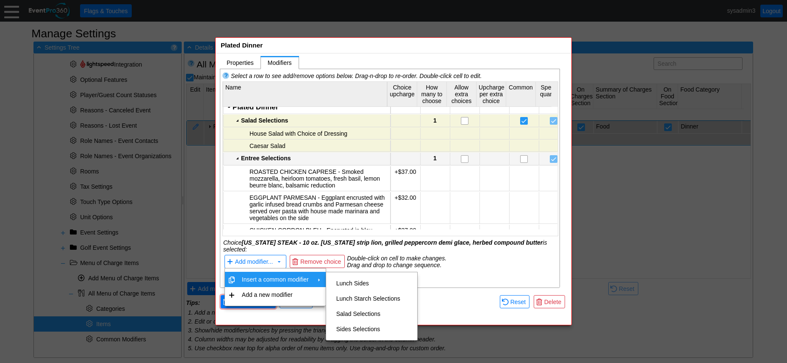
click at [292, 158] on div "Entree Selections" at bounding box center [314, 158] width 147 height 7
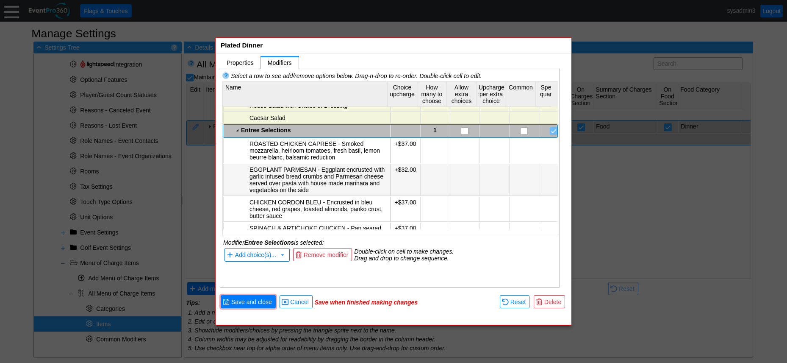
scroll to position [91, 0]
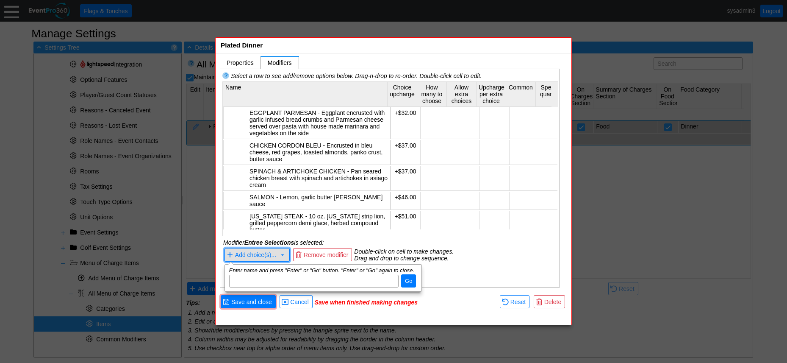
click at [266, 253] on span "Add choice(s)..." at bounding box center [255, 255] width 41 height 7
paste input "RIBEYE STEAK 65 Grilled 10 oz. black angus ribeye with sweet pepper marmalade"
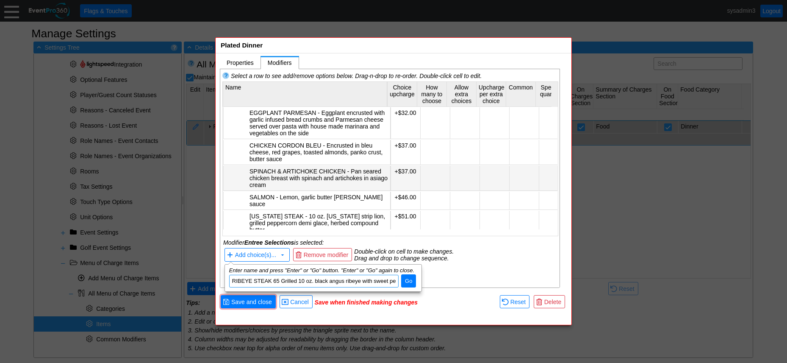
scroll to position [0, 40]
click at [243, 280] on input "RIBEYE STEAK 65 Grilled 10 oz. black angus ribeye with sweet pepper marmalade" at bounding box center [314, 281] width 164 height 12
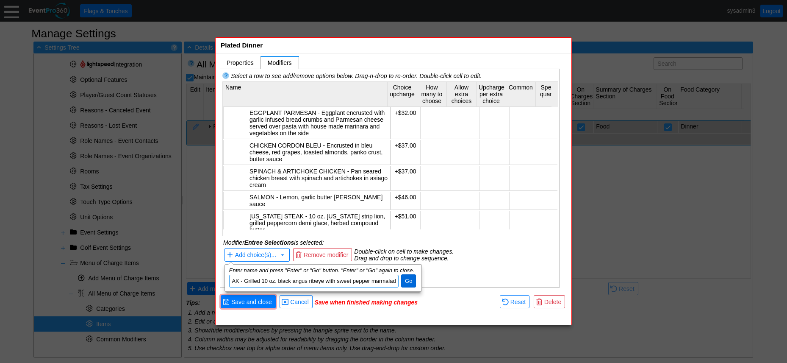
type input "RIBEYE STEAK - Grilled 10 oz. black angus ribeye with sweet pepper marmalade"
click at [408, 280] on span "Go" at bounding box center [408, 281] width 11 height 8
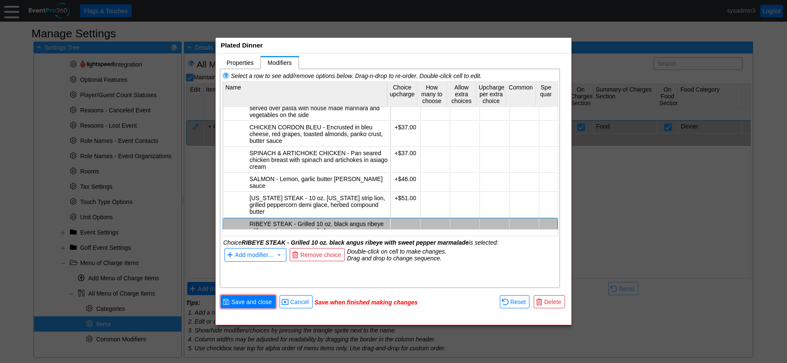
click at [403, 223] on td at bounding box center [406, 227] width 30 height 18
click at [403, 223] on td at bounding box center [406, 226] width 30 height 18
type input "65"
click at [438, 282] on div "Select a row to see add/remove options below. Drag-n-drop to re-order. Double-c…" at bounding box center [390, 178] width 340 height 219
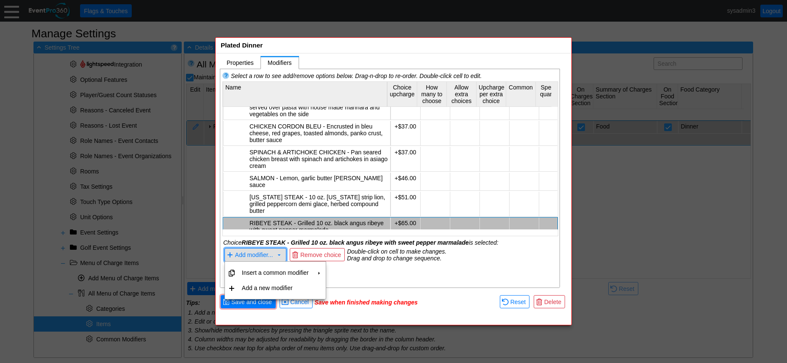
click at [260, 252] on span "Add modifier..." at bounding box center [254, 255] width 38 height 7
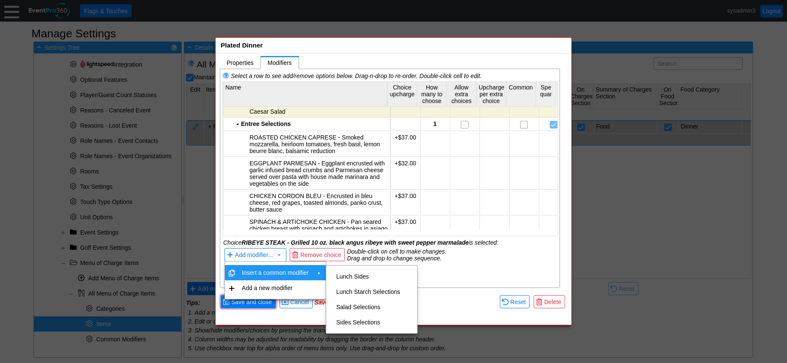
scroll to position [25, 0]
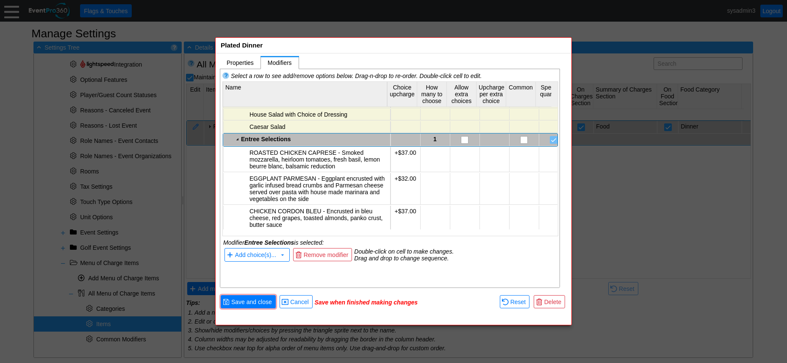
click at [301, 136] on div "Entree Selections" at bounding box center [314, 139] width 147 height 7
click at [270, 251] on span "Add choice(s)..." at bounding box center [256, 254] width 44 height 9
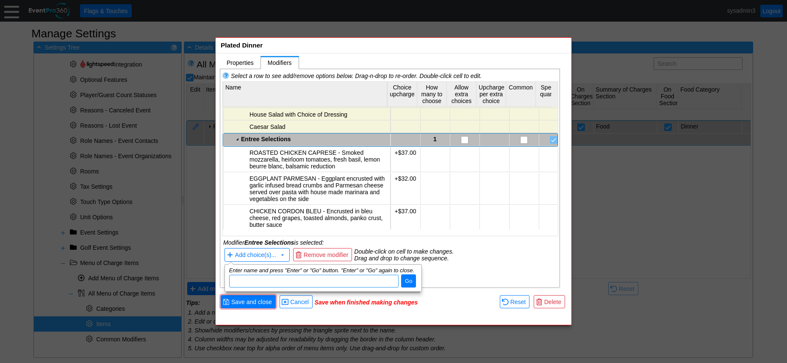
click at [260, 282] on input "dijit_TooltipDialog_3" at bounding box center [314, 281] width 164 height 12
paste input "FILET MIGNON 72 Pan seared 8 oz. filet with bordelaise sauce or chimichurri sau…"
drag, startPoint x: 239, startPoint y: 282, endPoint x: 244, endPoint y: 278, distance: 7.0
click at [239, 281] on input "FILET MIGNON 72 Pan seared 8 oz. filet with bordelaise sauce or chimichurri sau…" at bounding box center [314, 281] width 164 height 12
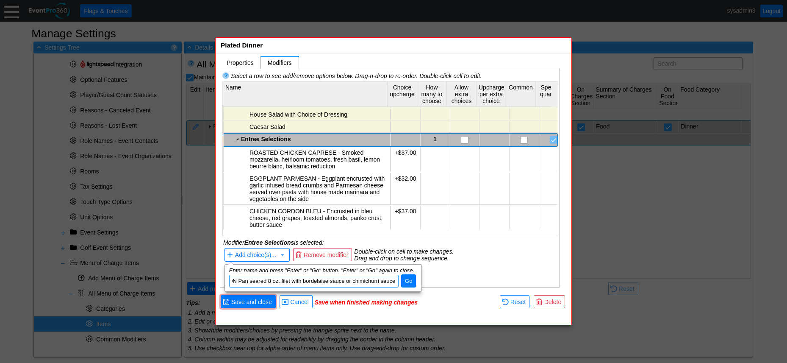
scroll to position [0, 34]
type input "FILET MIGNON - Pan seared 8 oz. filet with bordelaise sauce or chimichurri sauce"
click at [406, 278] on span "Go" at bounding box center [408, 281] width 11 height 8
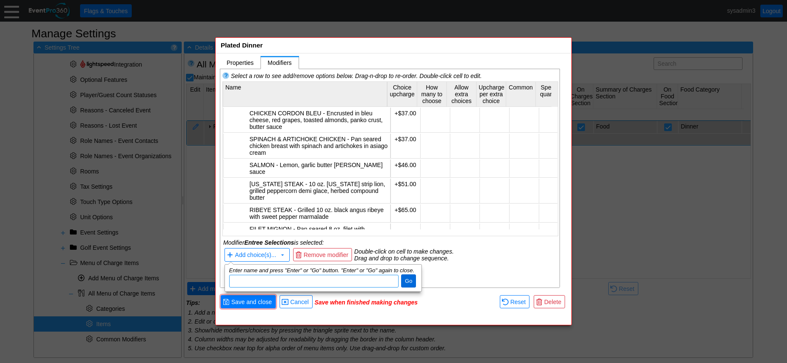
scroll to position [128, 0]
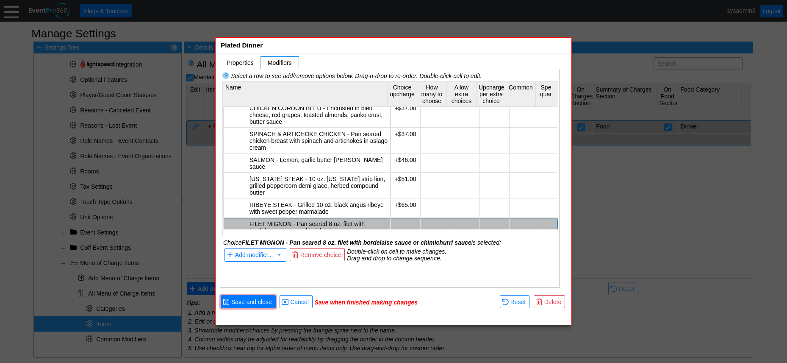
click at [409, 220] on td at bounding box center [406, 227] width 30 height 18
click at [409, 220] on td at bounding box center [406, 226] width 30 height 18
type input "72"
click at [430, 268] on div "Select a row to see add/remove options below. Drag-n-drop to re-order. Double-c…" at bounding box center [390, 178] width 340 height 219
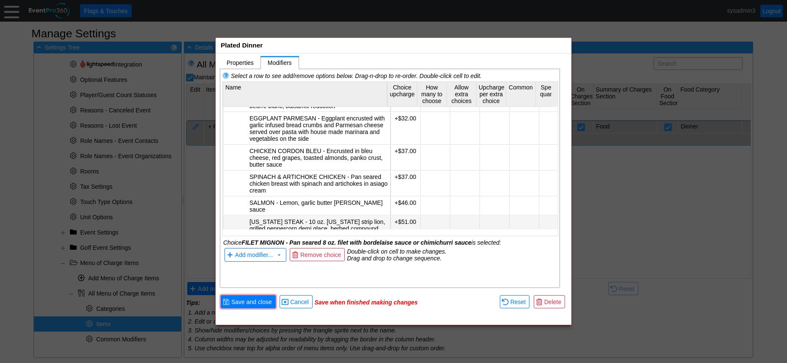
scroll to position [2, 0]
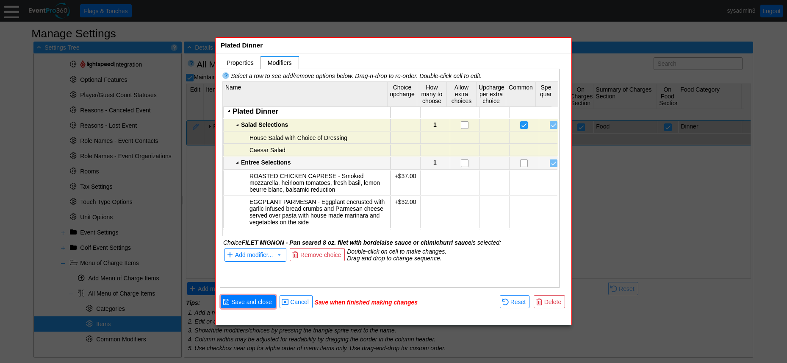
click at [306, 163] on div "Entree Selections" at bounding box center [314, 162] width 147 height 7
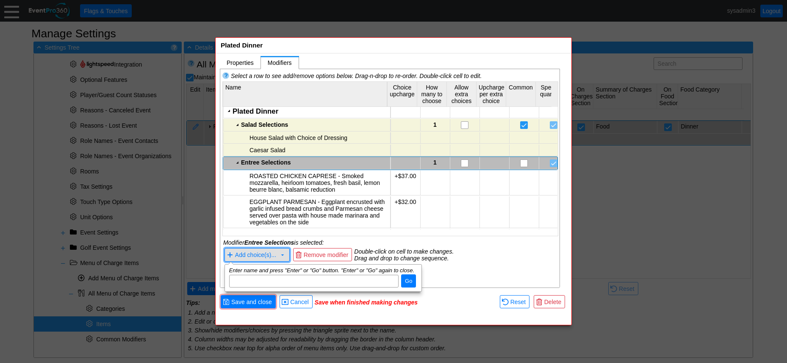
click at [268, 258] on span "Add choice(s)..." at bounding box center [255, 255] width 41 height 7
paste input "FRESH LOBSTER TAIL market price Steamed or grilled with garlic butter or ginger…"
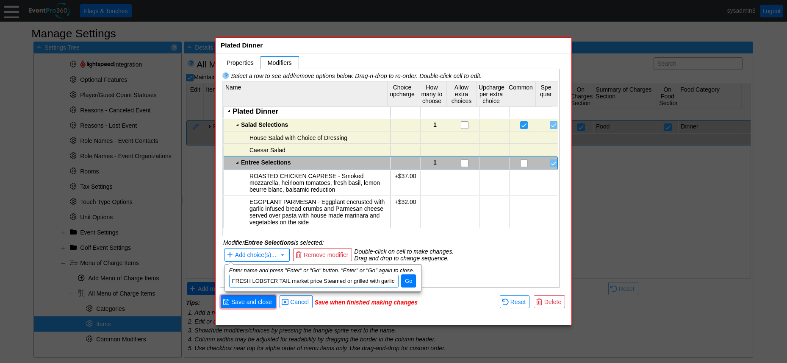
scroll to position [0, 70]
click at [299, 281] on input "FRESH LOBSTER TAIL market price Steamed or grilled with garlic butter or ginger…" at bounding box center [314, 281] width 164 height 12
click at [235, 281] on input "FRESH LOBSTER TAIL market price Steamed or grilled with garlic butter or ginger…" at bounding box center [314, 281] width 164 height 12
click at [324, 280] on input "FRESH LOBSTER TAIL market price Steamed or grilled with garlic butter or ginger…" at bounding box center [314, 281] width 164 height 12
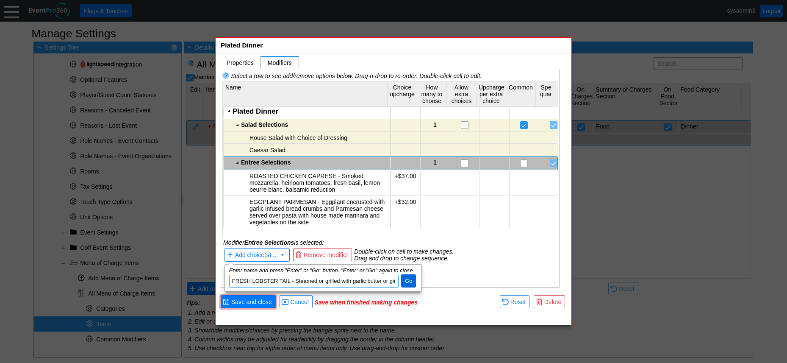
type input "FRESH LOBSTER TAIL - Steamed or grilled with garlic butter or ginger beurre bla…"
click at [409, 278] on span "Go" at bounding box center [408, 281] width 11 height 8
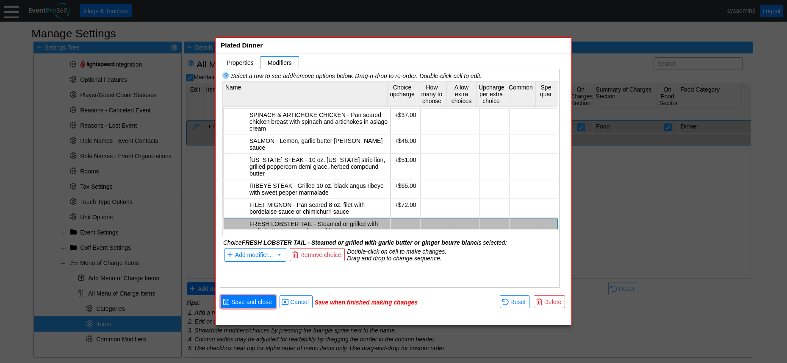
click at [403, 218] on td at bounding box center [406, 227] width 30 height 18
click at [403, 217] on td at bounding box center [406, 226] width 30 height 18
type input "0"
click at [414, 272] on div "Select a row to see add/remove options below. Drag-n-drop to re-order. Double-c…" at bounding box center [390, 178] width 340 height 219
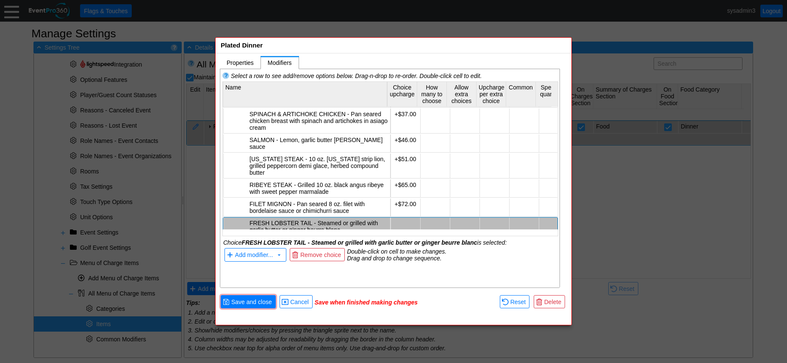
click at [423, 269] on div "Select a row to see add/remove options below. Drag-n-drop to re-order. Double-c…" at bounding box center [390, 178] width 340 height 219
click at [409, 217] on td at bounding box center [406, 226] width 30 height 18
type input "1"
click at [431, 275] on div "Select a row to see add/remove options below. Drag-n-drop to re-order. Double-c…" at bounding box center [390, 178] width 340 height 219
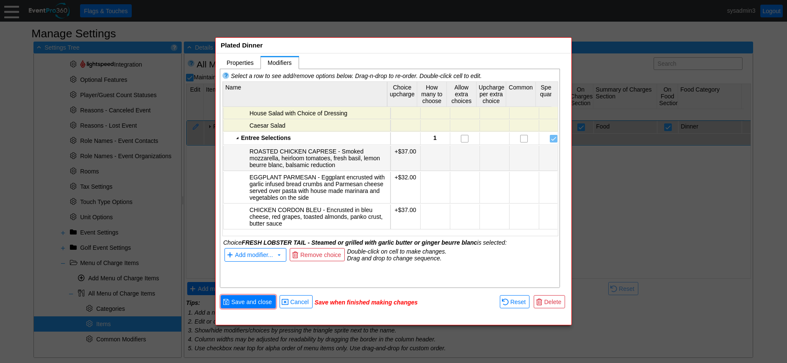
scroll to position [0, 0]
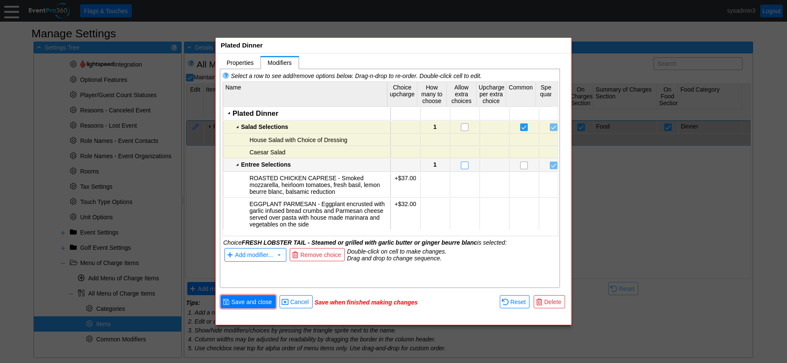
click at [461, 164] on input "checkbox" at bounding box center [465, 166] width 8 height 8
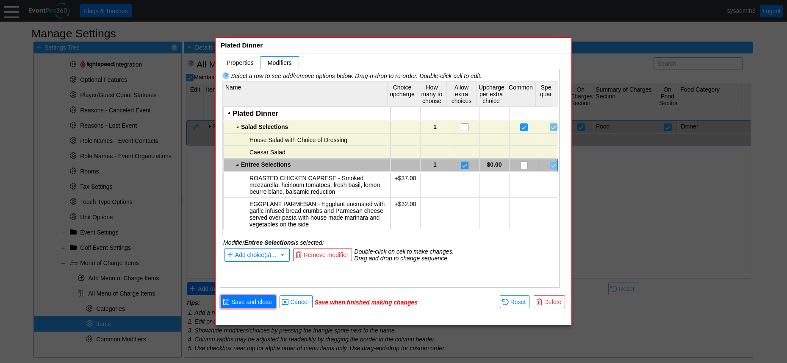
click at [432, 163] on td "1" at bounding box center [435, 165] width 30 height 12
type input "2"
click at [484, 250] on td "Double-click on cell to make changes. Drag and drop to change sequence." at bounding box center [455, 255] width 203 height 16
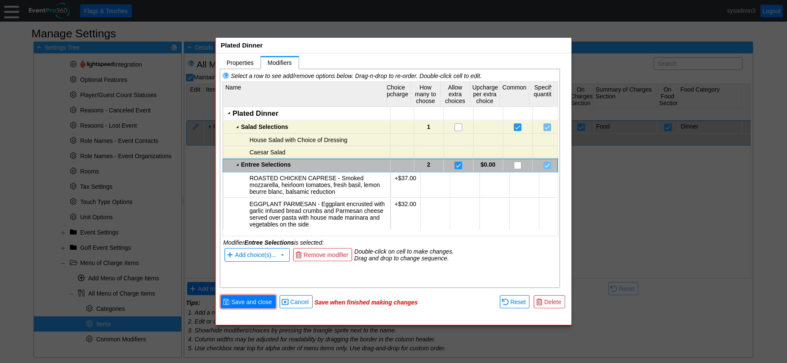
scroll to position [0, 0]
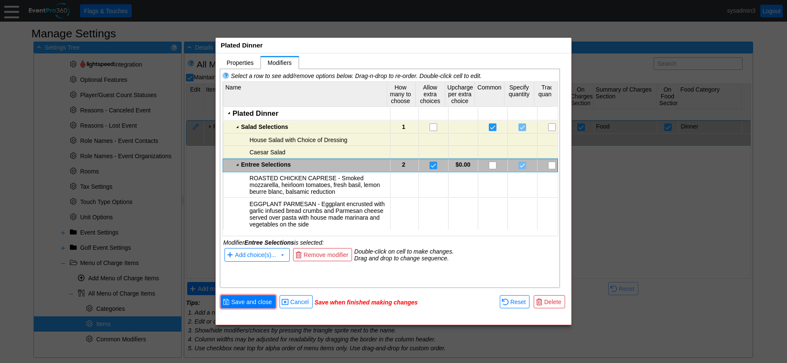
click at [483, 256] on td "Double-click on cell to make changes. Drag and drop to change sequence." at bounding box center [455, 255] width 203 height 16
click at [259, 302] on span "Save and close" at bounding box center [252, 301] width 44 height 8
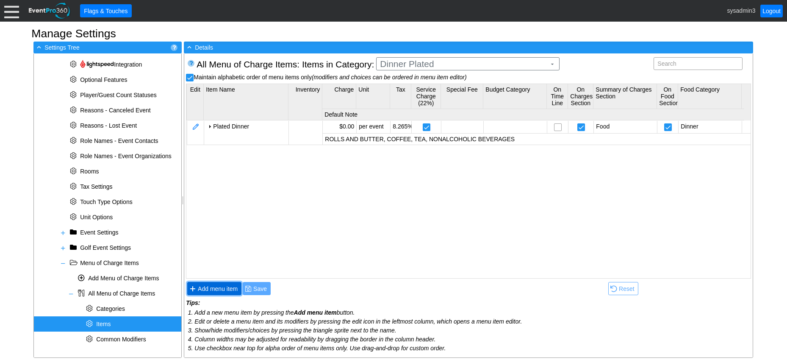
click at [216, 286] on span "Add menu item" at bounding box center [217, 288] width 43 height 8
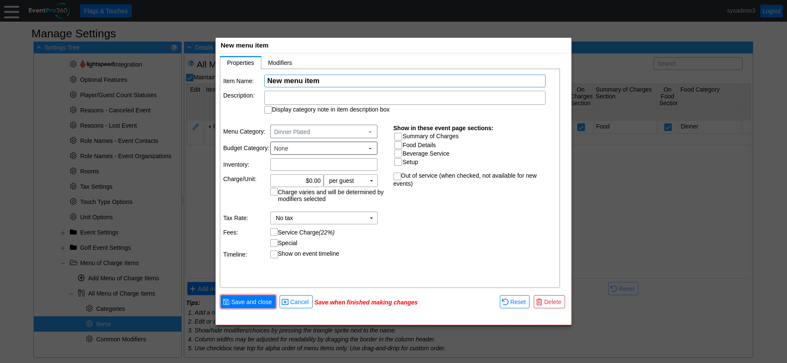
paste input "Apple Gorgonzola"
click at [269, 82] on input "Apple Gorgonzola" at bounding box center [404, 81] width 275 height 12
type input "Salad - Apple Gorgonzola"
drag, startPoint x: 311, startPoint y: 177, endPoint x: 316, endPoint y: 167, distance: 10.2
click at [312, 176] on input "0.00" at bounding box center [296, 181] width 47 height 12
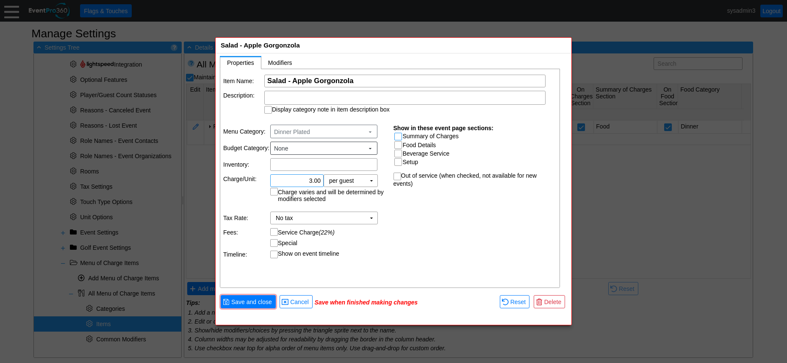
type input "$3.00"
click at [396, 135] on input "Summary of Charges" at bounding box center [399, 137] width 8 height 8
checkbox input "true"
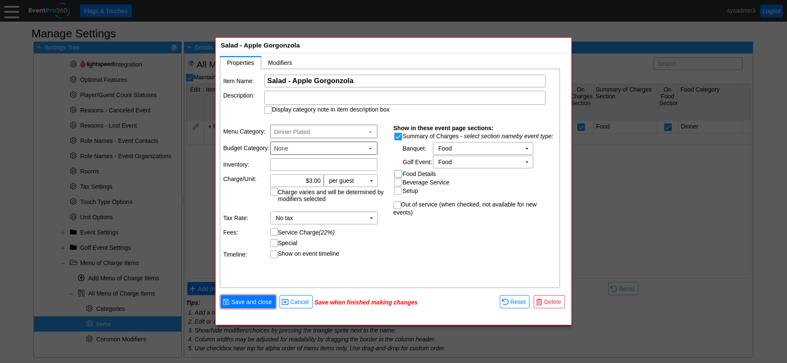
click at [397, 171] on input "Food Details" at bounding box center [399, 174] width 8 height 8
checkbox input "true"
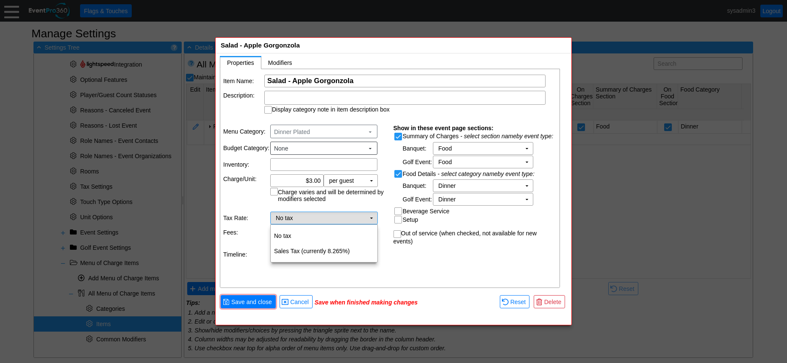
click at [375, 215] on td "▼" at bounding box center [372, 218] width 12 height 12
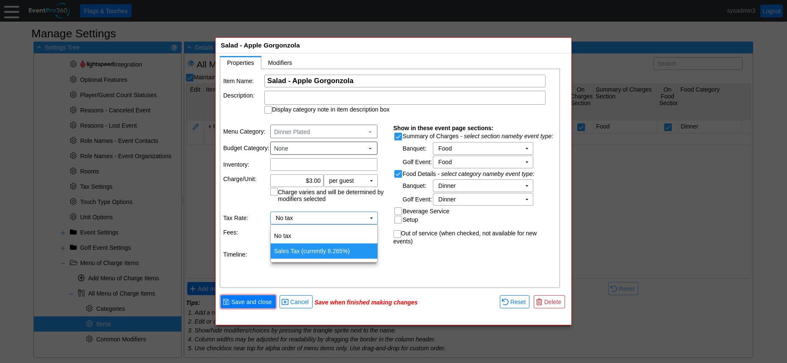
click at [303, 249] on td "Sales Tax (currently 8.265%)" at bounding box center [324, 250] width 107 height 15
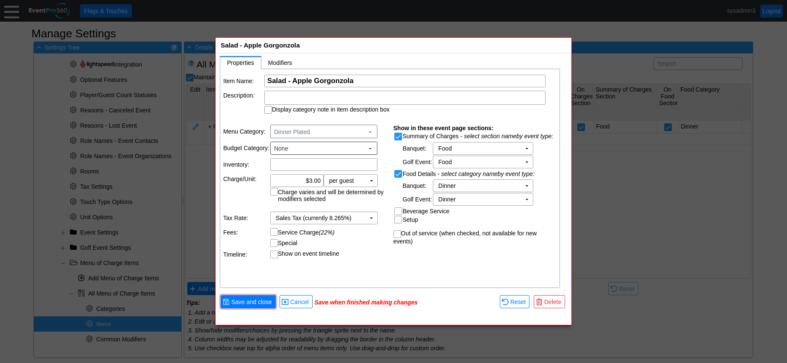
click at [277, 232] on input "Service Charge (22%)" at bounding box center [275, 232] width 8 height 8
checkbox input "true"
click at [326, 93] on div at bounding box center [404, 98] width 281 height 14
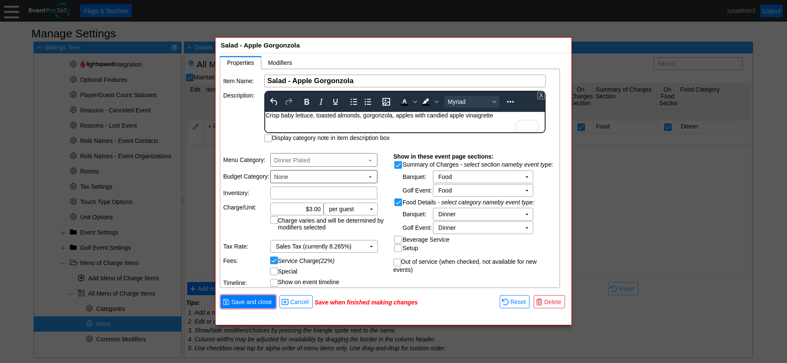
click at [242, 119] on table "Item Name: Χ Salad - Apple Gorgonzola Name of the menu item Description: To ope…" at bounding box center [390, 108] width 340 height 78
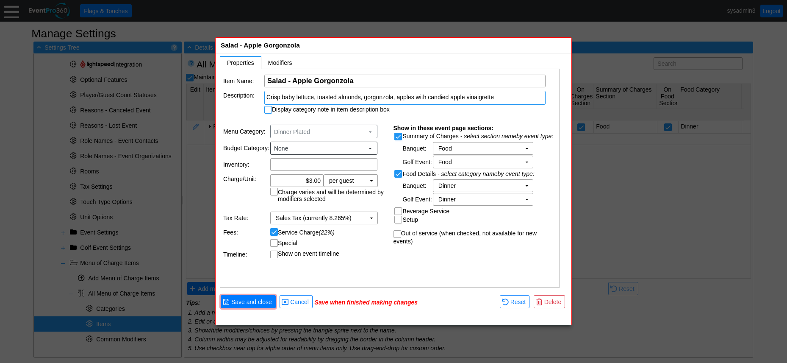
click at [270, 108] on input "Display category note in item description box" at bounding box center [269, 110] width 8 height 8
checkbox input "true"
click at [247, 297] on span "● Save and close" at bounding box center [248, 301] width 51 height 9
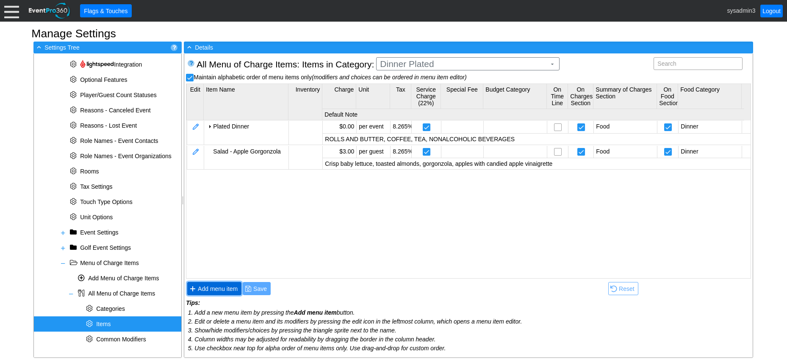
click at [221, 286] on span "Add menu item" at bounding box center [217, 288] width 43 height 8
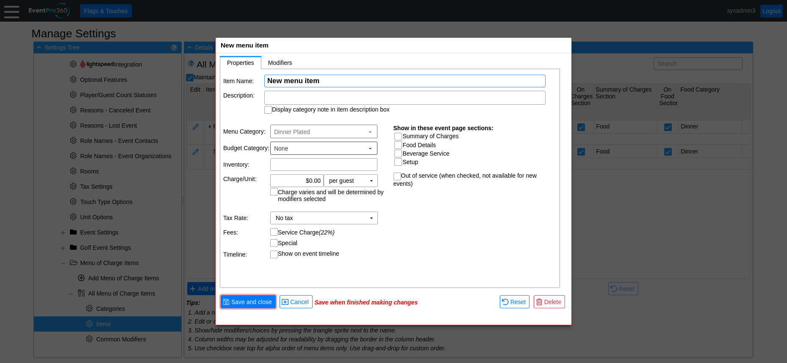
paste input "Strawberry Feta & Spinach"
click at [268, 78] on input "Strawberry Feta & Spinach" at bounding box center [404, 81] width 275 height 12
type input "Salad - Strawberry Feta & Spinach"
drag, startPoint x: 311, startPoint y: 179, endPoint x: 320, endPoint y: 170, distance: 12.3
click at [312, 178] on input "0.00" at bounding box center [296, 181] width 47 height 12
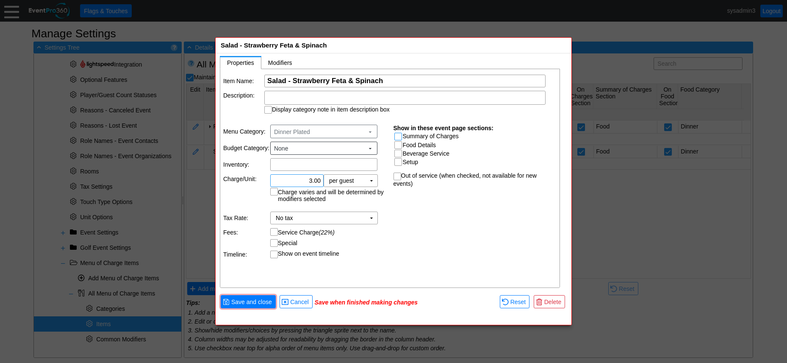
type input "$3.00"
click at [397, 135] on input "Summary of Charges" at bounding box center [399, 137] width 8 height 8
checkbox input "true"
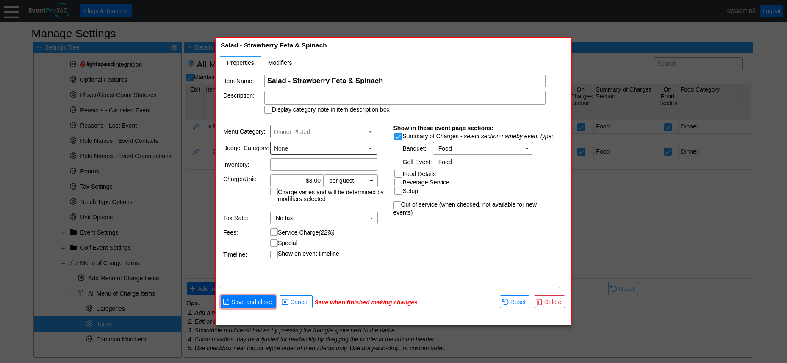
click at [399, 172] on input "Food Details" at bounding box center [399, 174] width 8 height 8
checkbox input "true"
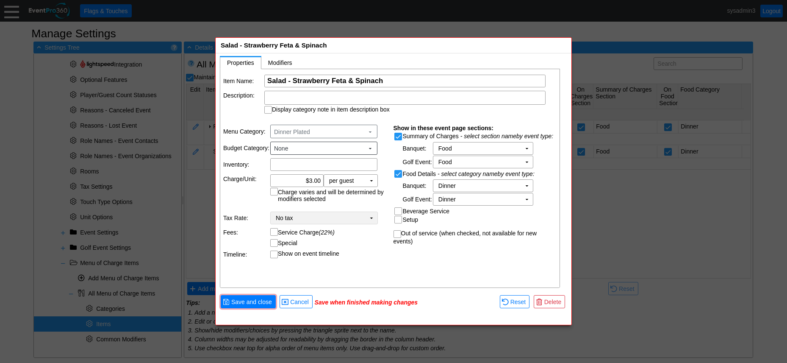
click at [373, 219] on td "▼" at bounding box center [372, 218] width 12 height 12
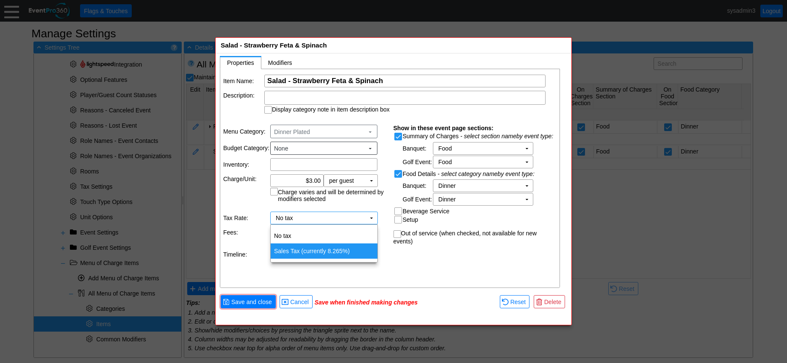
click at [317, 250] on td "Sales Tax (currently 8.265%)" at bounding box center [324, 250] width 107 height 15
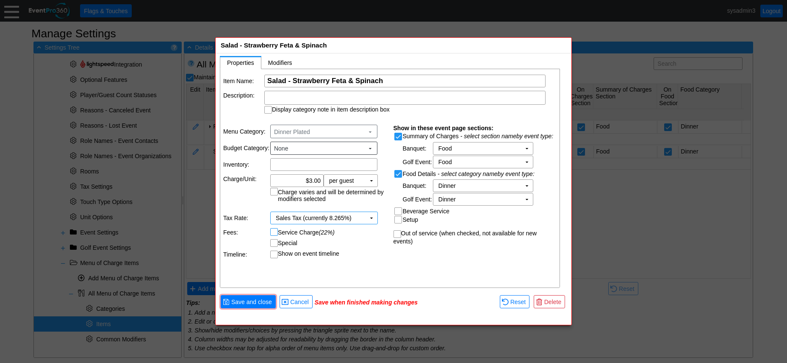
click at [274, 230] on input "Service Charge (22%)" at bounding box center [275, 232] width 8 height 8
checkbox input "true"
click at [342, 95] on div at bounding box center [404, 98] width 281 height 14
click at [247, 120] on div "Item Name: Χ Salad - Strawberry Feta & Spinach Name of the menu item Descriptio…" at bounding box center [390, 178] width 340 height 219
click at [267, 110] on input "Display category note in item description box" at bounding box center [269, 110] width 8 height 8
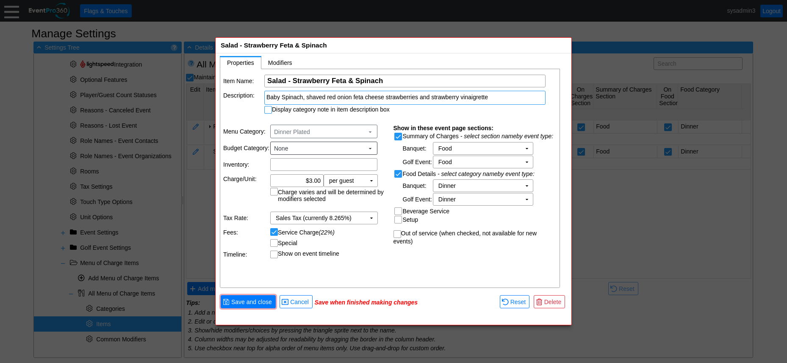
checkbox input "true"
click at [260, 300] on span "Save and close" at bounding box center [252, 301] width 44 height 8
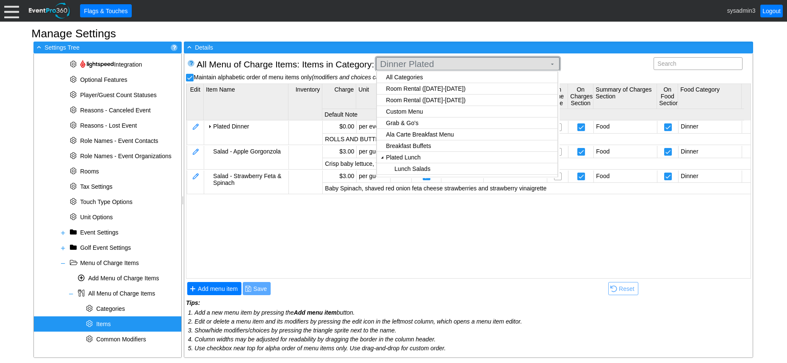
click at [446, 65] on span "Dinner Plated" at bounding box center [463, 64] width 170 height 8
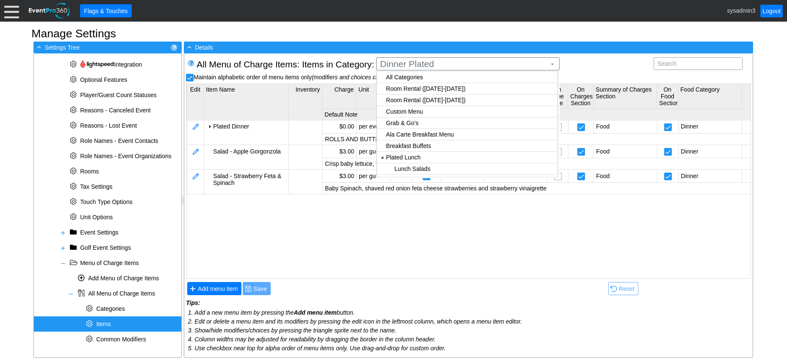
checkbox input "true"
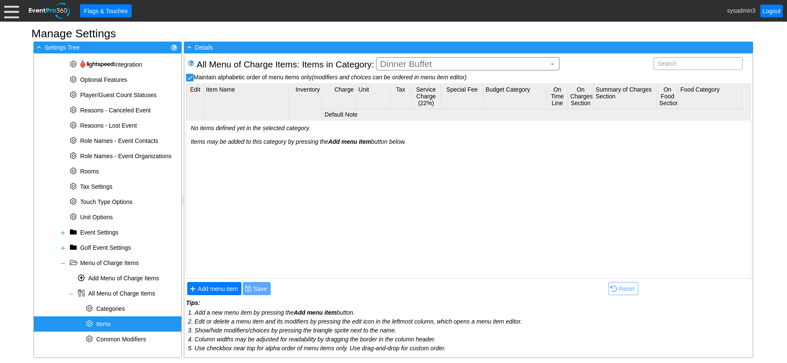
click at [419, 112] on body "Calendar of Events + New Event + Reports + Manage Contacts + Manage Organizatio…" at bounding box center [393, 181] width 787 height 363
click at [224, 289] on span "Add menu item" at bounding box center [217, 288] width 43 height 8
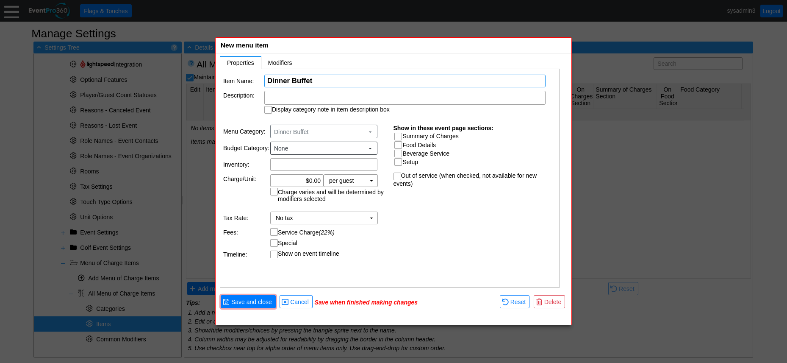
type input "Dinner Buffet"
click at [303, 96] on div at bounding box center [404, 98] width 281 height 14
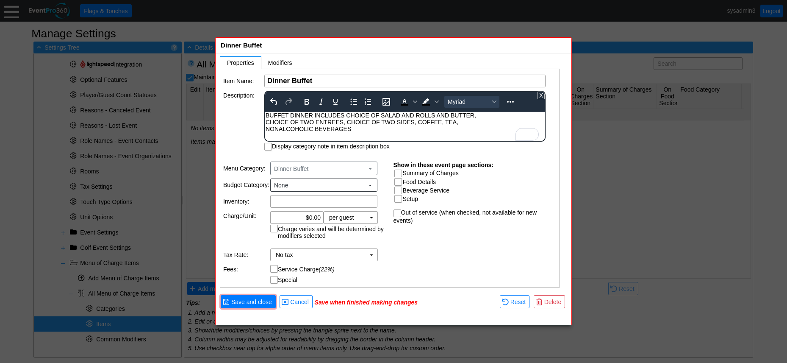
click at [415, 113] on div "BUFFET DINNER INCLUDES CHOICE OF SALAD AND ROLLS AND BUTTER, CHOICE OF TWO ENTR…" at bounding box center [405, 122] width 279 height 20
click at [418, 122] on div "BUFFET DINNER INCLUDES: ROLLS AND BUTTER, CHOICE OF TWO ENTREES, CHOICE OF TWO …" at bounding box center [405, 122] width 279 height 20
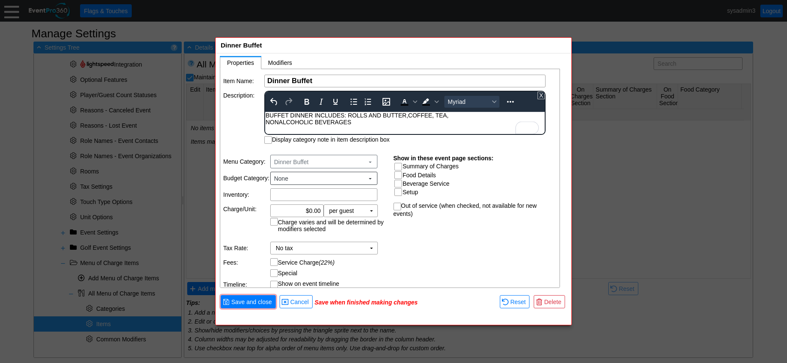
click at [268, 121] on div "BUFFET DINNER INCLUDES: ROLLS AND BUTTER, COFFEE, TEA, NONALCOHOLIC BEVERAGES" at bounding box center [405, 119] width 279 height 14
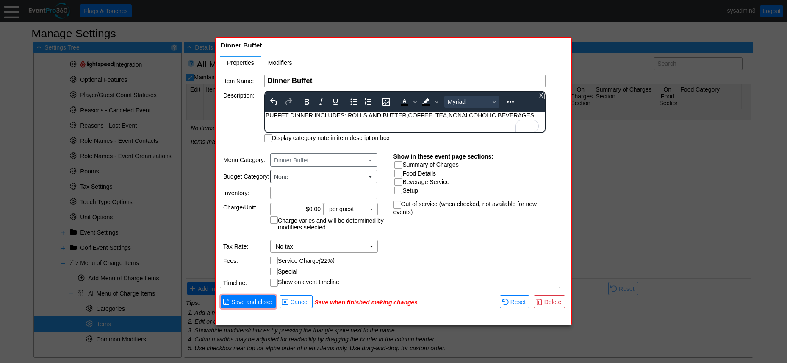
click at [298, 123] on html "BUFFET DINNER INCLUDES: ROLLS AND BUTTER, COFFEE, TEA, NONALCOHOLIC BEVERAGES" at bounding box center [405, 117] width 280 height 11
click at [240, 110] on td "Description:" at bounding box center [243, 116] width 40 height 51
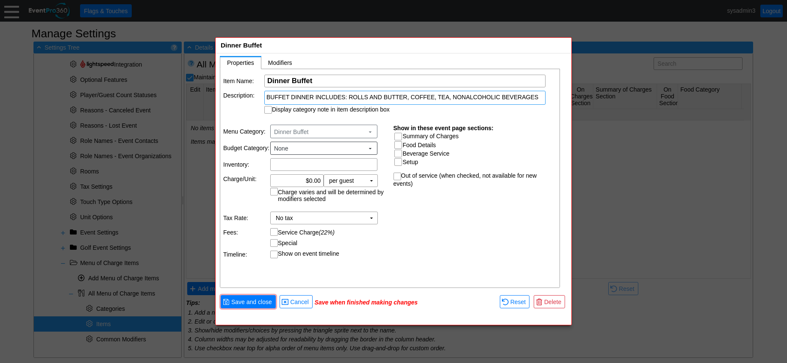
click at [269, 109] on input "Display category note in item description box" at bounding box center [269, 110] width 8 height 8
checkbox input "true"
click at [400, 137] on input "Summary of Charges" at bounding box center [399, 137] width 8 height 8
checkbox input "true"
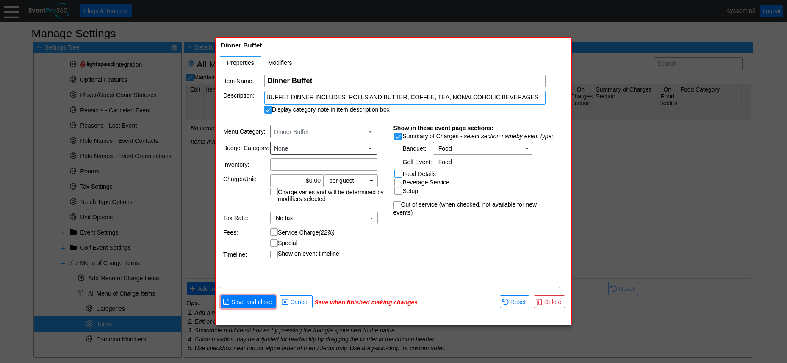
click at [398, 173] on input "Food Details" at bounding box center [399, 174] width 8 height 8
checkbox input "true"
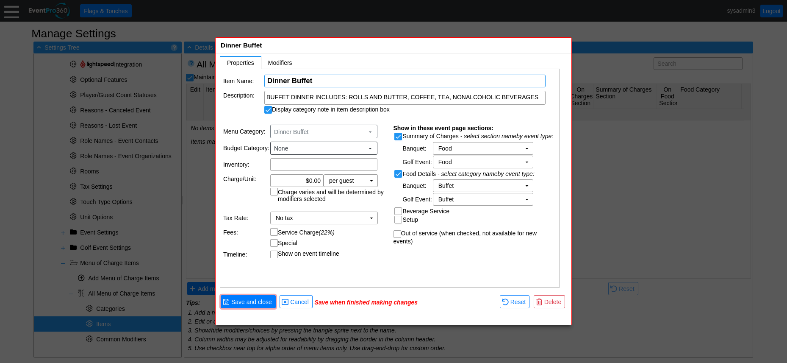
click at [335, 82] on input "Dinner Buffet" at bounding box center [404, 81] width 275 height 12
click at [316, 82] on input "Dinner Buffet 1 entree)" at bounding box center [404, 81] width 275 height 12
click at [368, 217] on td "▼" at bounding box center [372, 218] width 12 height 12
type input "Dinner Buffet (1 entree)"
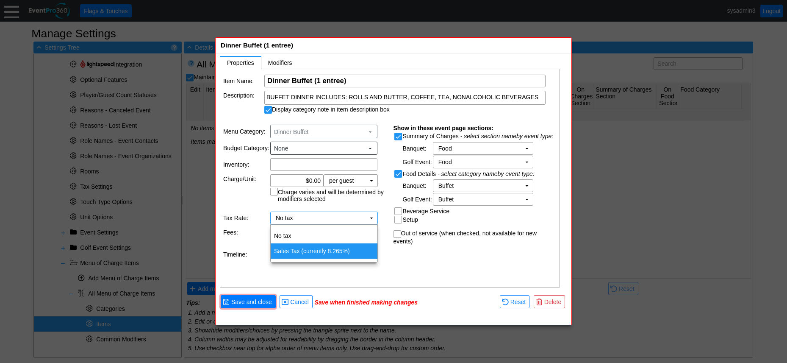
click at [306, 251] on td "Sales Tax (currently 8.265%)" at bounding box center [324, 250] width 107 height 15
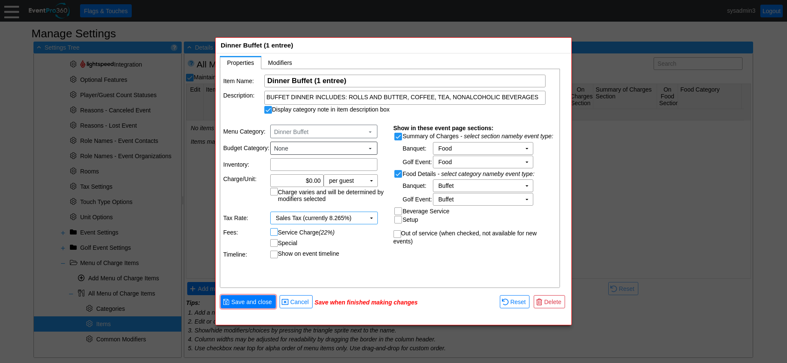
click at [275, 229] on input "Service Charge (22%)" at bounding box center [275, 232] width 8 height 8
checkbox input "true"
click at [312, 182] on input "0.00" at bounding box center [296, 181] width 47 height 12
type input "$45.00"
click at [355, 259] on table "Menu Category: Dinner Buffet ▼ Budget Category: None ▼ Inventory: Χ Charge/Unit…" at bounding box center [305, 191] width 170 height 144
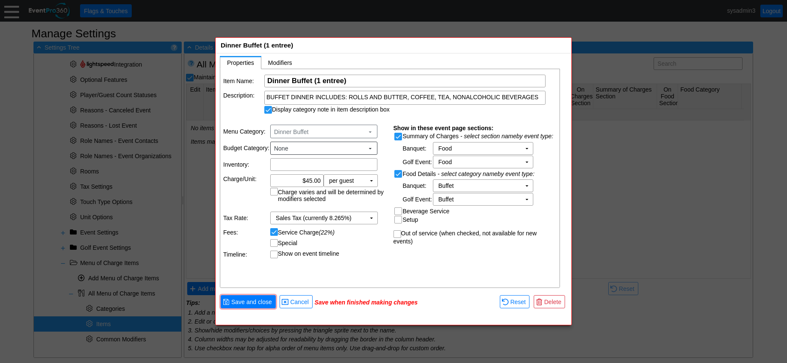
click at [361, 256] on td "Show on event timeline" at bounding box center [328, 254] width 117 height 8
click at [278, 61] on span "Modifiers" at bounding box center [280, 62] width 24 height 7
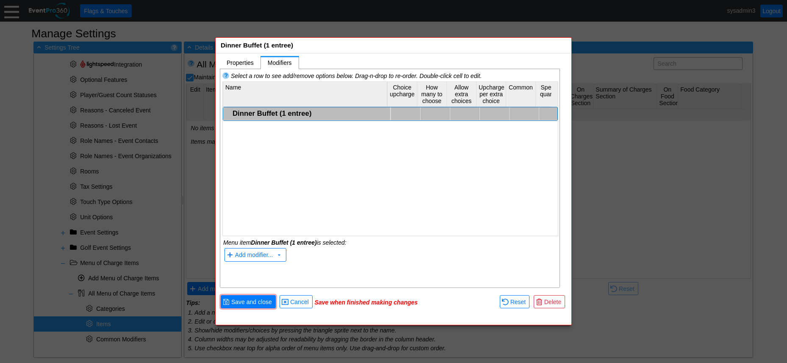
click at [268, 114] on div "Dinner Buffet (1 entree)" at bounding box center [311, 113] width 156 height 8
click at [250, 252] on span "Add modifier..." at bounding box center [254, 255] width 38 height 7
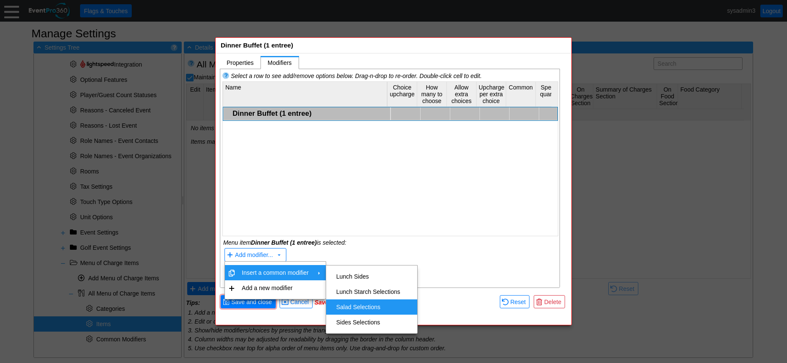
click at [353, 303] on td "Salad Selections" at bounding box center [368, 306] width 71 height 15
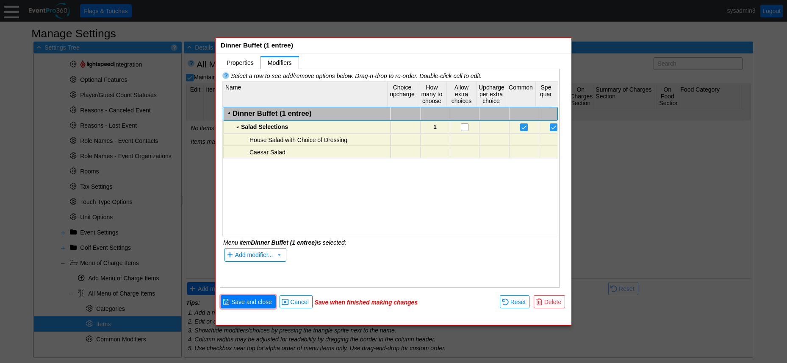
click at [280, 113] on div "Dinner Buffet (1 entree)" at bounding box center [311, 113] width 156 height 8
click at [250, 258] on span "Add modifier..." at bounding box center [254, 255] width 38 height 7
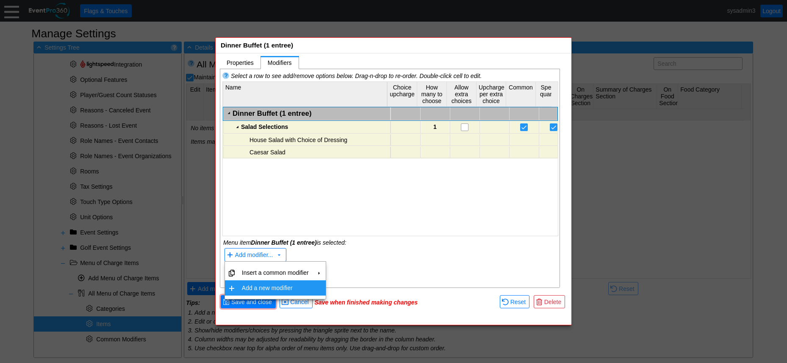
click at [259, 289] on td "Add a new modifier" at bounding box center [276, 287] width 74 height 15
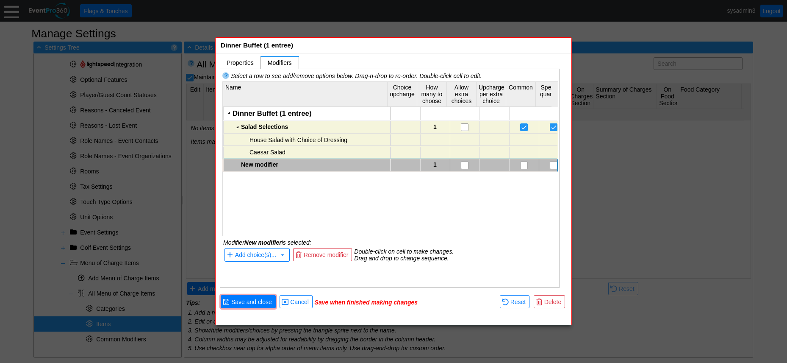
click at [274, 165] on div "New modifier" at bounding box center [314, 164] width 147 height 7
click at [274, 188] on div "Dinner Buffet (1 entree) Salad Selections 1 House Salad with Choice of Dressing…" at bounding box center [390, 167] width 335 height 121
click at [278, 164] on div "New modifier" at bounding box center [314, 164] width 147 height 7
drag, startPoint x: 333, startPoint y: 252, endPoint x: 333, endPoint y: 244, distance: 8.1
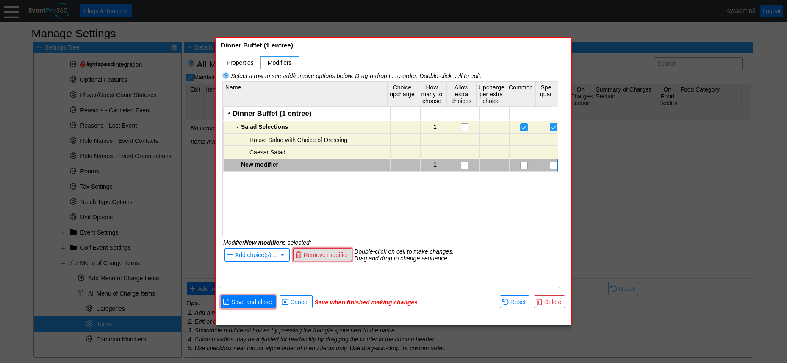
click at [334, 252] on span "Remove modifier" at bounding box center [326, 254] width 48 height 8
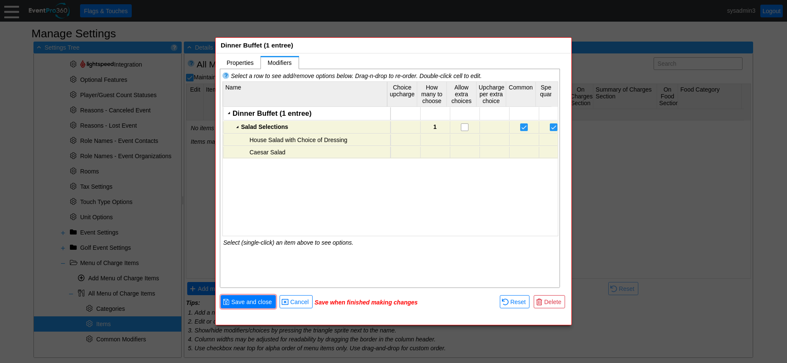
click at [289, 127] on div "Salad Selections" at bounding box center [314, 126] width 147 height 7
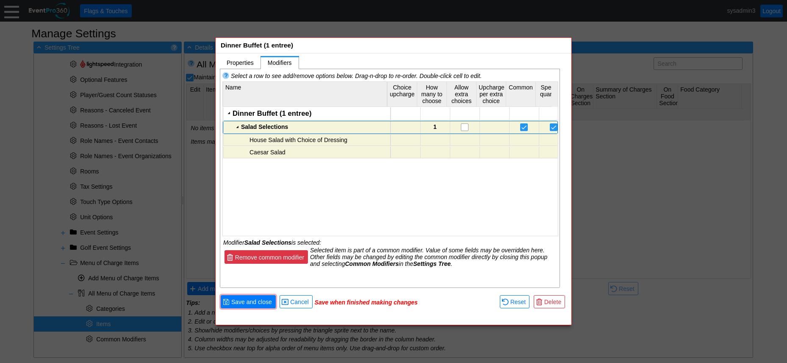
click at [280, 260] on span "Remove common modifier" at bounding box center [270, 257] width 72 height 8
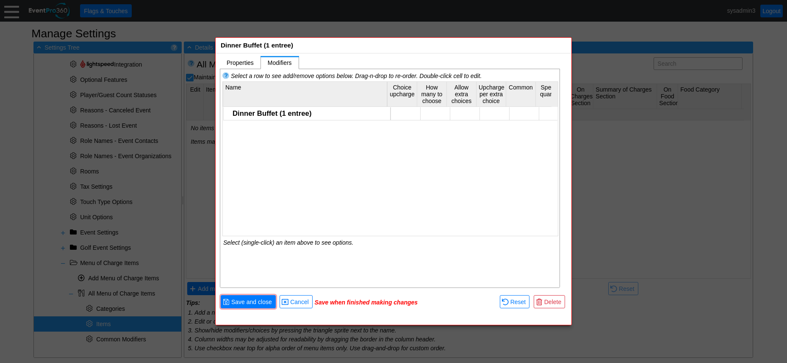
click at [300, 195] on div "Dinner Buffet (1 entree)" at bounding box center [390, 167] width 335 height 121
click at [250, 303] on span "Save and close" at bounding box center [252, 301] width 44 height 8
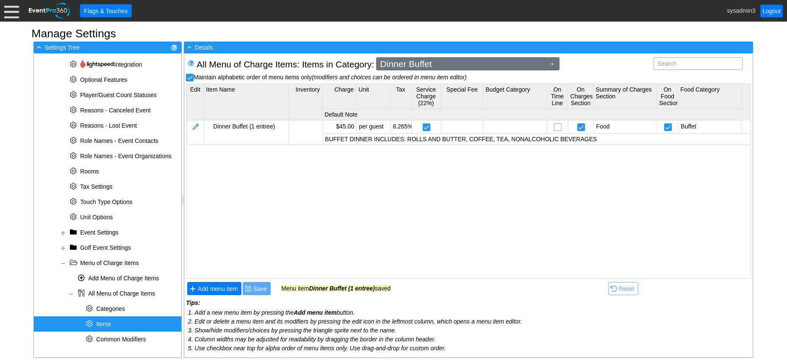
click at [442, 64] on span "Dinner Buffet" at bounding box center [463, 64] width 170 height 8
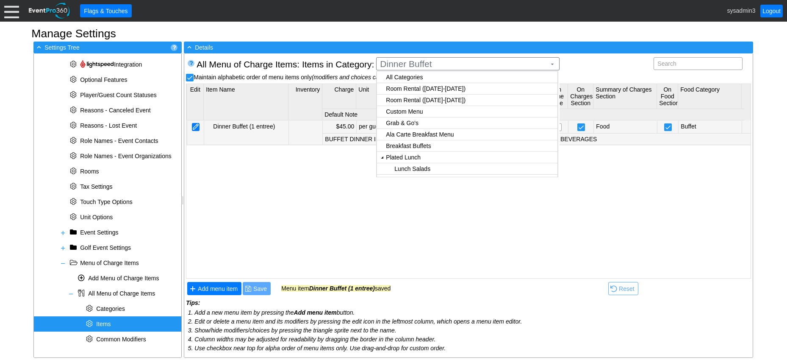
click at [197, 125] on div at bounding box center [196, 127] width 8 height 8
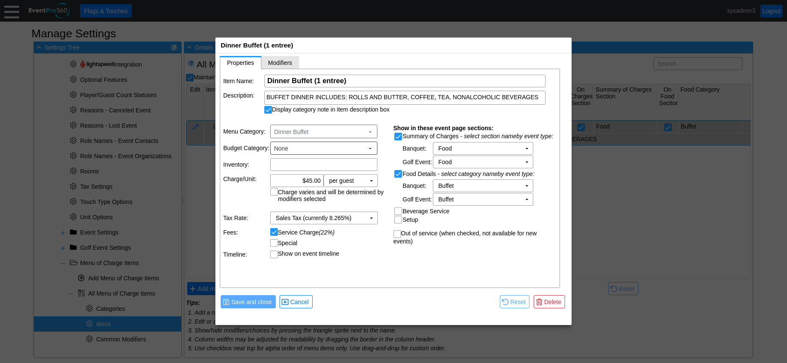
click at [281, 64] on span "Modifiers" at bounding box center [280, 62] width 24 height 7
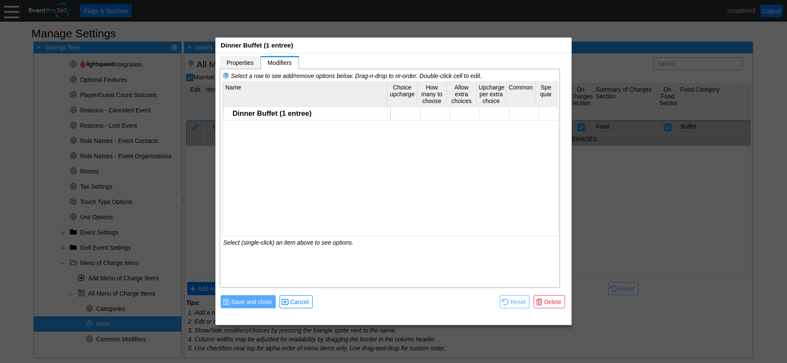
click at [231, 62] on span "Properties" at bounding box center [240, 62] width 27 height 7
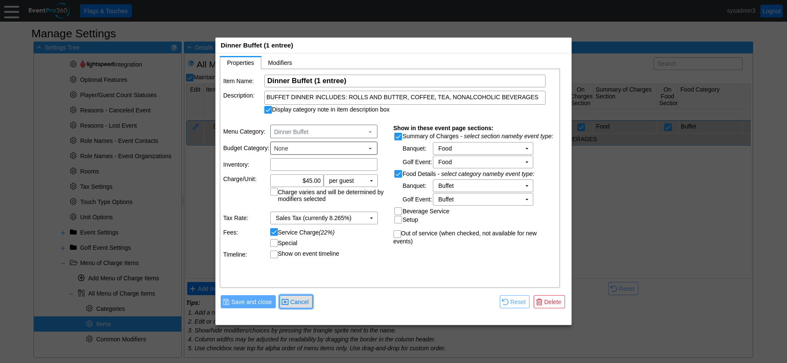
click at [304, 302] on span "Cancel" at bounding box center [300, 301] width 22 height 8
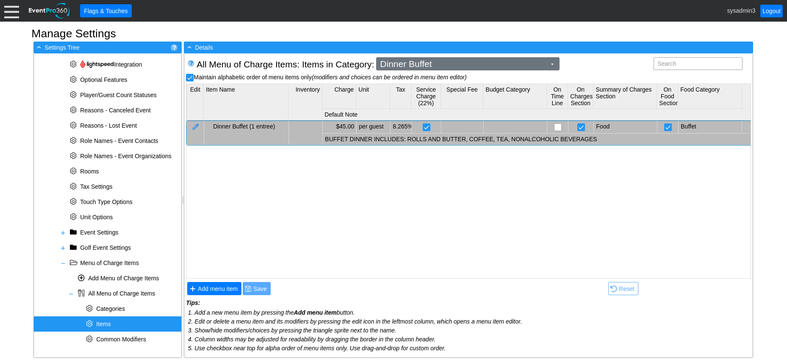
click at [436, 61] on span "Dinner Buffet" at bounding box center [463, 64] width 170 height 8
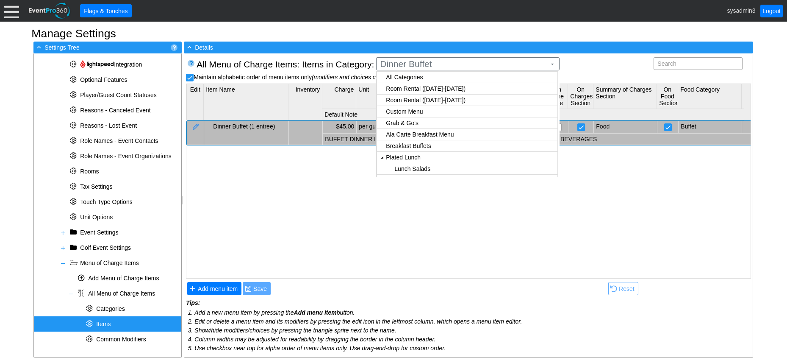
checkbox input "true"
click at [424, 125] on body "Calendar of Events + New Event + Reports + Manage Contacts + Manage Organizatio…" at bounding box center [393, 181] width 787 height 363
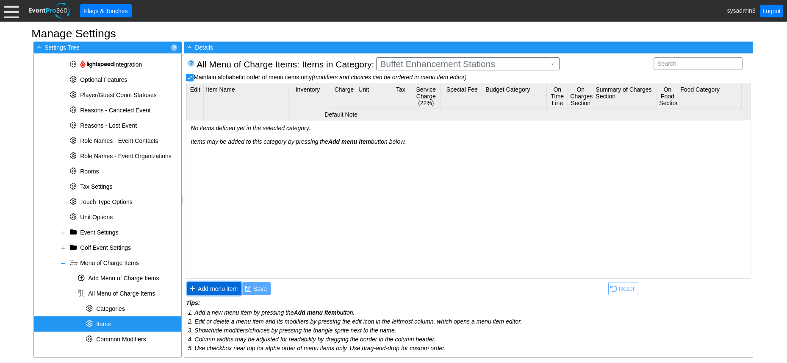
click at [225, 287] on span "Add menu item" at bounding box center [217, 288] width 43 height 8
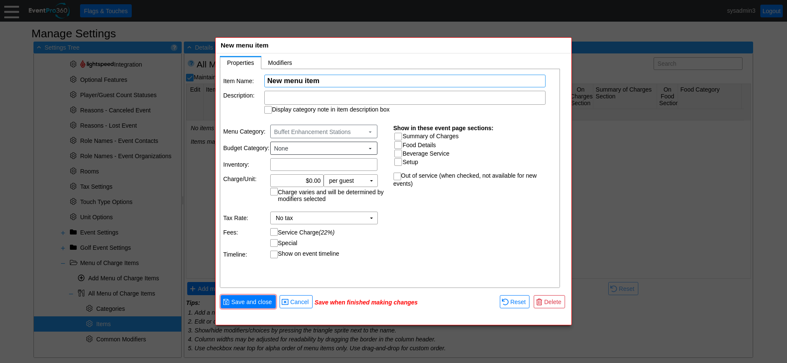
paste input "Roast Beef"
type input "Roast Beef"
click at [314, 180] on input "0.00" at bounding box center [296, 181] width 47 height 12
click at [313, 179] on input "0.00" at bounding box center [296, 181] width 47 height 12
click at [364, 215] on td "No tax Χ" at bounding box center [318, 218] width 95 height 12
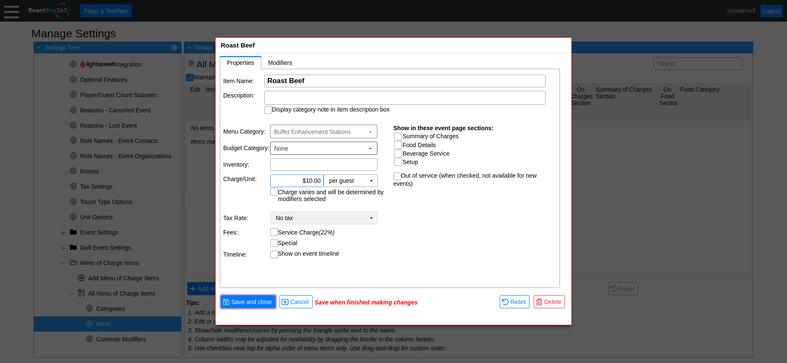
type input "$10.00"
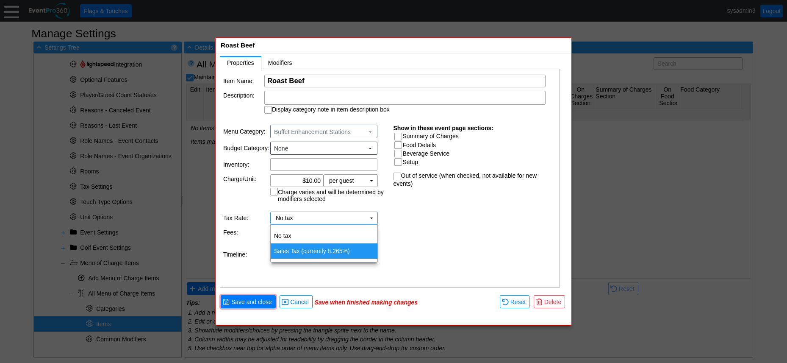
click at [315, 249] on td "Sales Tax (currently 8.265%)" at bounding box center [324, 250] width 107 height 15
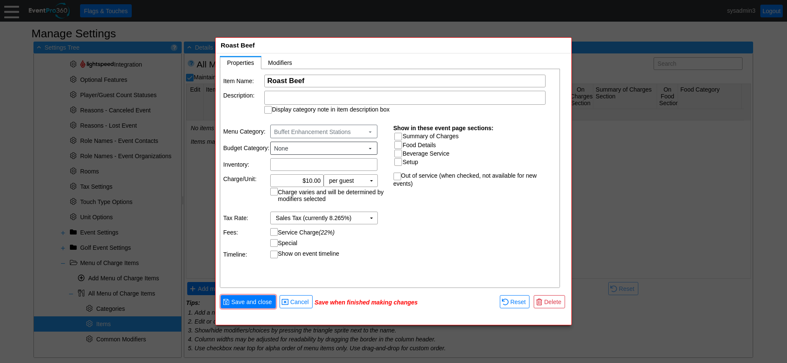
click at [275, 231] on input "Service Charge (22%)" at bounding box center [275, 232] width 8 height 8
checkbox input "true"
click at [398, 133] on input "Summary of Charges" at bounding box center [399, 137] width 8 height 8
checkbox input "true"
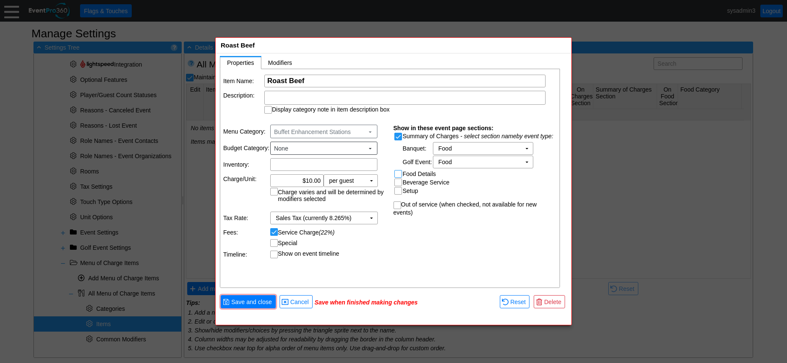
click at [398, 174] on input "Food Details" at bounding box center [399, 174] width 8 height 8
checkbox input "true"
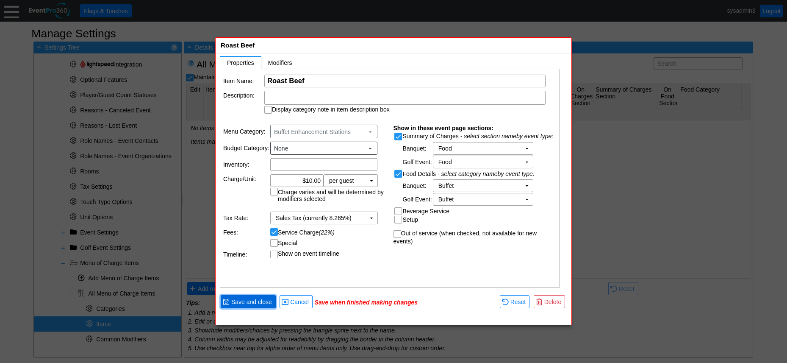
click at [246, 300] on span "Save and close" at bounding box center [252, 301] width 44 height 8
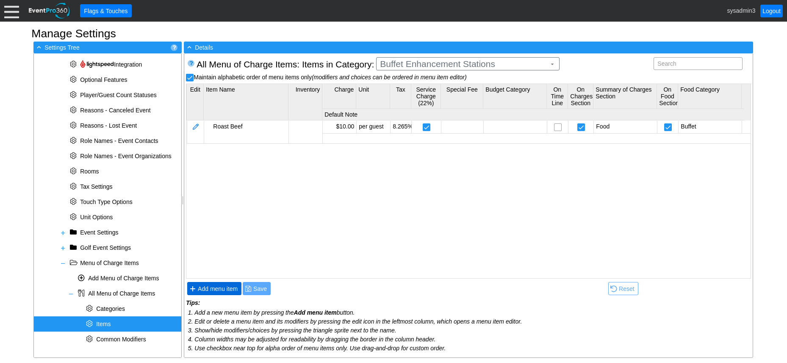
click at [222, 287] on span "Add menu item" at bounding box center [217, 288] width 43 height 8
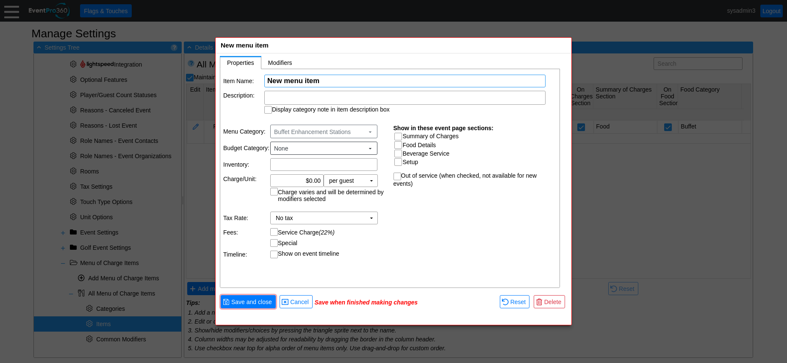
paste input "Pork Tenderloin"
type input "Pork Tenderloin"
click at [312, 178] on input "0.00" at bounding box center [296, 181] width 47 height 12
type input "$11.00"
drag, startPoint x: 370, startPoint y: 235, endPoint x: 375, endPoint y: 228, distance: 9.1
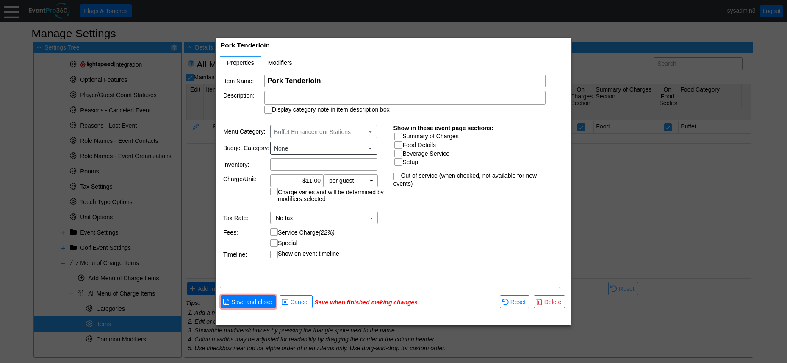
click at [375, 230] on td "Service Charge (22%)" at bounding box center [328, 232] width 117 height 8
click at [401, 136] on input "Summary of Charges" at bounding box center [399, 137] width 8 height 8
checkbox input "true"
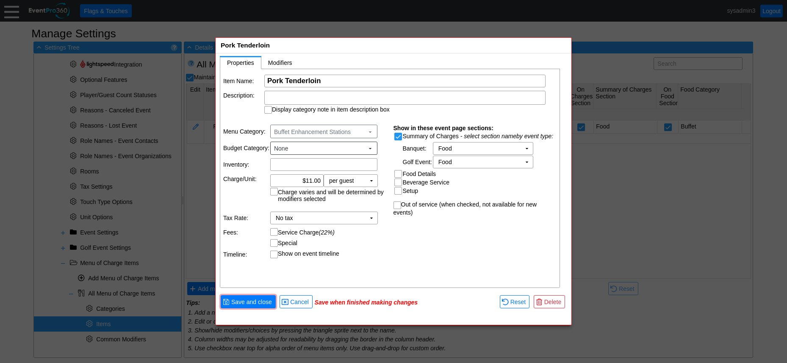
click at [399, 172] on input "Food Details" at bounding box center [399, 174] width 8 height 8
checkbox input "true"
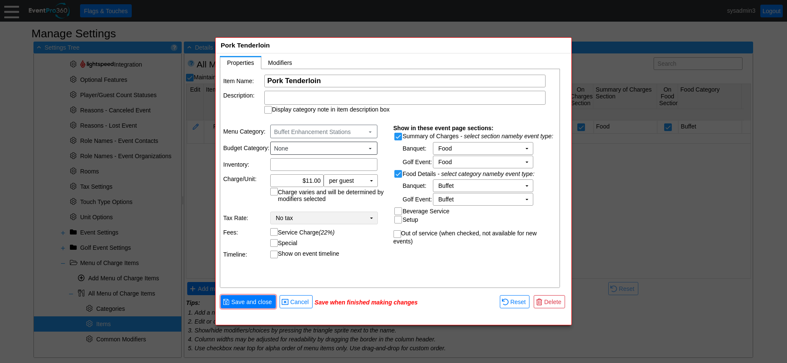
click at [371, 215] on td "▼" at bounding box center [372, 218] width 12 height 12
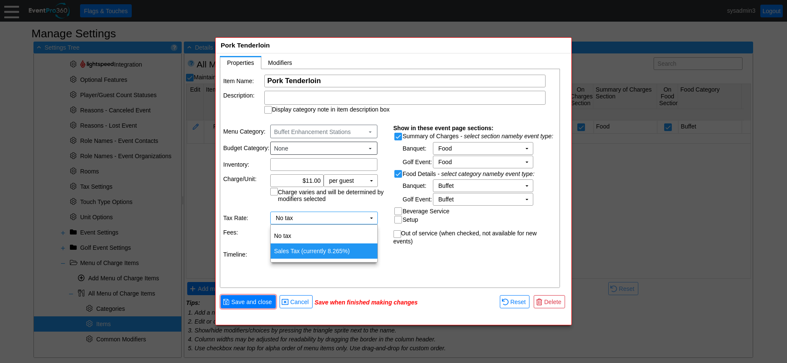
click at [328, 249] on td "Sales Tax (currently 8.265%)" at bounding box center [324, 250] width 107 height 15
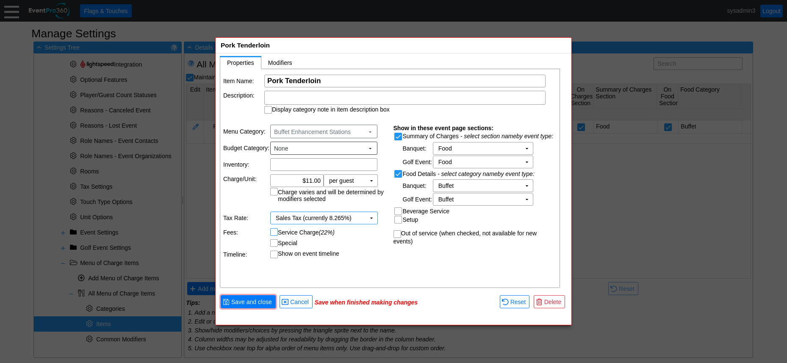
click at [272, 229] on input "Service Charge (22%)" at bounding box center [275, 232] width 8 height 8
checkbox input "true"
click at [251, 303] on span "Save and close" at bounding box center [252, 301] width 44 height 8
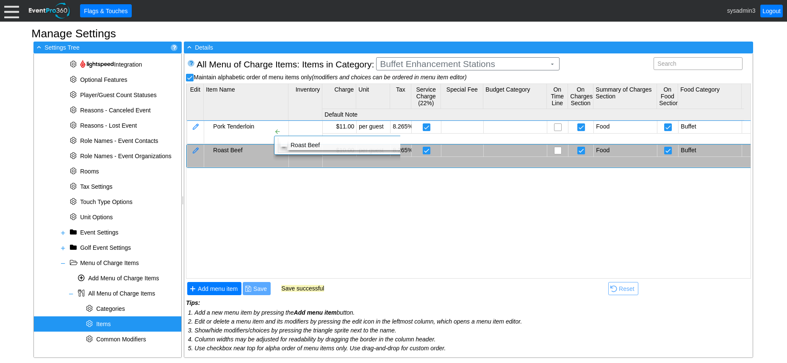
checkbox input "false"
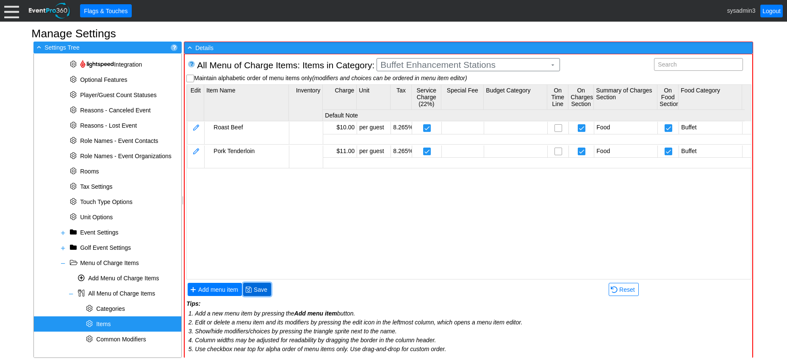
click at [262, 286] on span "Save" at bounding box center [260, 289] width 17 height 8
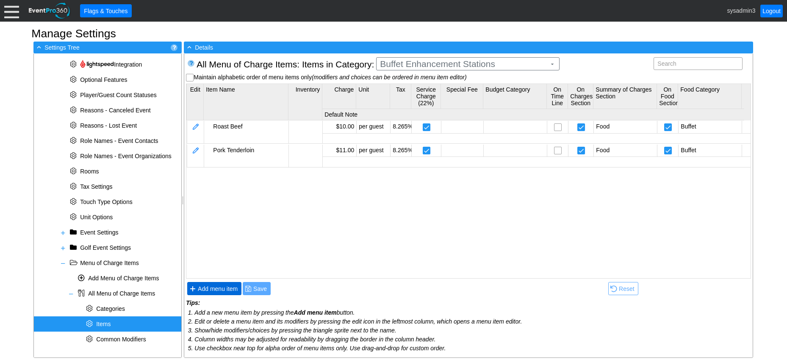
click at [231, 289] on span "Add menu item" at bounding box center [217, 288] width 43 height 8
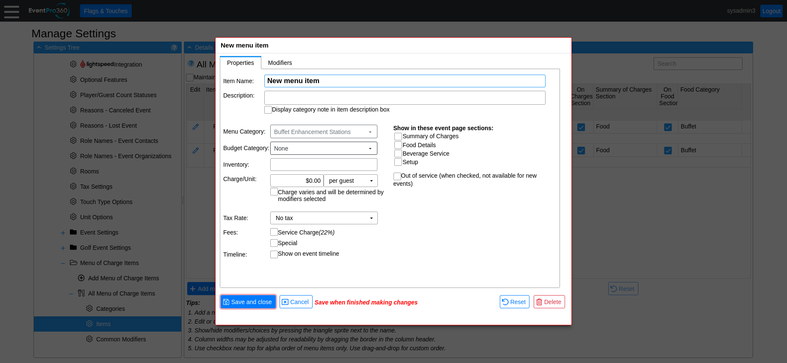
paste input "Glazed Ha"
type input "Glazed Ham"
click at [401, 136] on input "Summary of Charges" at bounding box center [399, 137] width 8 height 8
checkbox input "true"
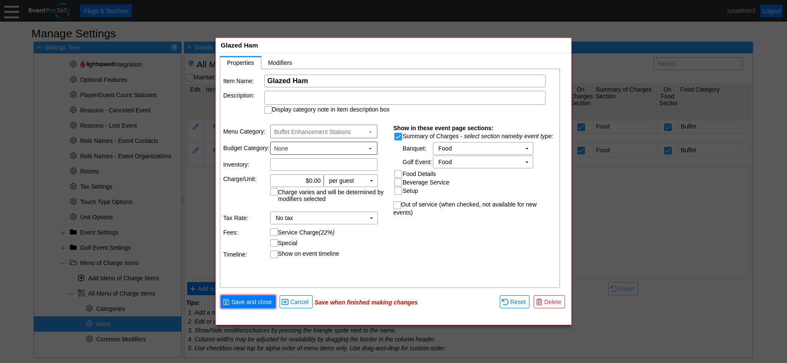
click at [399, 174] on input "Food Details" at bounding box center [399, 174] width 8 height 8
checkbox input "true"
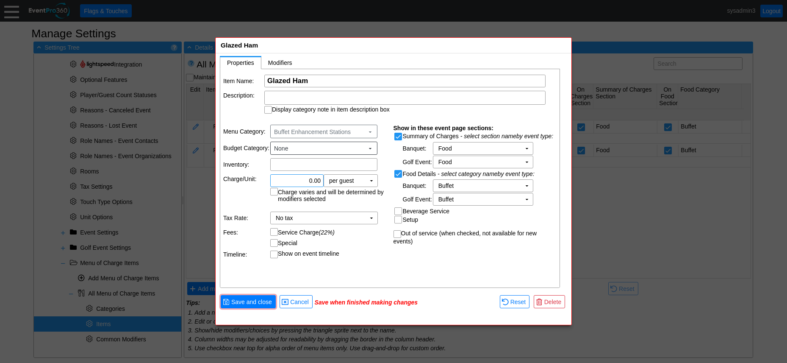
click at [312, 182] on input "0.00" at bounding box center [296, 181] width 47 height 12
type input "$11.00"
drag, startPoint x: 358, startPoint y: 253, endPoint x: 361, endPoint y: 225, distance: 28.2
click at [359, 248] on table "Menu Category: Buffet Enhancement Stations ▼ Budget Category: None ▼ Inventory:…" at bounding box center [305, 191] width 170 height 144
click at [362, 214] on td "No tax Χ" at bounding box center [318, 218] width 95 height 12
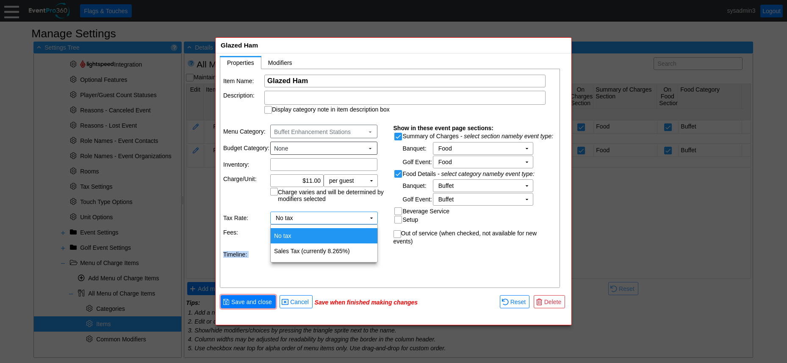
click at [299, 232] on td "No tax" at bounding box center [324, 235] width 107 height 15
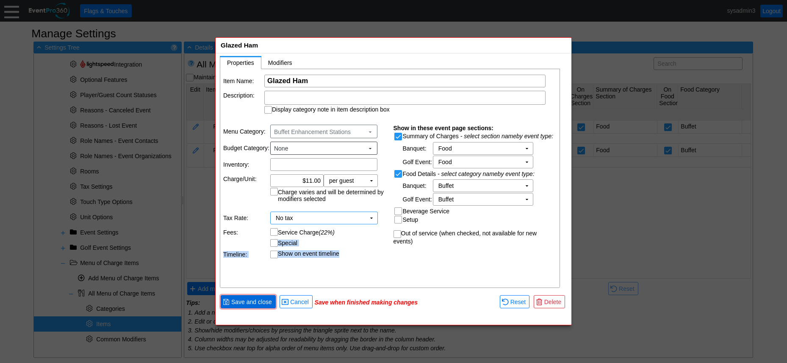
click at [253, 304] on span "Save and close" at bounding box center [252, 301] width 44 height 8
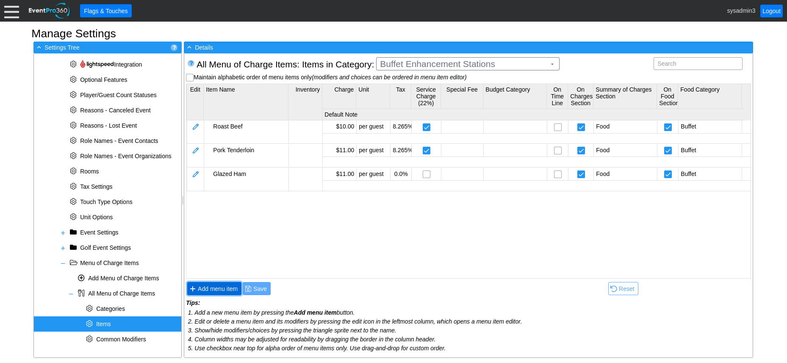
click at [221, 289] on span "Add menu item" at bounding box center [217, 288] width 43 height 8
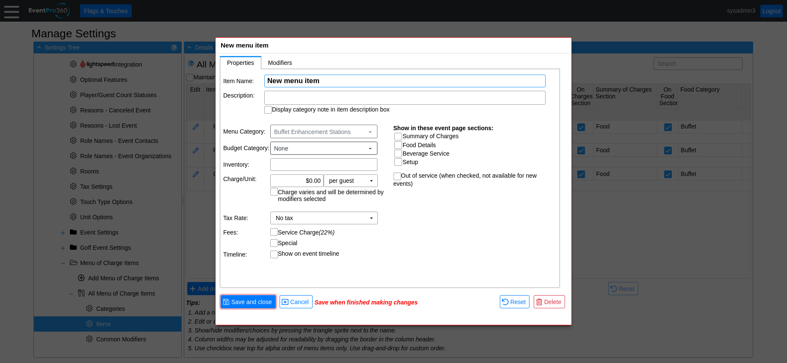
paste input "Pasta Station"
type input "Pasta Station"
click at [311, 179] on input "0.00" at bounding box center [296, 181] width 47 height 12
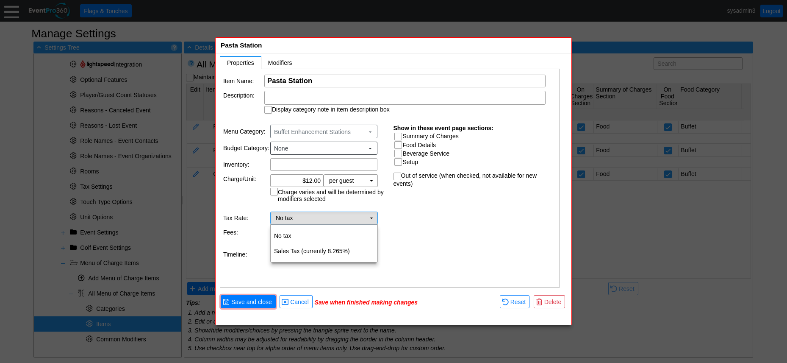
click at [370, 218] on td "▼" at bounding box center [372, 218] width 12 height 12
type input "$12.00"
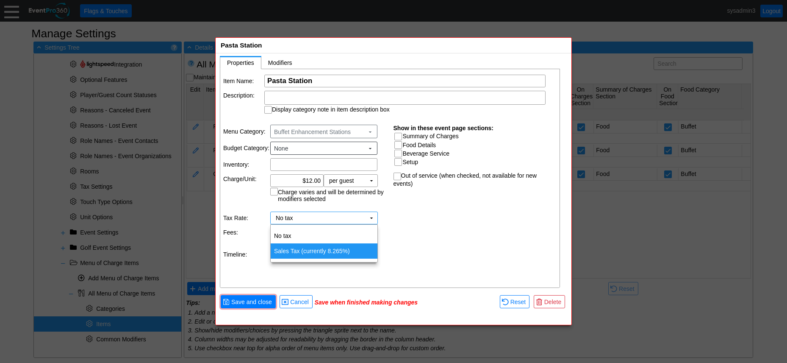
click at [311, 246] on td "Sales Tax (currently 8.265%)" at bounding box center [324, 250] width 107 height 15
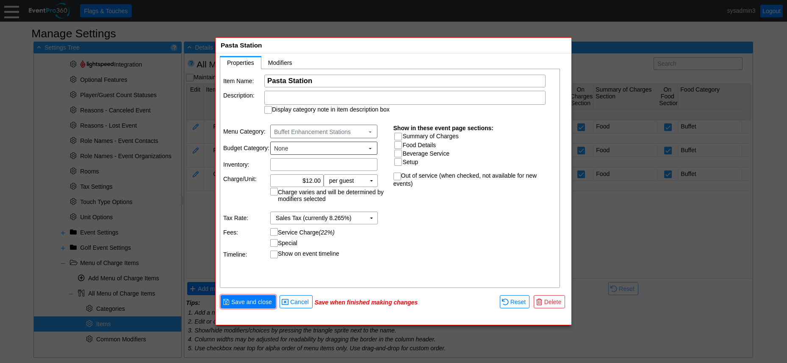
click at [275, 229] on input "Service Charge (22%)" at bounding box center [275, 232] width 8 height 8
checkbox input "true"
click at [399, 136] on input "Summary of Charges" at bounding box center [399, 137] width 8 height 8
checkbox input "true"
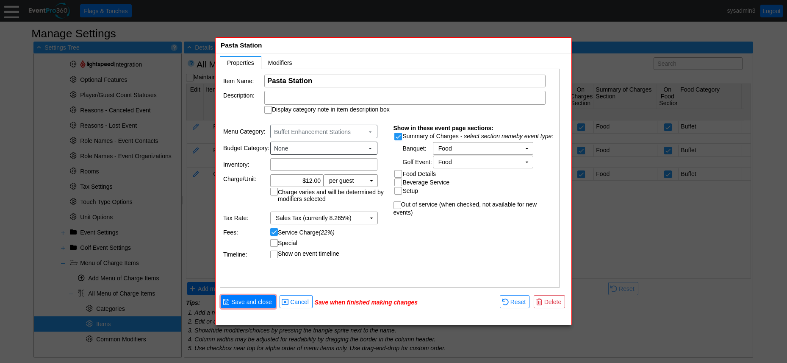
click at [400, 175] on input "Food Details" at bounding box center [399, 174] width 8 height 8
checkbox input "true"
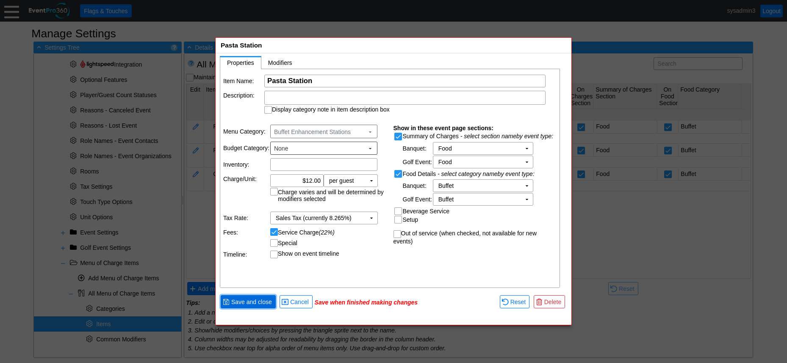
click at [259, 299] on span "Save and close" at bounding box center [252, 301] width 44 height 8
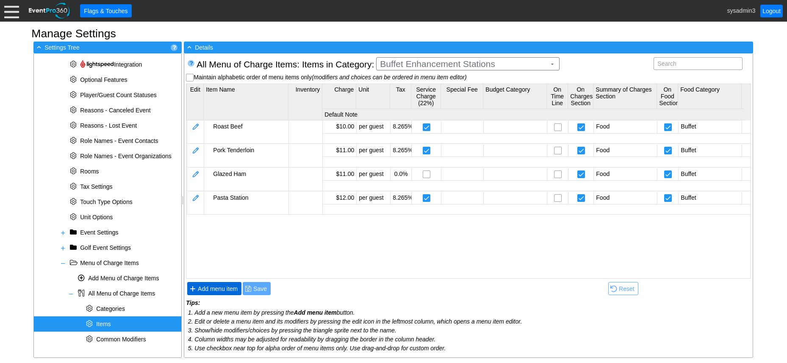
click at [223, 290] on span "Add menu item" at bounding box center [217, 288] width 43 height 8
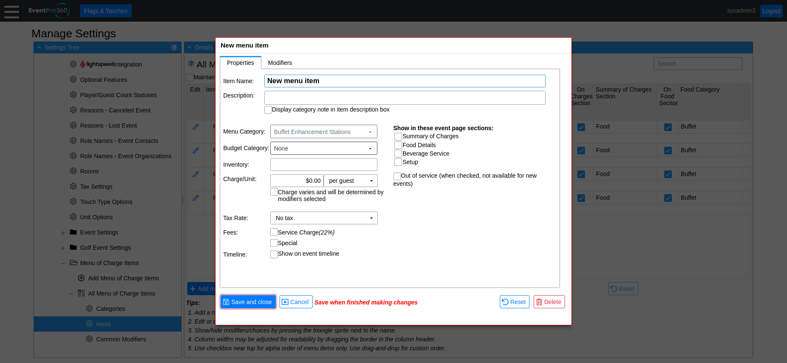
paste input "Prime Rib"
type input "Prime Rib"
click at [312, 179] on input "0.00" at bounding box center [296, 181] width 47 height 12
click at [337, 215] on td "No tax Χ" at bounding box center [318, 218] width 95 height 12
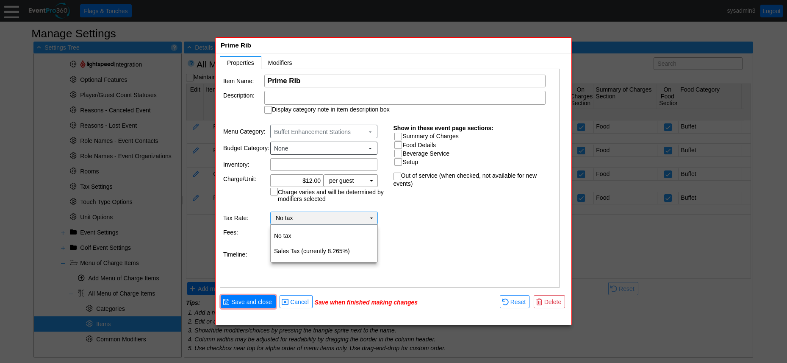
type input "$12.00"
click at [303, 248] on td "Sales Tax (currently 8.265%)" at bounding box center [324, 250] width 107 height 15
click at [273, 233] on input "Service Charge (22%)" at bounding box center [275, 232] width 8 height 8
checkbox input "true"
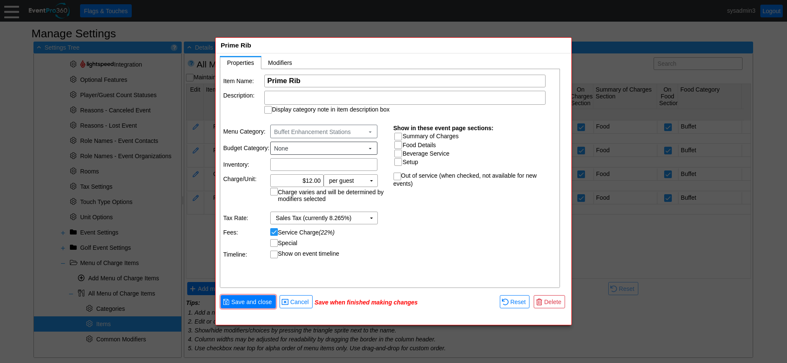
click at [398, 138] on input "Summary of Charges" at bounding box center [399, 137] width 8 height 8
checkbox input "true"
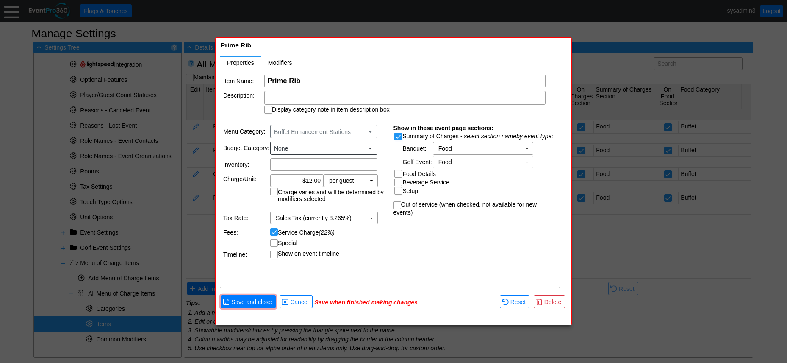
click at [400, 174] on input "Food Details" at bounding box center [399, 174] width 8 height 8
checkbox input "true"
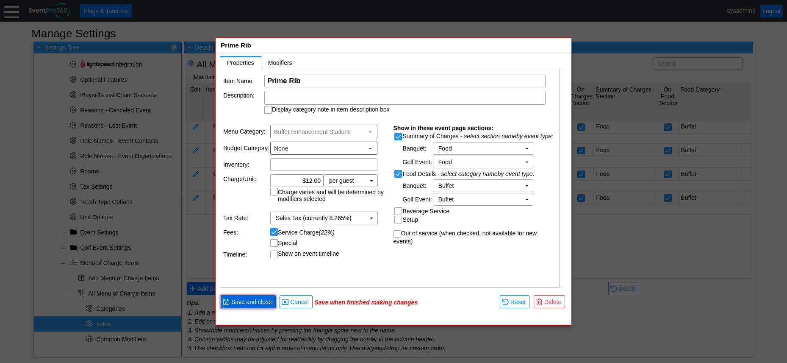
click at [250, 301] on span "Save and close" at bounding box center [252, 301] width 44 height 8
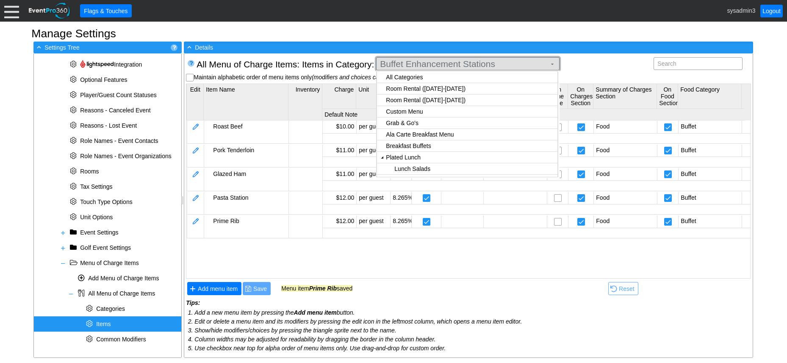
click at [420, 61] on span "Buffet Enhancement Stations" at bounding box center [463, 64] width 170 height 8
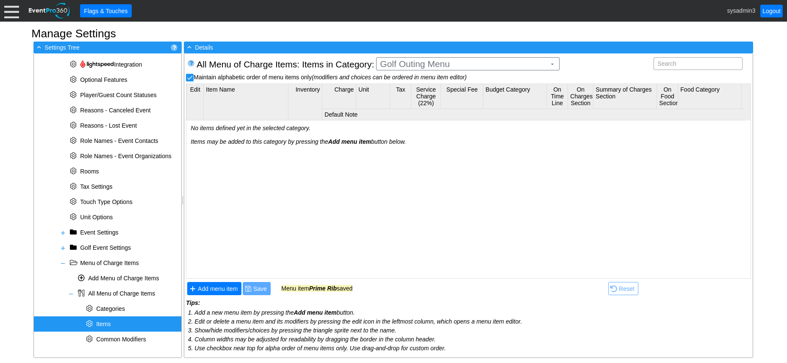
click at [402, 134] on body "Calendar of Events + New Event + Reports + Manage Contacts + Manage Organizatio…" at bounding box center [393, 181] width 787 height 363
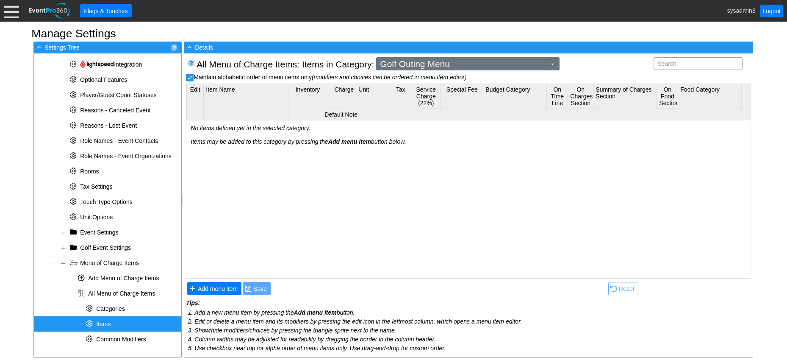
click at [429, 64] on span "Golf Outing Menu" at bounding box center [463, 64] width 170 height 8
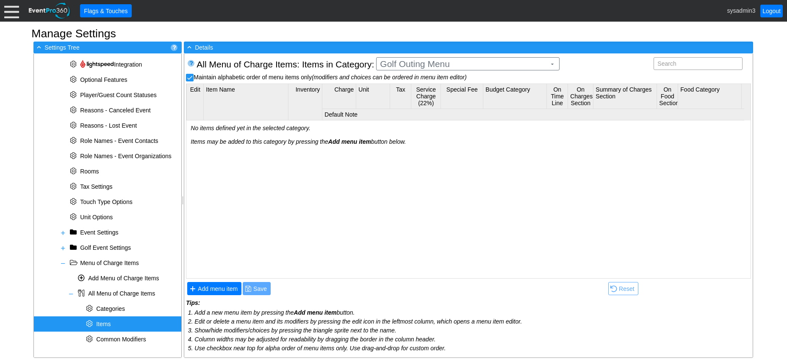
drag, startPoint x: 580, startPoint y: 194, endPoint x: 519, endPoint y: 147, distance: 77.1
drag, startPoint x: 519, startPoint y: 147, endPoint x: 424, endPoint y: 167, distance: 96.9
click at [424, 167] on div "No items defined yet in the selected category. Items may be added to this categ…" at bounding box center [561, 198] width 751 height 156
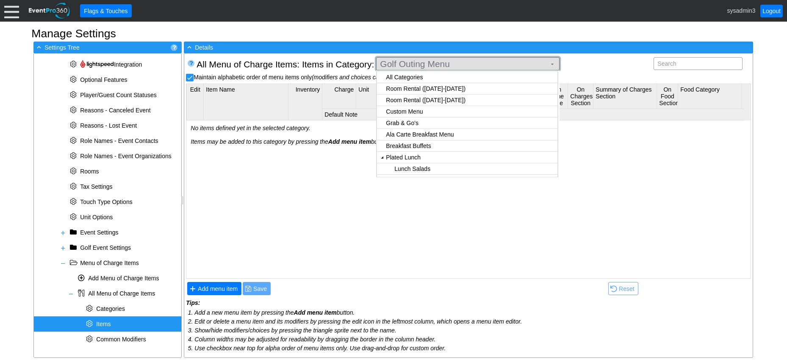
click at [477, 59] on span "Golf Outing Menu ▼" at bounding box center [467, 63] width 178 height 9
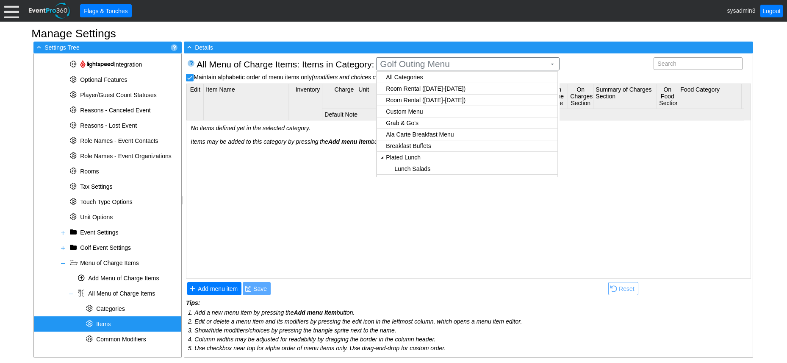
checkbox input "true"
click at [426, 146] on body "Calendar of Events + New Event + Reports + Manage Contacts + Manage Organizatio…" at bounding box center [393, 181] width 787 height 363
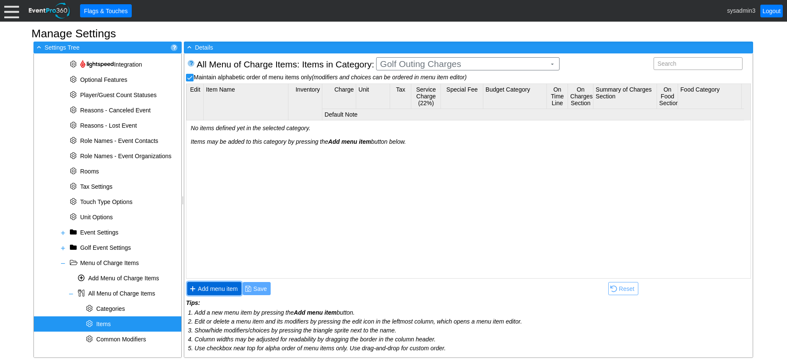
click at [227, 289] on span "Add menu item" at bounding box center [217, 288] width 43 height 8
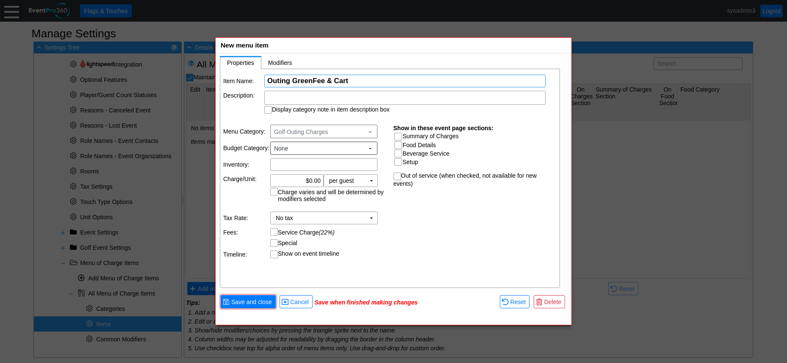
click at [313, 80] on input "Outing GreenFee & Cart" at bounding box center [404, 81] width 275 height 12
type input "Outing Green Fee & Cart"
click at [398, 136] on input "Summary of Charges" at bounding box center [399, 137] width 8 height 8
checkbox input "true"
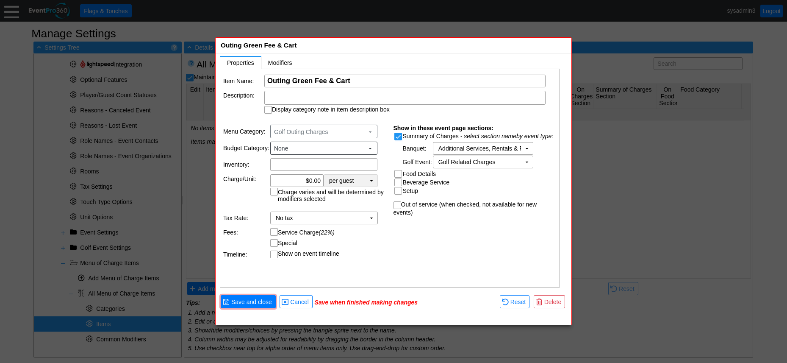
click at [370, 178] on td "▼" at bounding box center [372, 181] width 12 height 12
click at [415, 251] on div "Item Name: Χ Outing Green Fee & Cart Name of the menu item Description: Display…" at bounding box center [390, 178] width 340 height 219
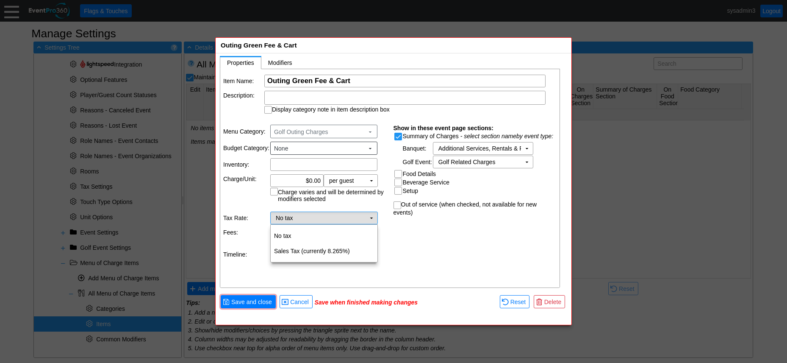
click at [342, 217] on td "No tax Χ" at bounding box center [318, 218] width 95 height 12
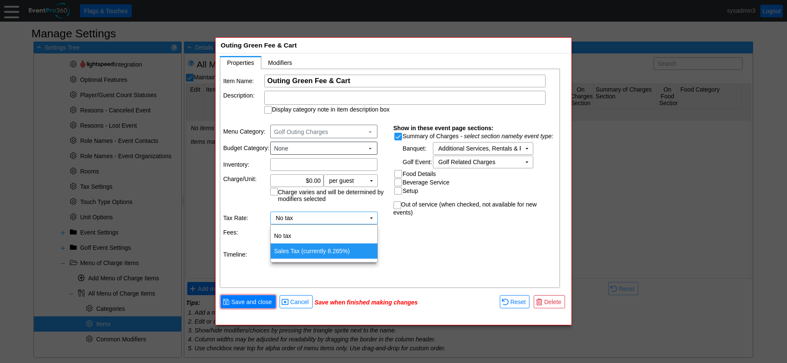
click at [290, 247] on td "Sales Tax (currently 8.265%)" at bounding box center [324, 250] width 107 height 15
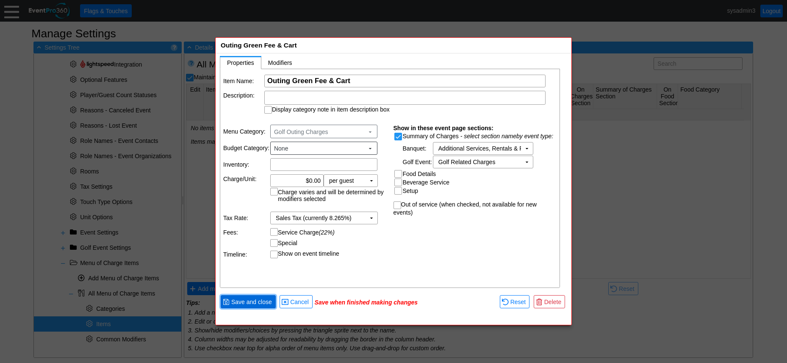
click at [247, 302] on span "Save and close" at bounding box center [252, 301] width 44 height 8
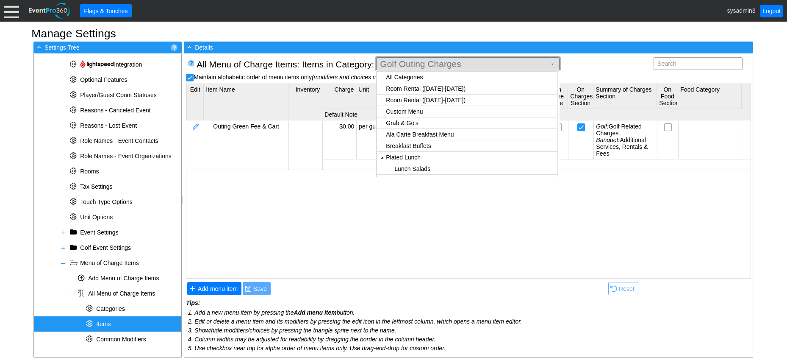
click at [448, 60] on span "Golf Outing Charges" at bounding box center [463, 64] width 170 height 8
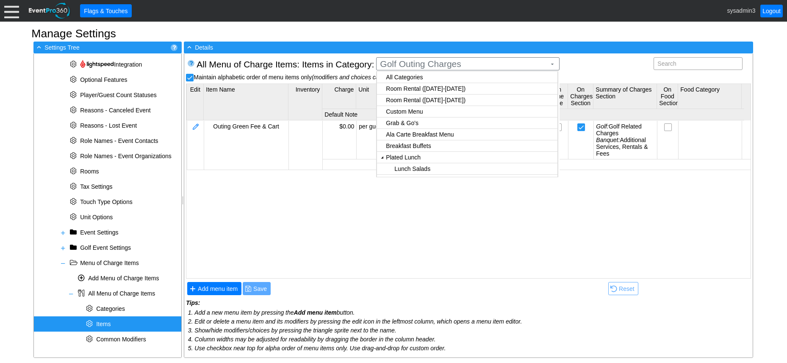
checkbox input "true"
click at [442, 156] on body "Calendar of Events + New Event + Reports + Manage Contacts + Manage Organizatio…" at bounding box center [393, 181] width 787 height 363
